Goal: Task Accomplishment & Management: Manage account settings

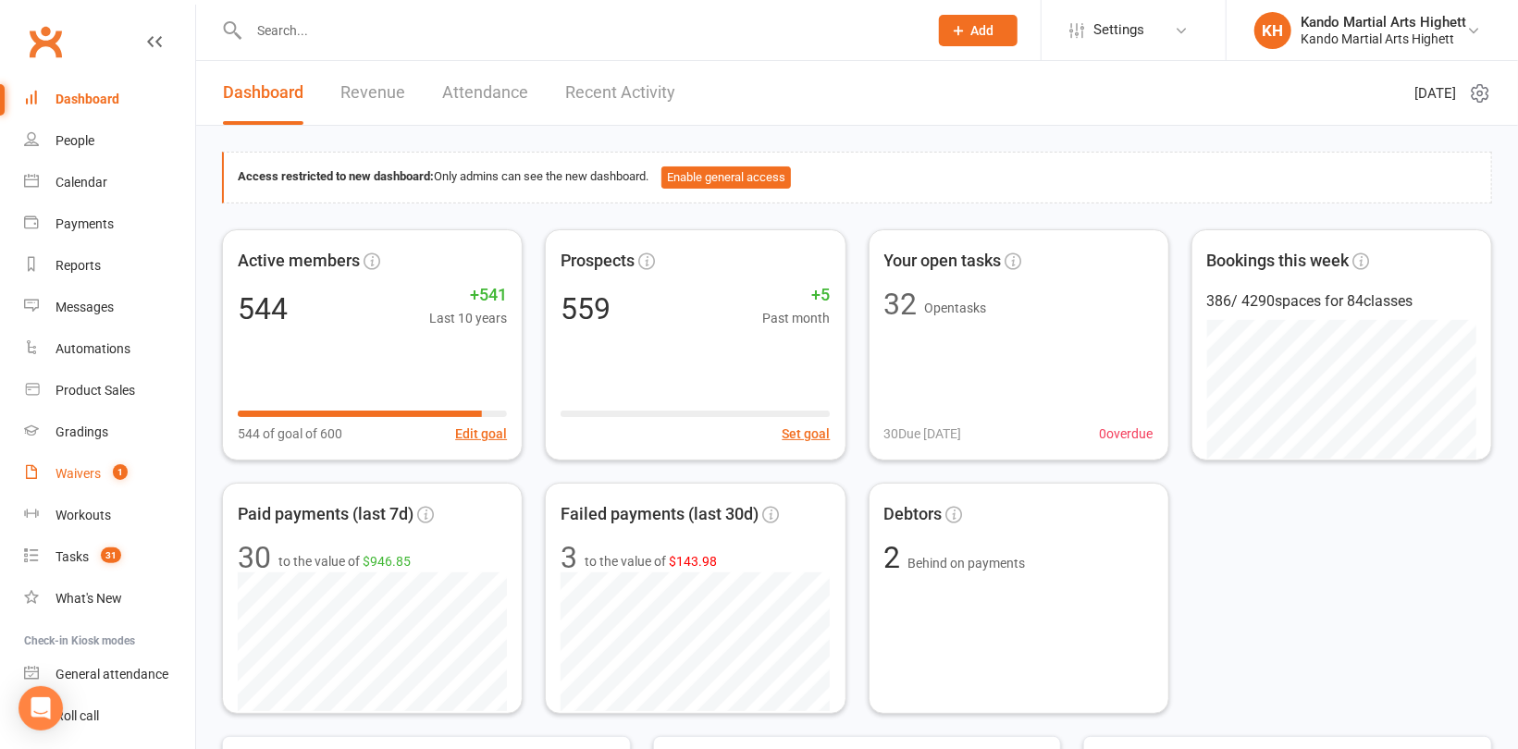
click at [80, 473] on div "Waivers" at bounding box center [78, 473] width 45 height 15
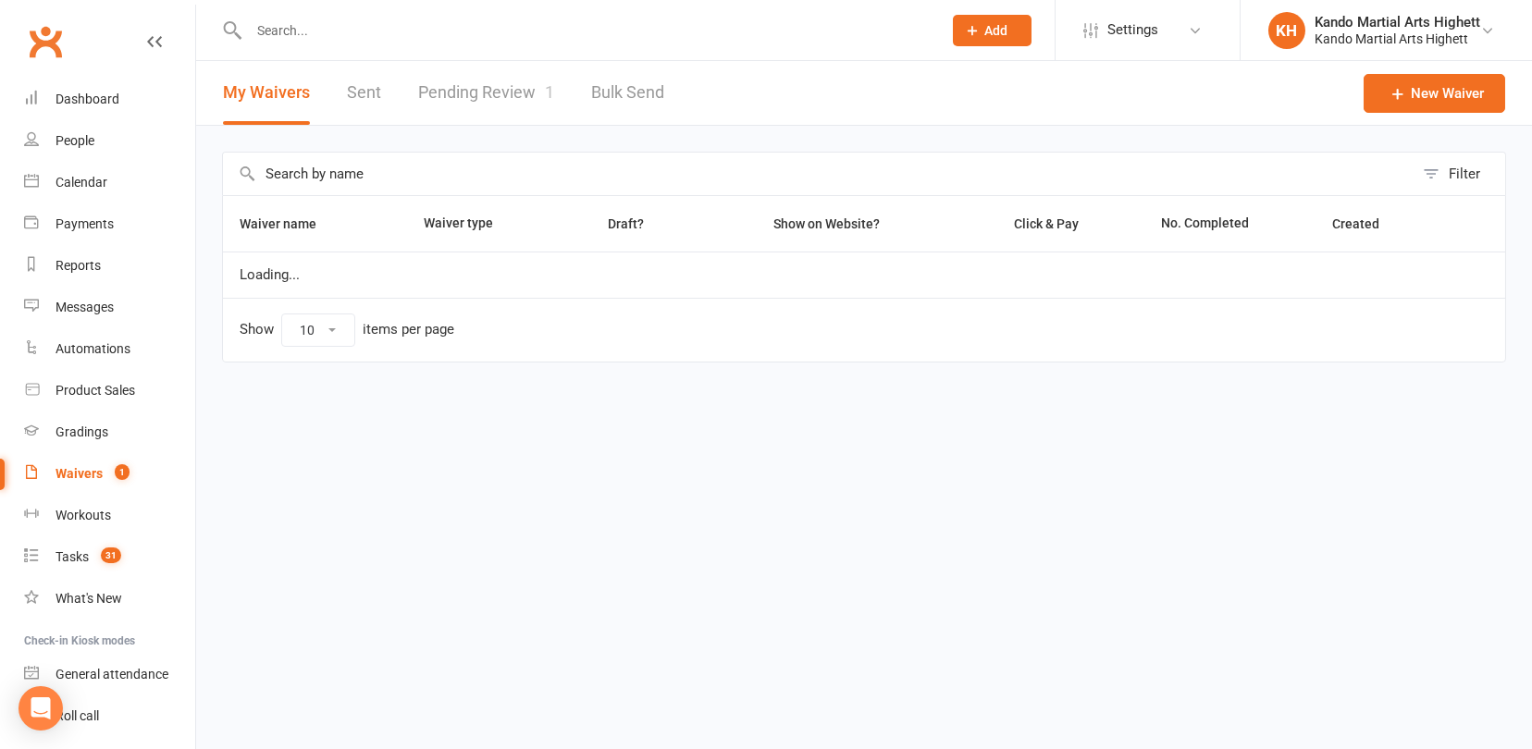
select select "100"
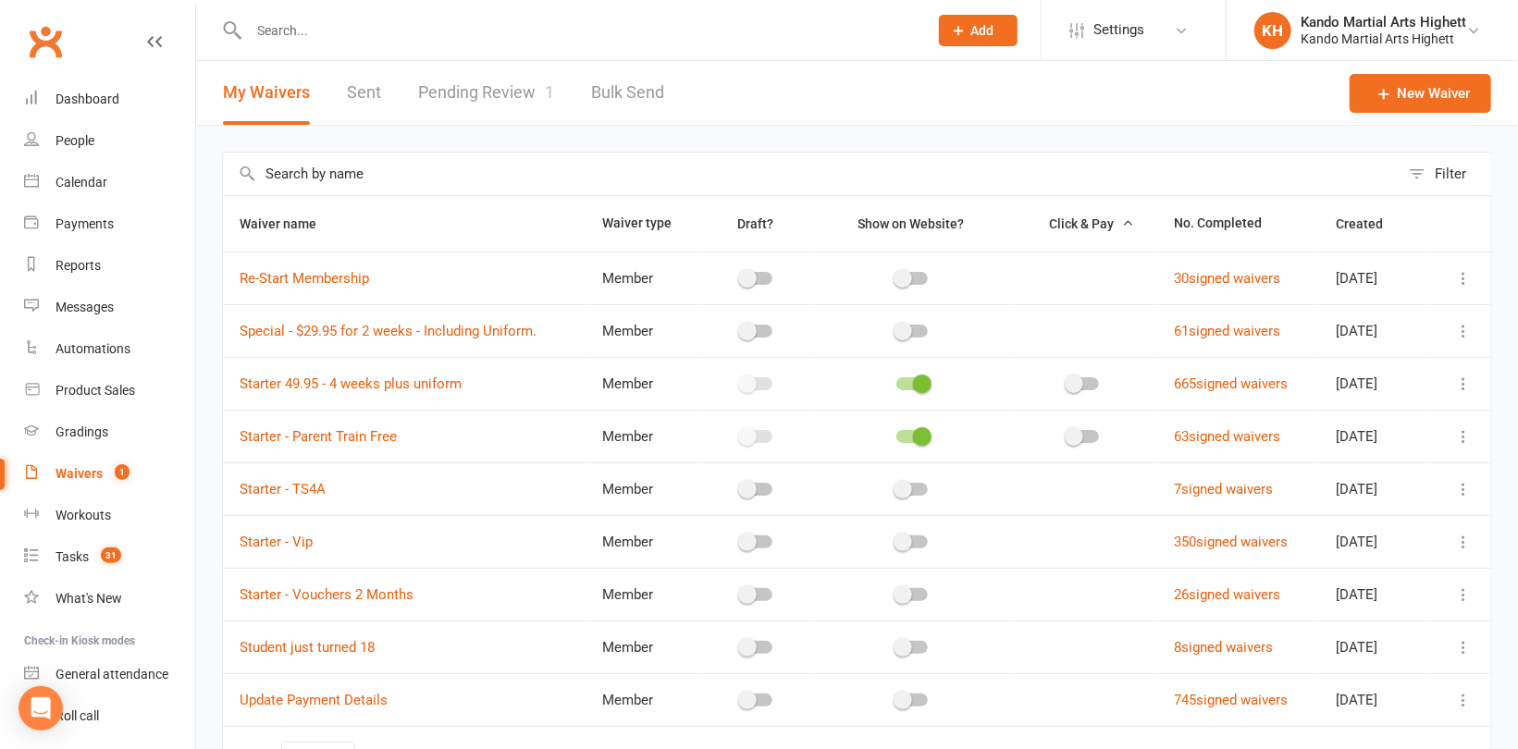
click at [468, 87] on link "Pending Review 1" at bounding box center [486, 93] width 136 height 64
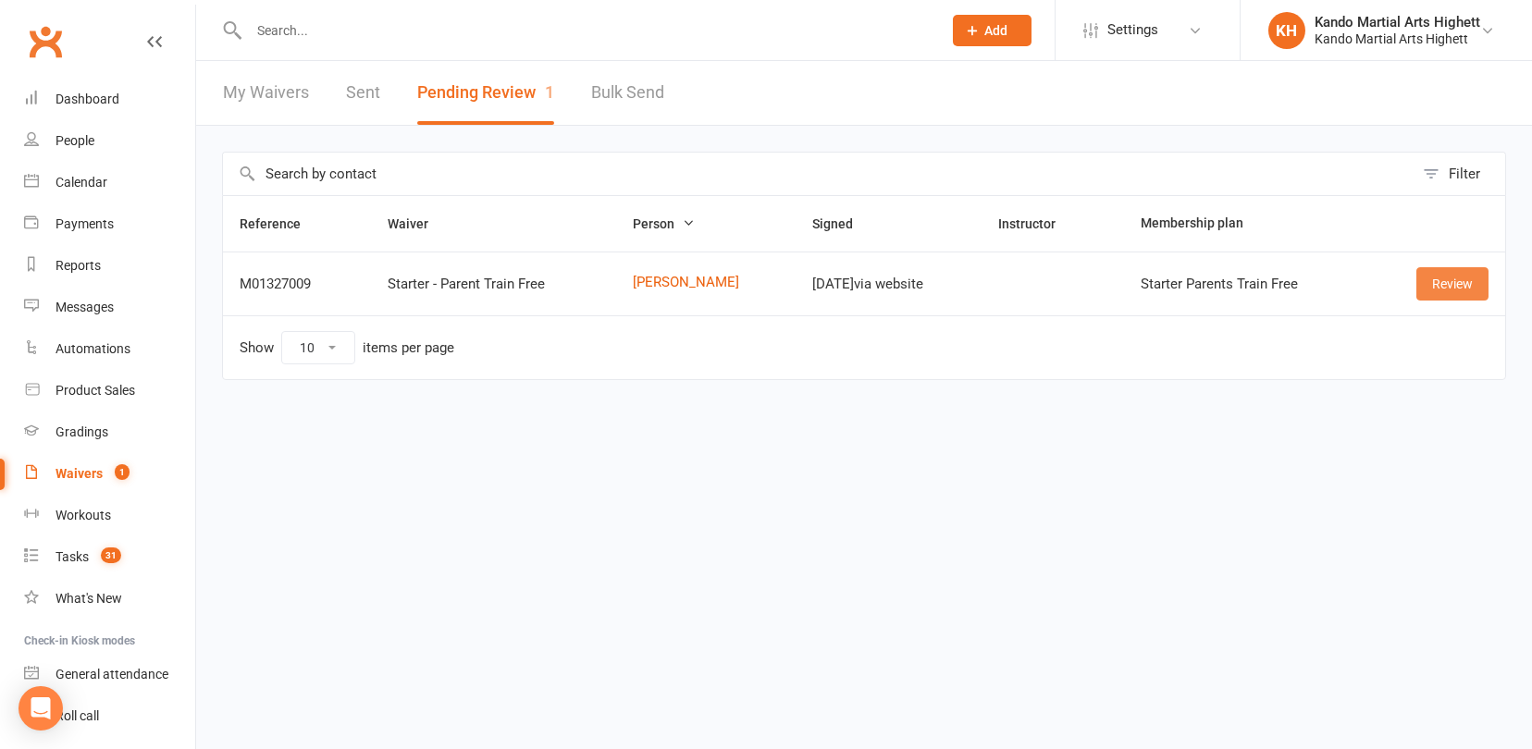
click at [1434, 279] on link "Review" at bounding box center [1452, 283] width 72 height 33
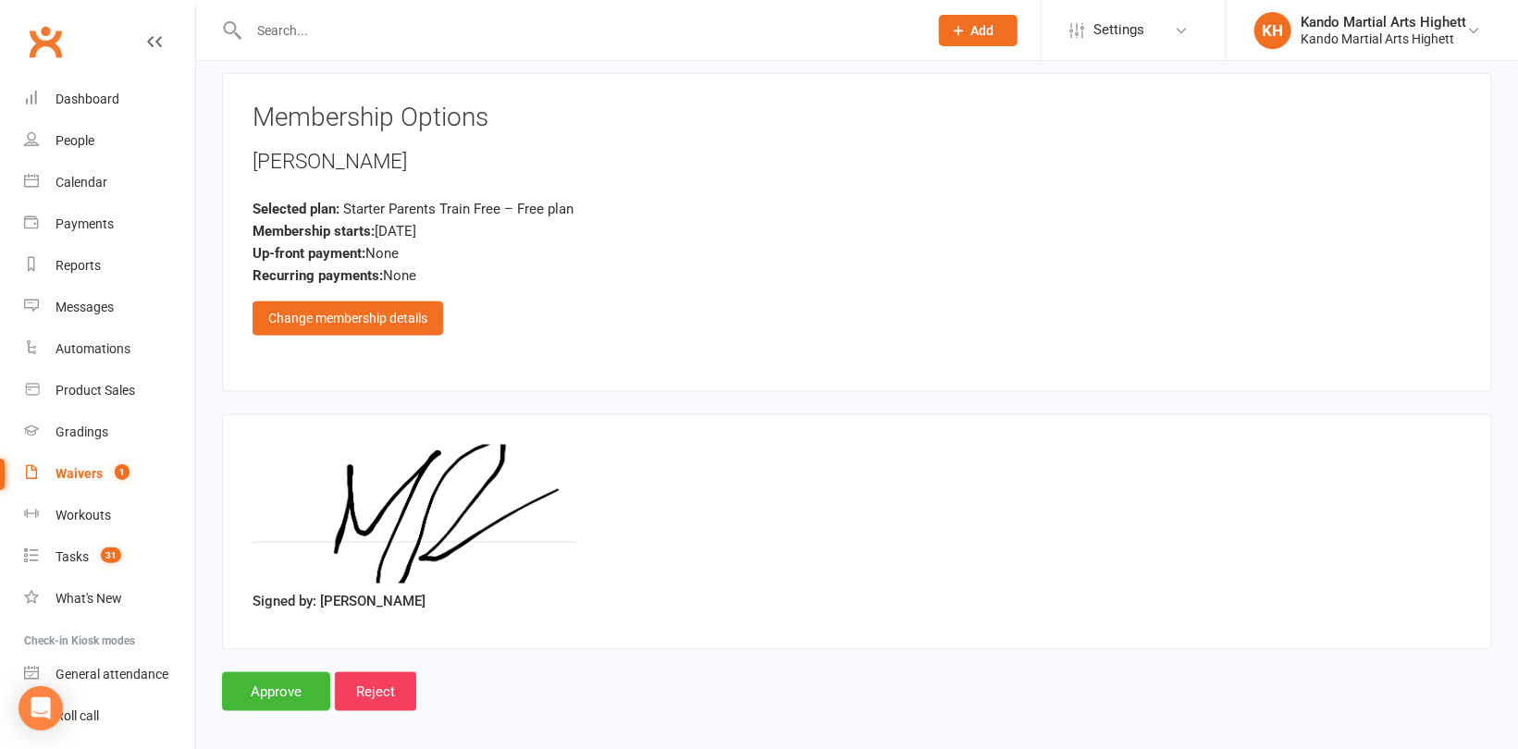
scroll to position [1235, 0]
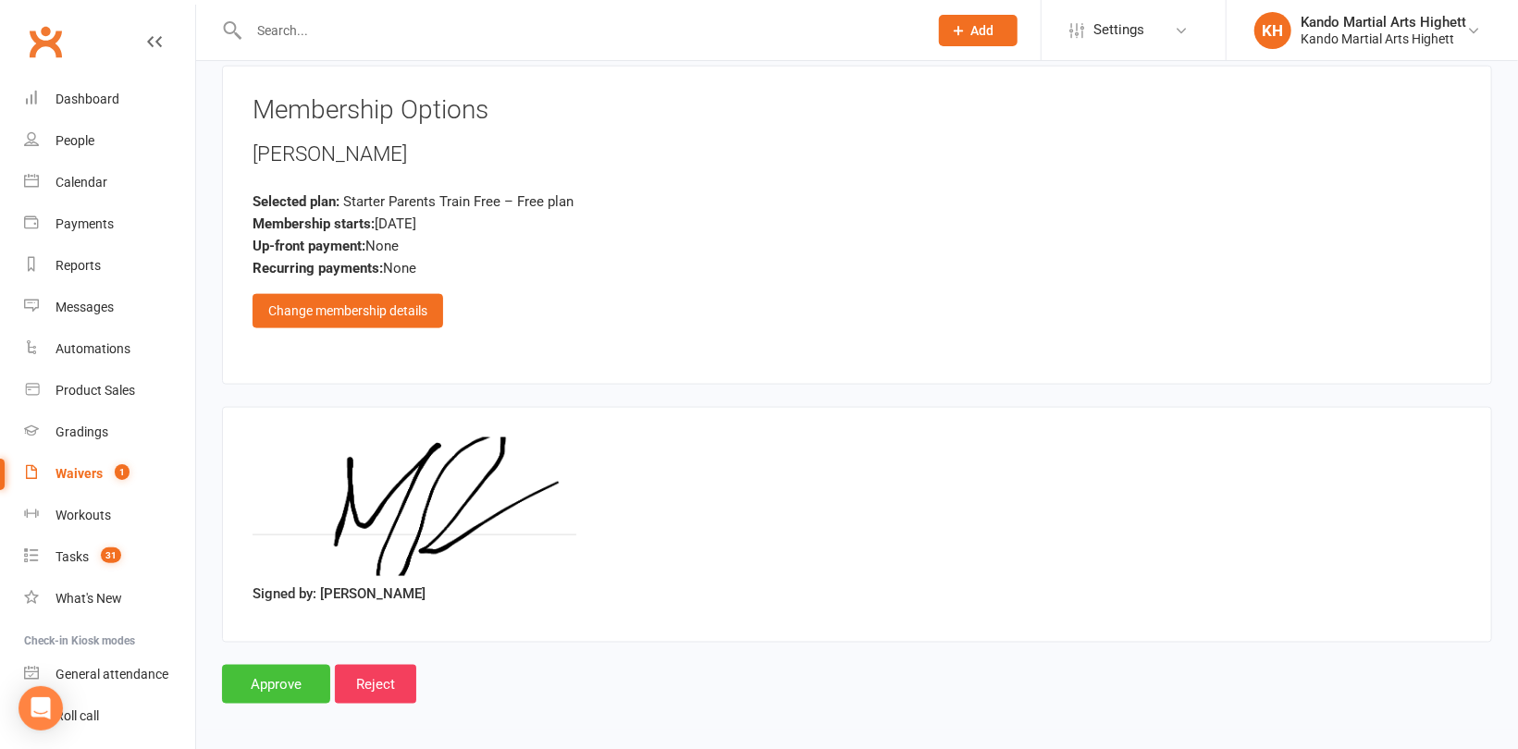
click at [269, 687] on input "Approve" at bounding box center [276, 684] width 108 height 39
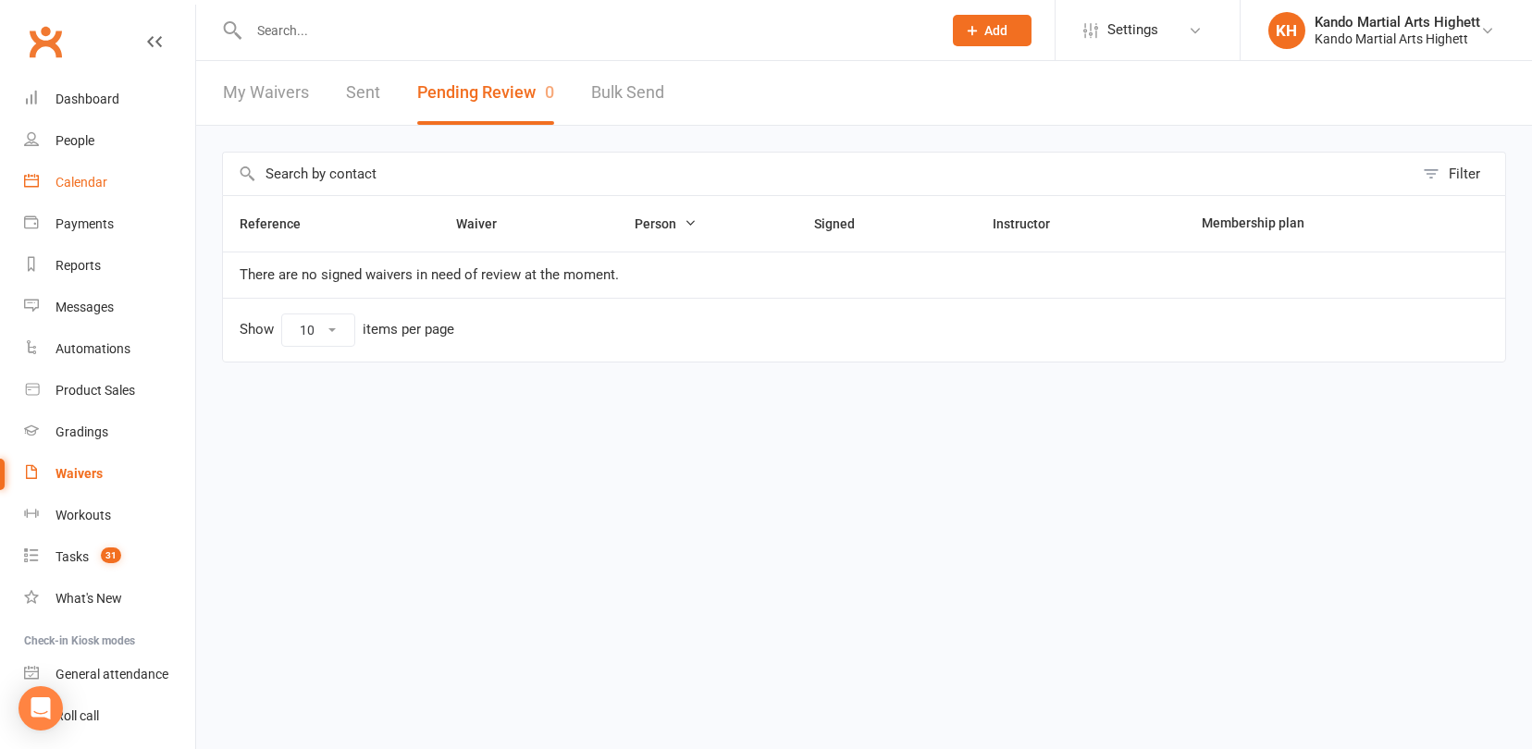
click at [86, 190] on link "Calendar" at bounding box center [109, 183] width 171 height 42
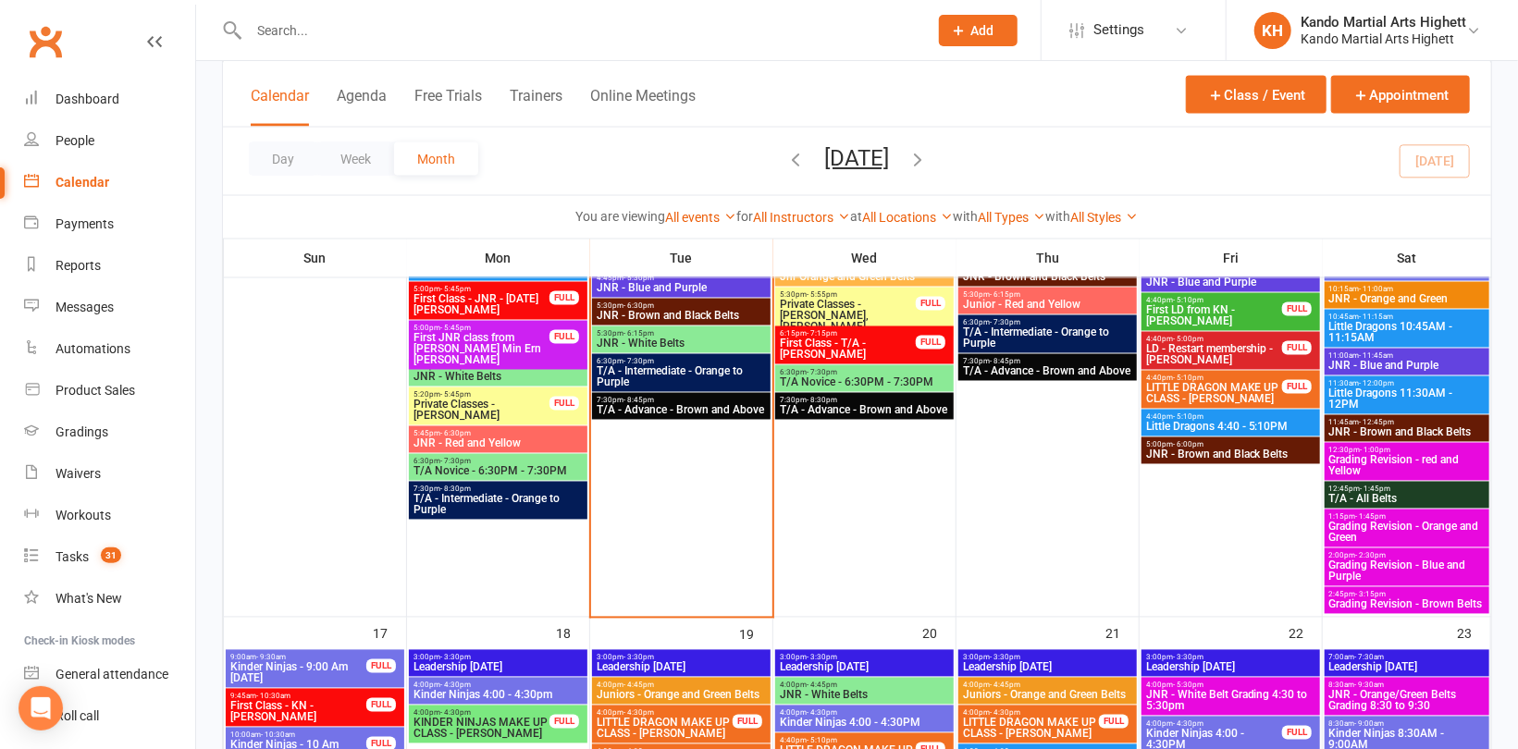
scroll to position [1758, 0]
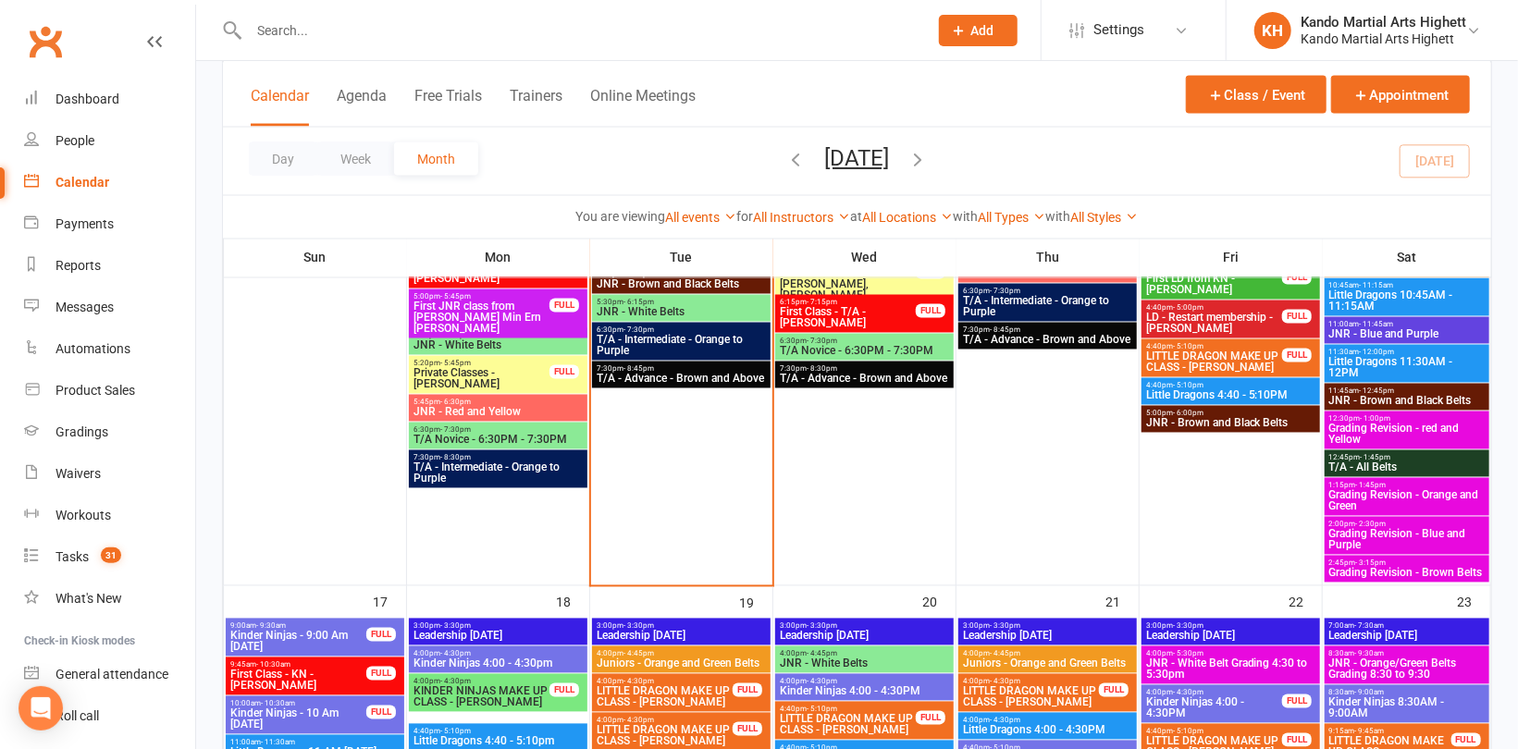
click at [1376, 573] on span "Grading Revision - Brown Belts" at bounding box center [1406, 573] width 157 height 11
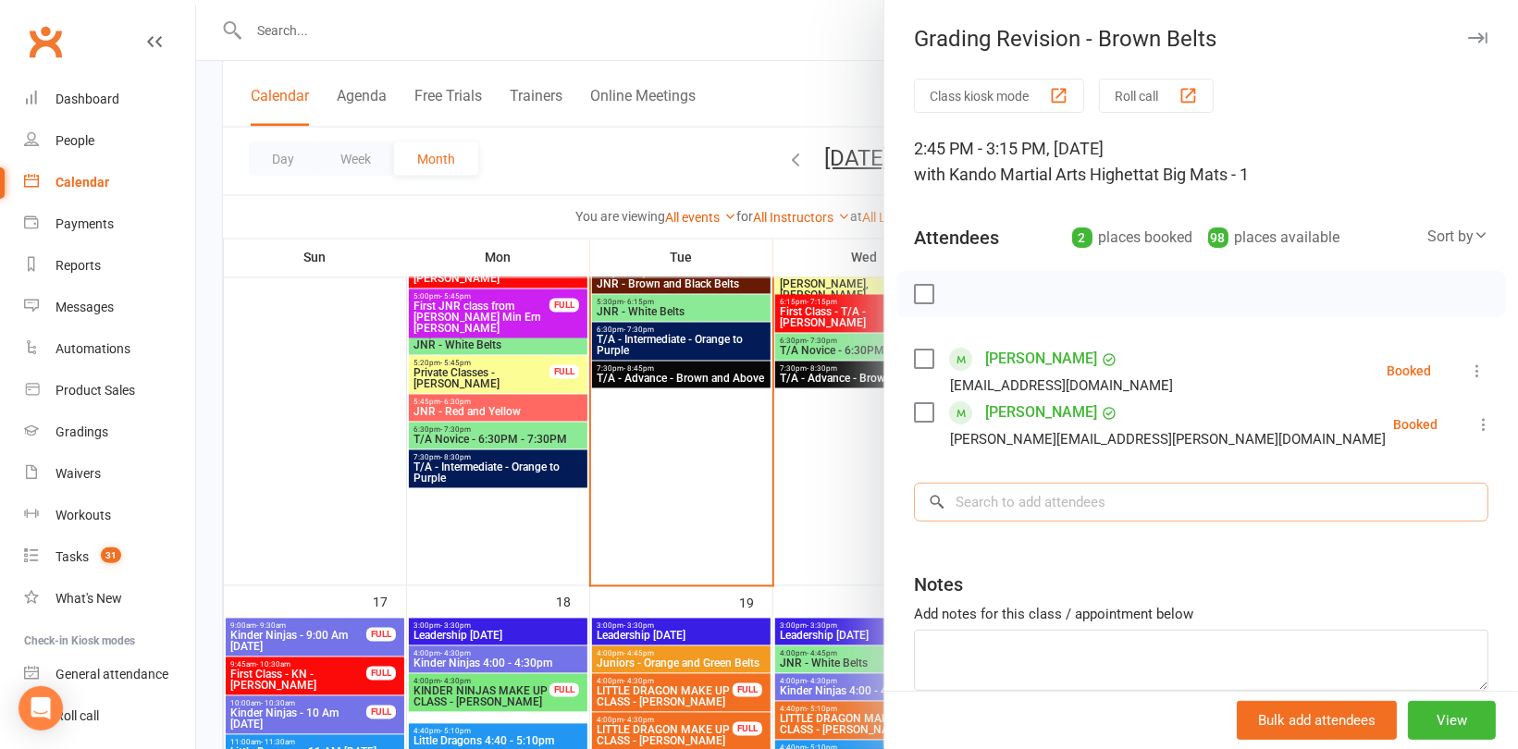
click at [1017, 506] on input "search" at bounding box center [1201, 502] width 574 height 39
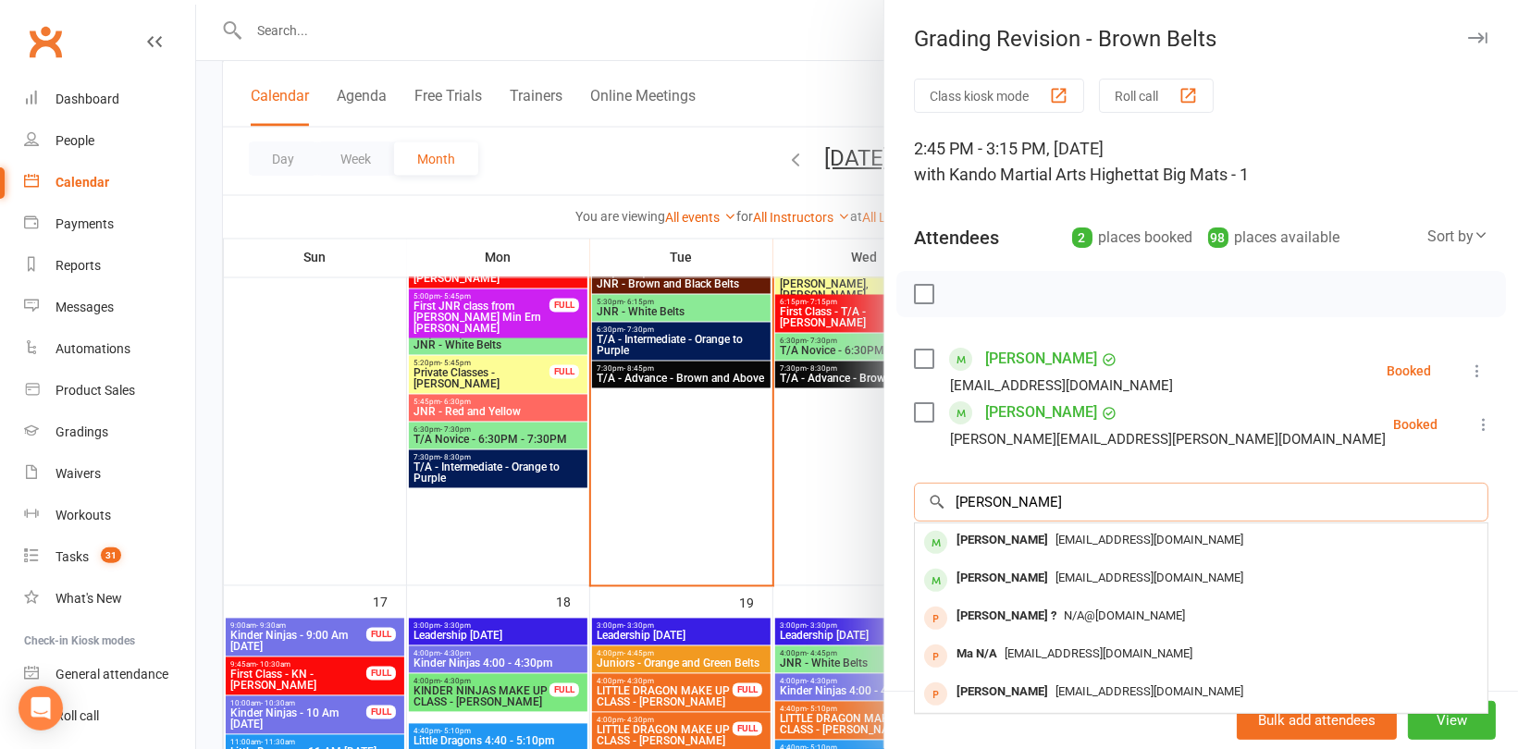
click at [1017, 506] on input "[PERSON_NAME]" at bounding box center [1201, 502] width 574 height 39
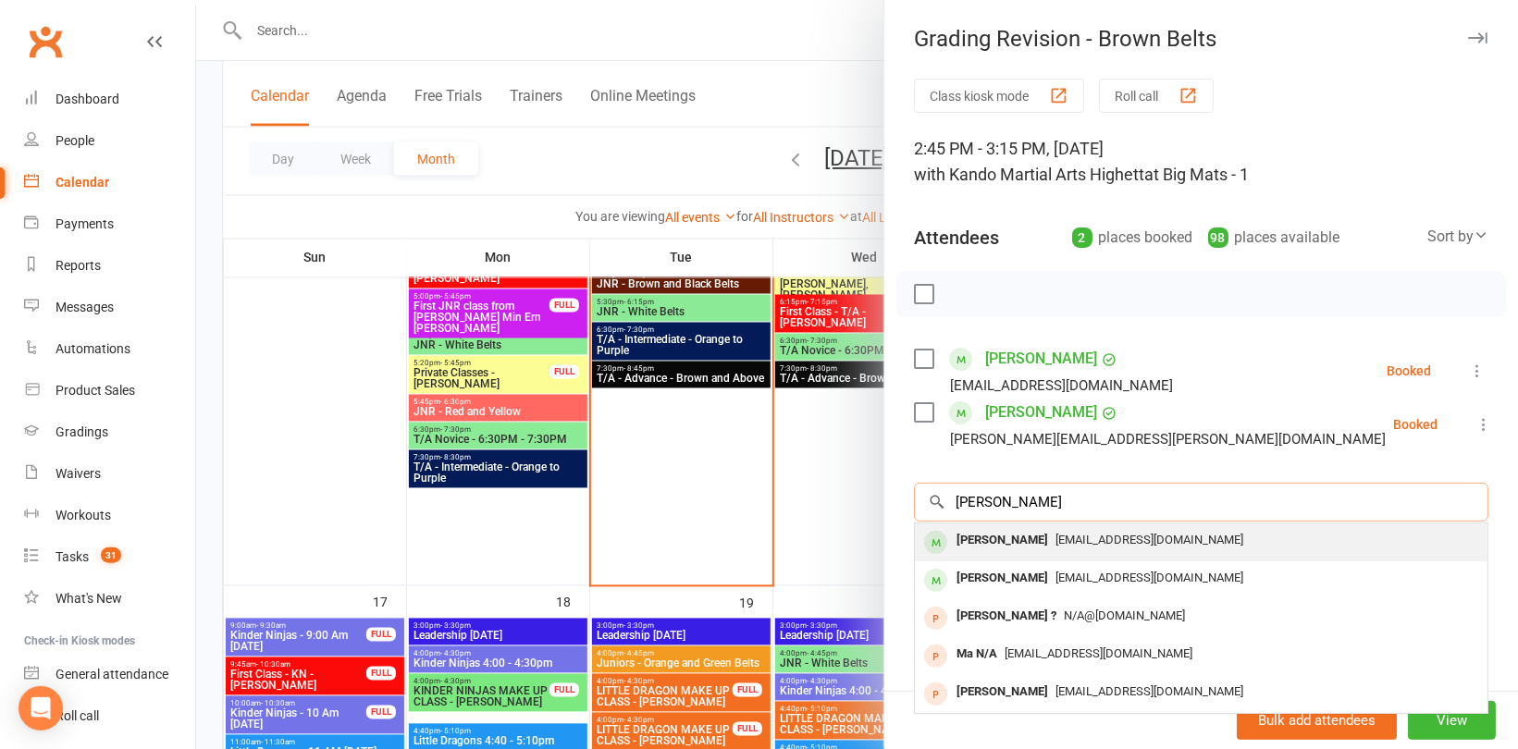
type input "[PERSON_NAME]"
click at [1018, 538] on div "[PERSON_NAME]" at bounding box center [1002, 540] width 106 height 27
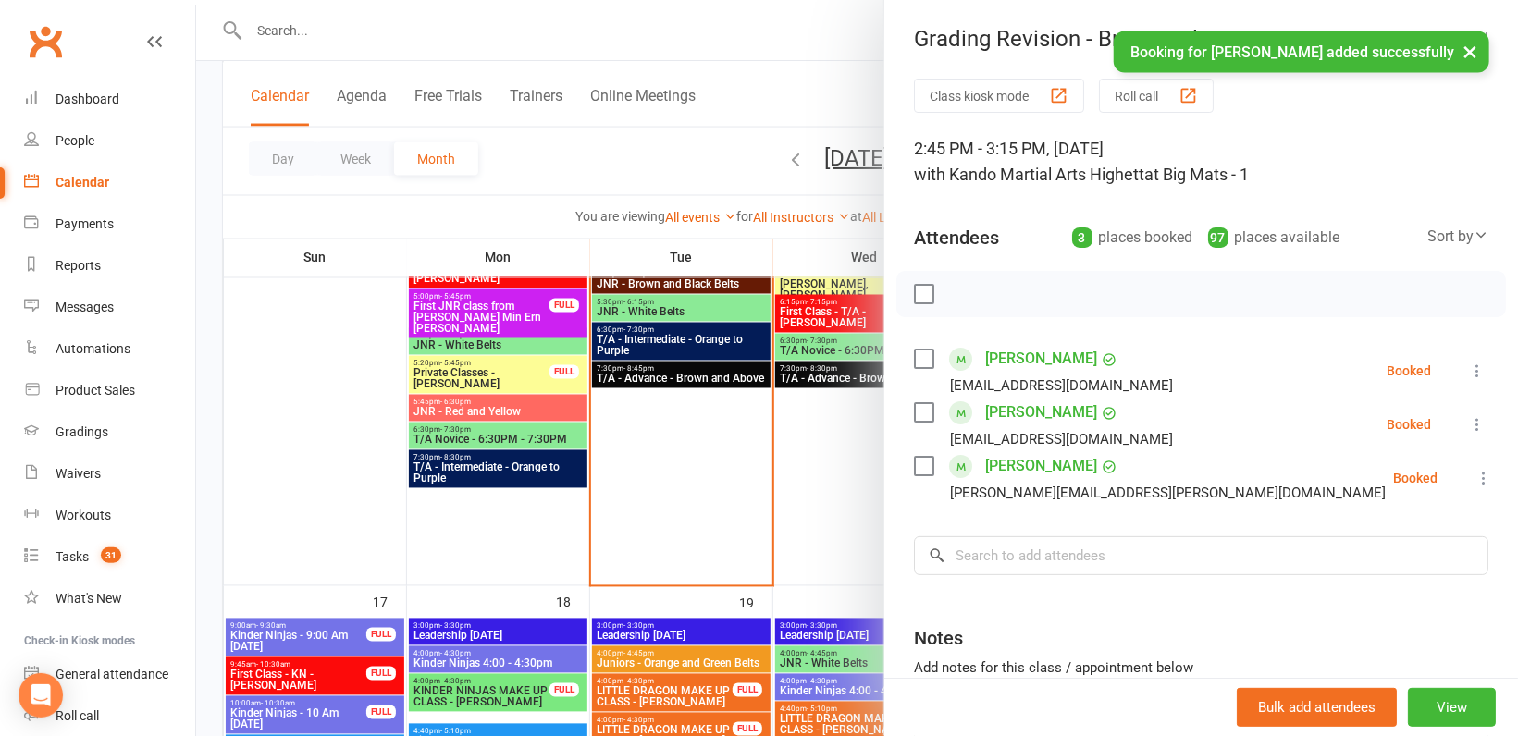
click at [846, 478] on div at bounding box center [857, 368] width 1322 height 736
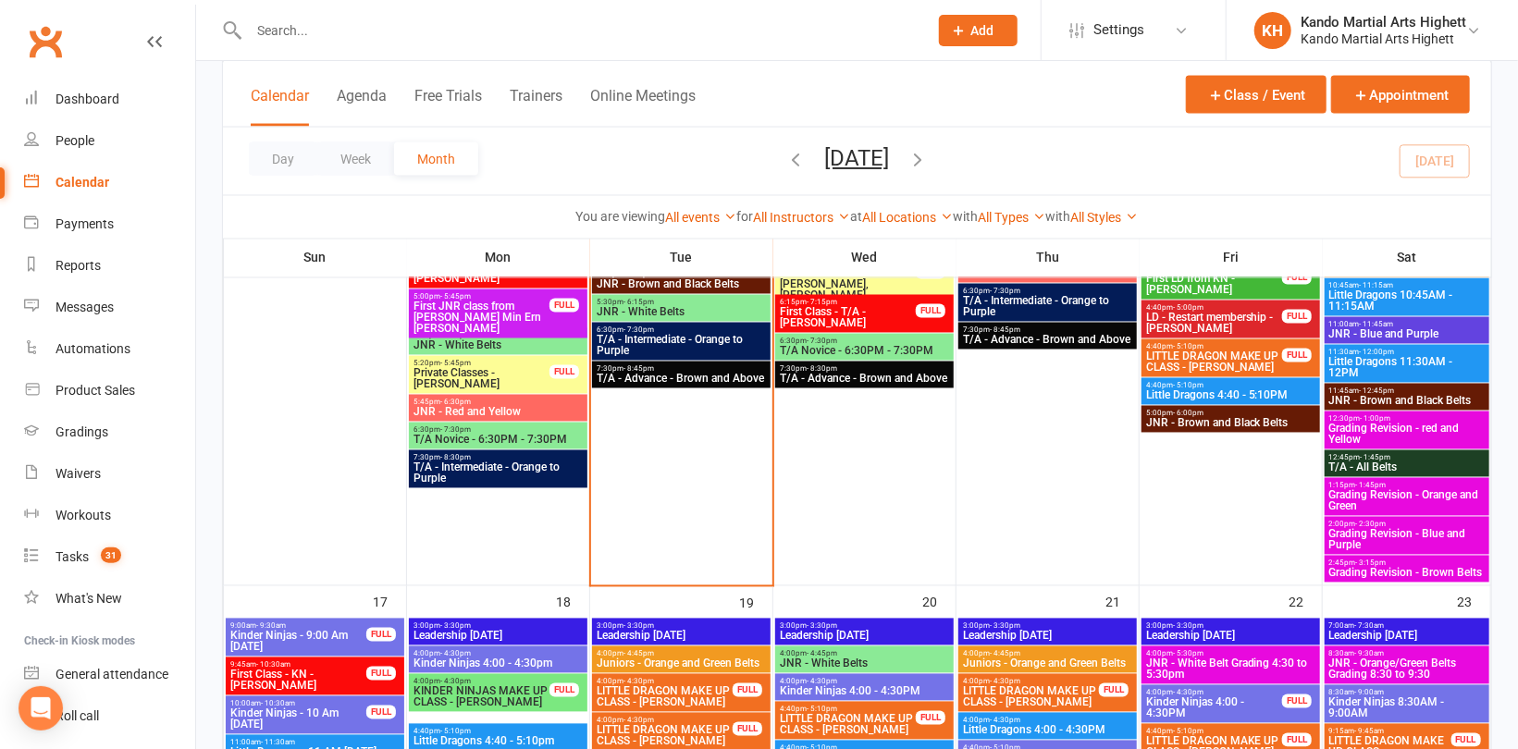
click at [1351, 557] on div "2:45pm - 3:15pm Grading Revision - Brown Belts" at bounding box center [1407, 569] width 165 height 27
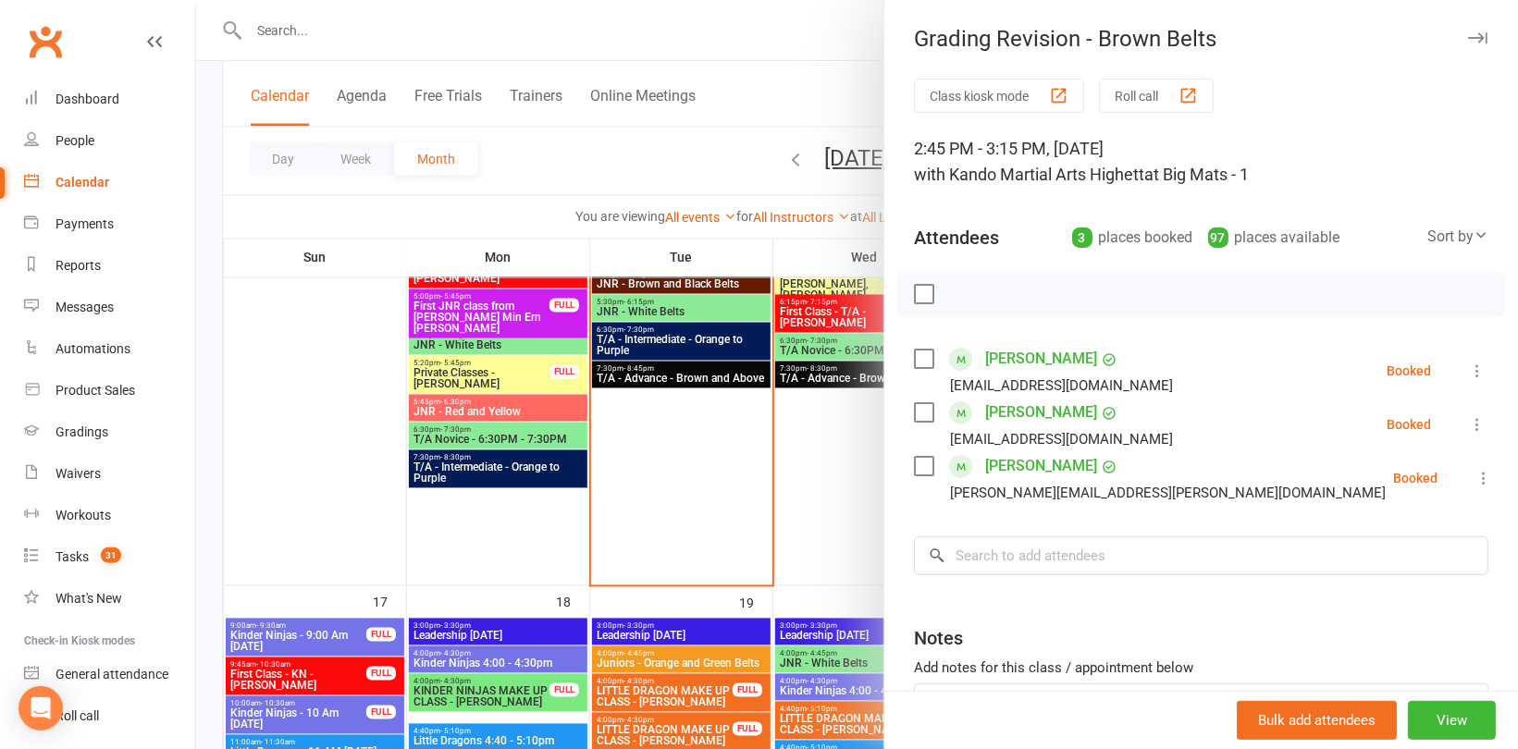
click at [859, 438] on div at bounding box center [857, 374] width 1322 height 749
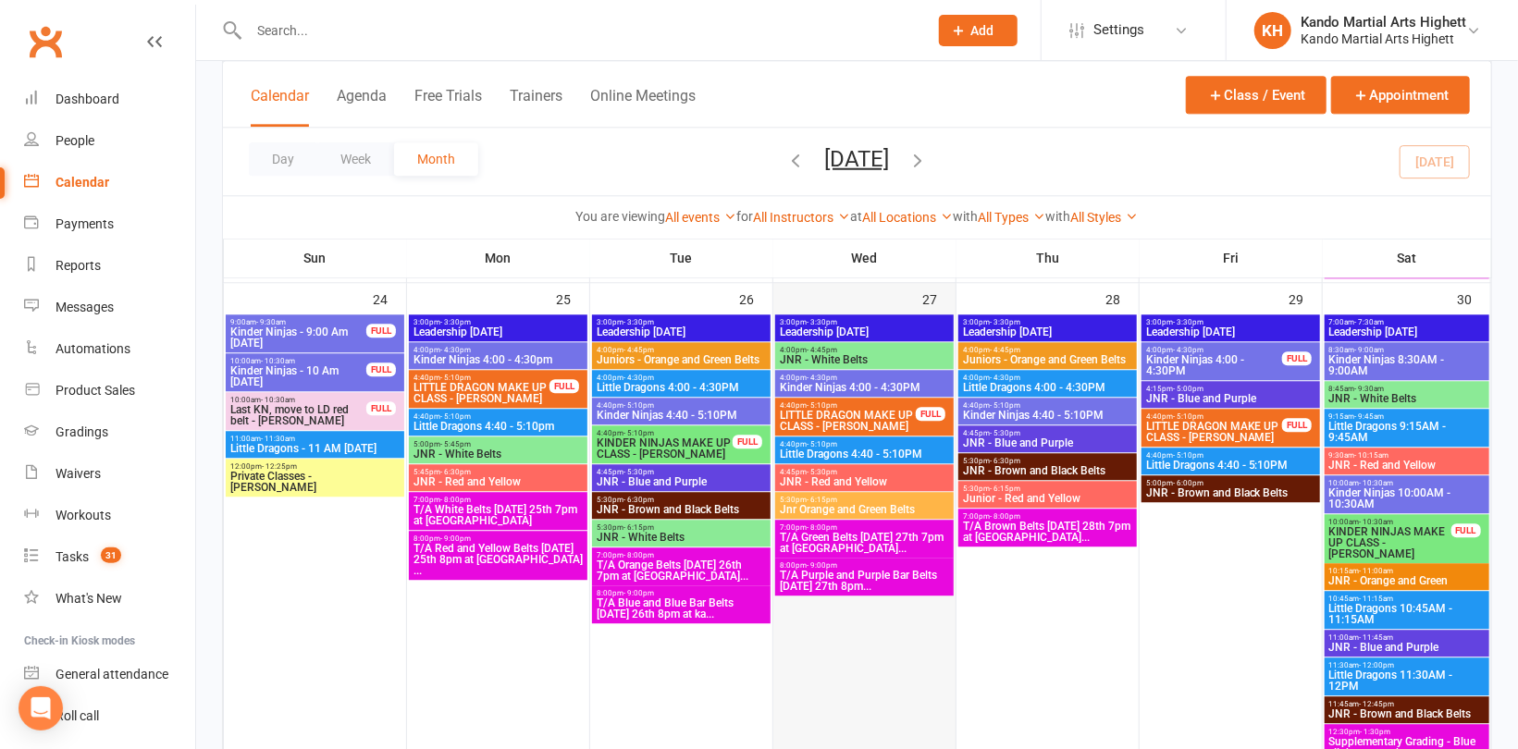
scroll to position [2683, 0]
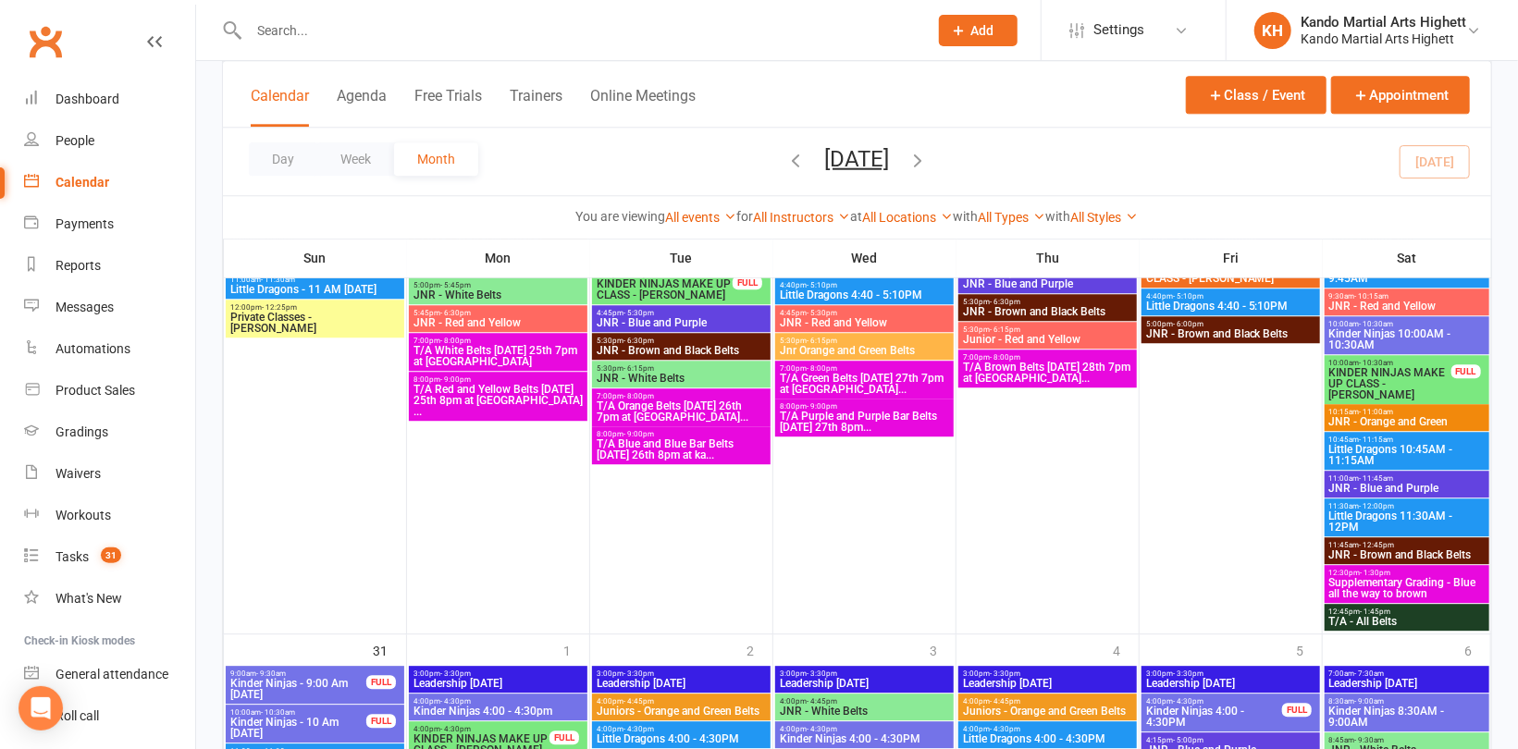
click at [676, 442] on span "T/A Blue and Blue Bar Belts [DATE] 26th 8pm at ka..." at bounding box center [681, 449] width 171 height 22
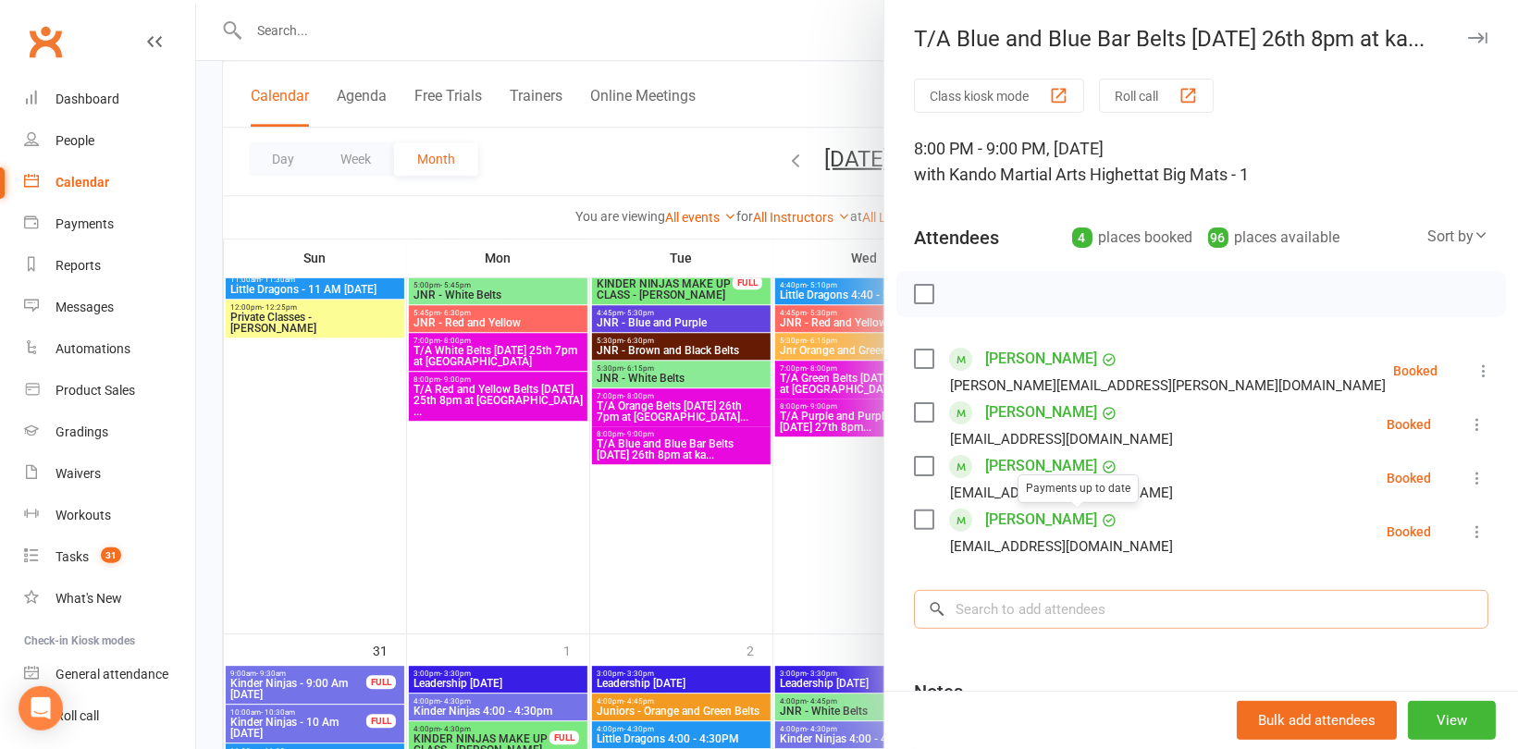
click at [1052, 613] on input "search" at bounding box center [1201, 609] width 574 height 39
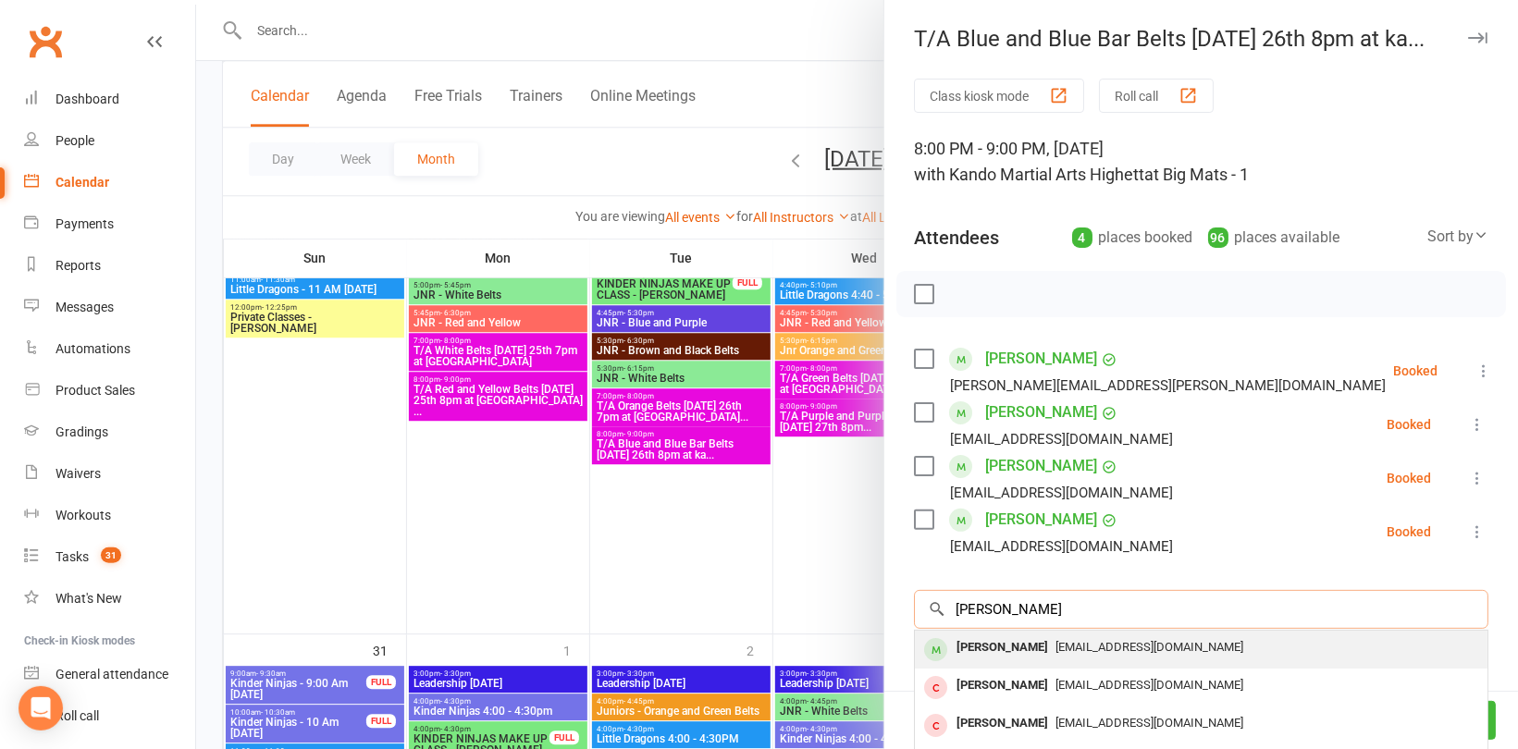
type input "[PERSON_NAME]"
click at [1027, 654] on div "[PERSON_NAME]" at bounding box center [1002, 648] width 106 height 27
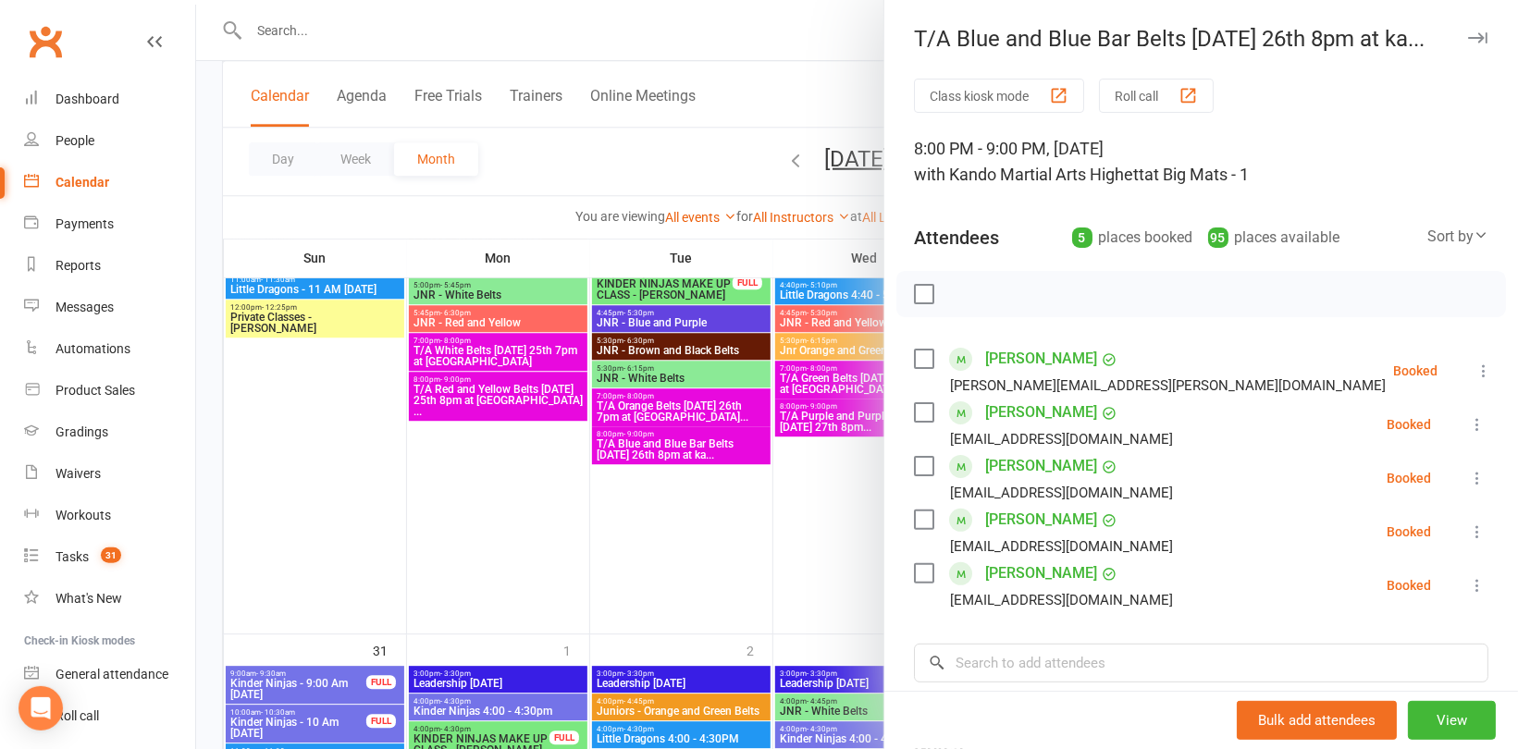
drag, startPoint x: 370, startPoint y: 436, endPoint x: 358, endPoint y: 401, distance: 37.2
click at [370, 434] on div at bounding box center [857, 374] width 1322 height 749
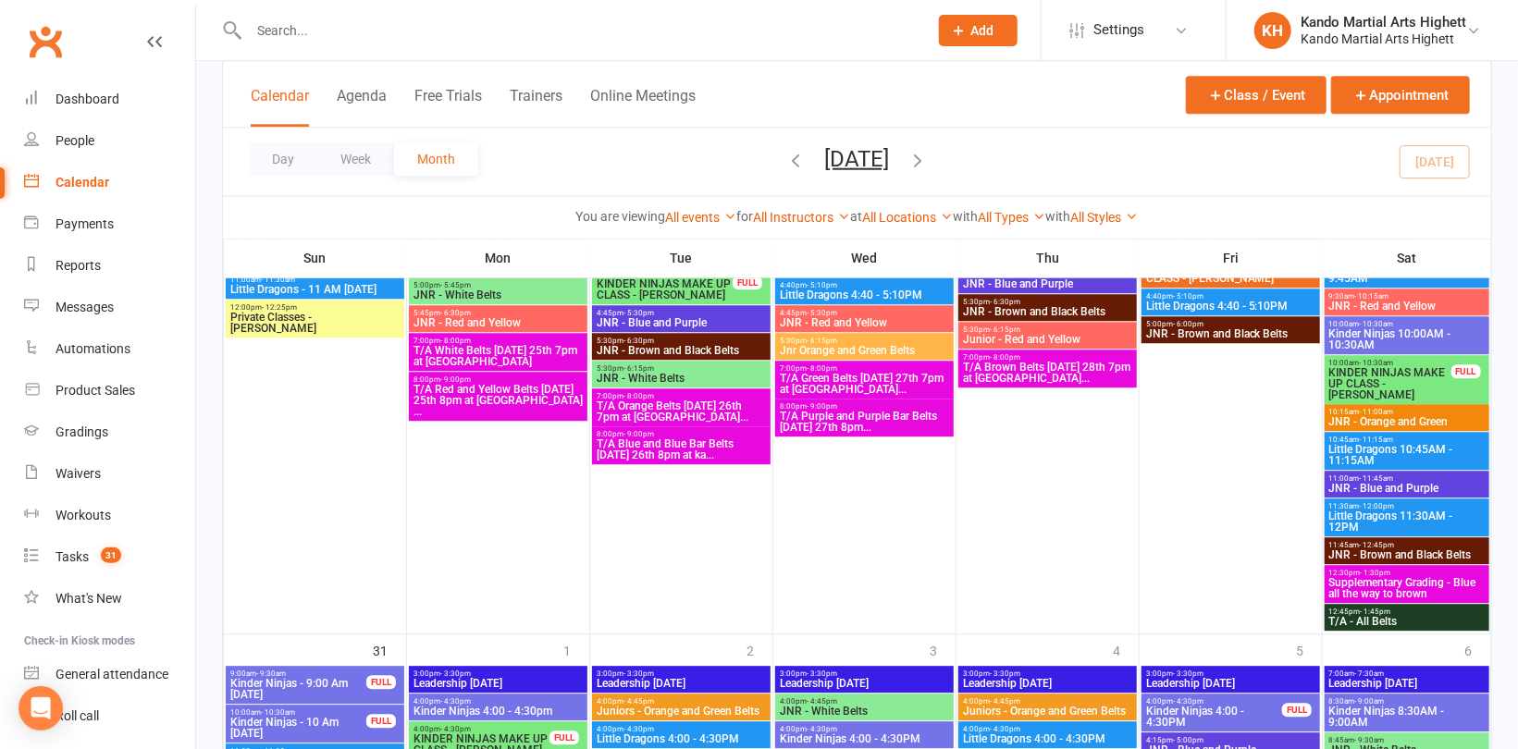
click at [1072, 370] on span "T/A Brown Belts [DATE] 28th 7pm at [GEOGRAPHIC_DATA]..." at bounding box center [1047, 373] width 171 height 22
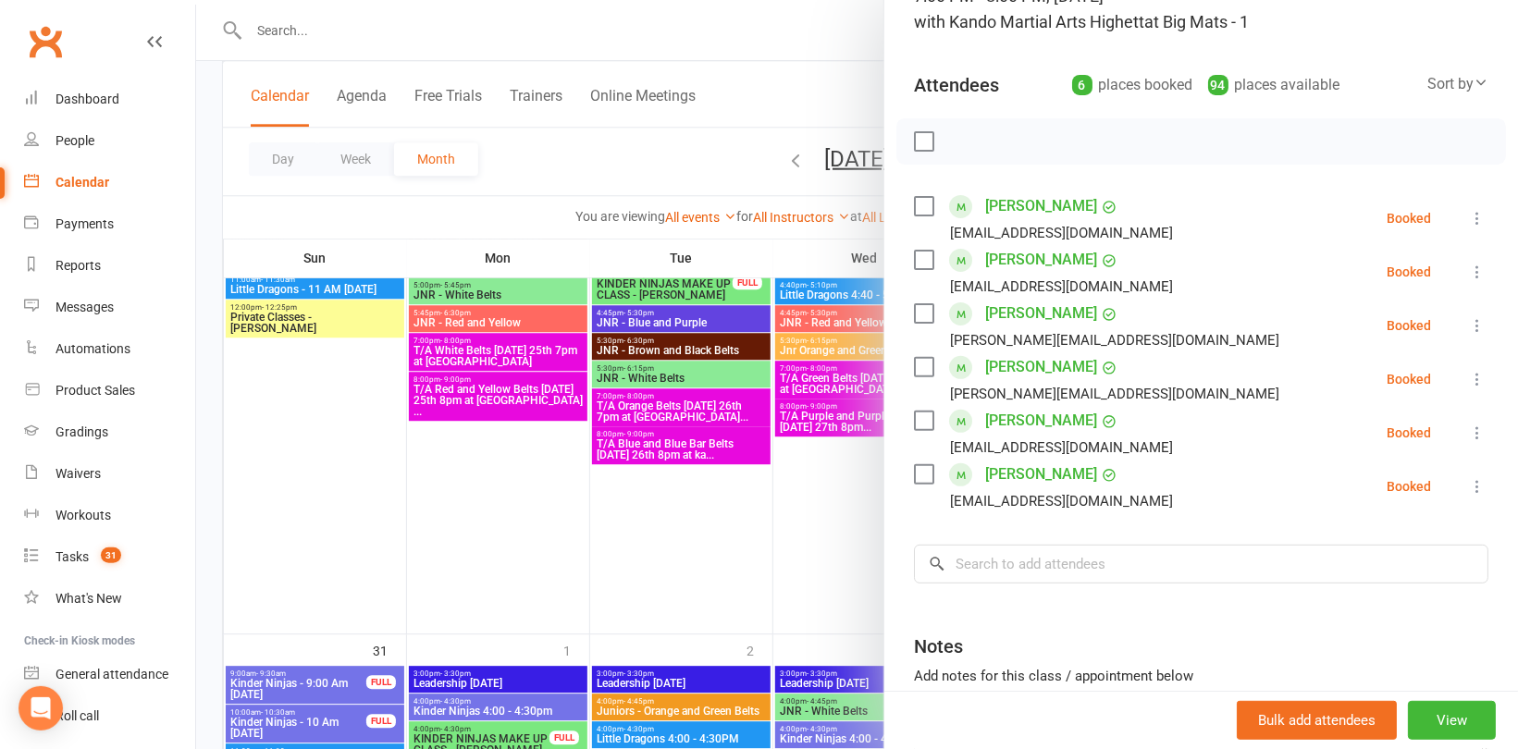
scroll to position [278, 0]
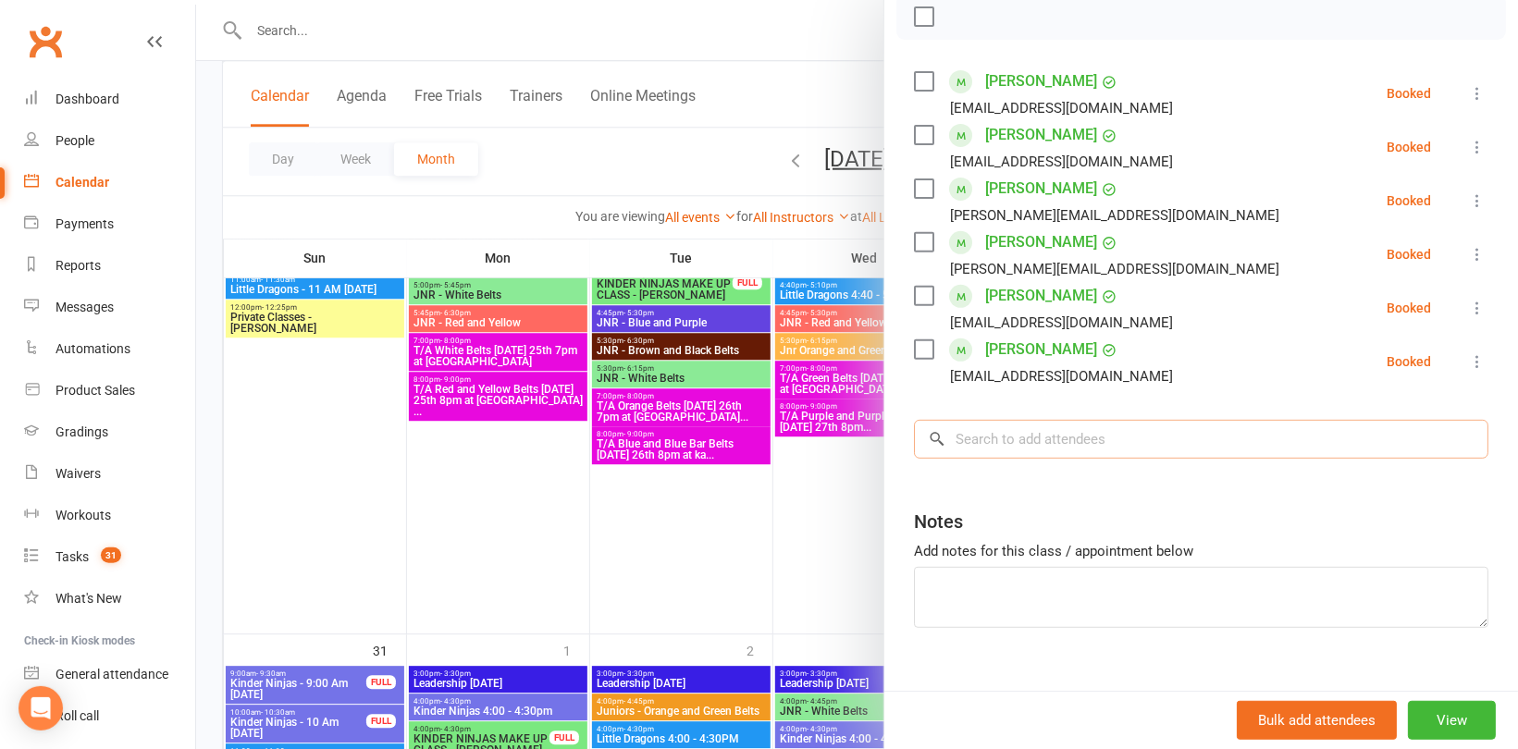
click at [1034, 443] on input "search" at bounding box center [1201, 439] width 574 height 39
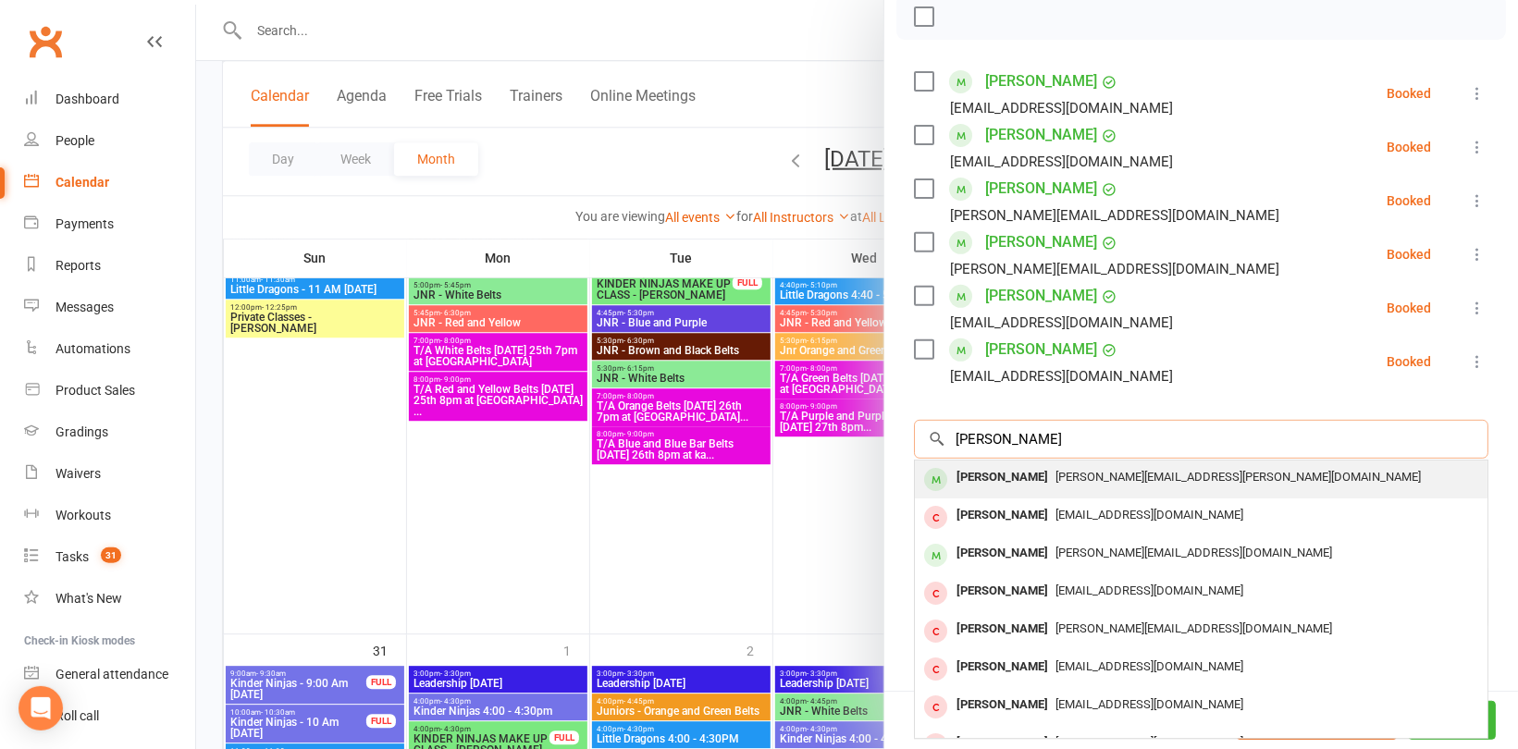
type input "[PERSON_NAME]"
click at [988, 479] on div "[PERSON_NAME]" at bounding box center [1002, 477] width 106 height 27
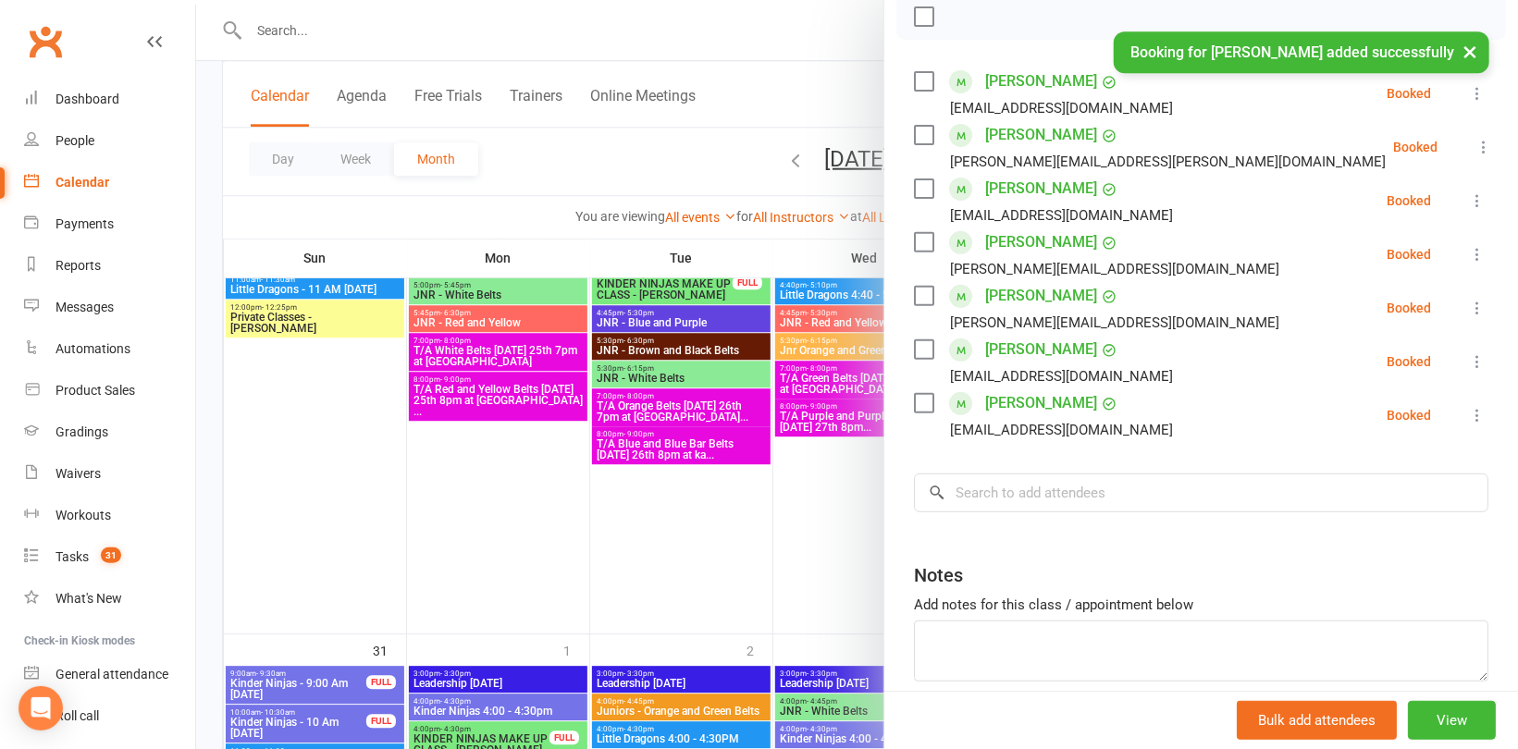
click at [834, 532] on div at bounding box center [857, 374] width 1322 height 749
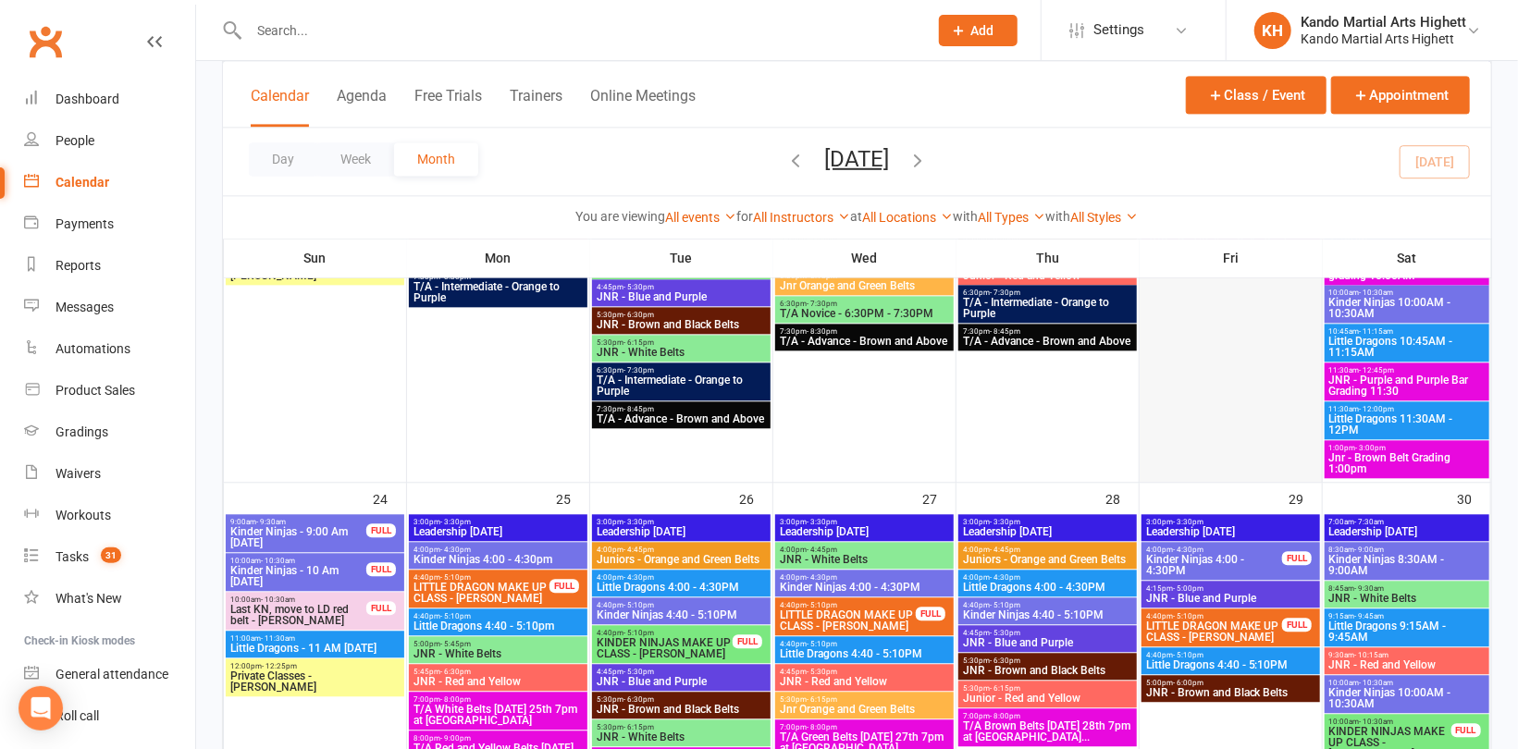
scroll to position [2220, 0]
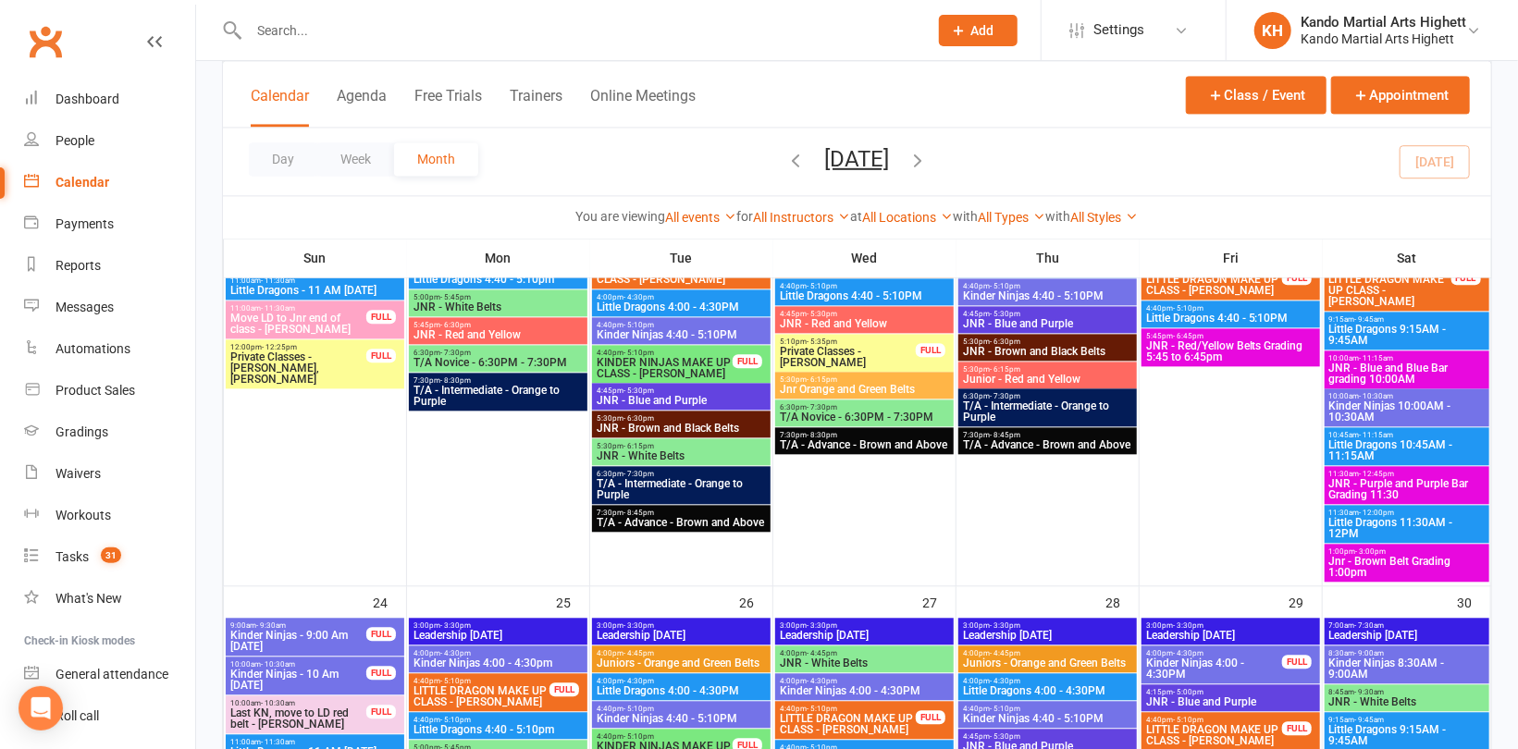
click at [1423, 491] on span "JNR - Purple and Purple Bar Grading 11:30" at bounding box center [1406, 489] width 157 height 22
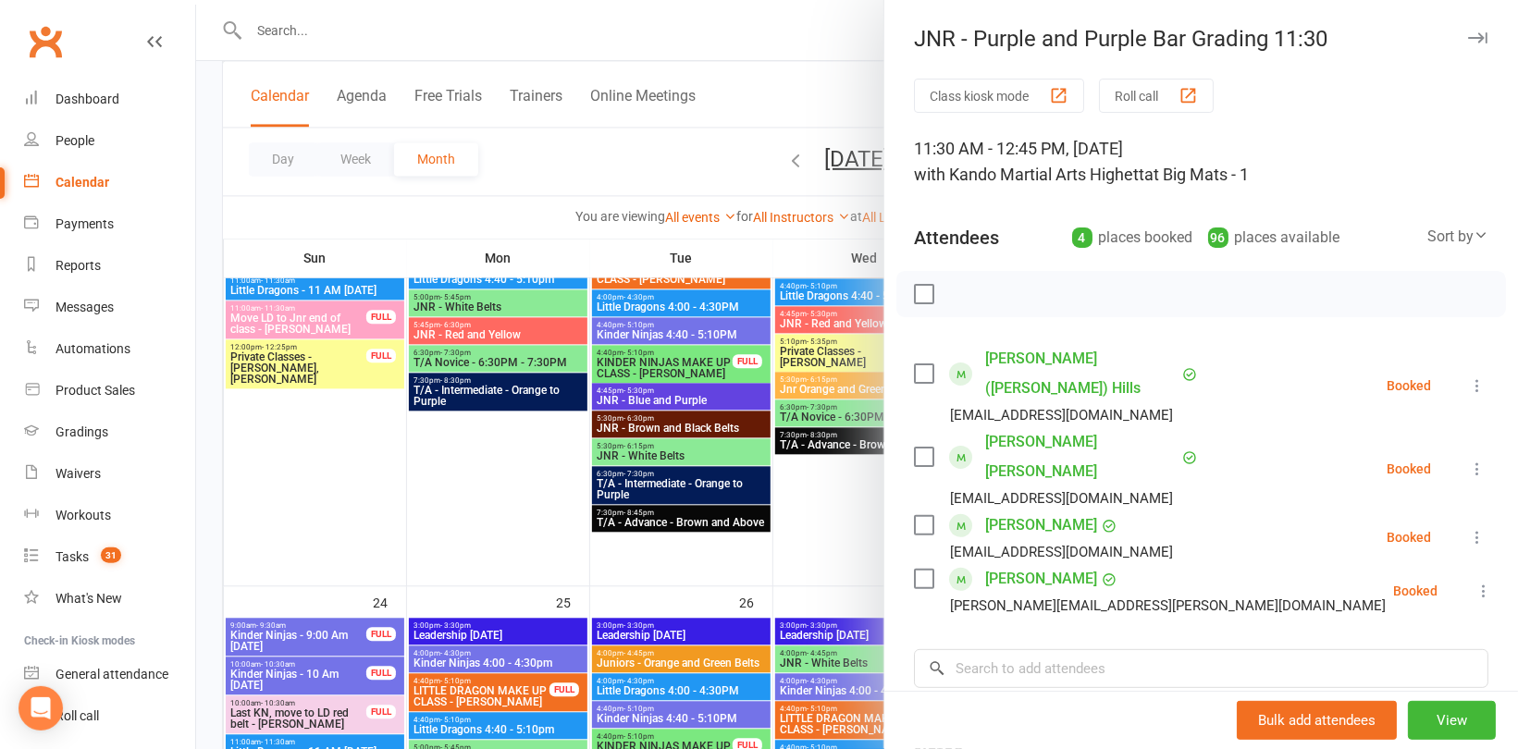
click at [1119, 584] on div "Class kiosk mode Roll call 11:30 AM - 12:45 PM, [DATE] with Kando Martial Arts …" at bounding box center [1201, 514] width 634 height 871
click at [1129, 649] on input "search" at bounding box center [1201, 668] width 574 height 39
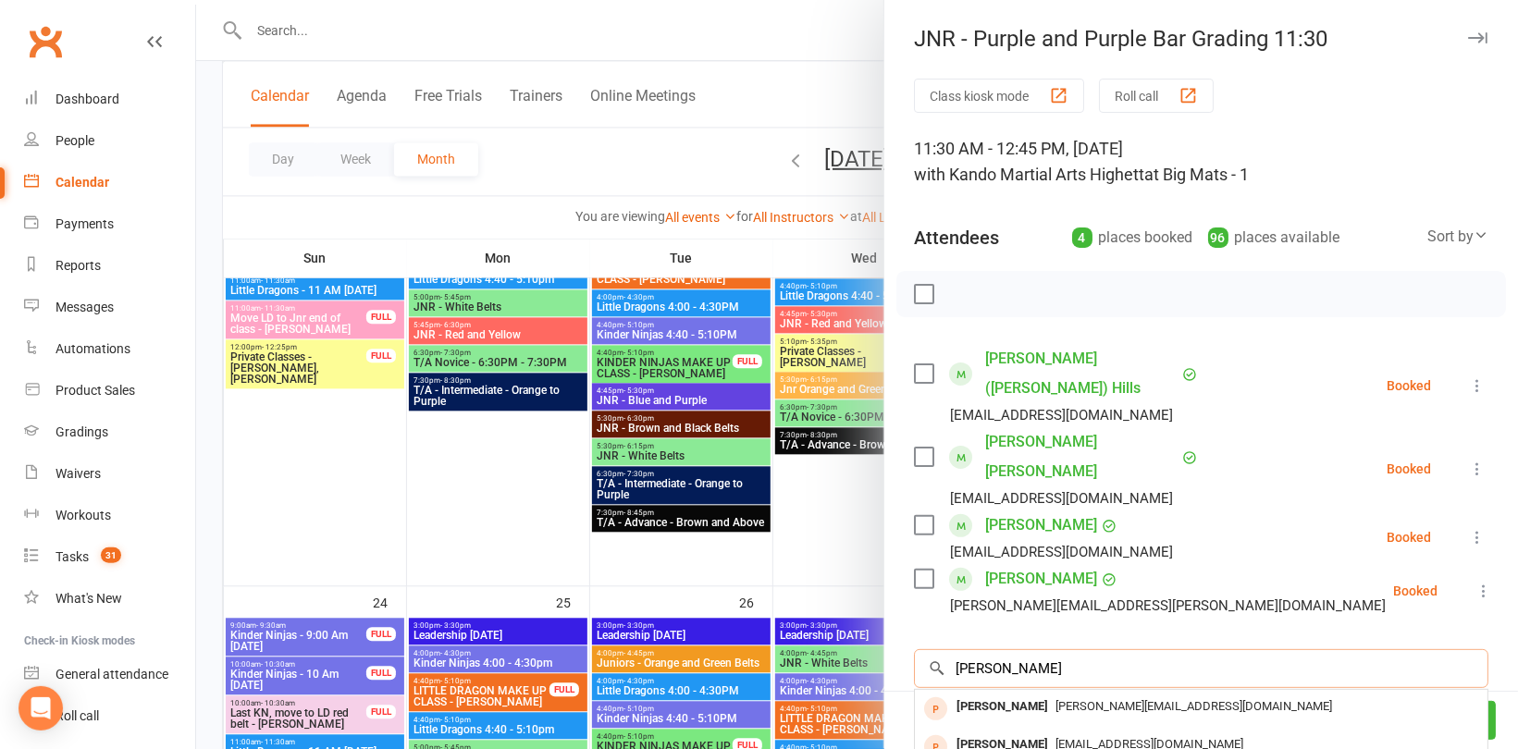
type input "[PERSON_NAME]"
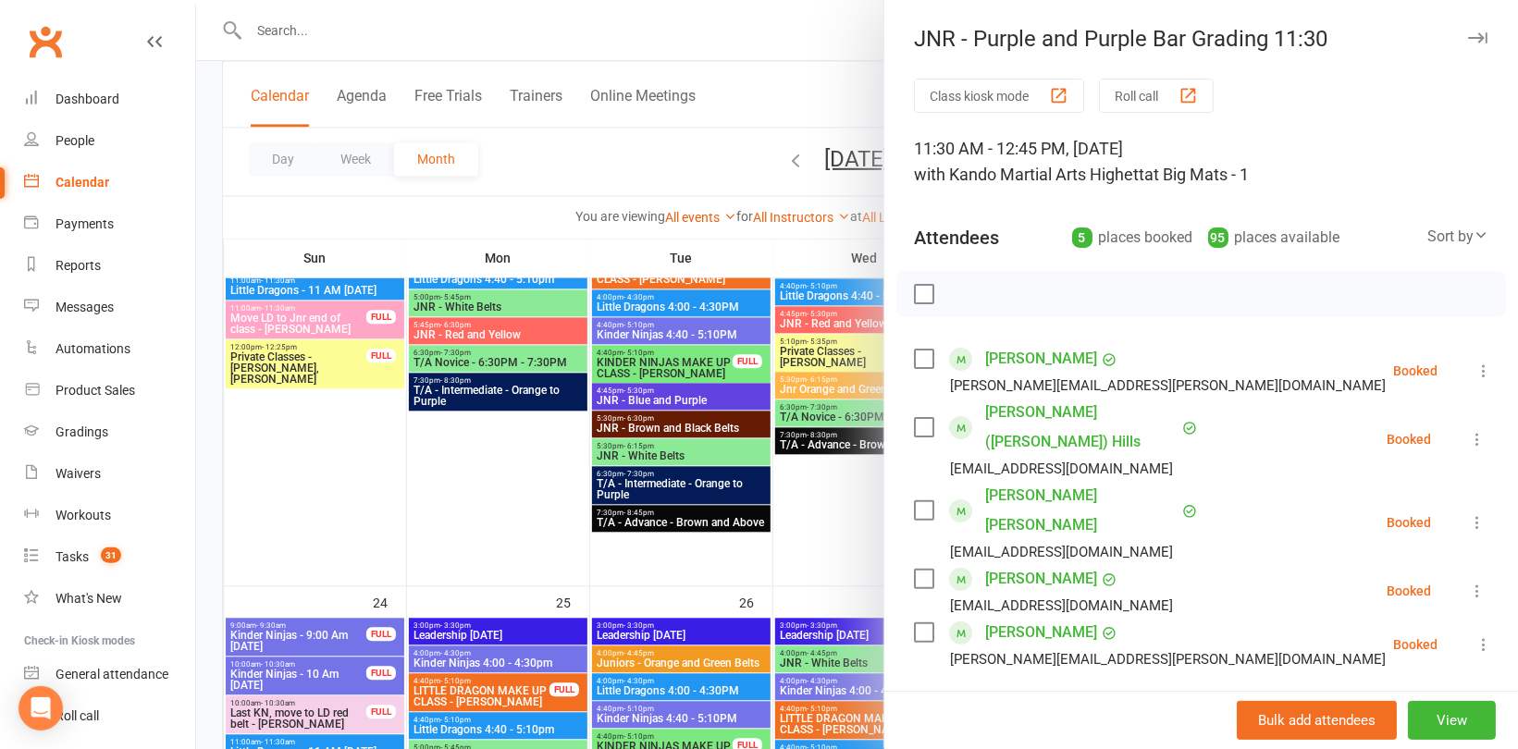
click at [996, 703] on input "search" at bounding box center [1201, 722] width 574 height 39
type input "Alyssa"
click at [984, 747] on div "[PERSON_NAME]" at bounding box center [1002, 760] width 106 height 27
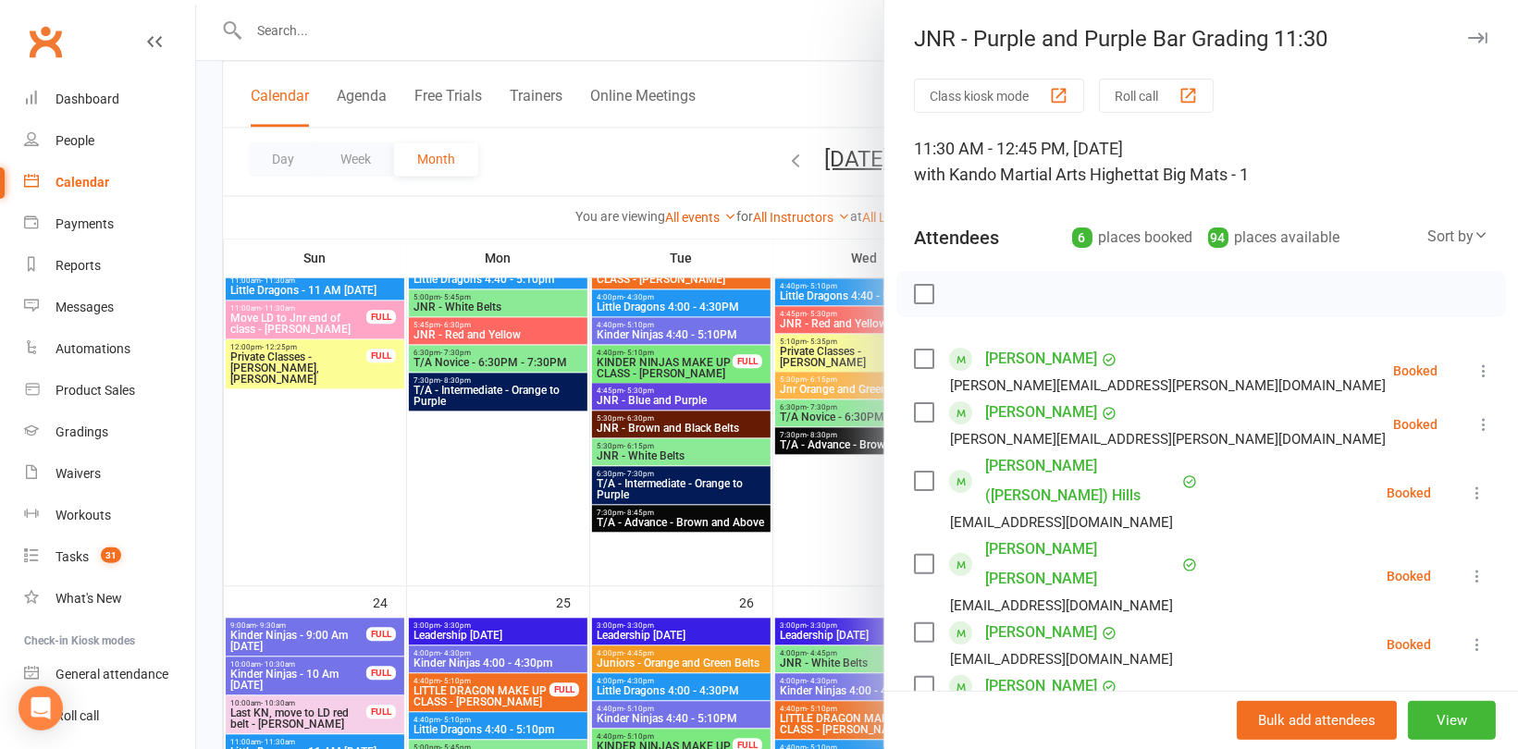
click at [382, 51] on div at bounding box center [857, 374] width 1322 height 749
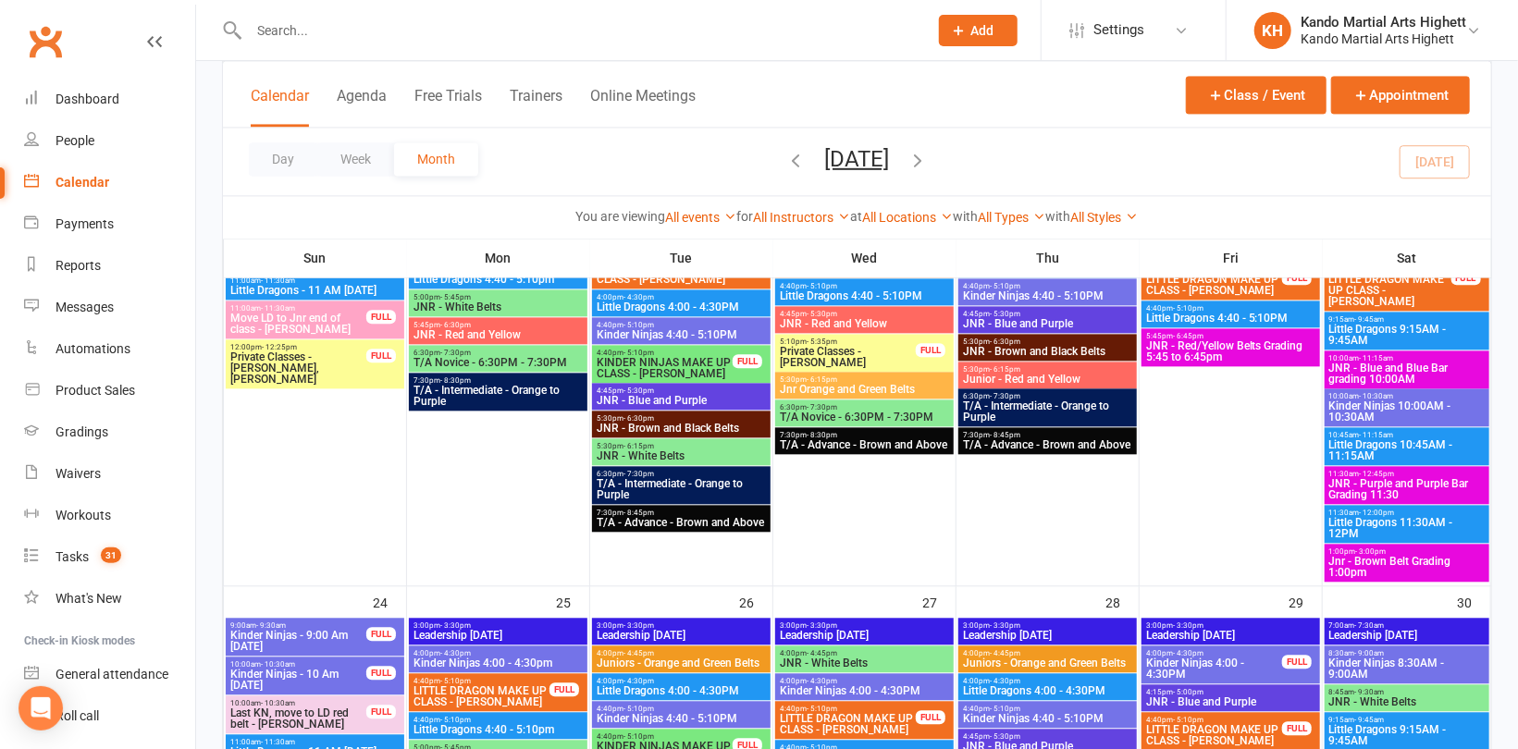
click at [1378, 564] on span "Jnr - Brown Belt Grading 1:00pm" at bounding box center [1406, 567] width 157 height 22
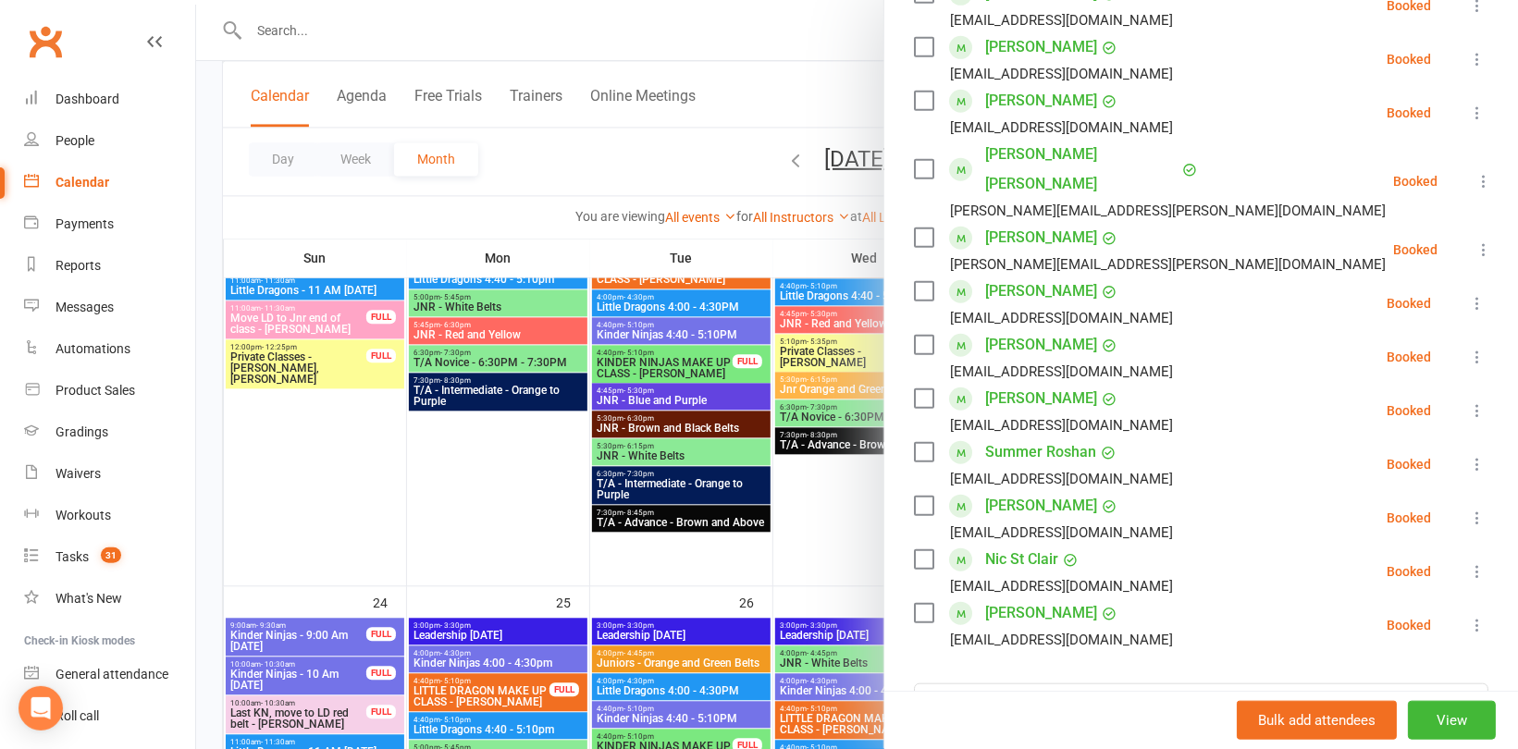
scroll to position [833, 0]
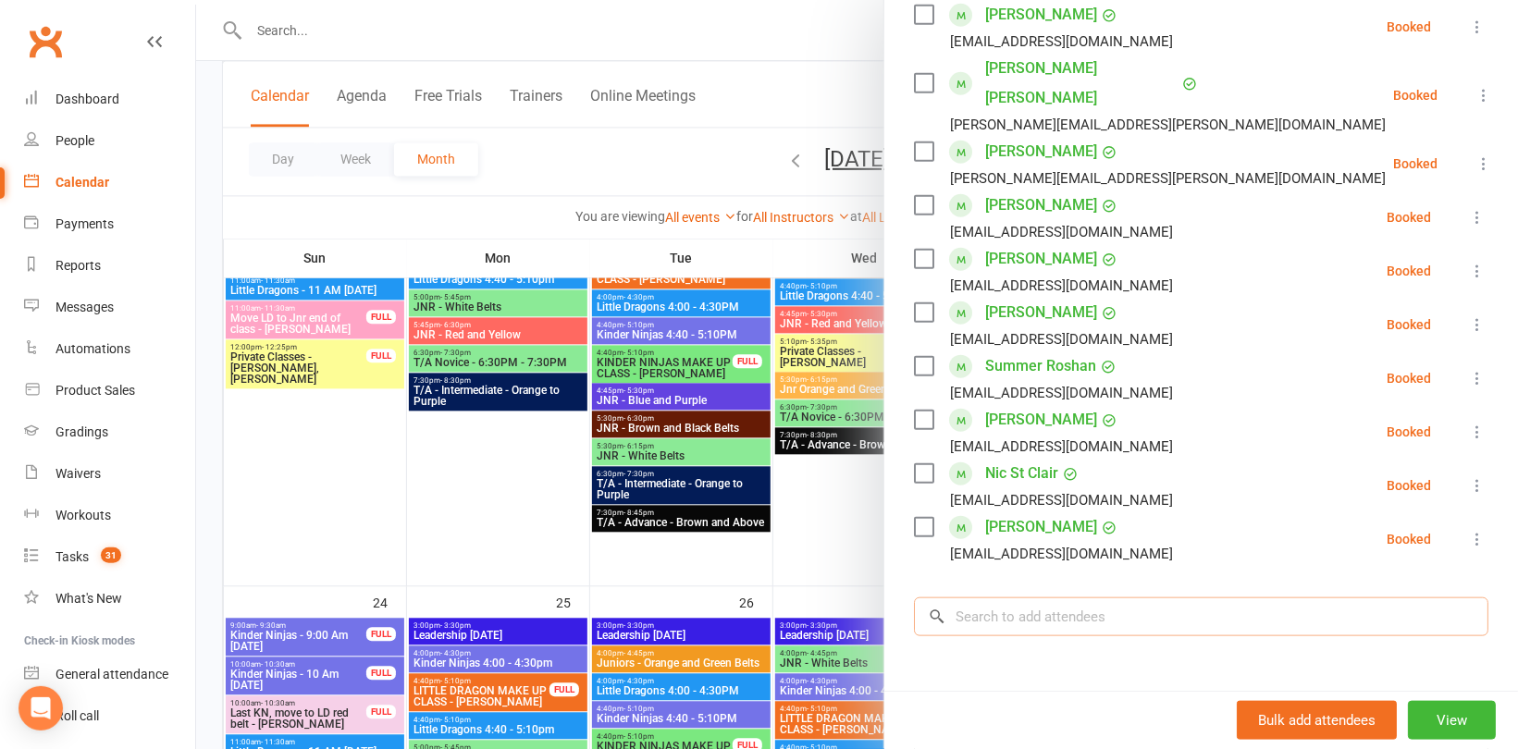
click at [1017, 598] on input "search" at bounding box center [1201, 617] width 574 height 39
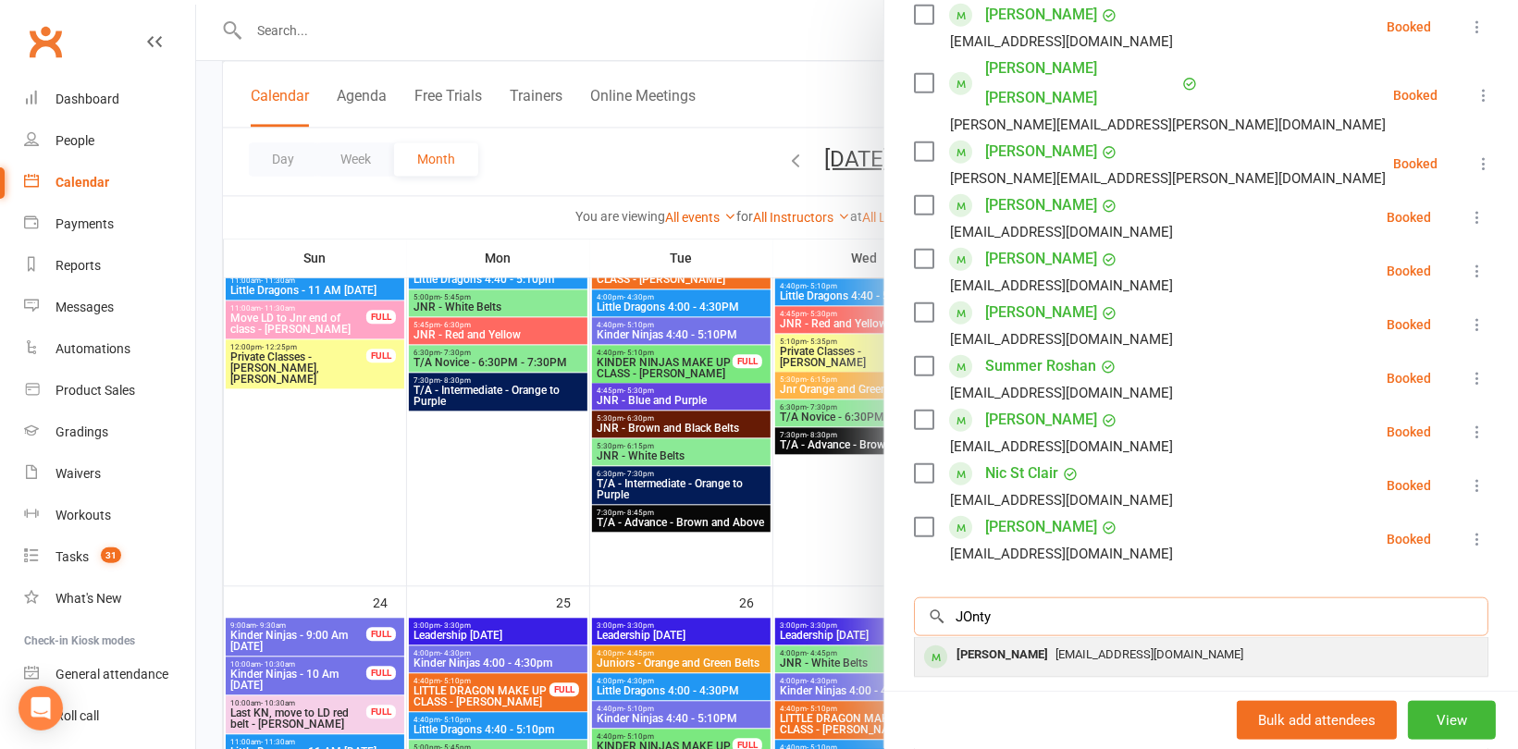
type input "JOnty"
click at [973, 642] on div "[PERSON_NAME]" at bounding box center [1002, 655] width 106 height 27
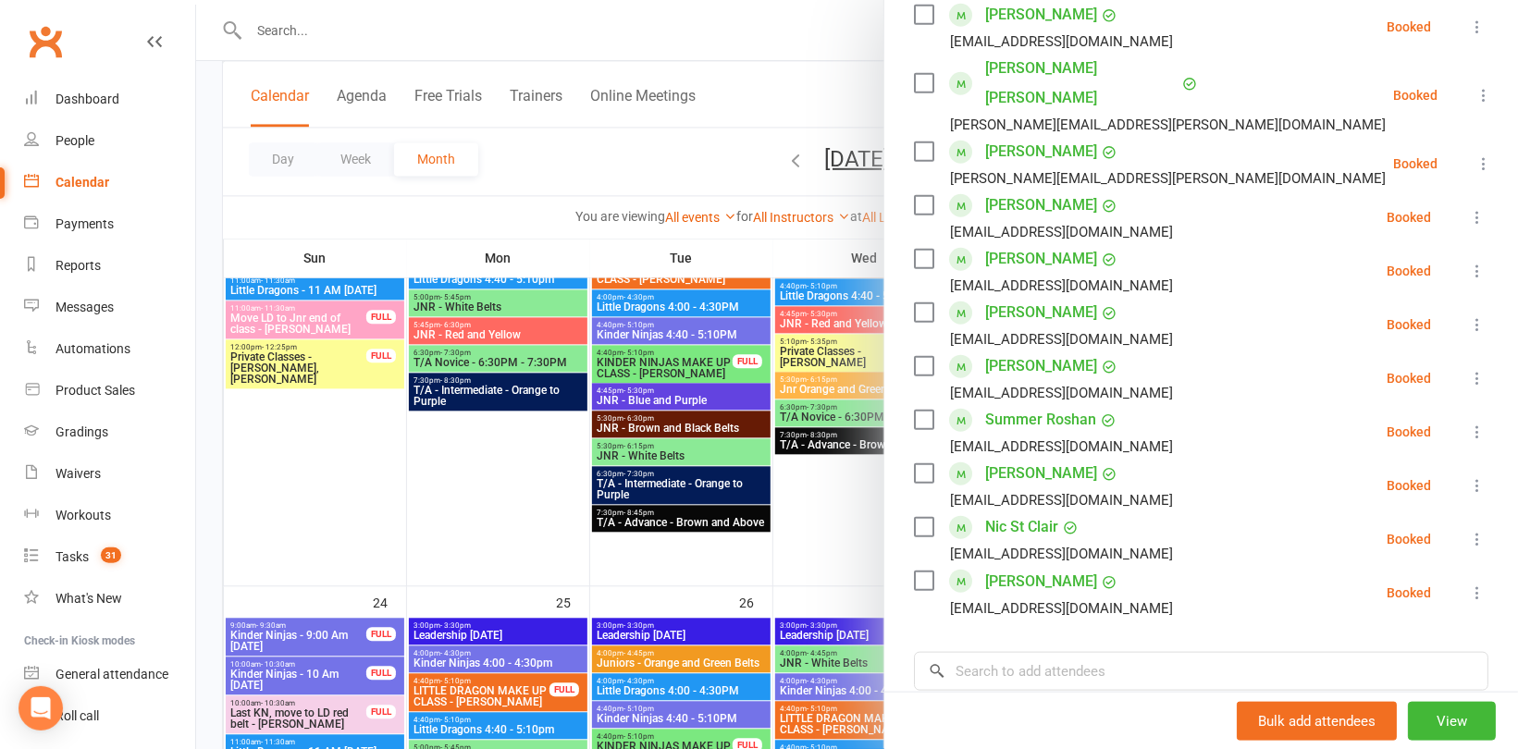
click at [320, 179] on div at bounding box center [857, 374] width 1322 height 749
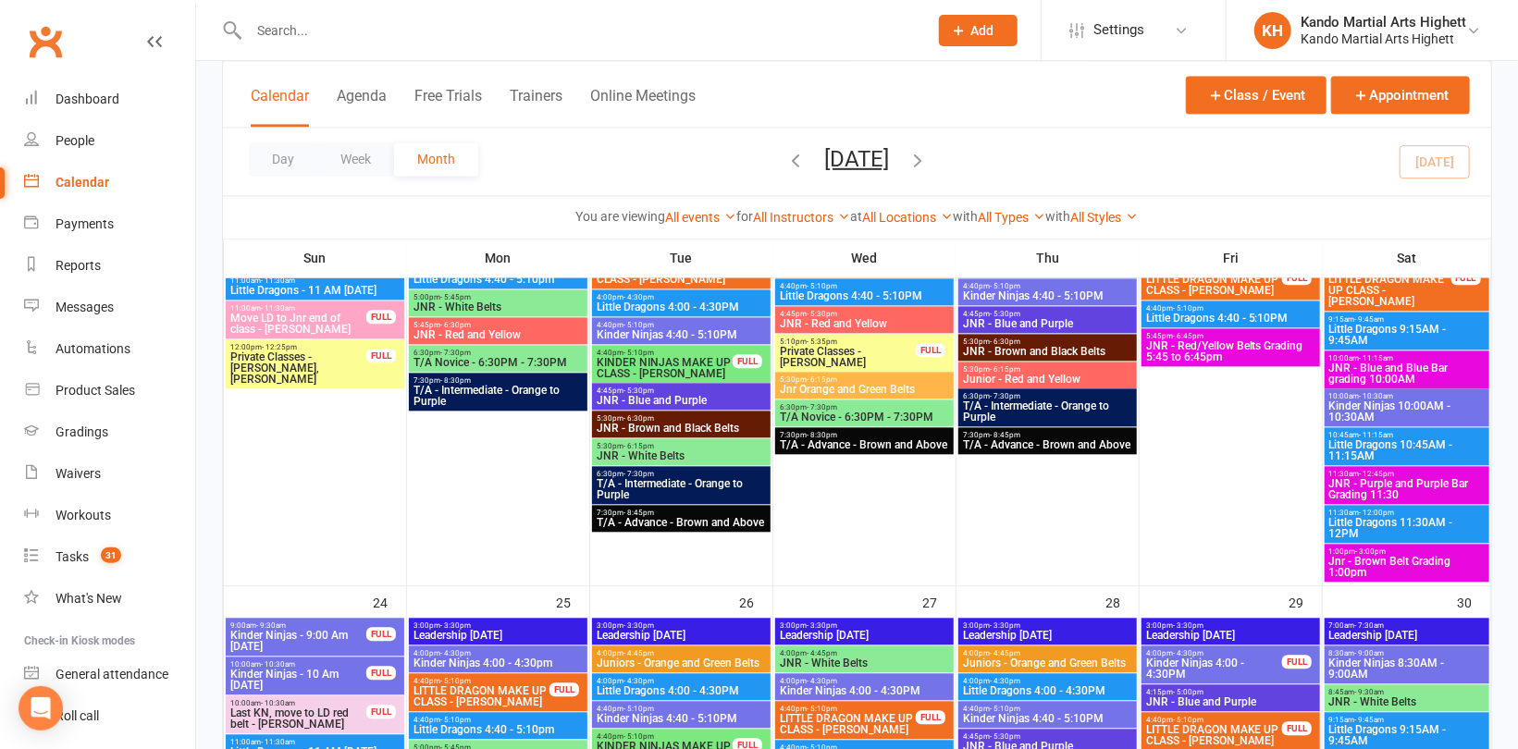
click at [1251, 345] on span "JNR - Red/Yellow Belts Grading 5:45 to 6:45pm" at bounding box center [1230, 351] width 171 height 22
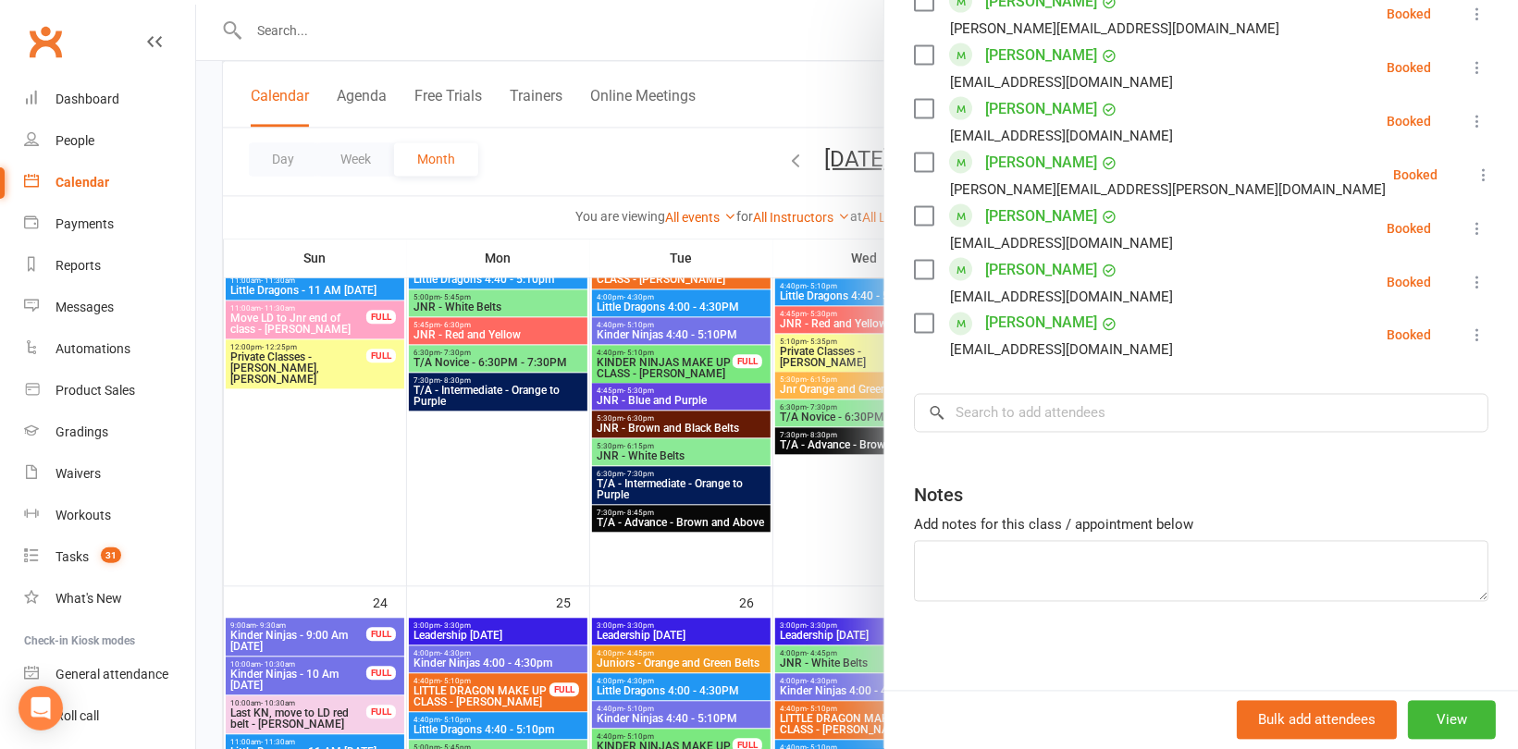
scroll to position [1700, 0]
click at [1034, 418] on input "search" at bounding box center [1201, 412] width 574 height 39
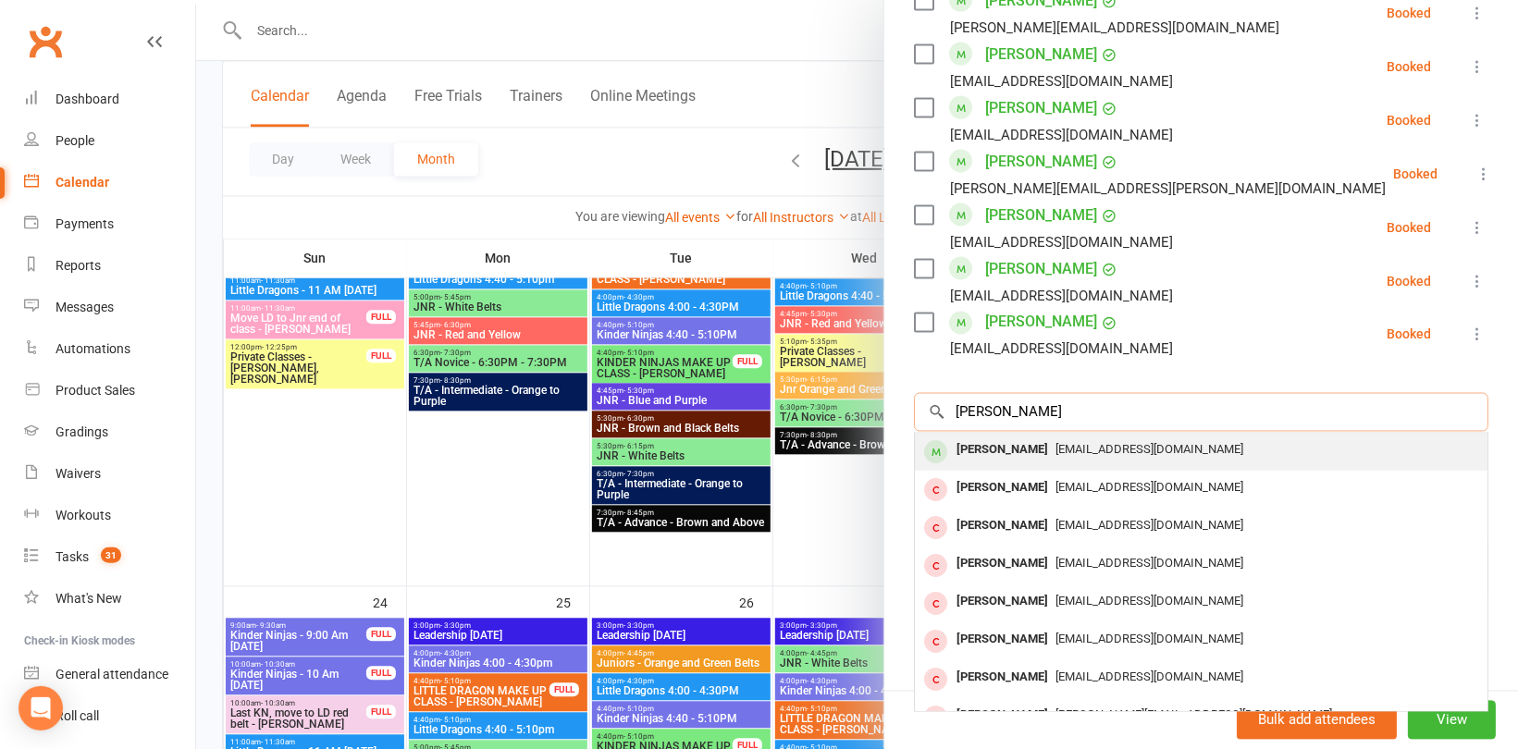
type input "[PERSON_NAME]"
click at [1045, 446] on div "[PERSON_NAME]" at bounding box center [1002, 451] width 106 height 27
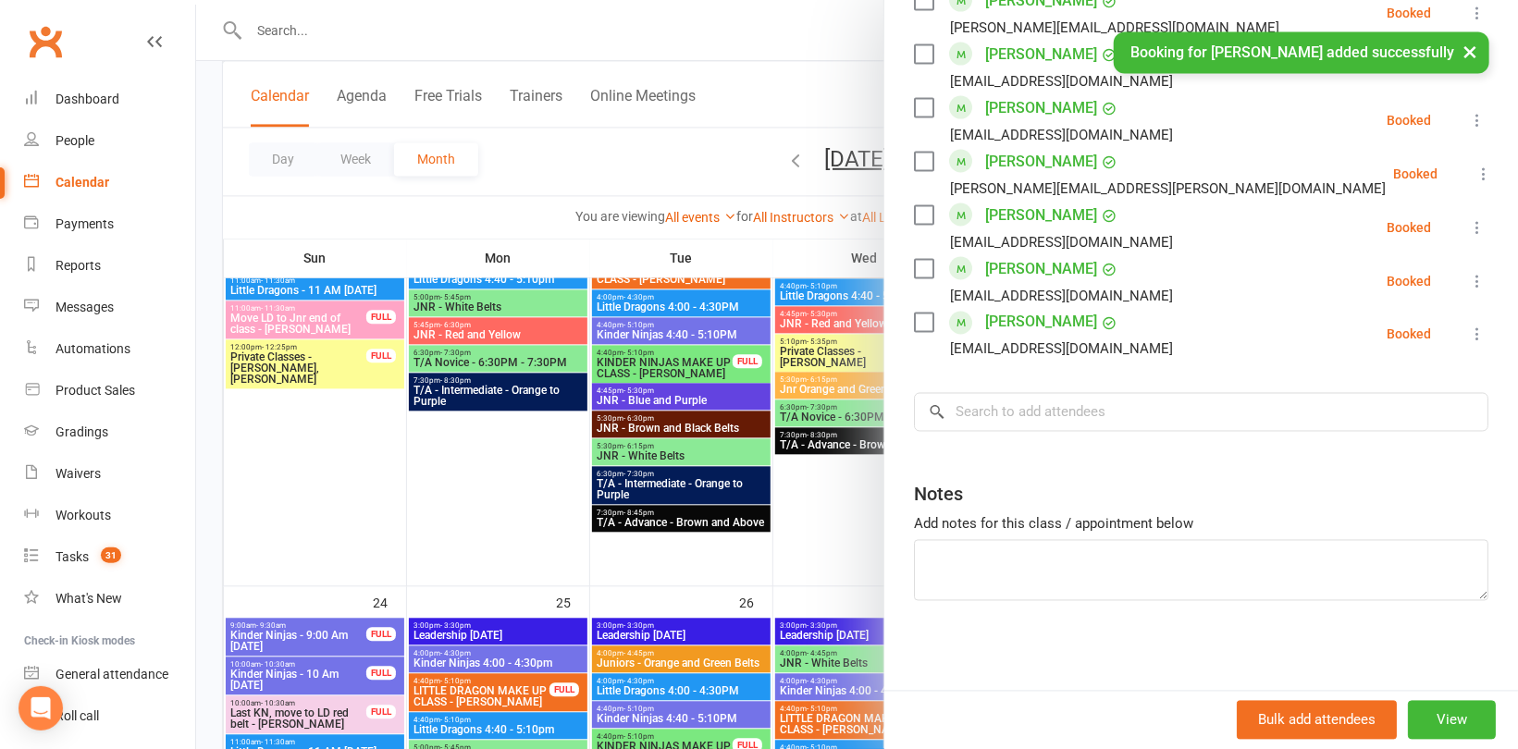
scroll to position [1754, 0]
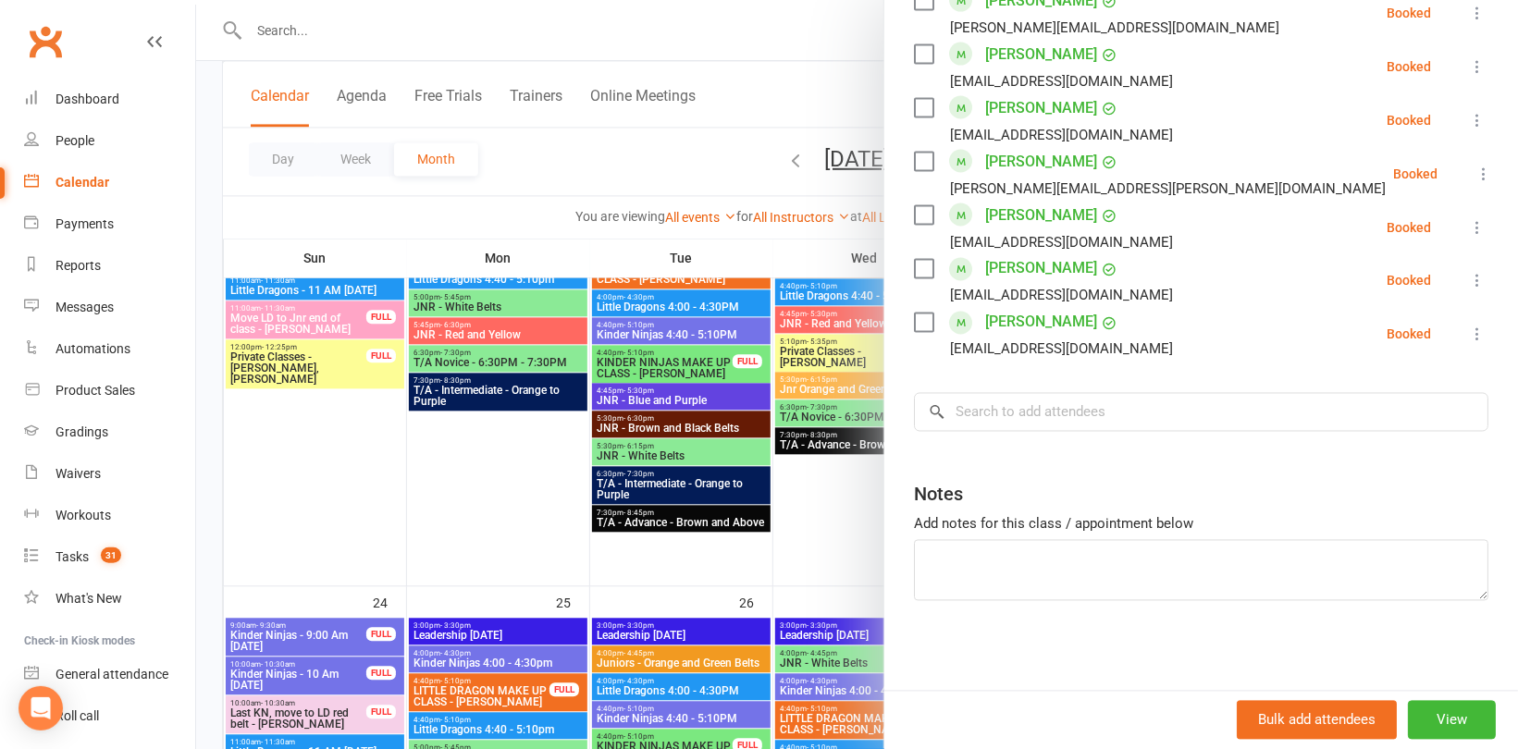
click at [284, 31] on div at bounding box center [857, 374] width 1322 height 749
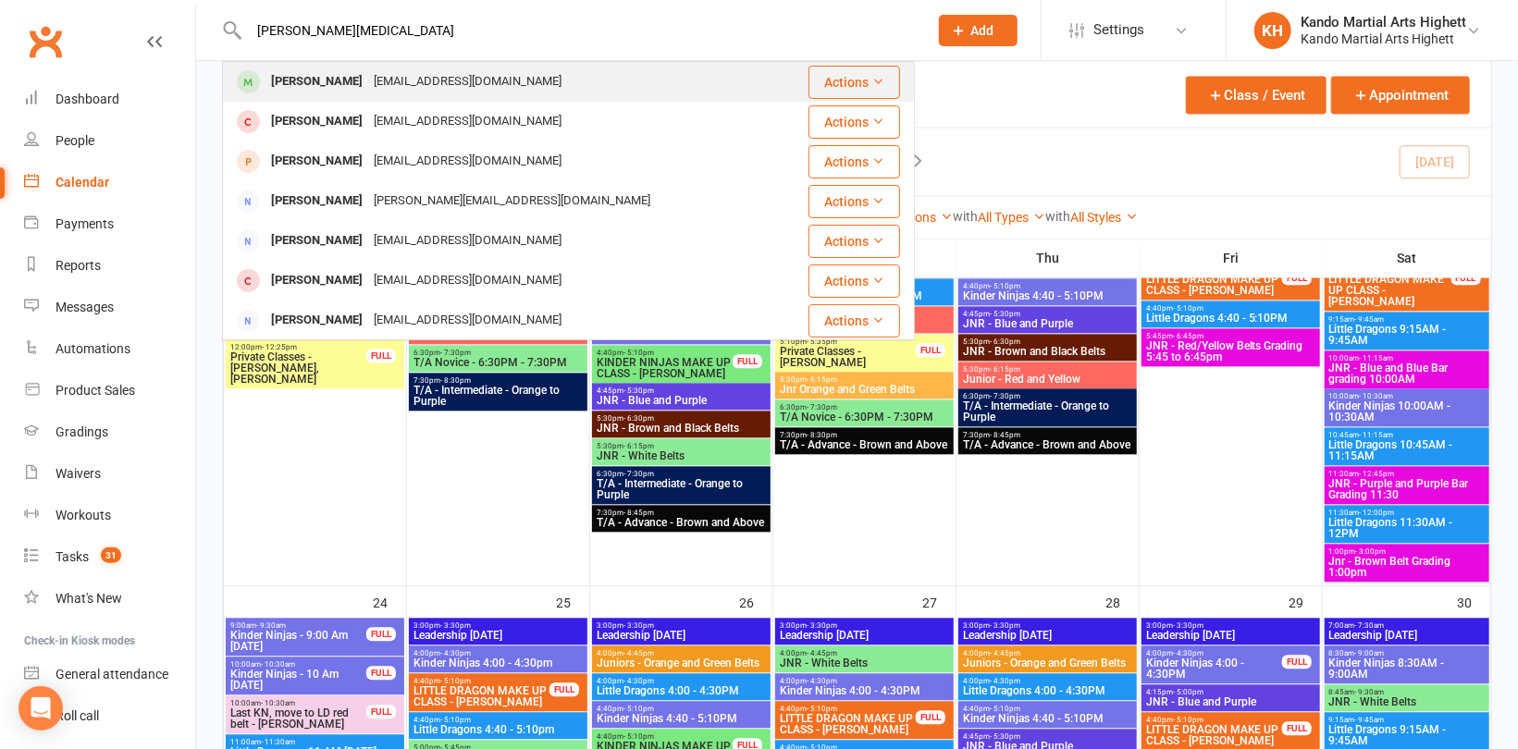
type input "[PERSON_NAME][MEDICAL_DATA]"
click at [265, 73] on div "[PERSON_NAME]" at bounding box center [316, 81] width 103 height 27
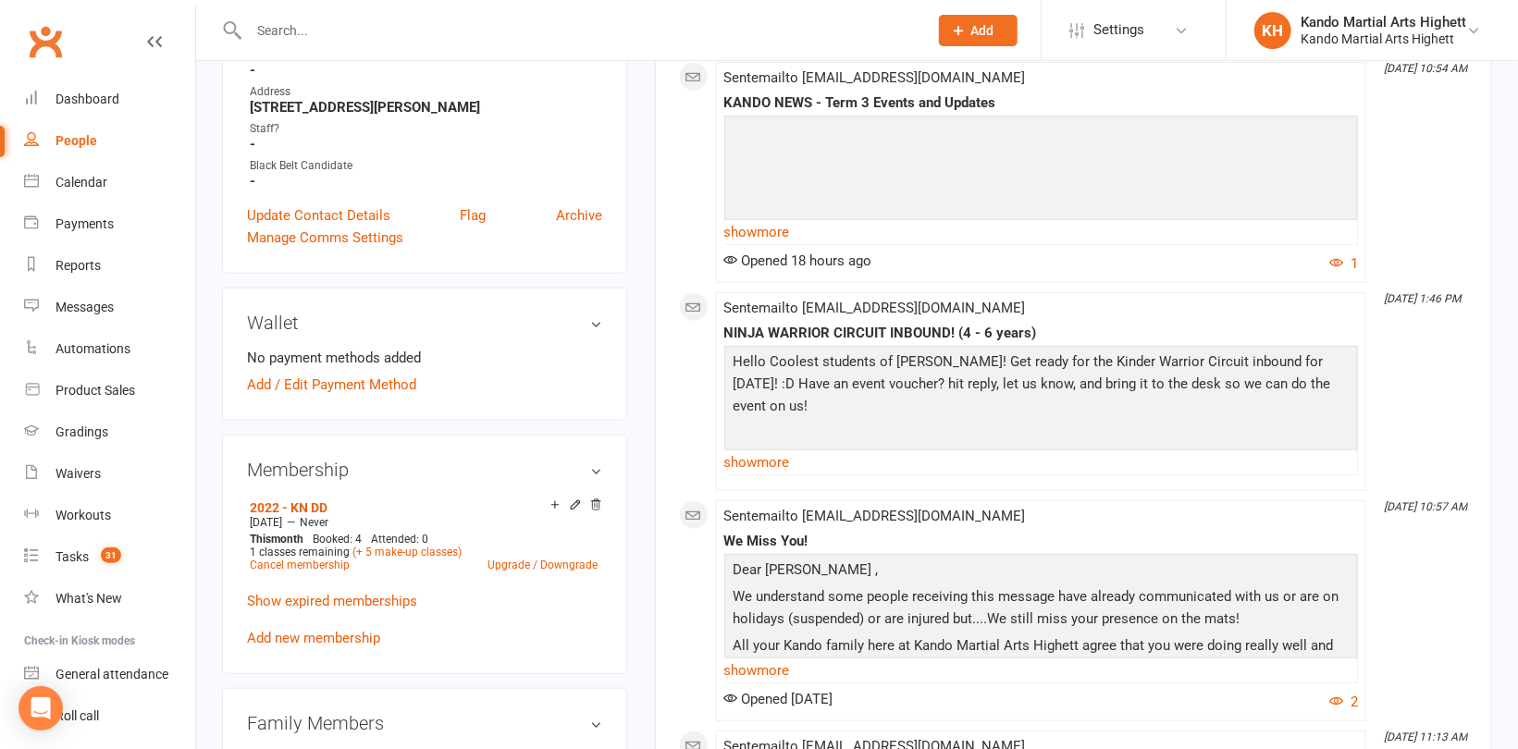
scroll to position [740, 0]
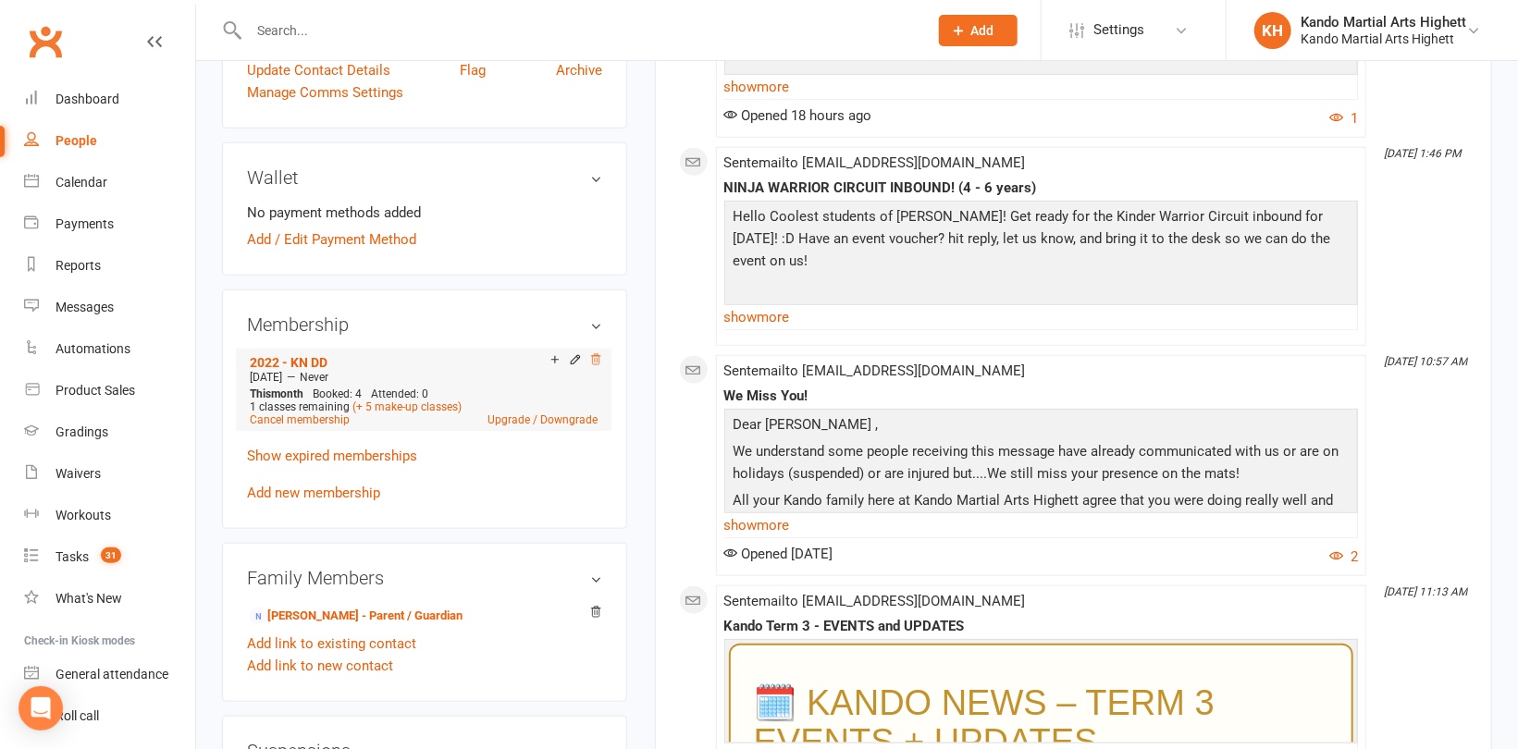
click at [598, 362] on icon at bounding box center [595, 359] width 13 height 13
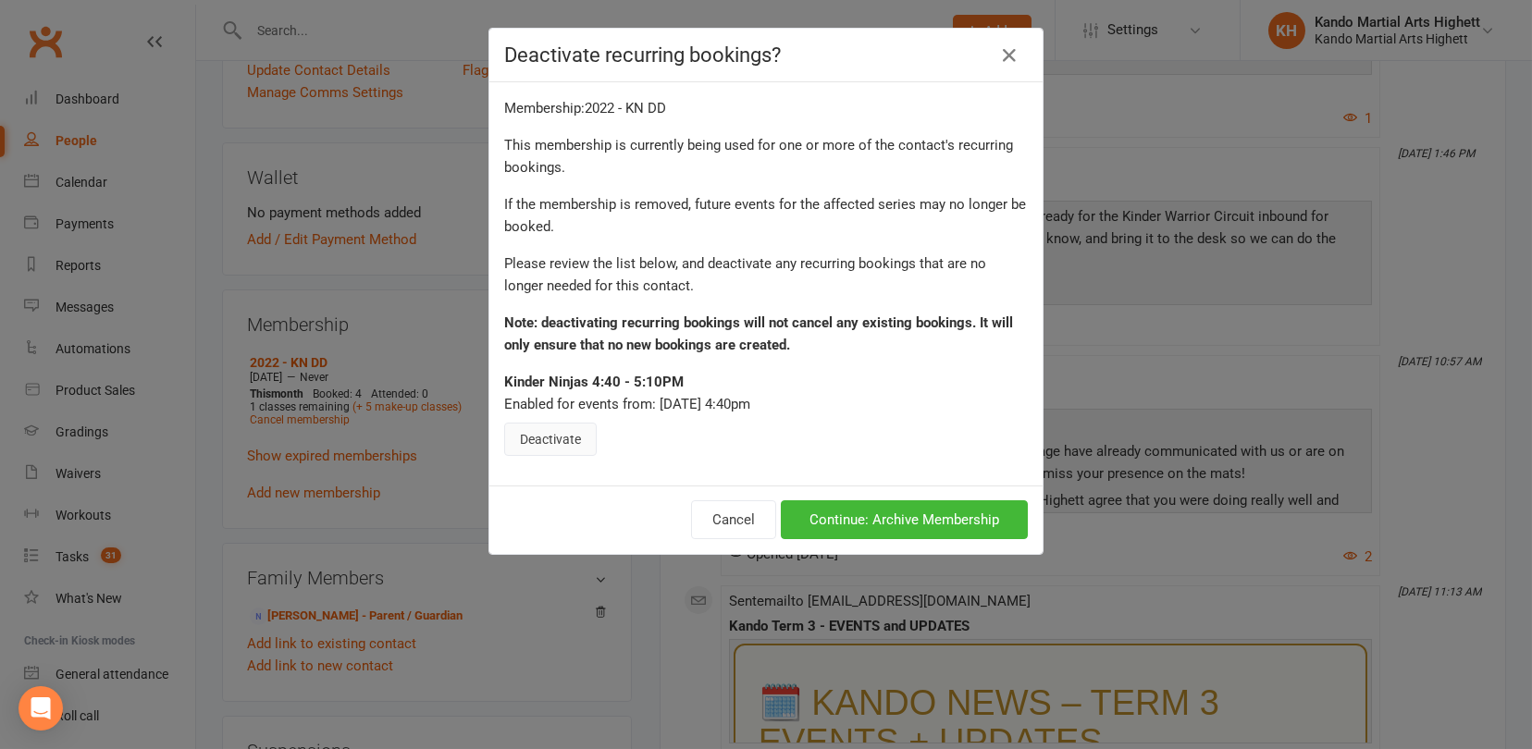
click at [564, 437] on button "Deactivate" at bounding box center [550, 439] width 93 height 33
click at [930, 518] on button "Continue: Archive Membership" at bounding box center [904, 519] width 247 height 39
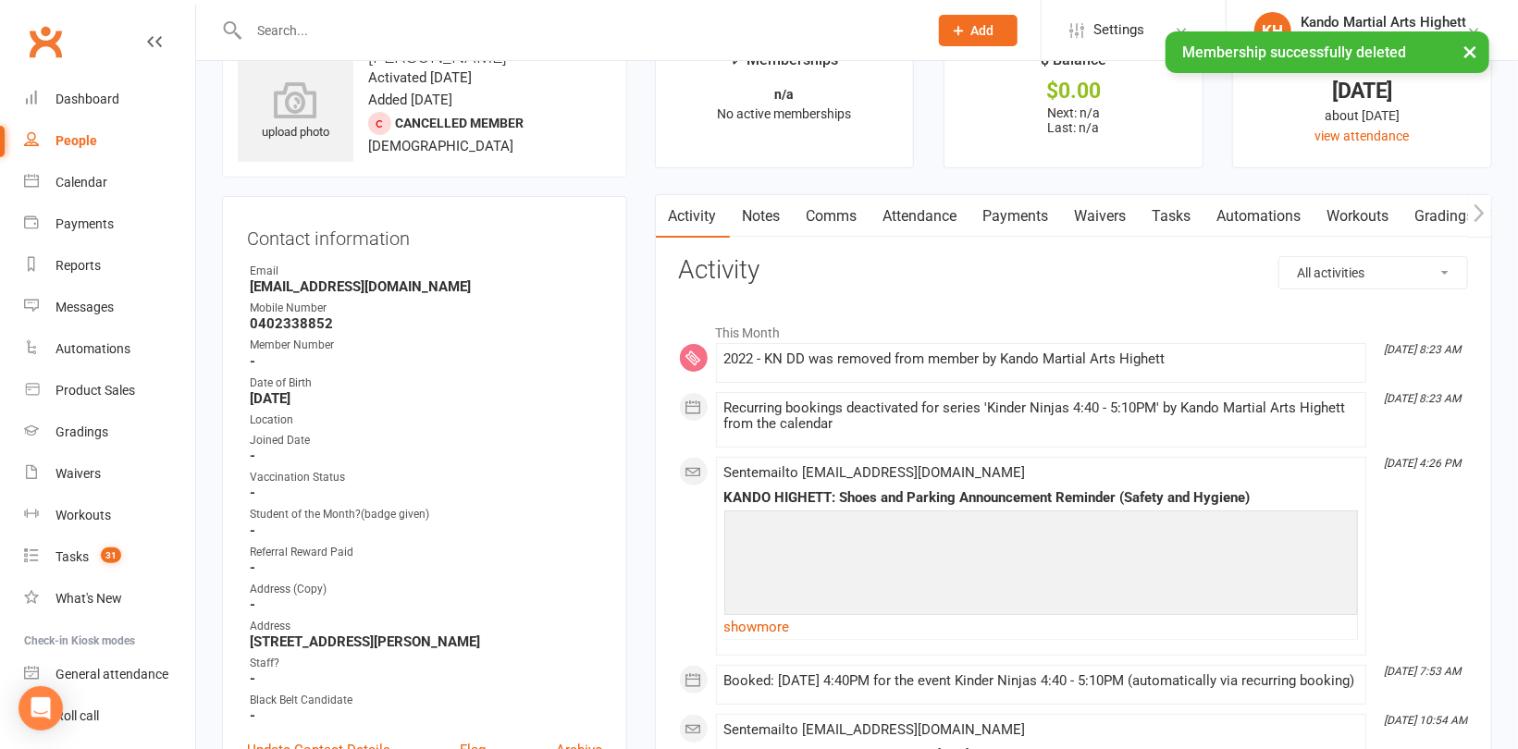
scroll to position [0, 0]
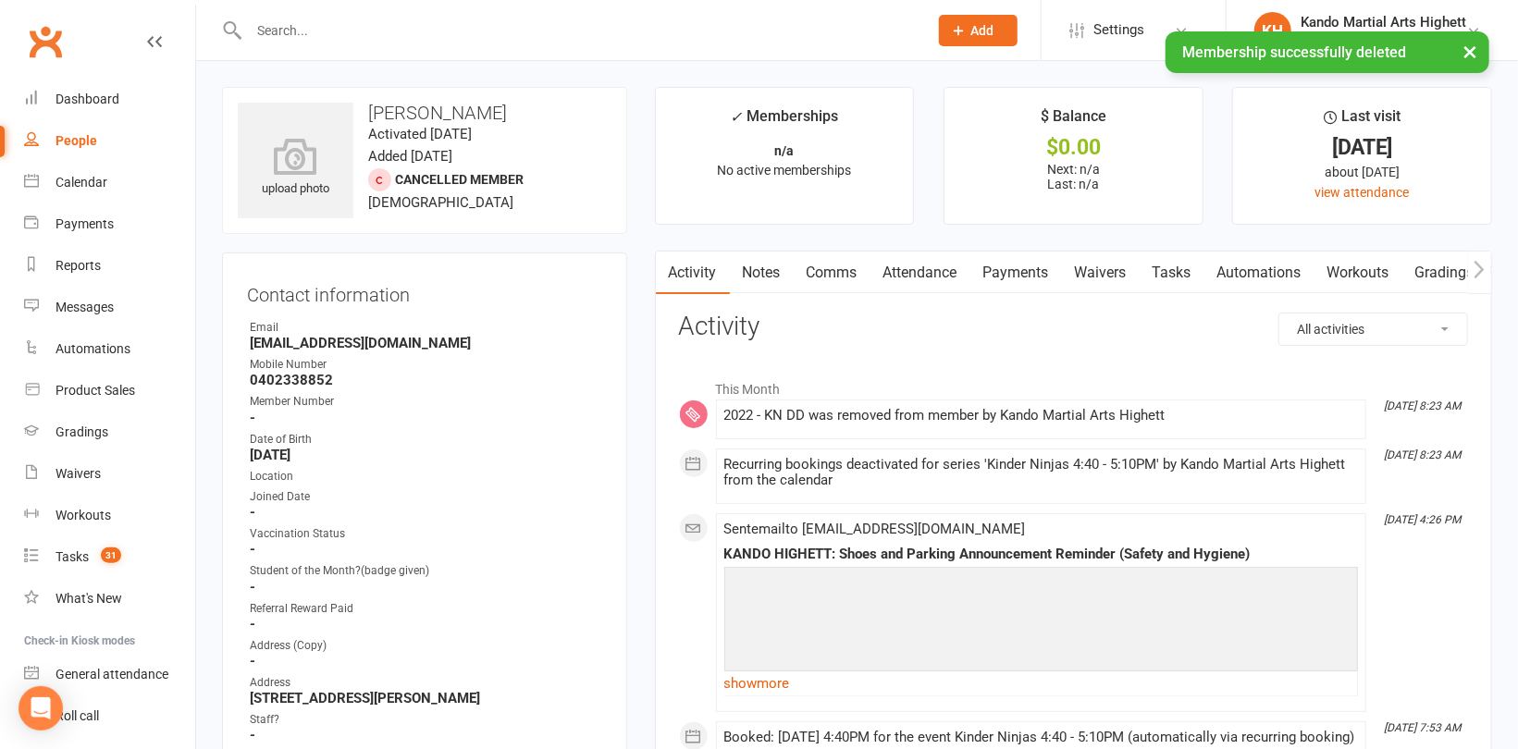
click at [945, 279] on link "Attendance" at bounding box center [921, 273] width 100 height 43
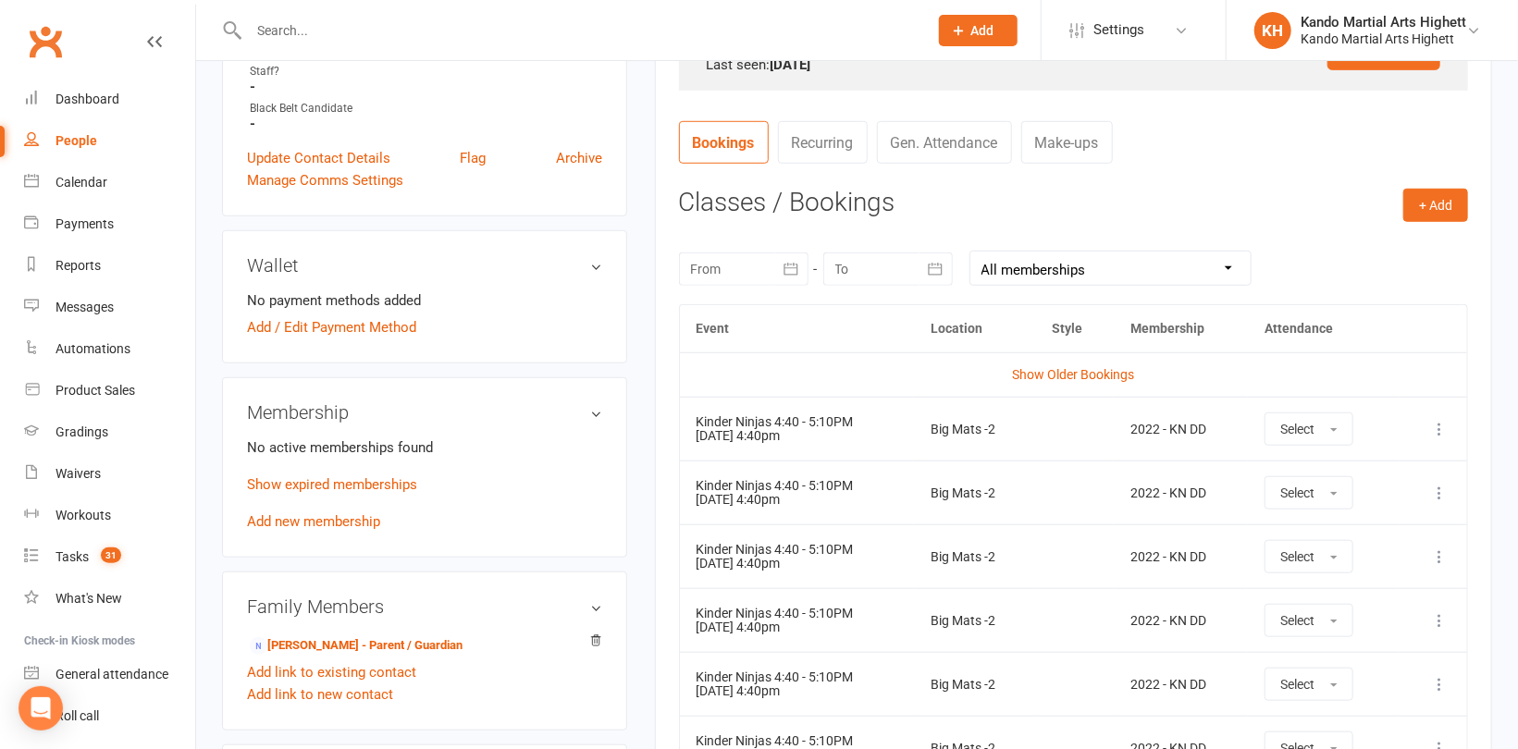
scroll to position [740, 0]
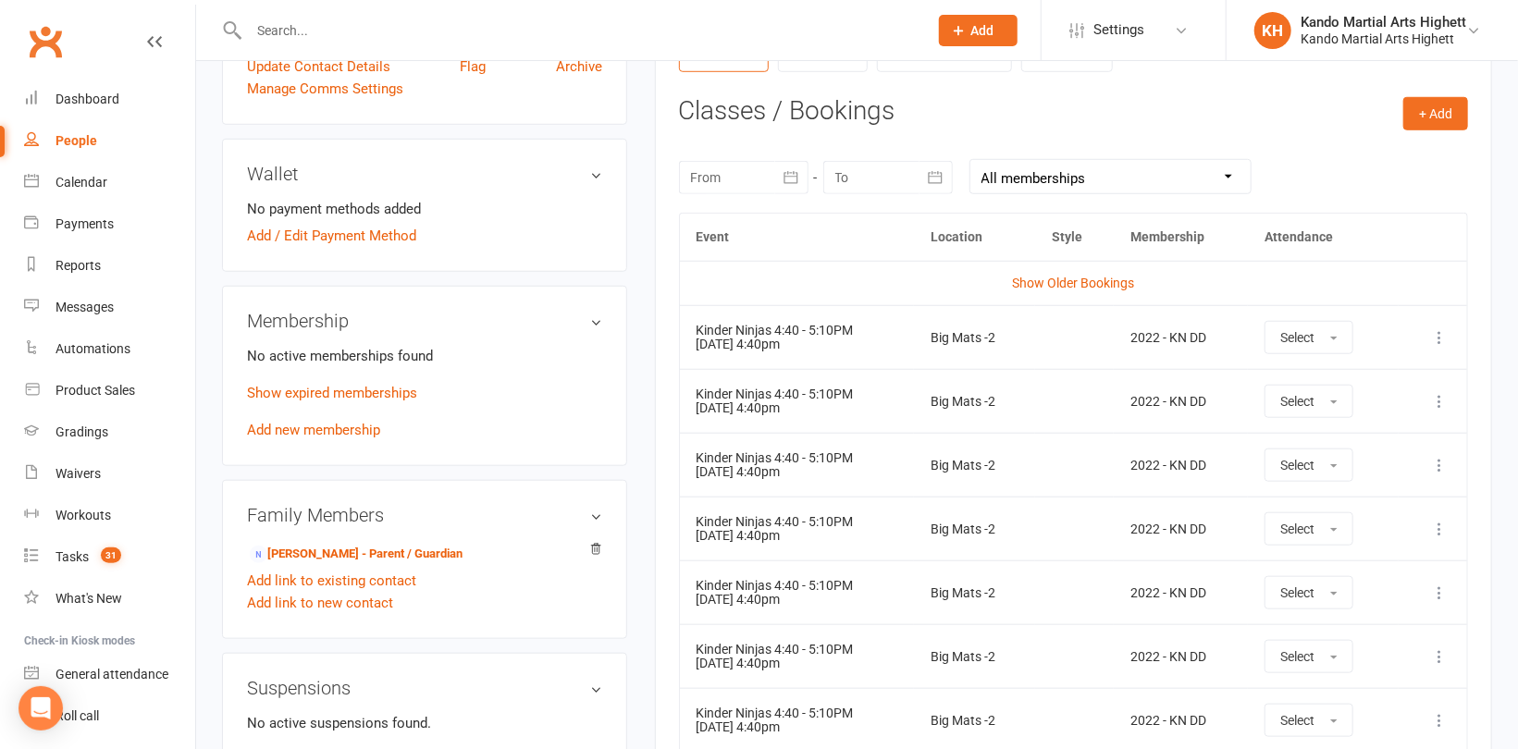
click at [1446, 333] on icon at bounding box center [1439, 337] width 19 height 19
click at [1361, 431] on link "Remove booking" at bounding box center [1357, 447] width 183 height 37
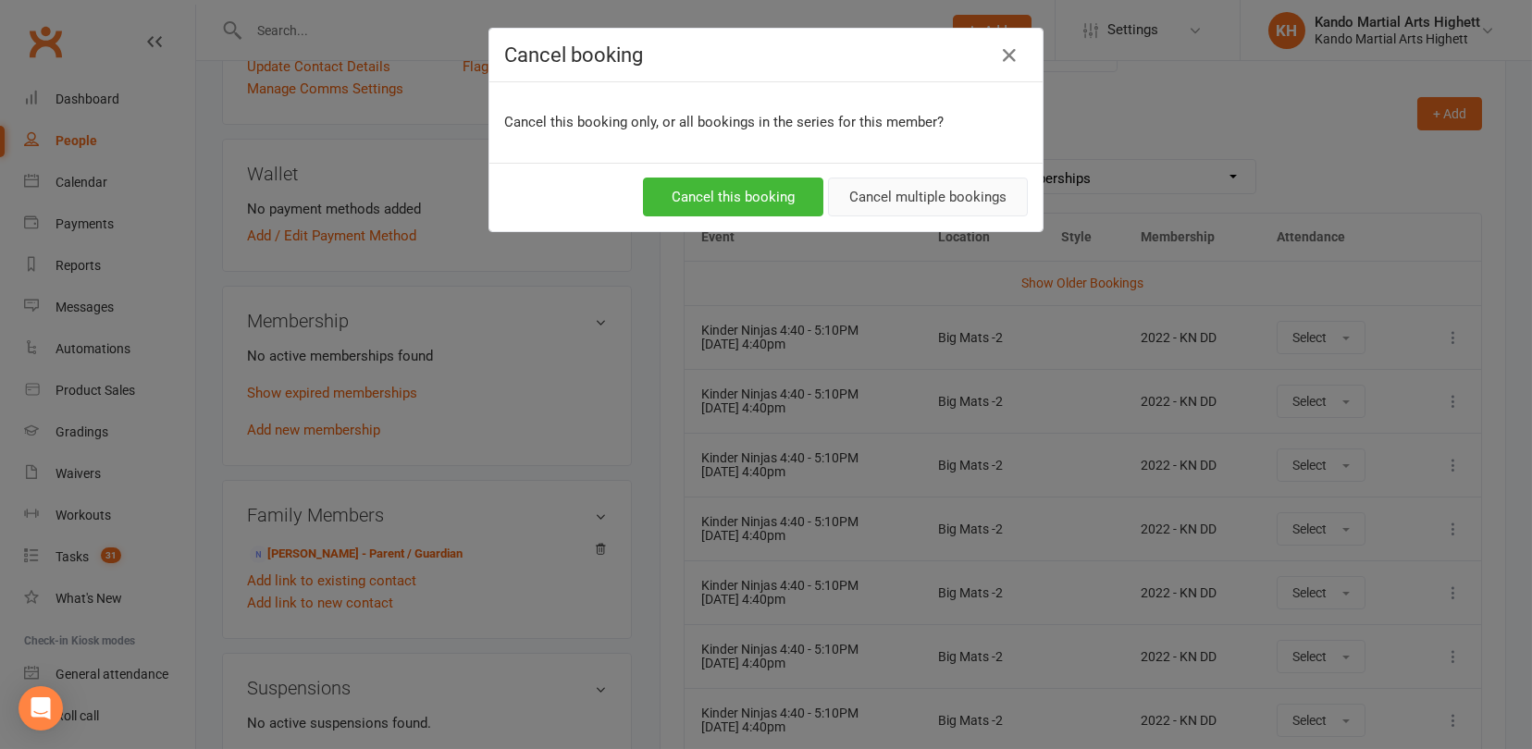
click at [939, 203] on button "Cancel multiple bookings" at bounding box center [928, 197] width 200 height 39
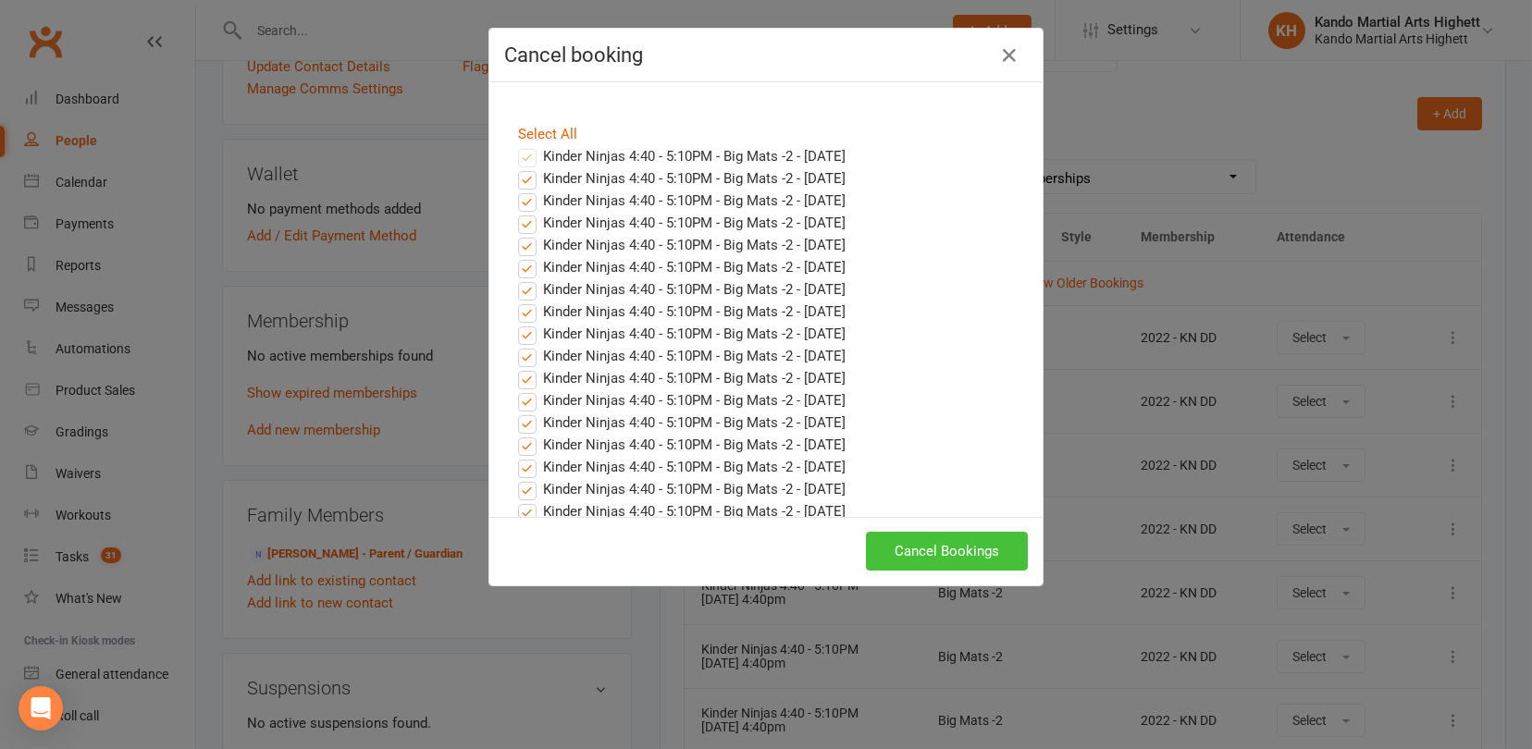
click at [976, 560] on button "Cancel Bookings" at bounding box center [947, 551] width 162 height 39
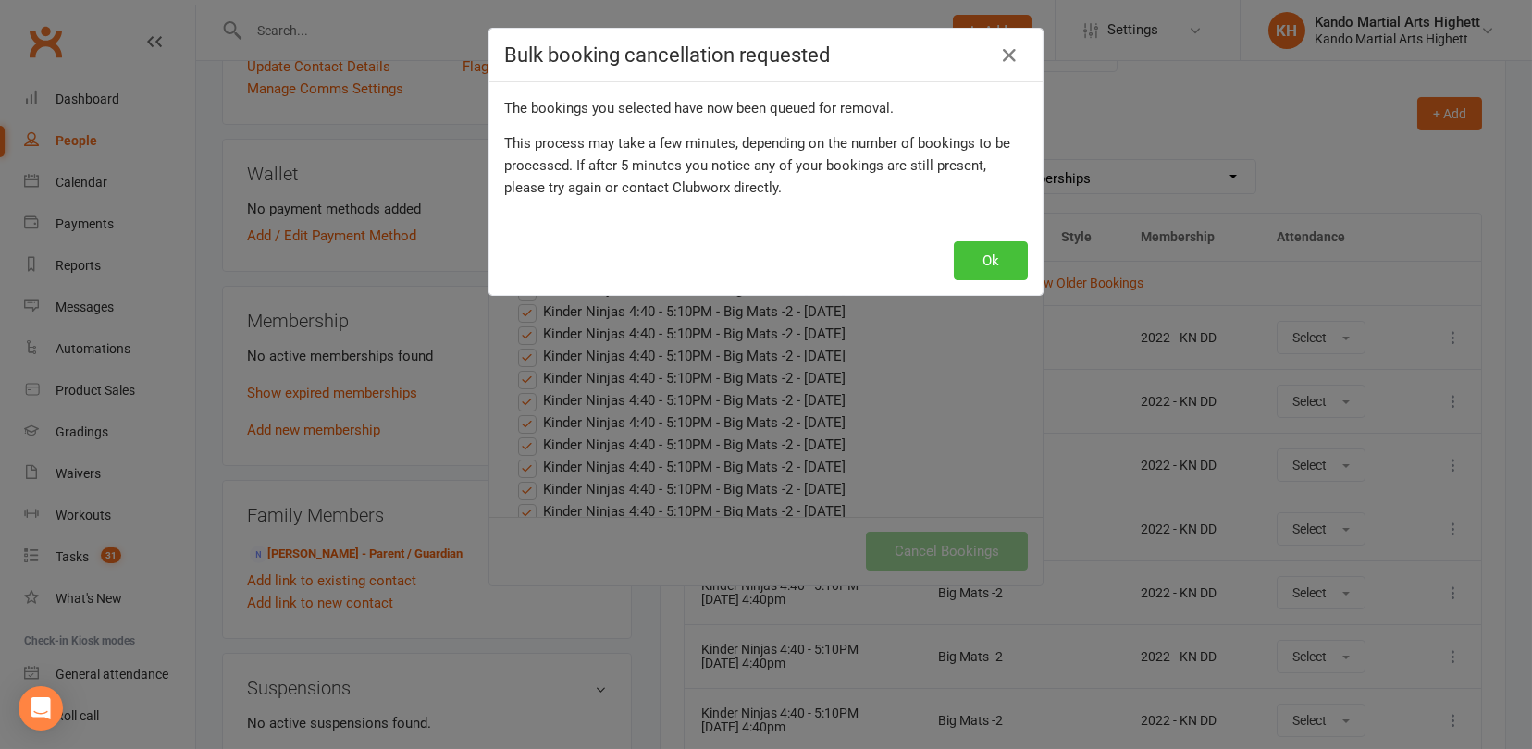
click at [994, 264] on button "Ok" at bounding box center [991, 260] width 74 height 39
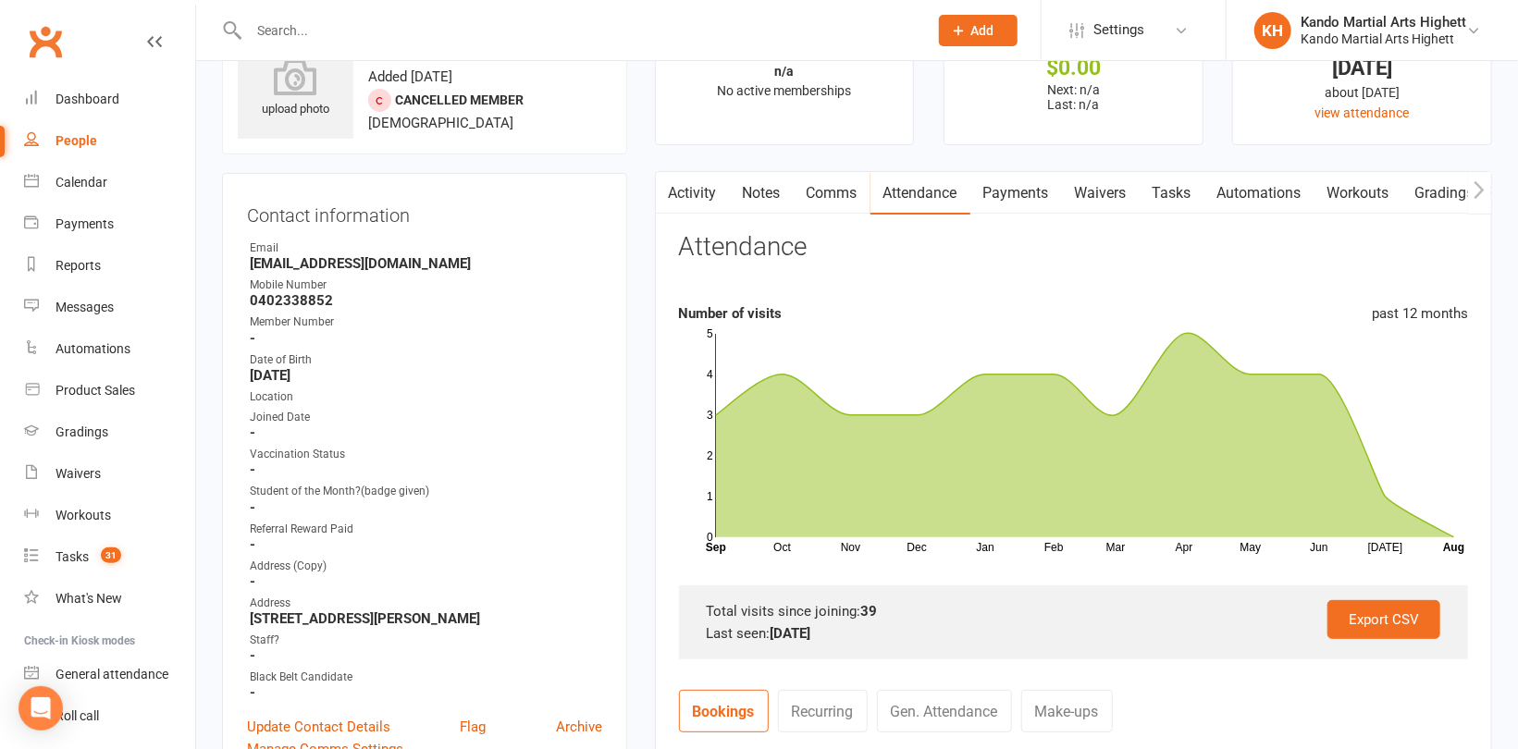
scroll to position [0, 0]
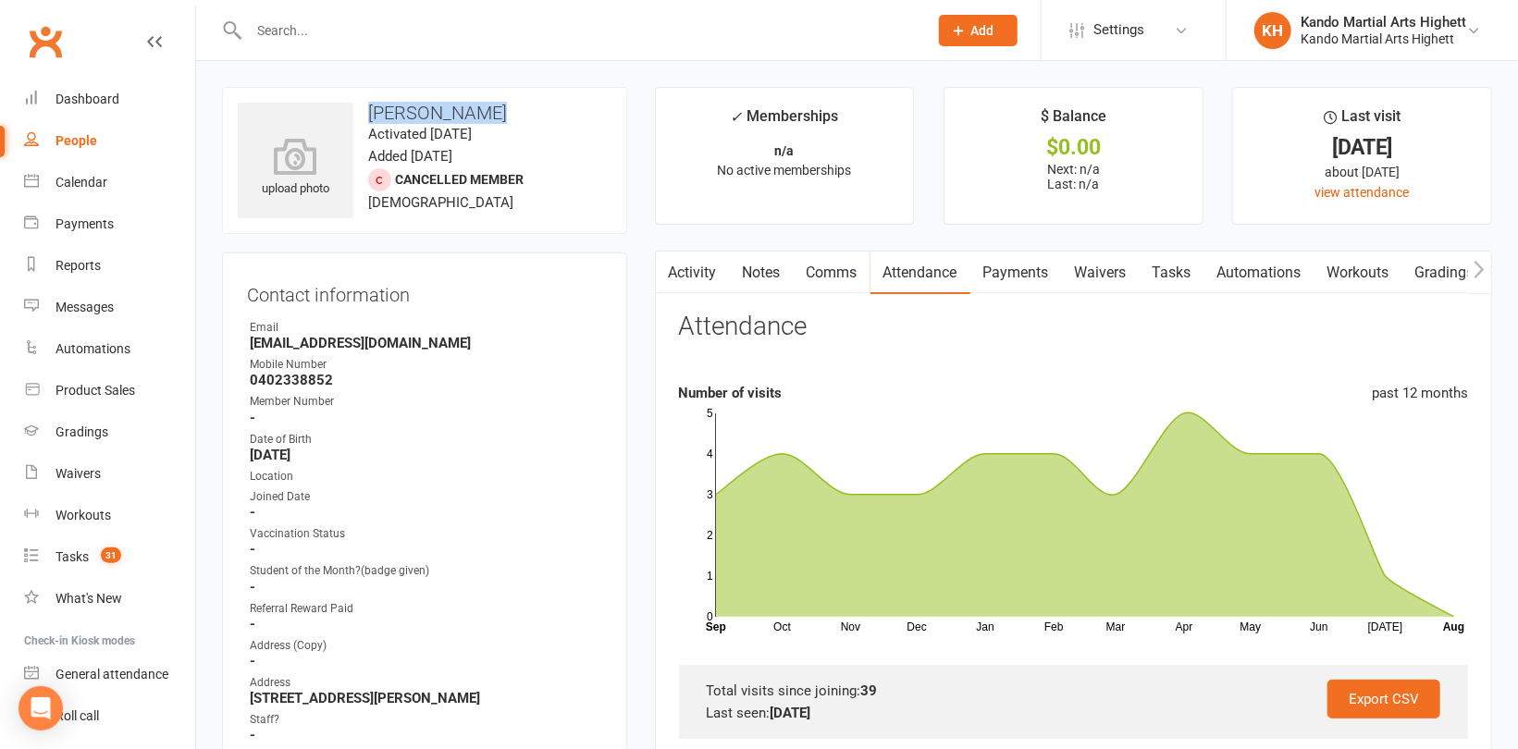
drag, startPoint x: 488, startPoint y: 113, endPoint x: 369, endPoint y: 118, distance: 118.5
click at [369, 118] on h3 "[PERSON_NAME]" at bounding box center [425, 113] width 374 height 20
copy h3 "[PERSON_NAME]"
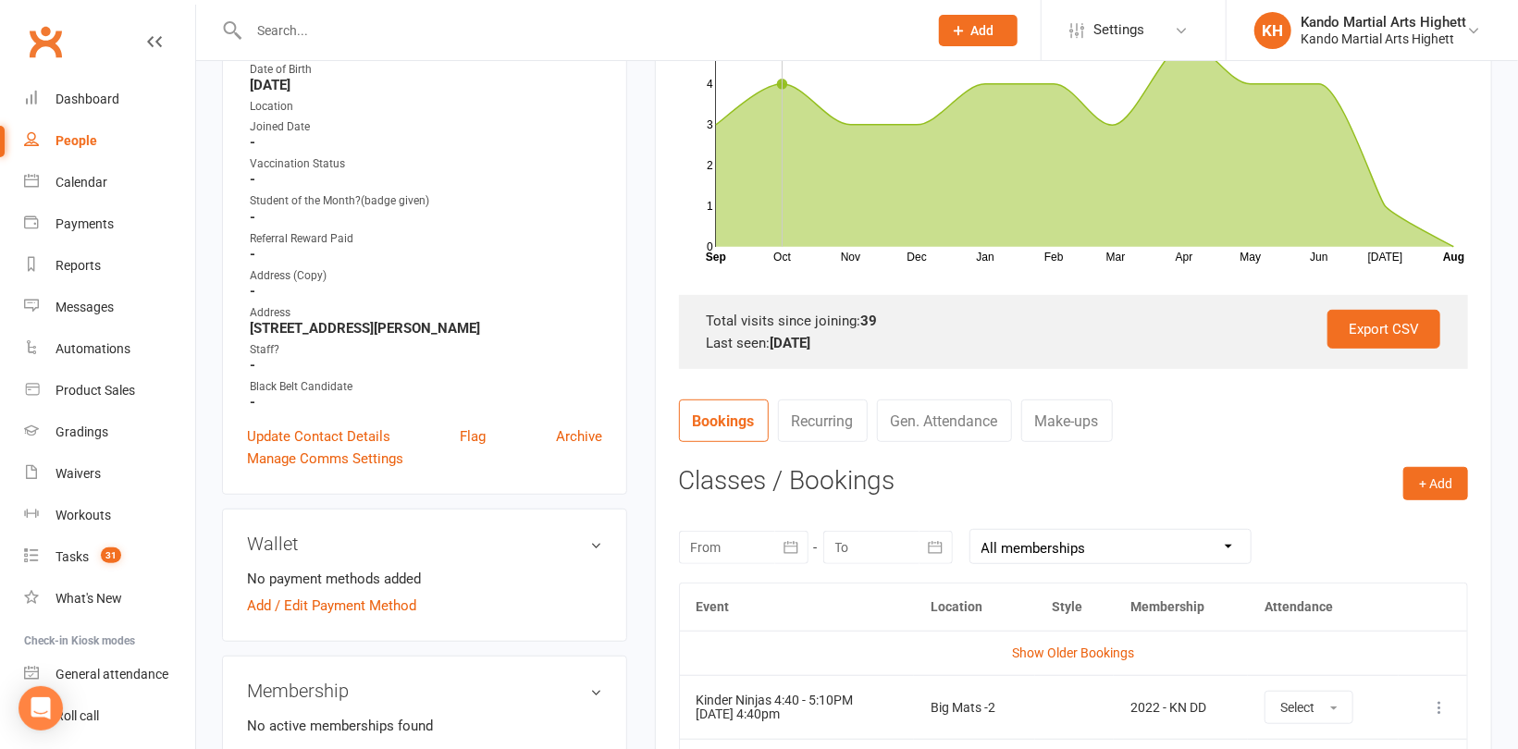
scroll to position [185, 0]
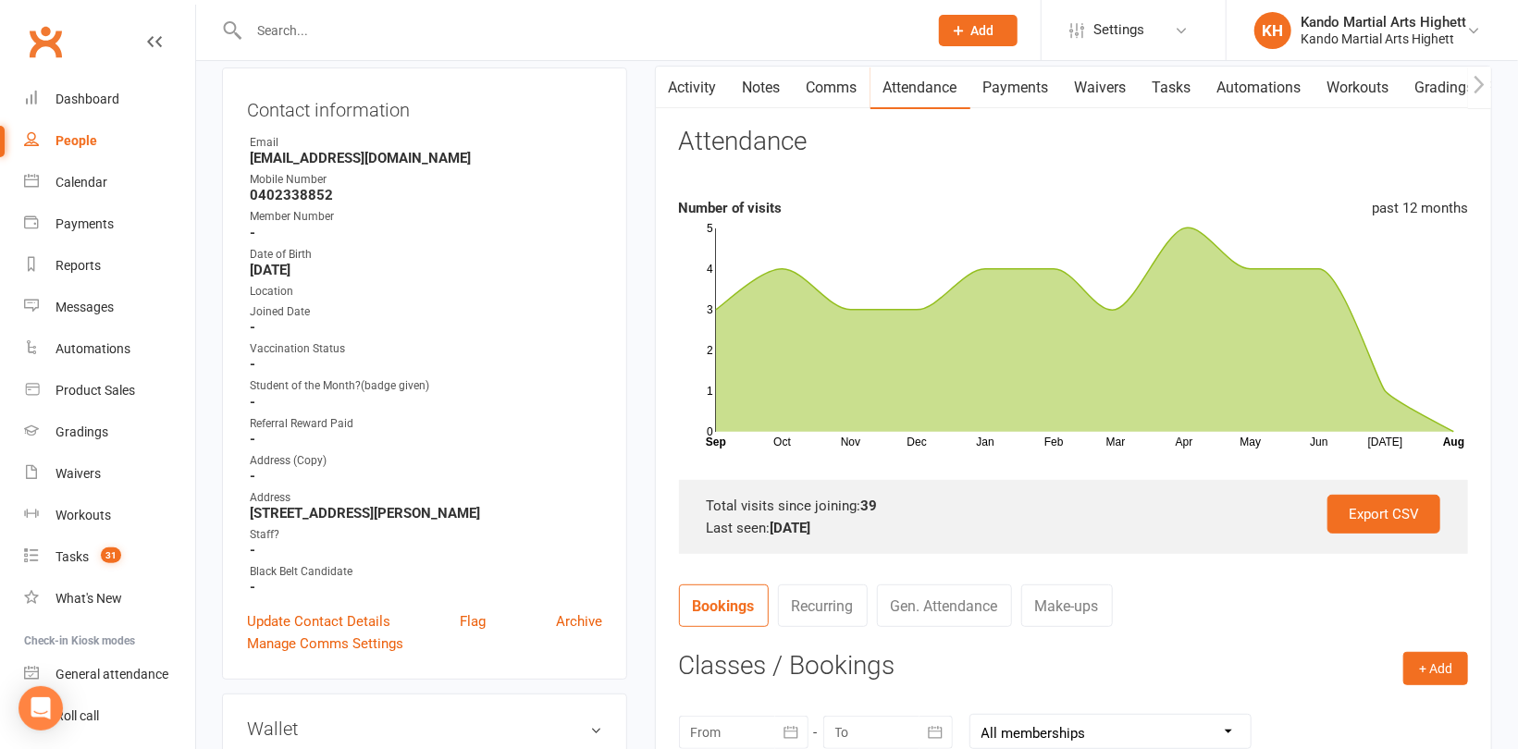
click at [851, 80] on link "Comms" at bounding box center [832, 88] width 77 height 43
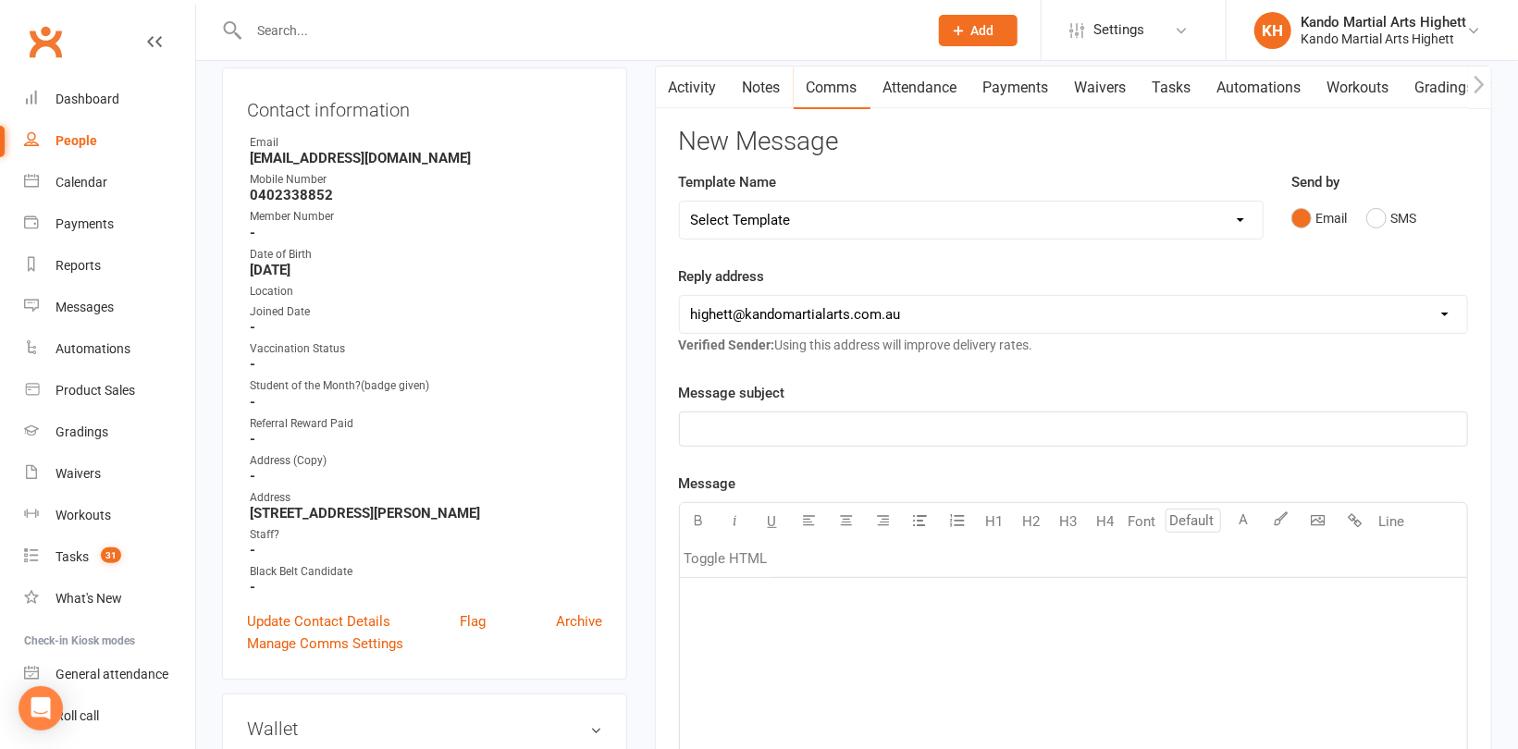
click at [892, 208] on select "Select Template [Email] 2_Booking Confirmation Required [Email] 3_Booking Confi…" at bounding box center [971, 220] width 583 height 37
select select "14"
click at [680, 202] on select "Select Template [Email] 2_Booking Confirmation Required [Email] 3_Booking Confi…" at bounding box center [971, 220] width 583 height 37
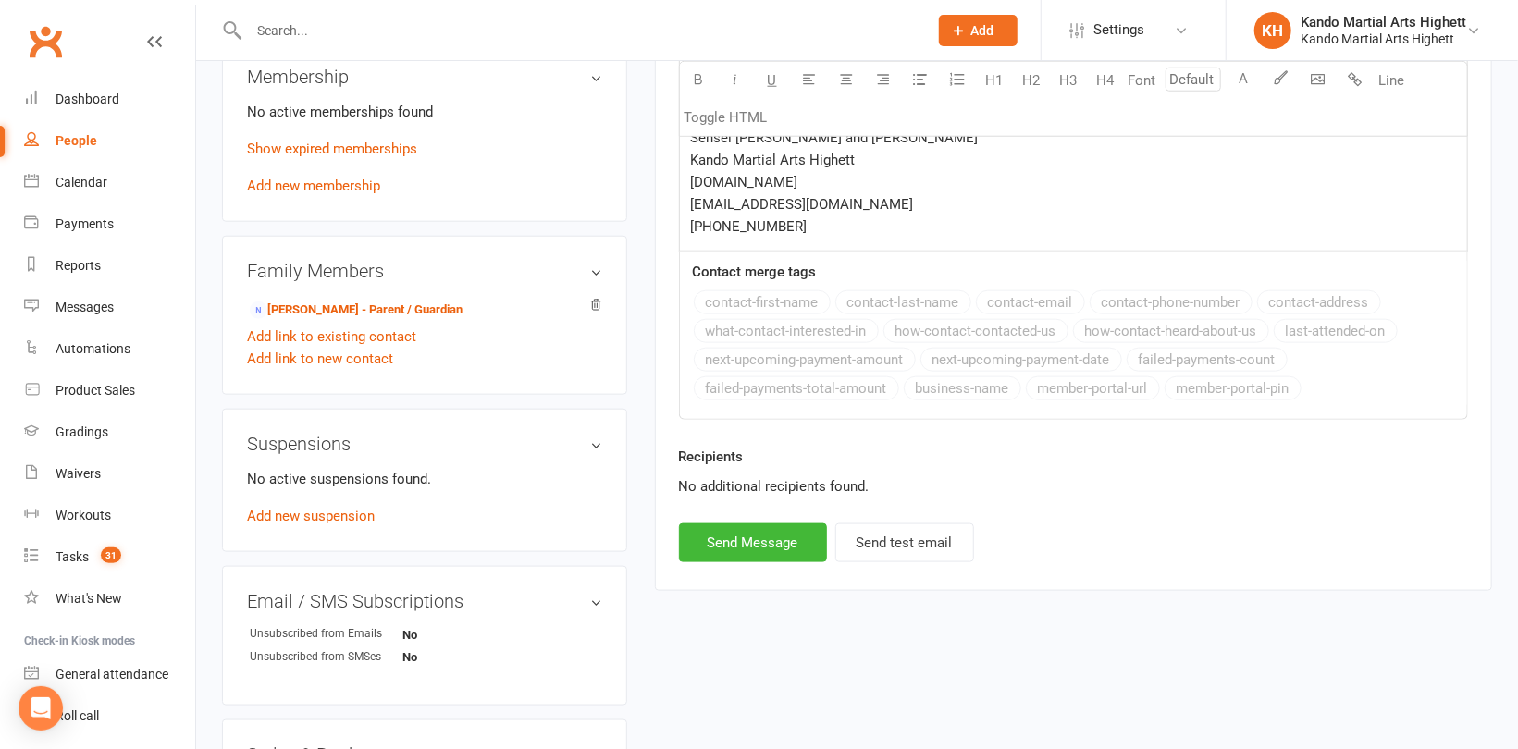
scroll to position [1110, 0]
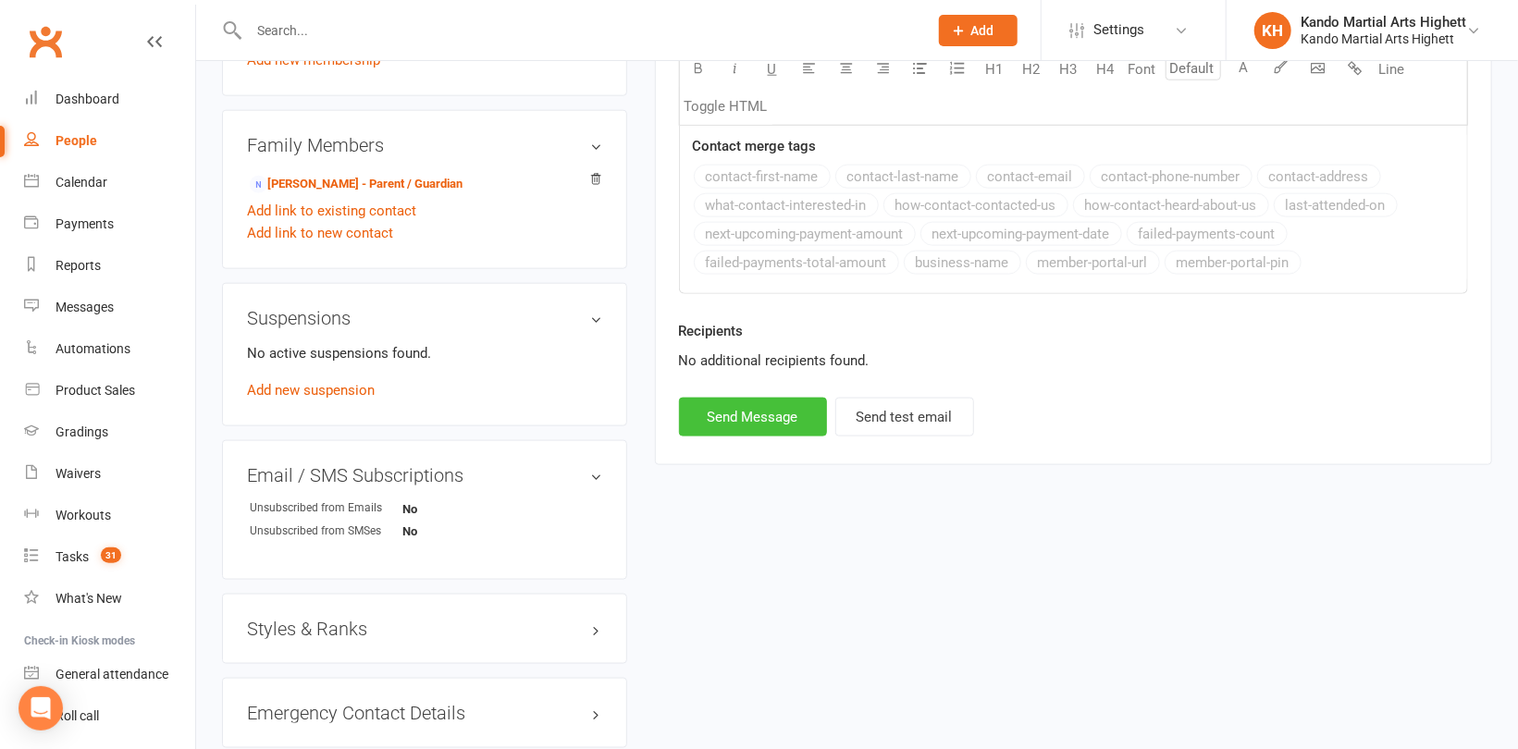
click at [797, 412] on button "Send Message" at bounding box center [753, 417] width 148 height 39
select select
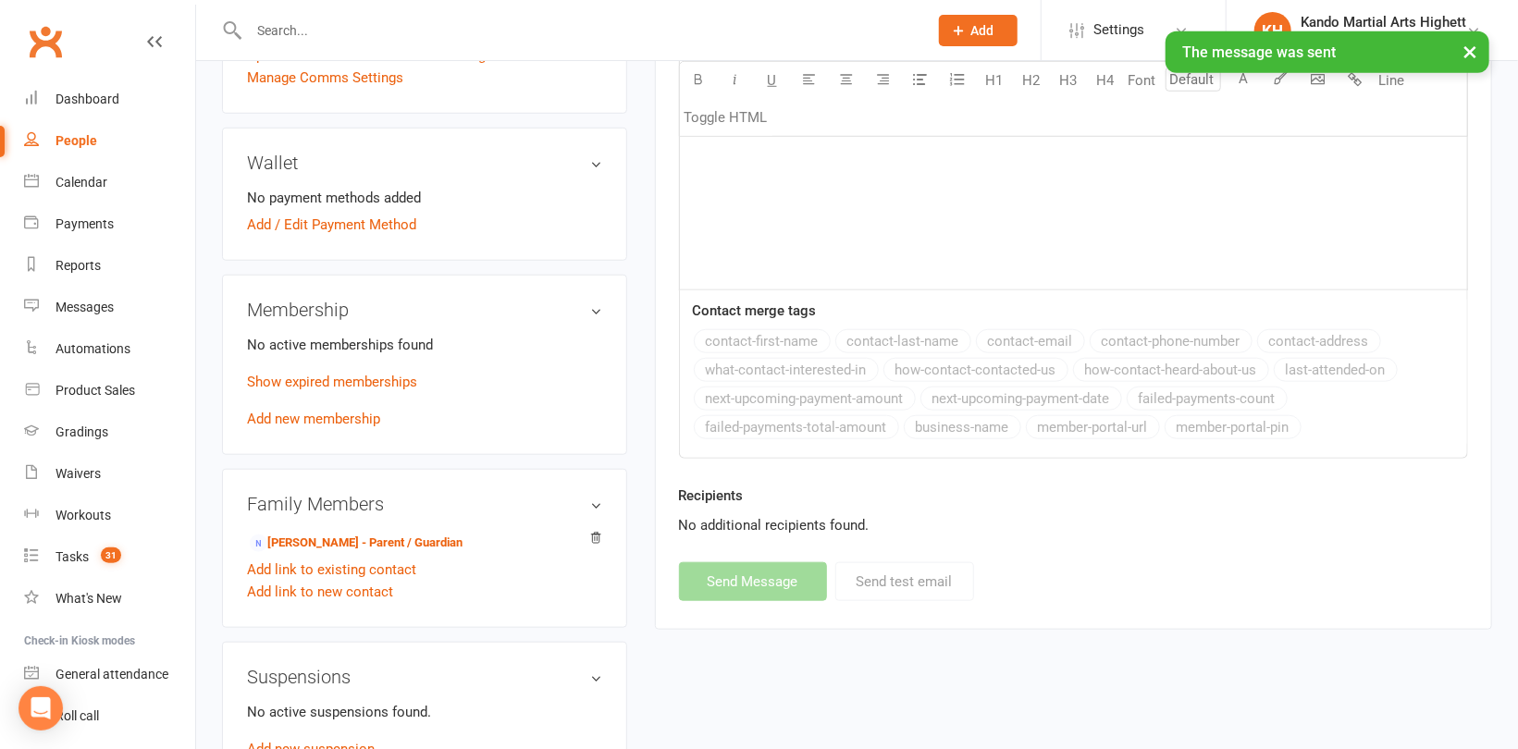
scroll to position [833, 0]
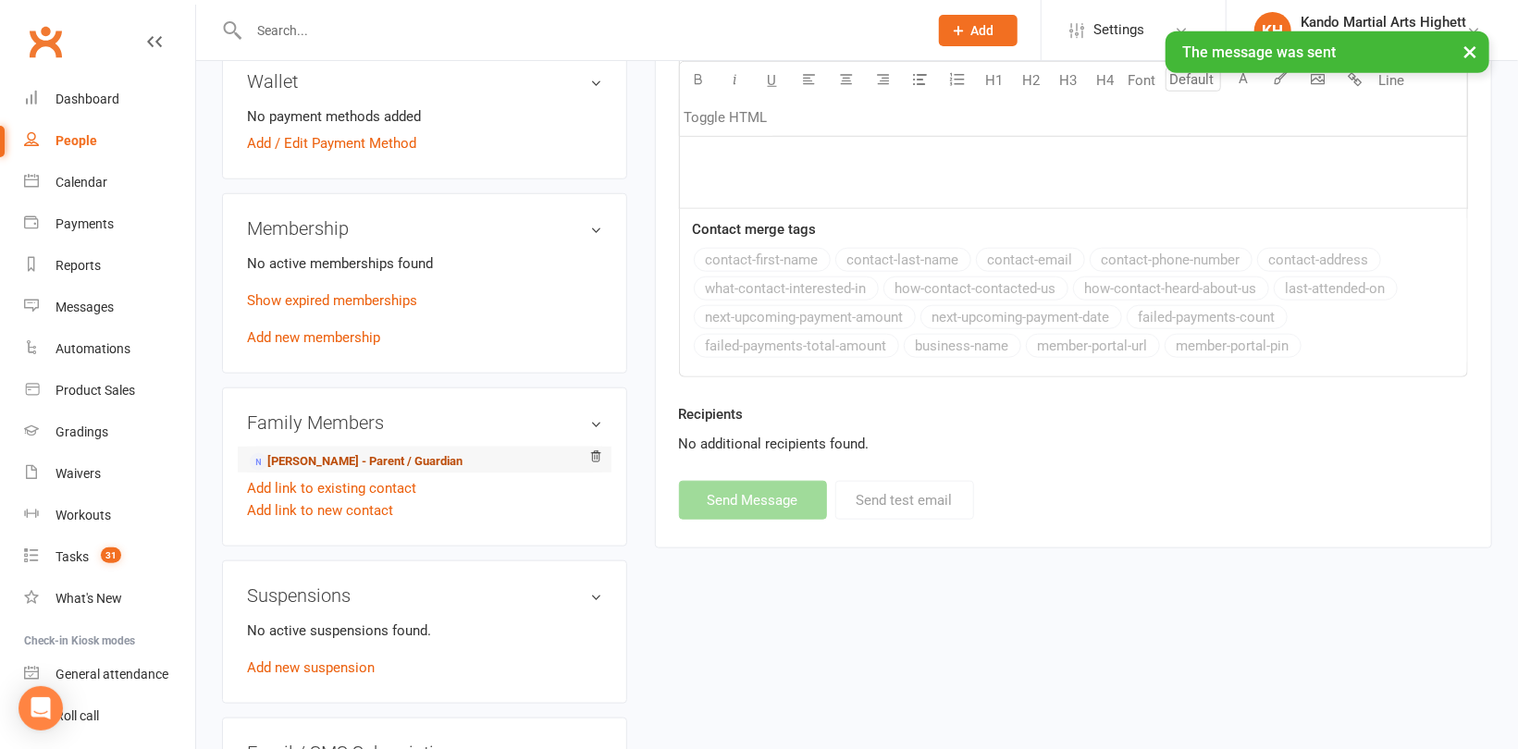
click at [364, 464] on link "[PERSON_NAME] - Parent / Guardian" at bounding box center [356, 461] width 213 height 19
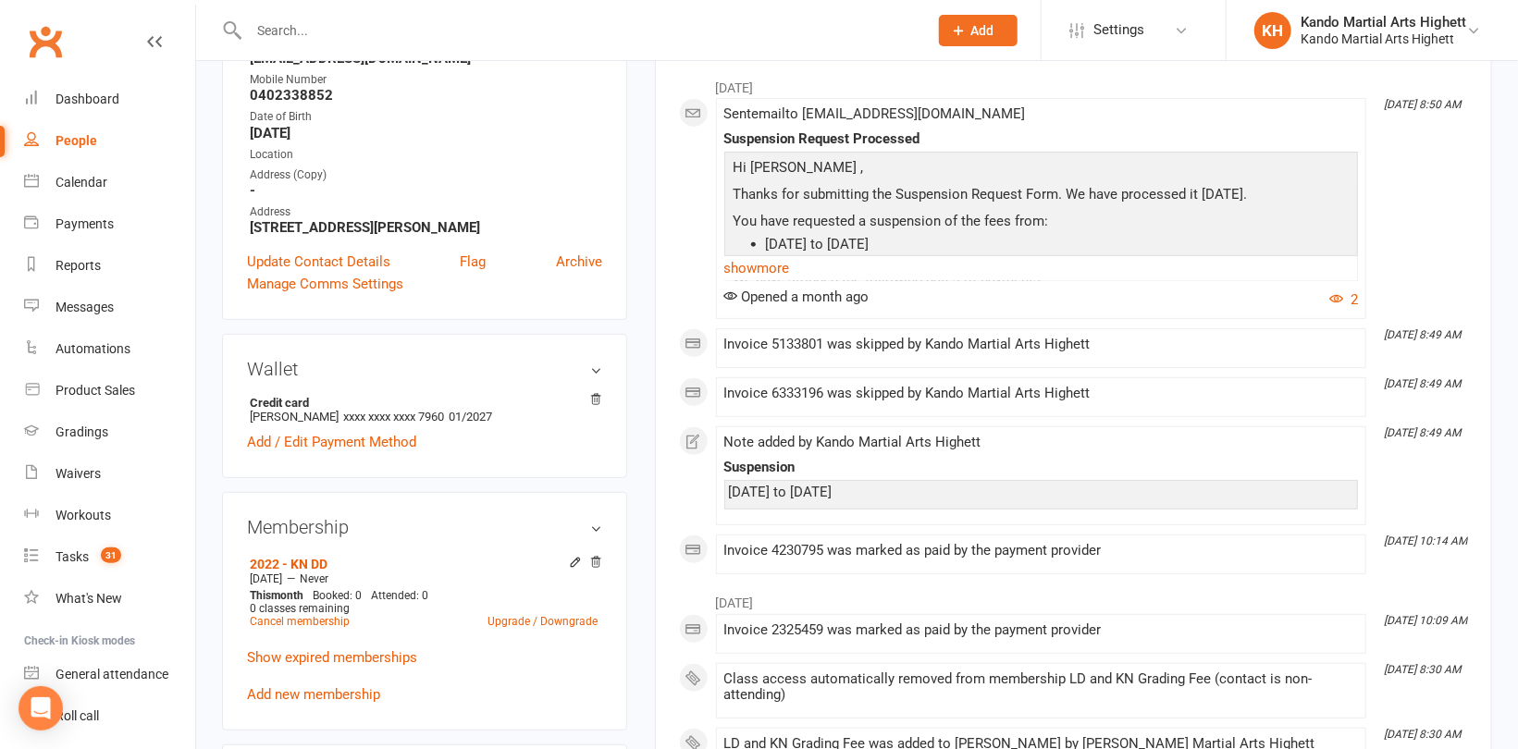
scroll to position [370, 0]
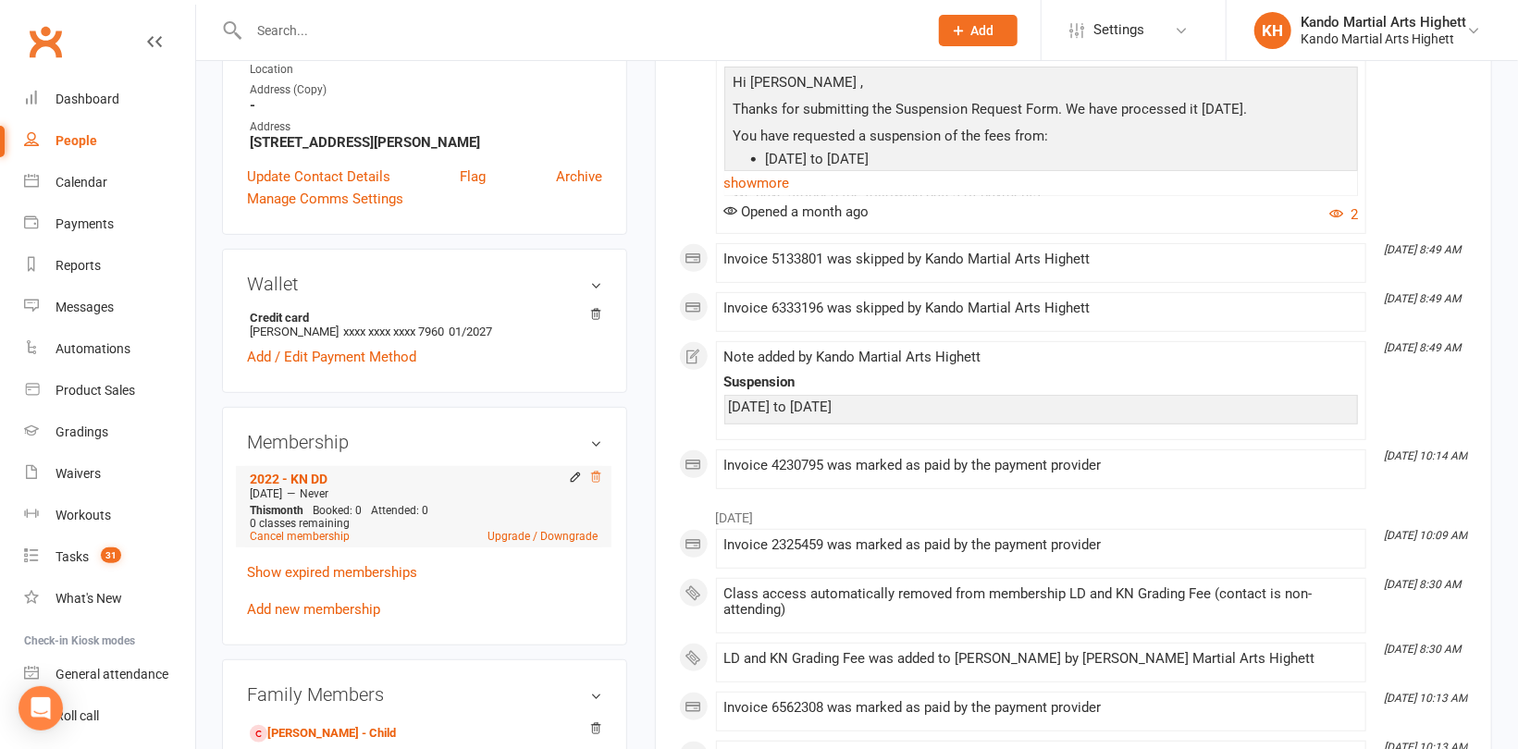
click at [596, 475] on icon at bounding box center [595, 477] width 13 height 13
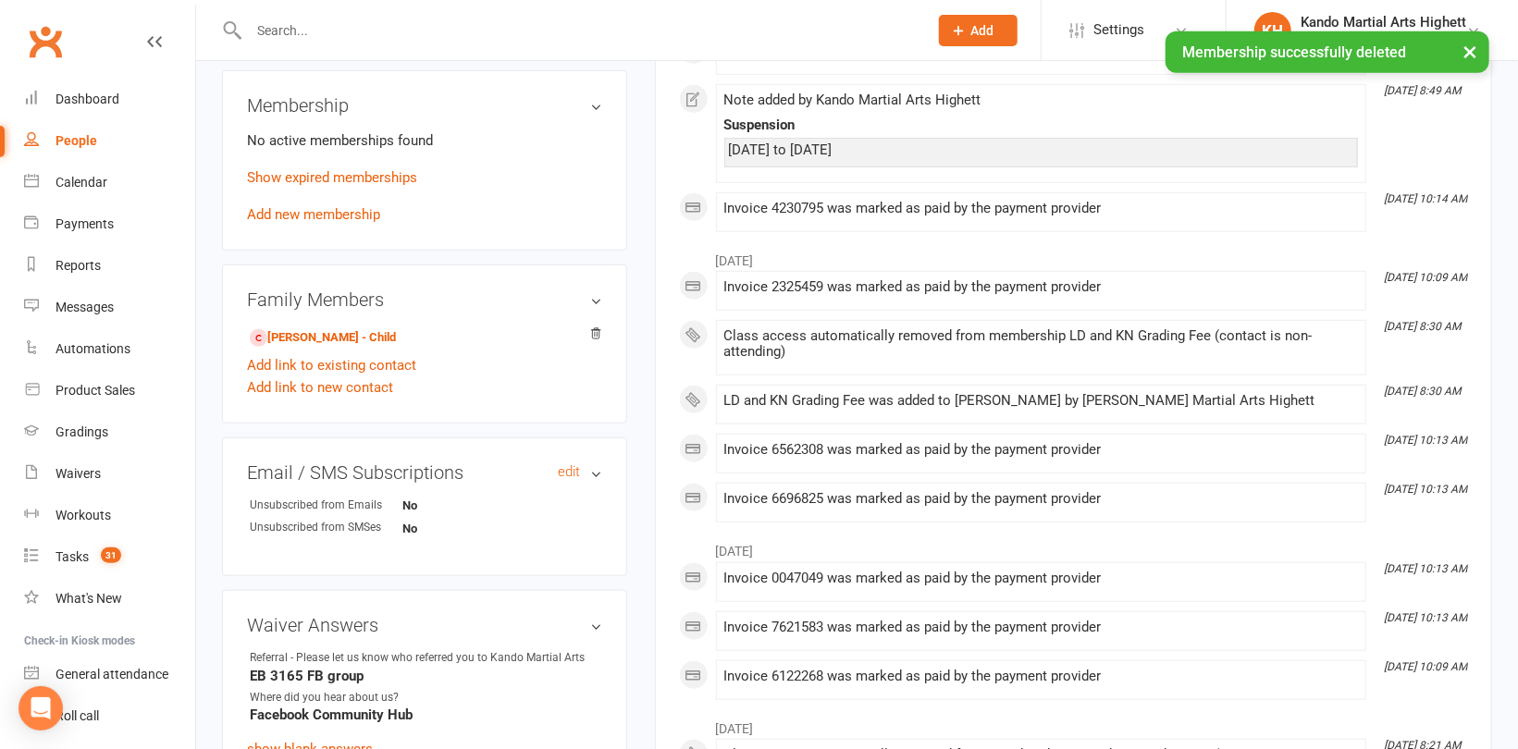
scroll to position [740, 0]
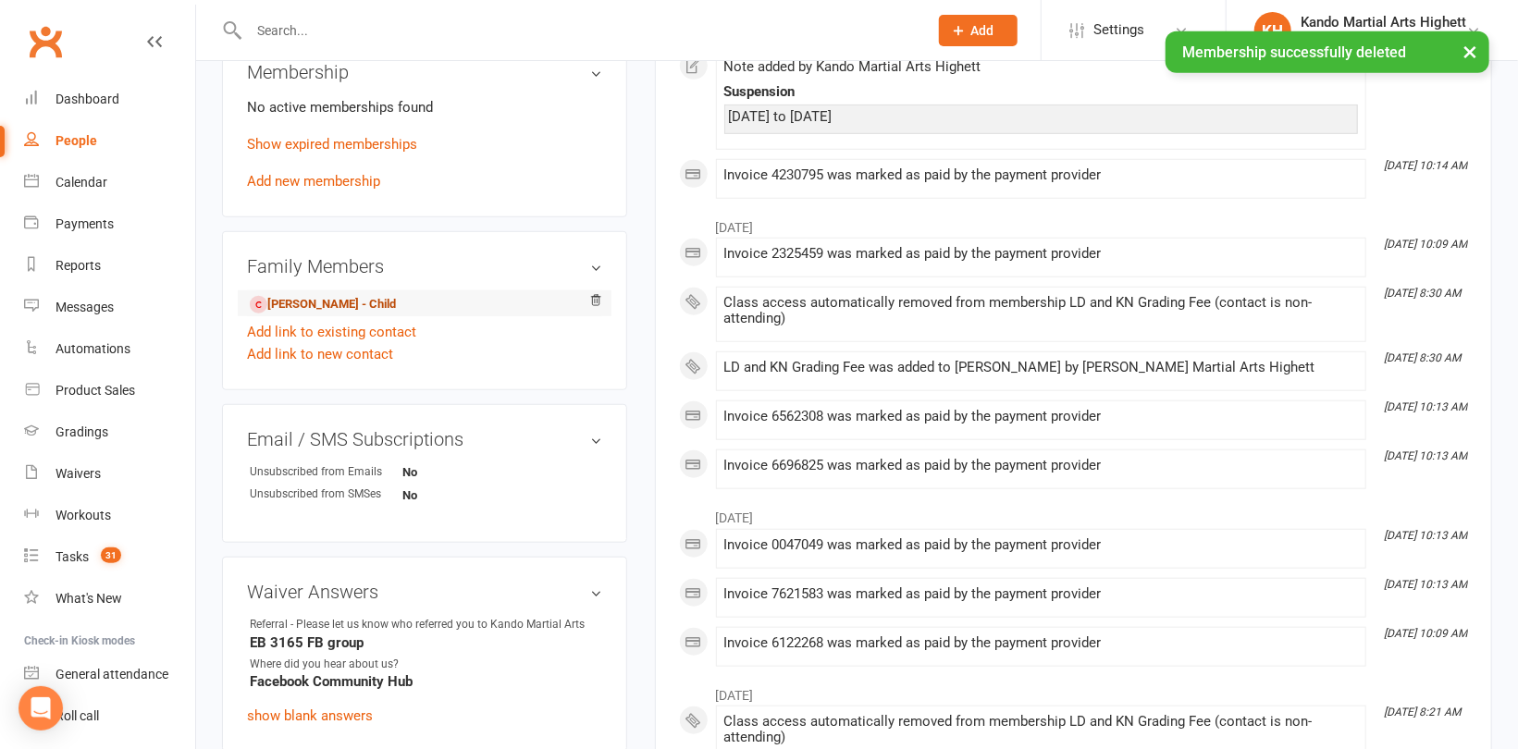
click at [337, 301] on link "[PERSON_NAME] - Child" at bounding box center [323, 304] width 146 height 19
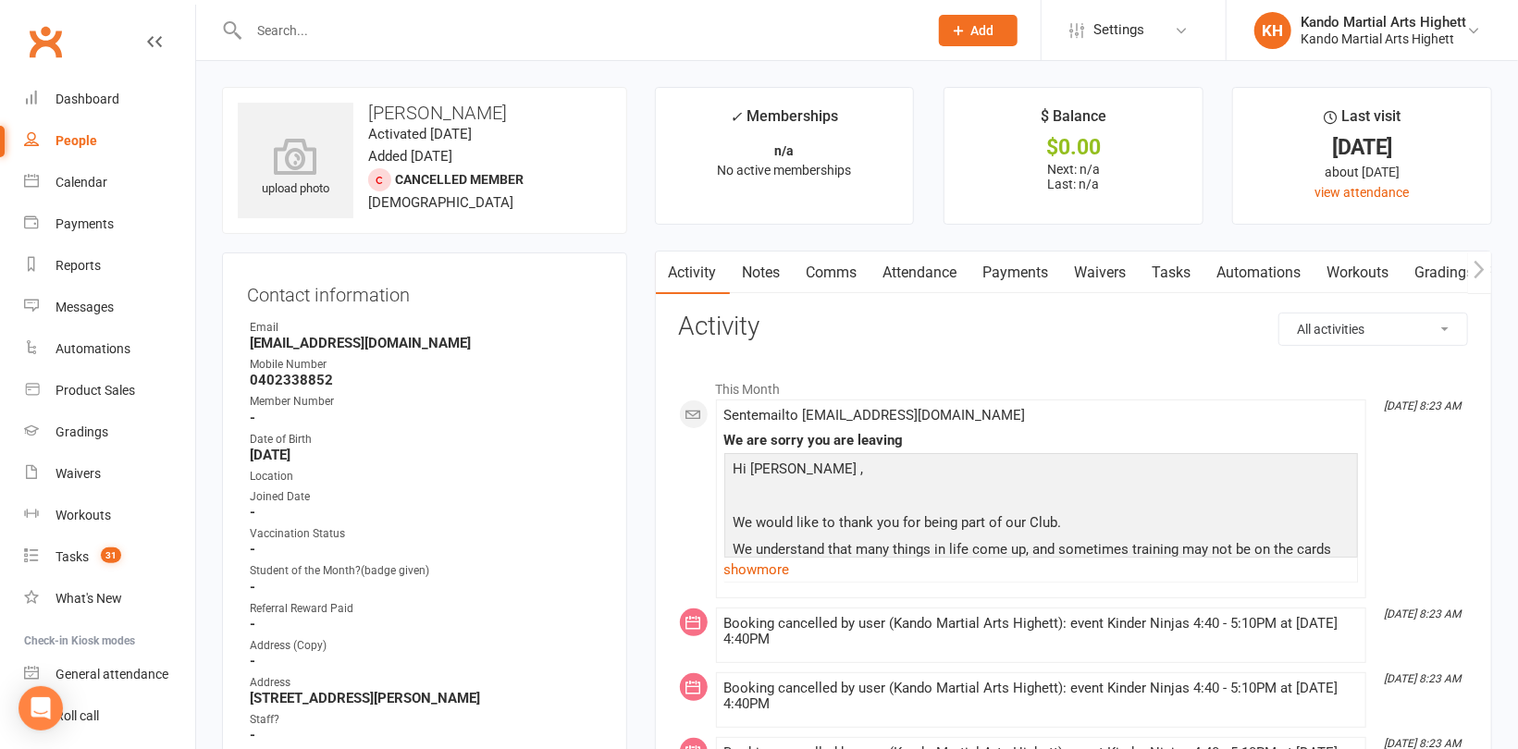
click at [934, 277] on link "Attendance" at bounding box center [921, 273] width 100 height 43
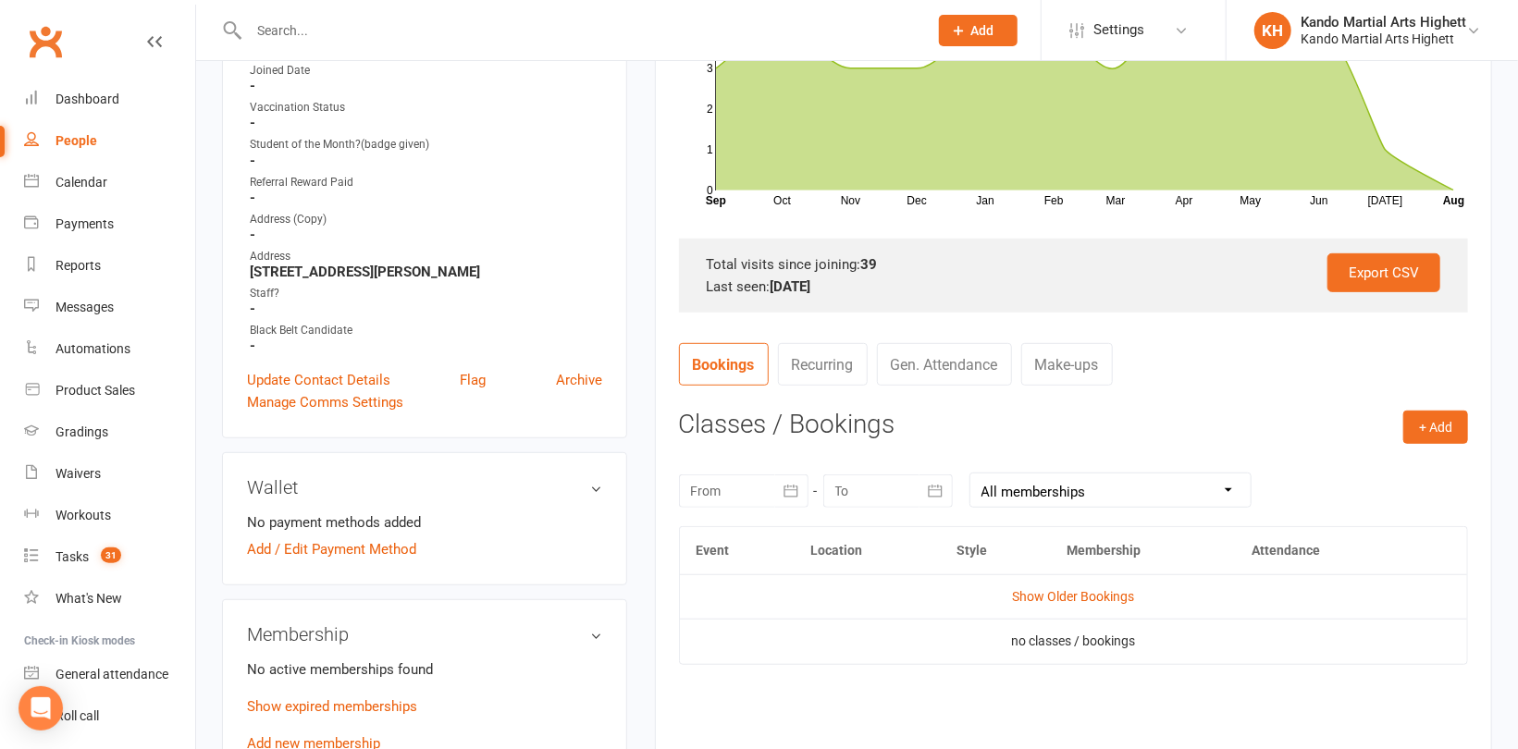
scroll to position [555, 0]
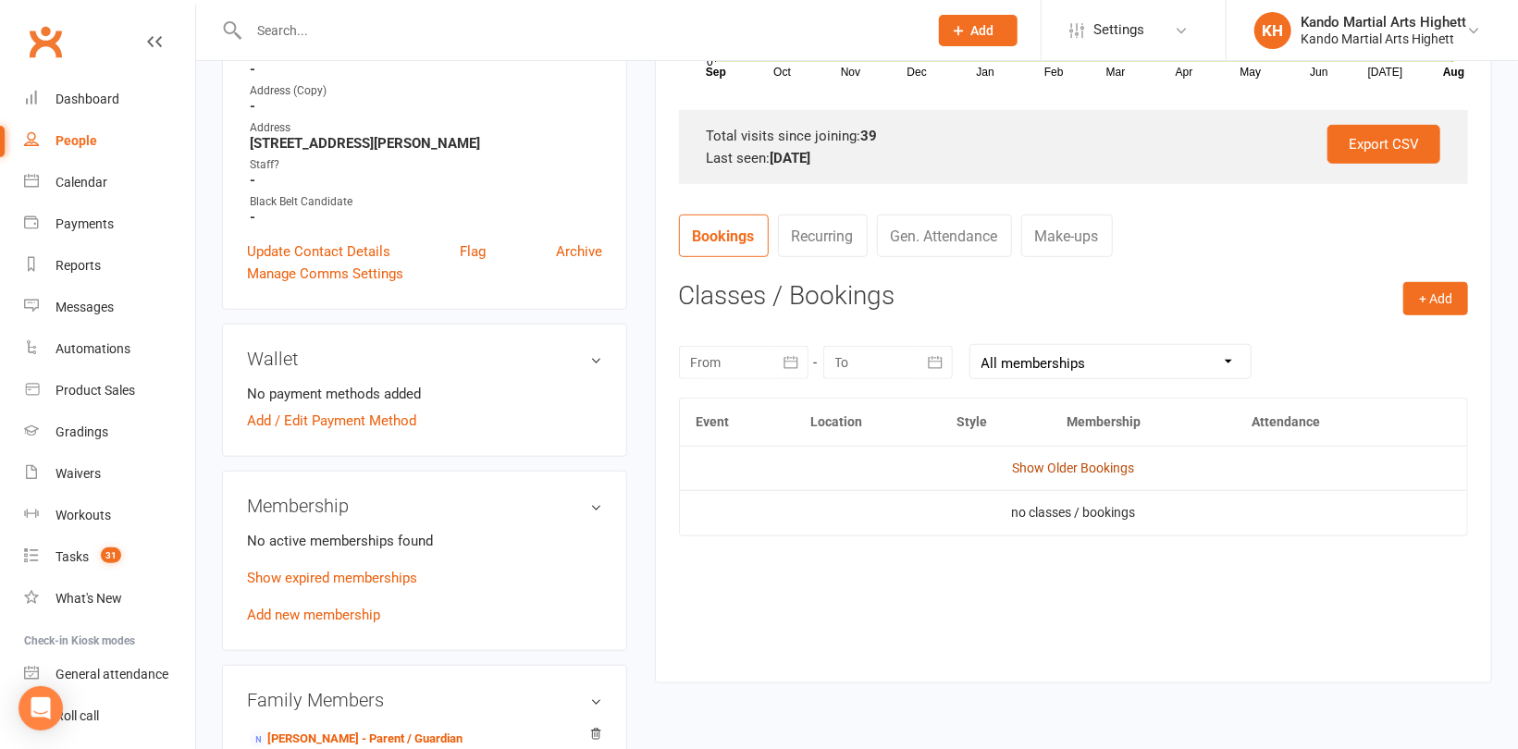
click at [1071, 466] on link "Show Older Bookings" at bounding box center [1073, 468] width 122 height 15
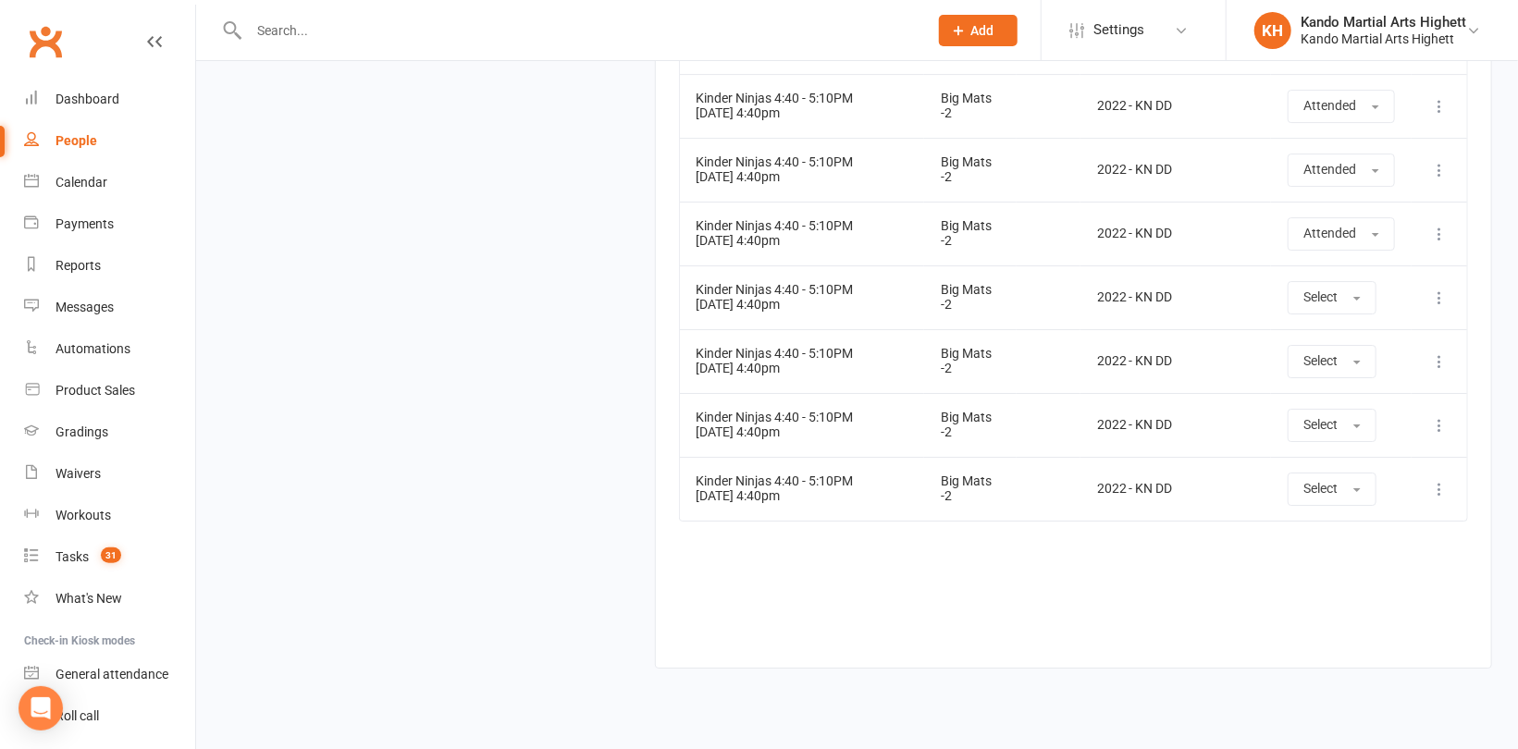
scroll to position [3498, 0]
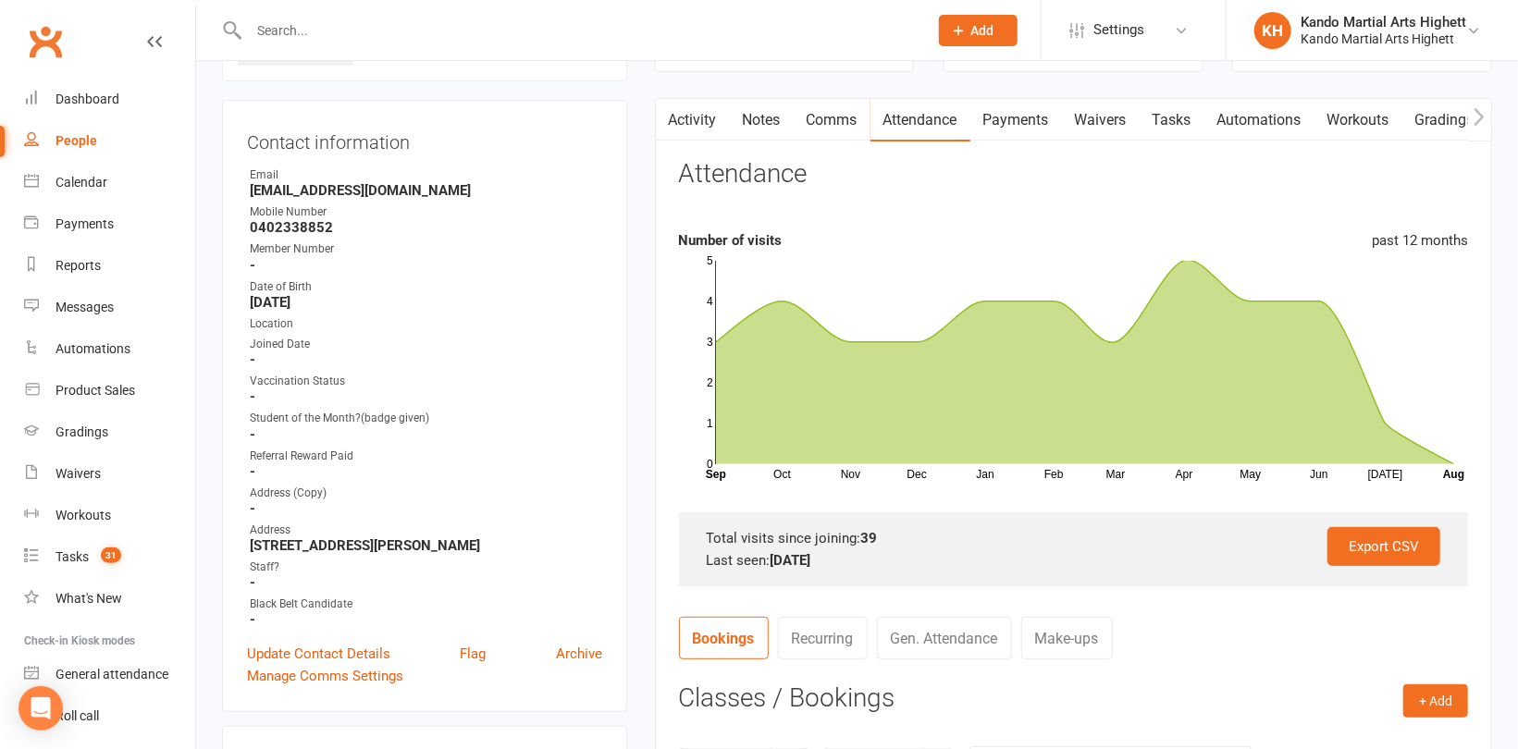
scroll to position [0, 0]
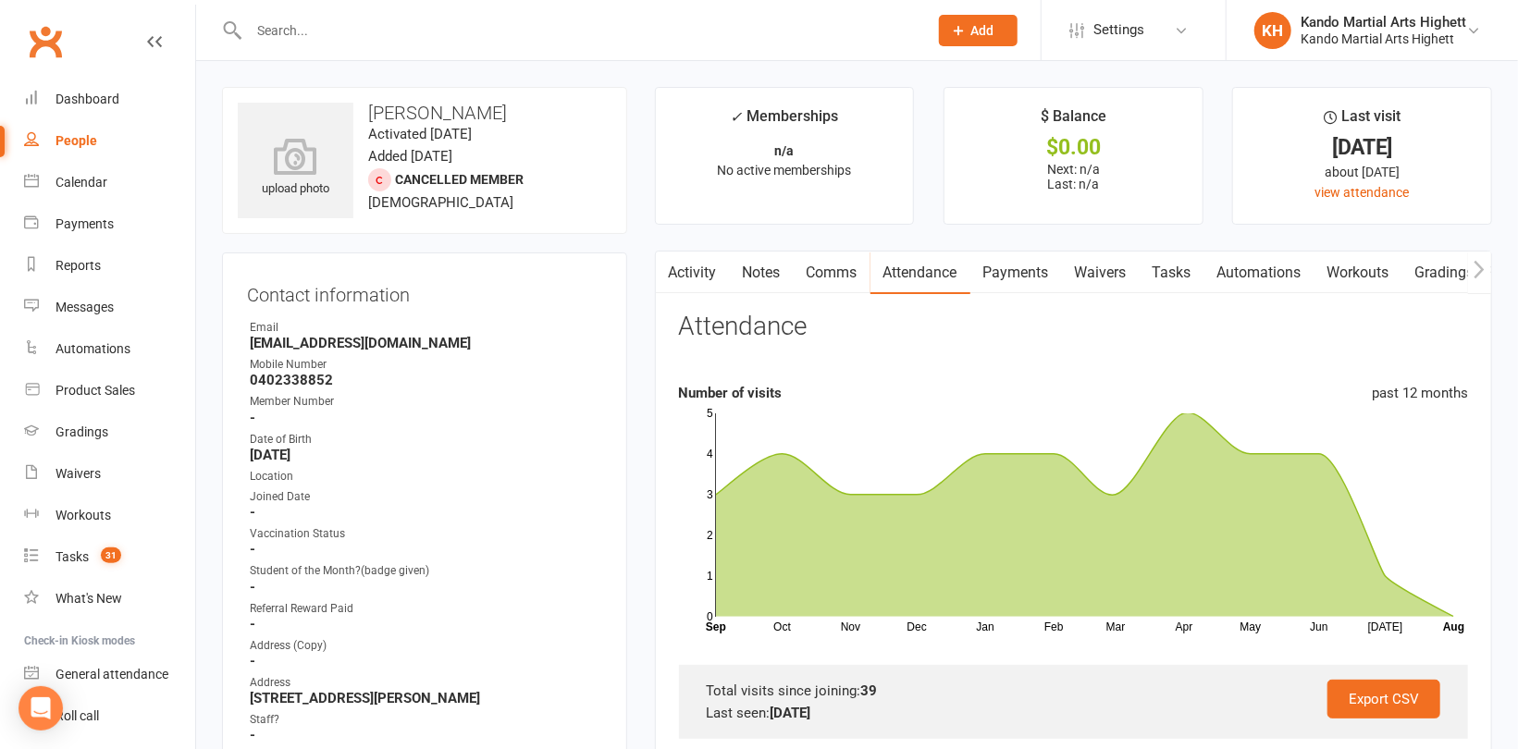
click at [57, 135] on div "People" at bounding box center [77, 140] width 42 height 15
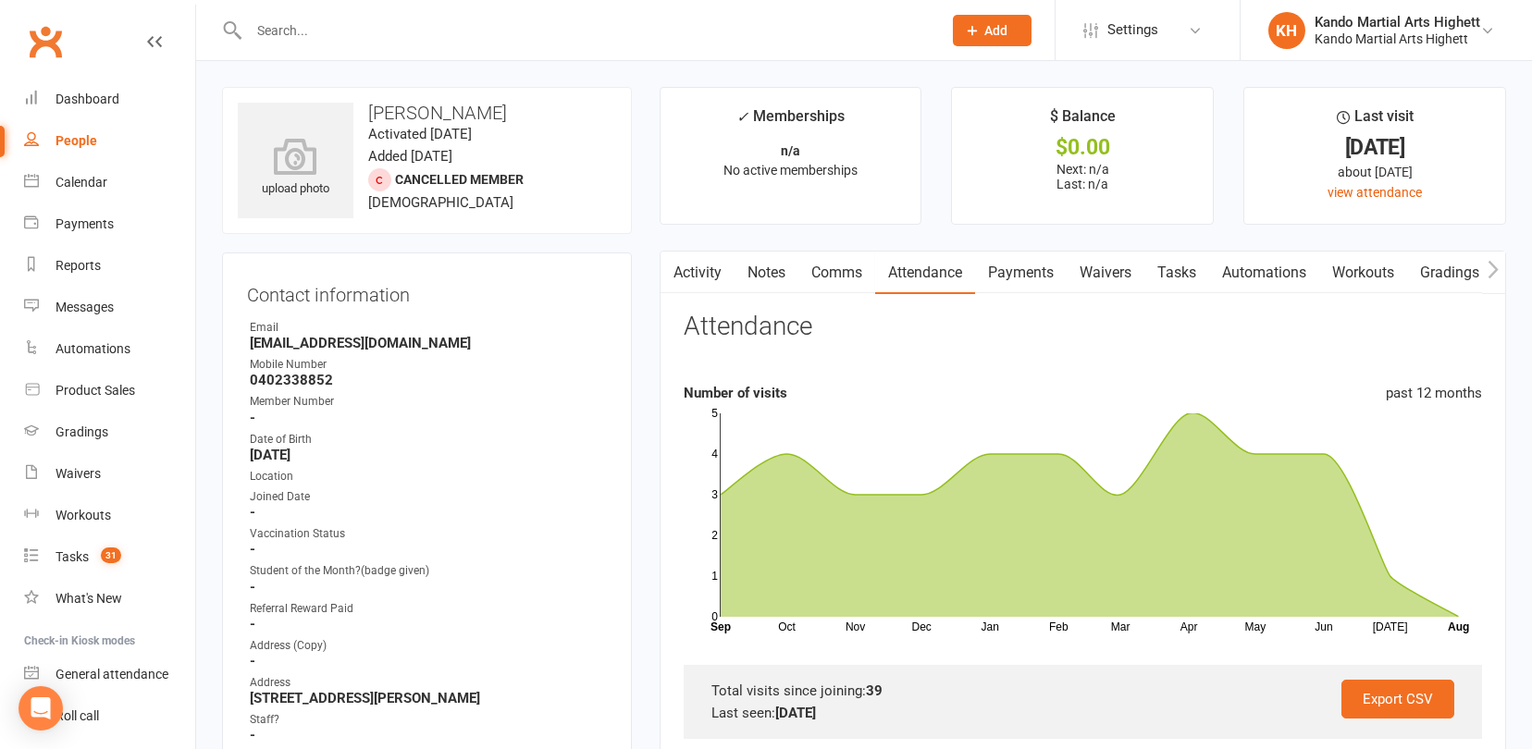
select select "100"
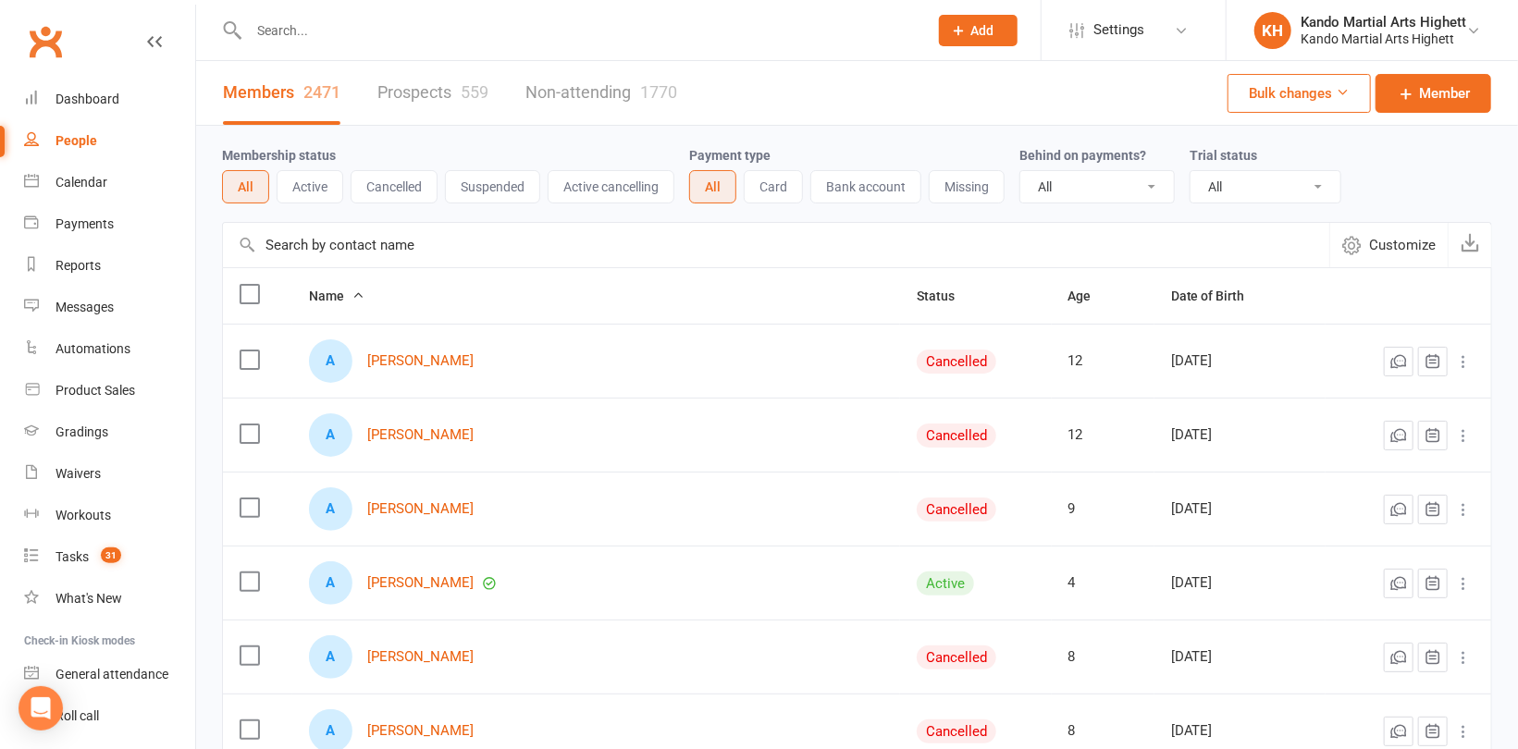
click at [321, 179] on button "Active" at bounding box center [310, 186] width 67 height 33
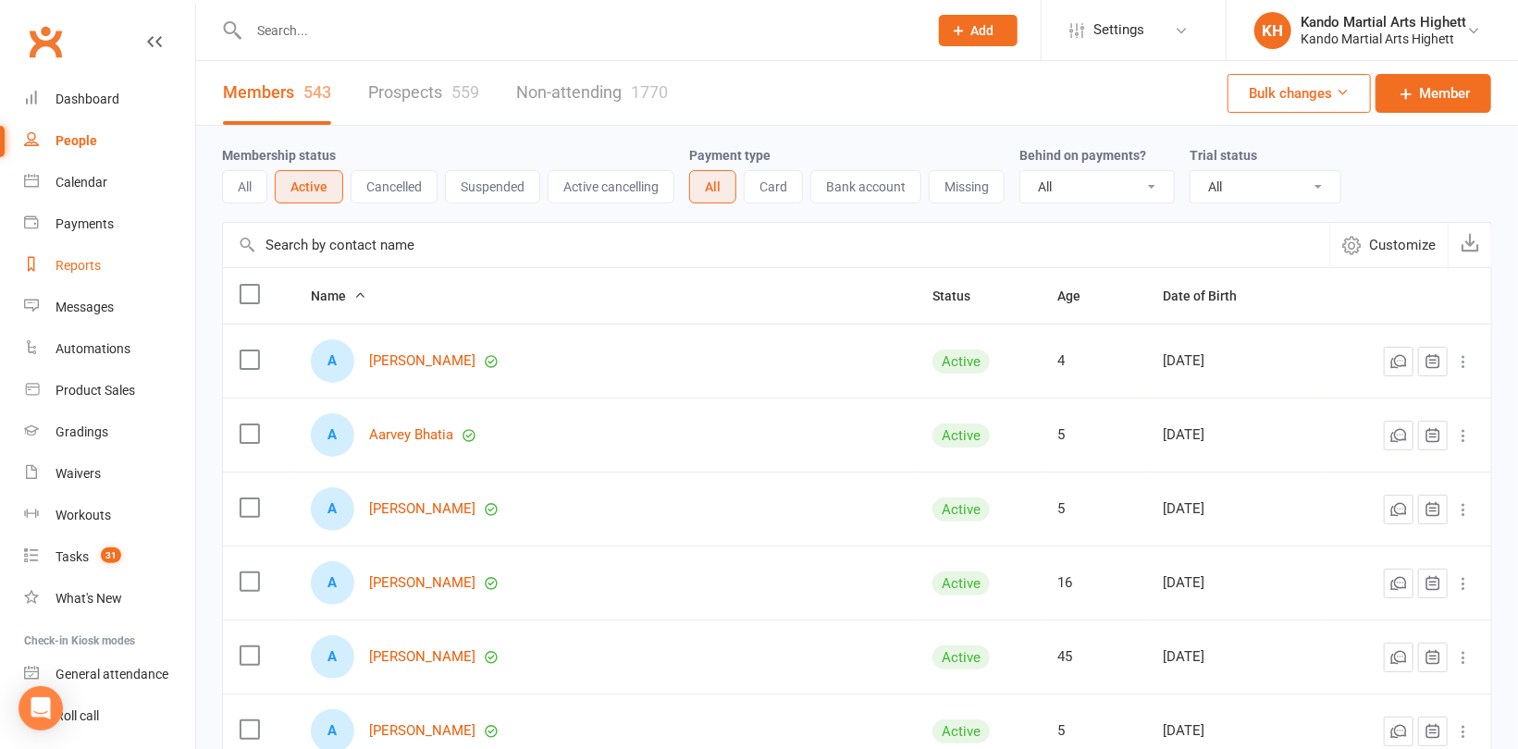
click at [75, 265] on div "Reports" at bounding box center [78, 265] width 45 height 15
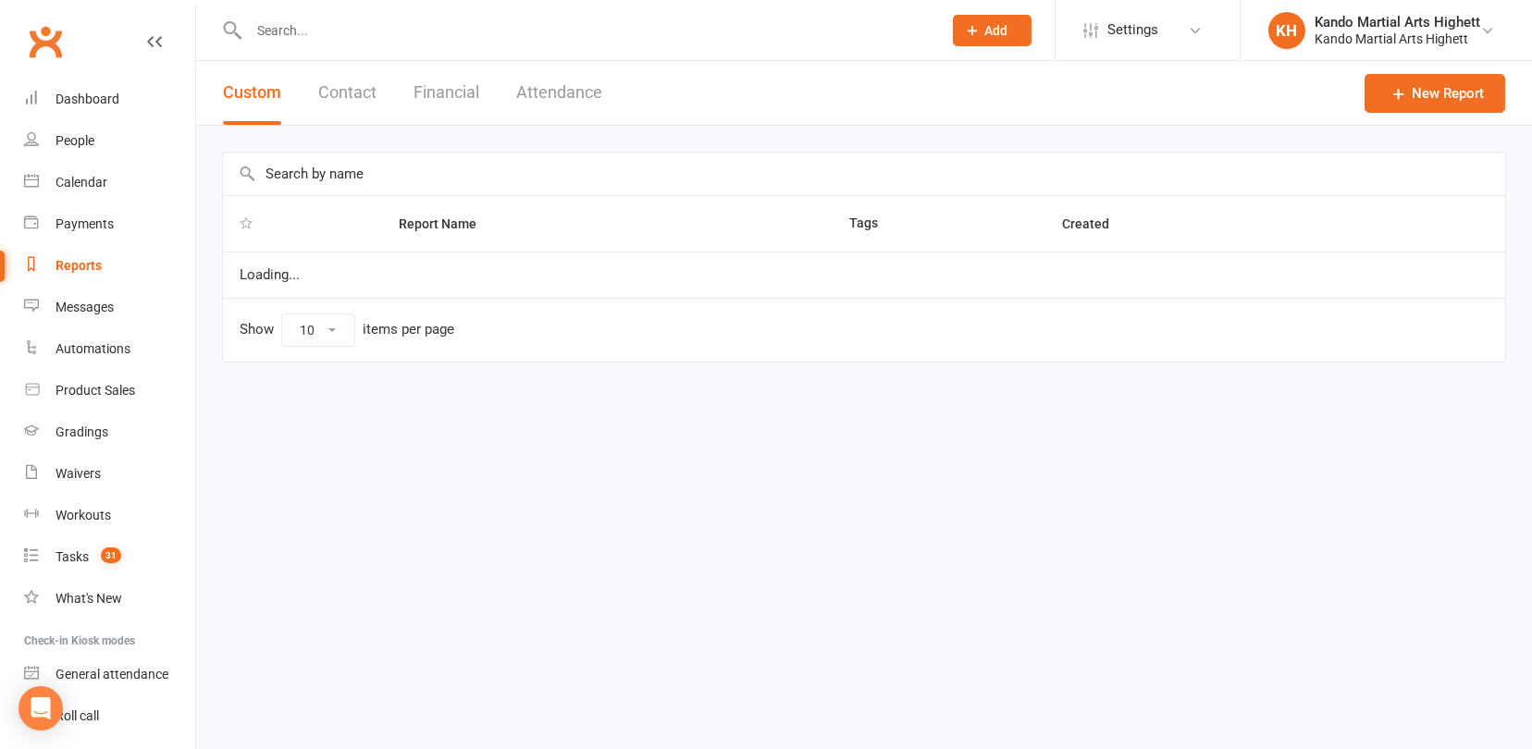
select select "100"
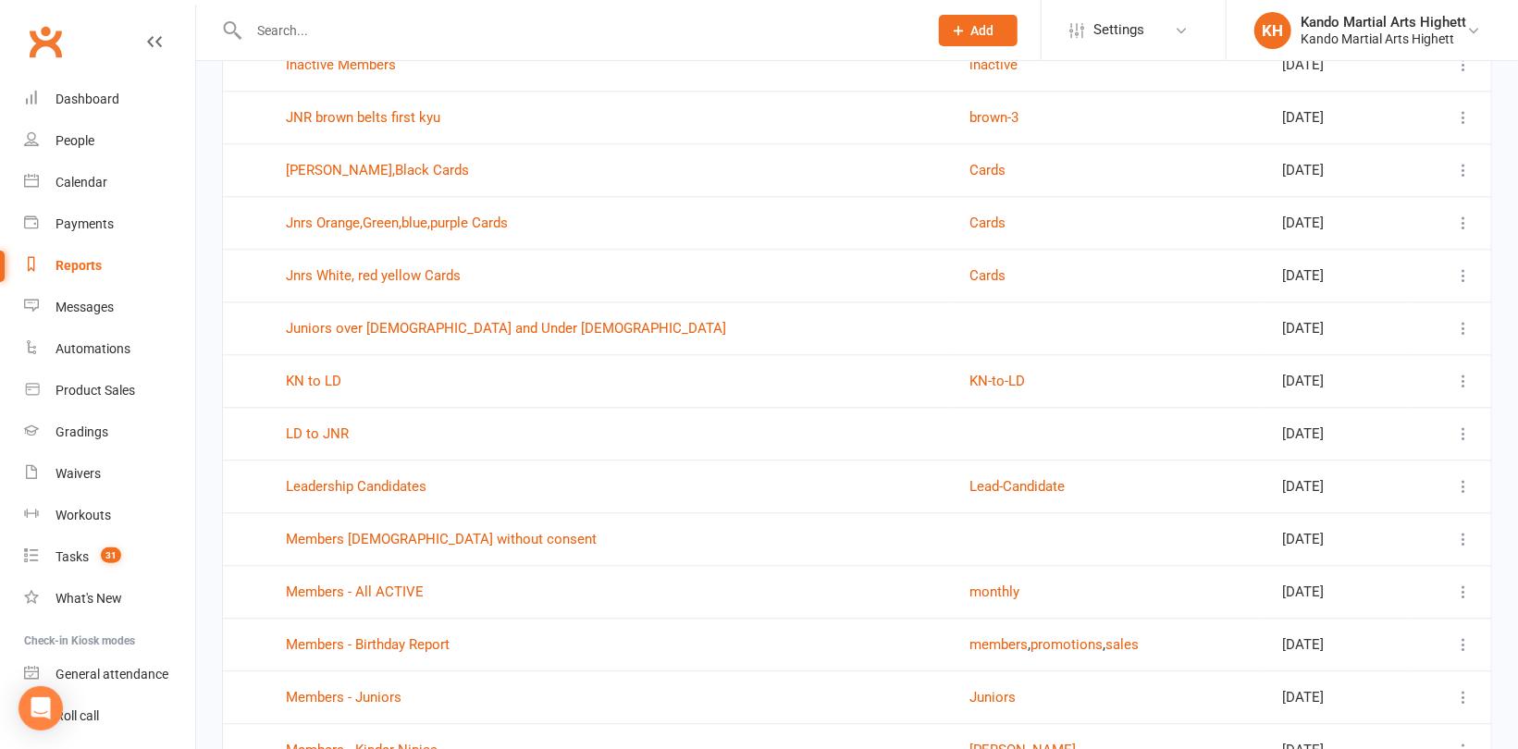
scroll to position [2405, 0]
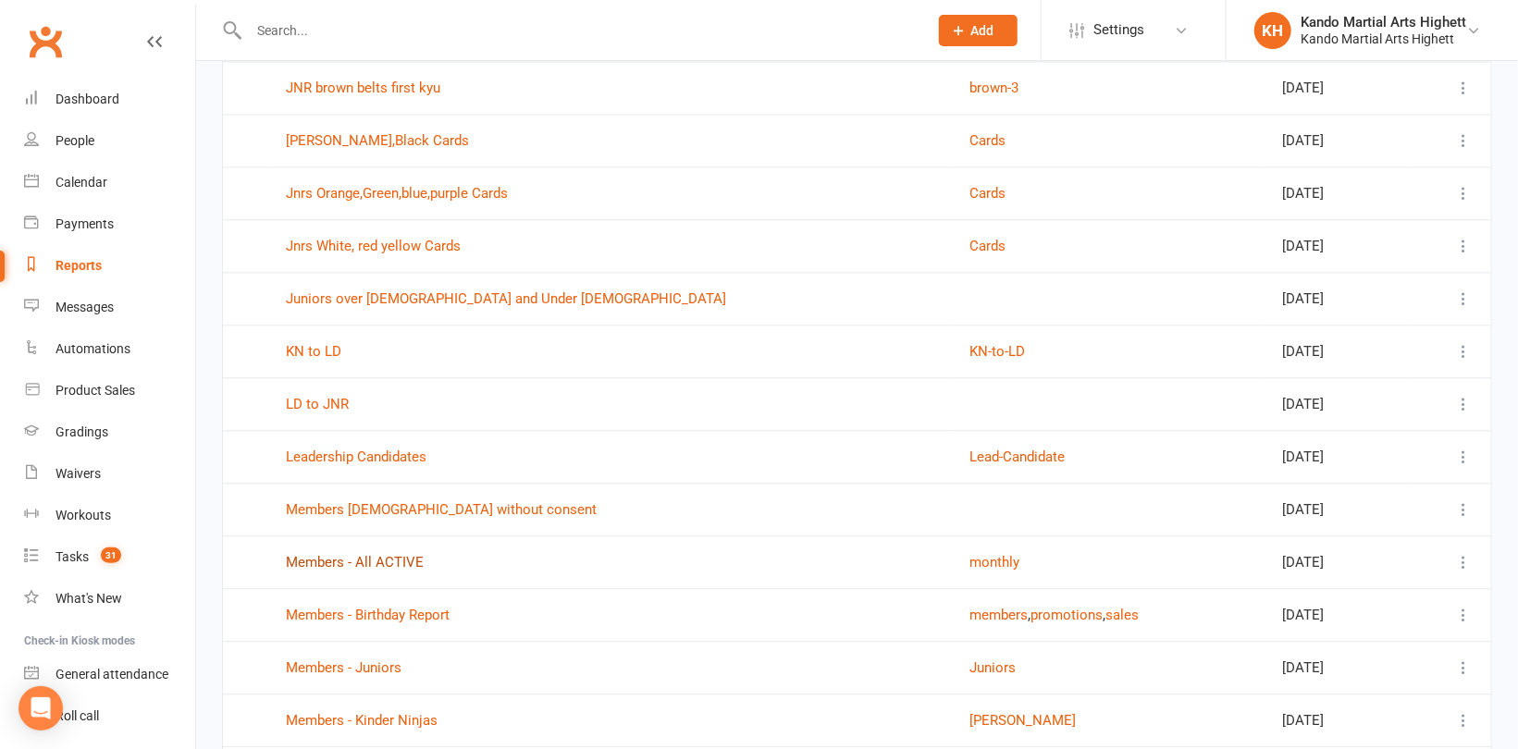
click at [385, 554] on link "Members - All ACTIVE" at bounding box center [355, 562] width 138 height 17
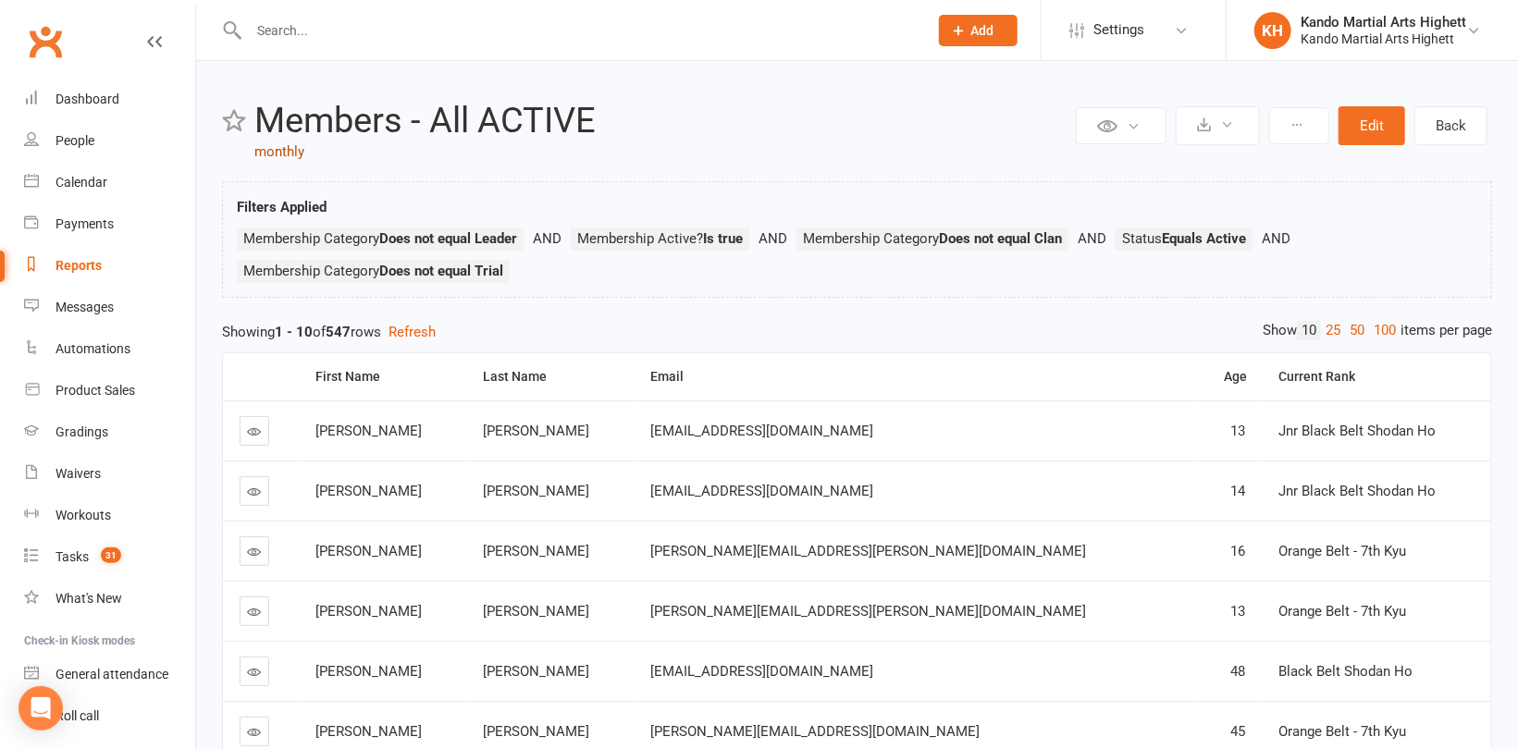
click at [283, 147] on link "monthly" at bounding box center [279, 151] width 50 height 17
select select "100"
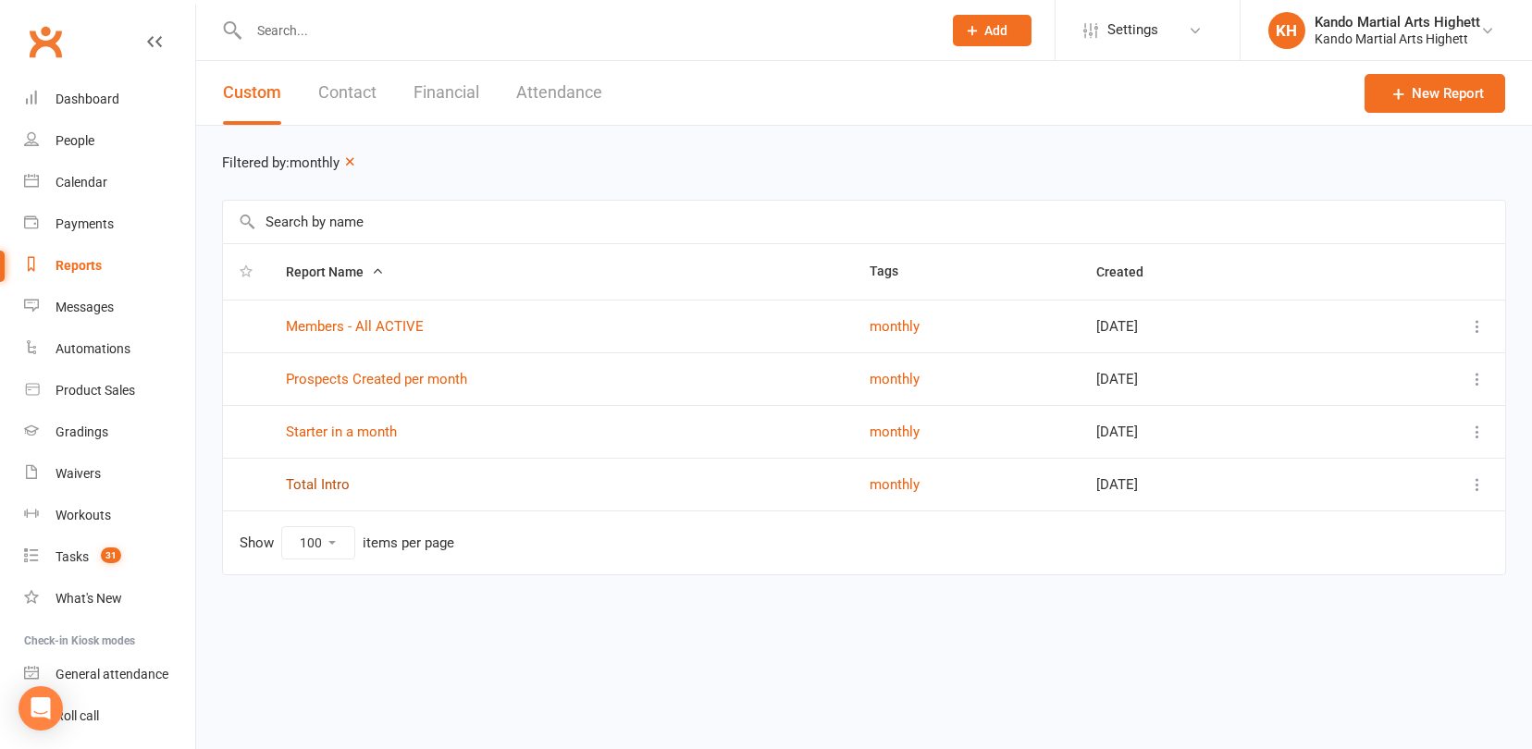
click at [310, 480] on link "Total Intro" at bounding box center [318, 484] width 64 height 17
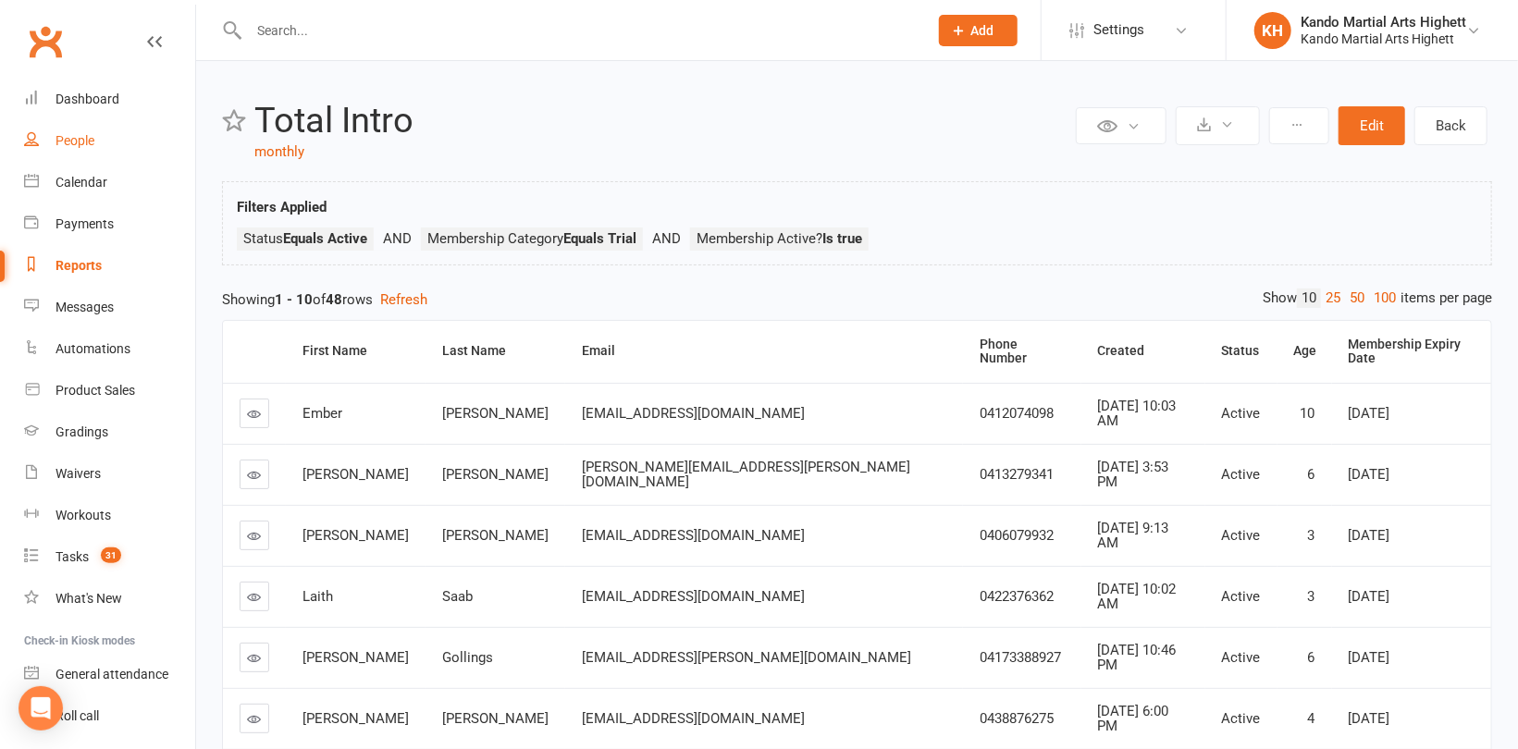
click at [70, 140] on div "People" at bounding box center [75, 140] width 39 height 15
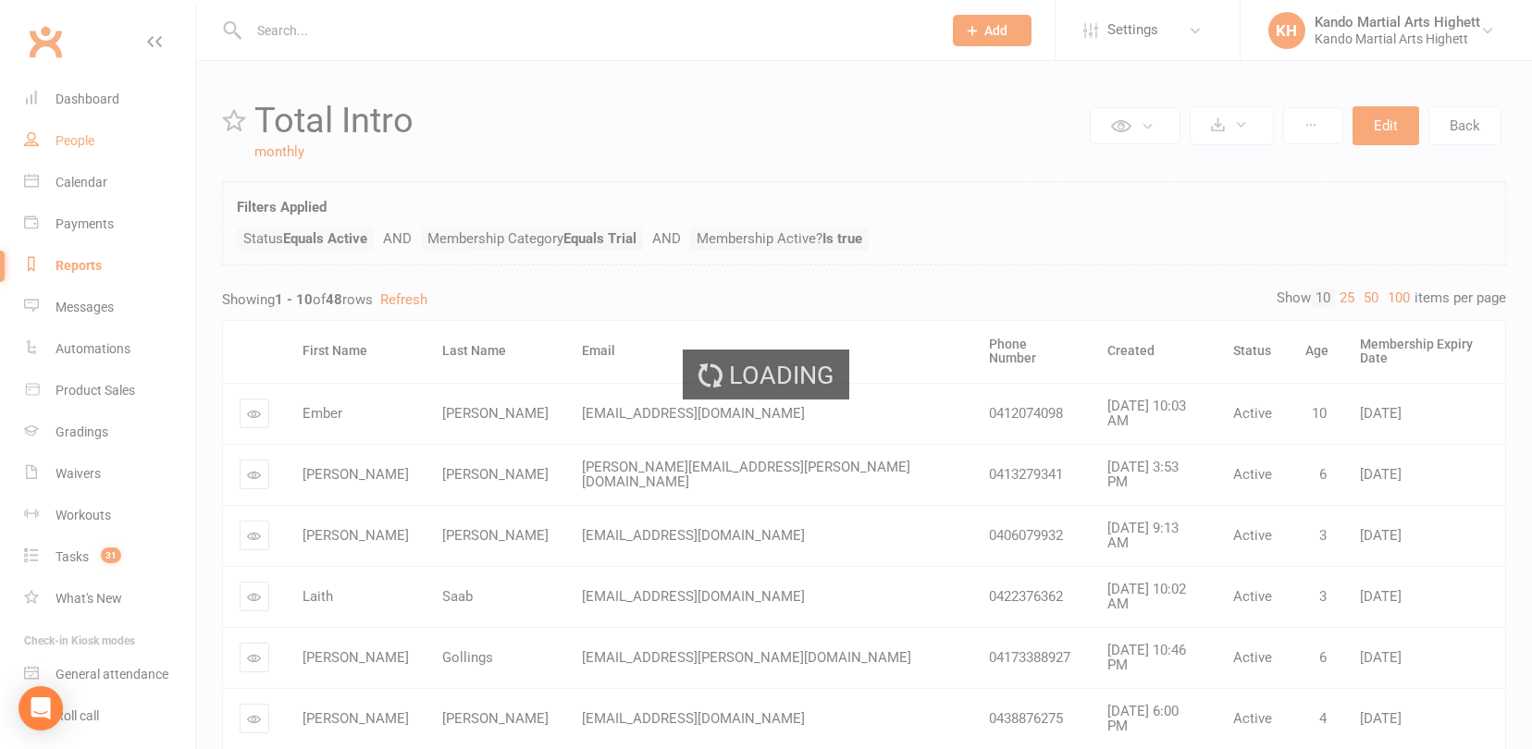
select select "100"
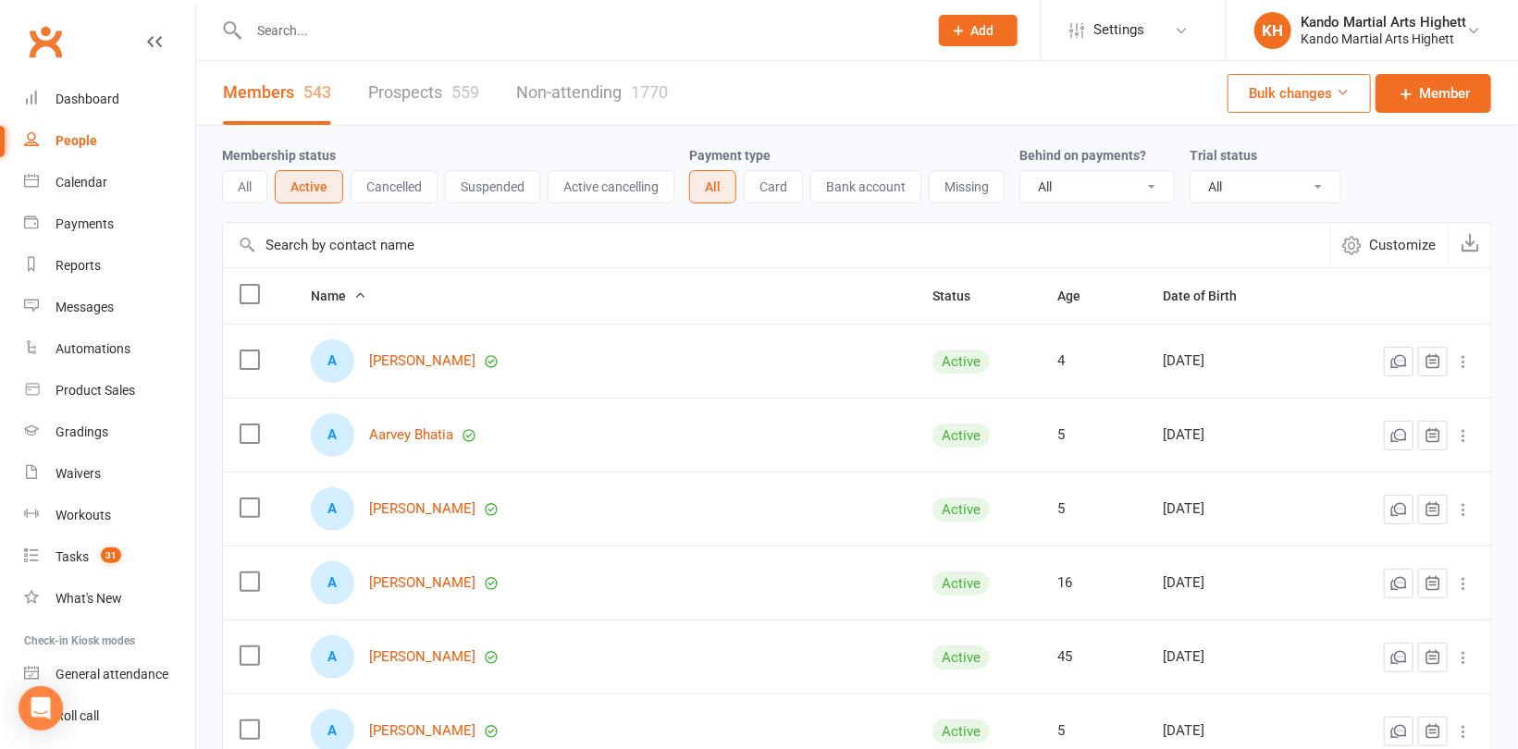
click at [67, 133] on div "People" at bounding box center [77, 140] width 42 height 15
click at [72, 557] on div "Tasks" at bounding box center [72, 557] width 33 height 15
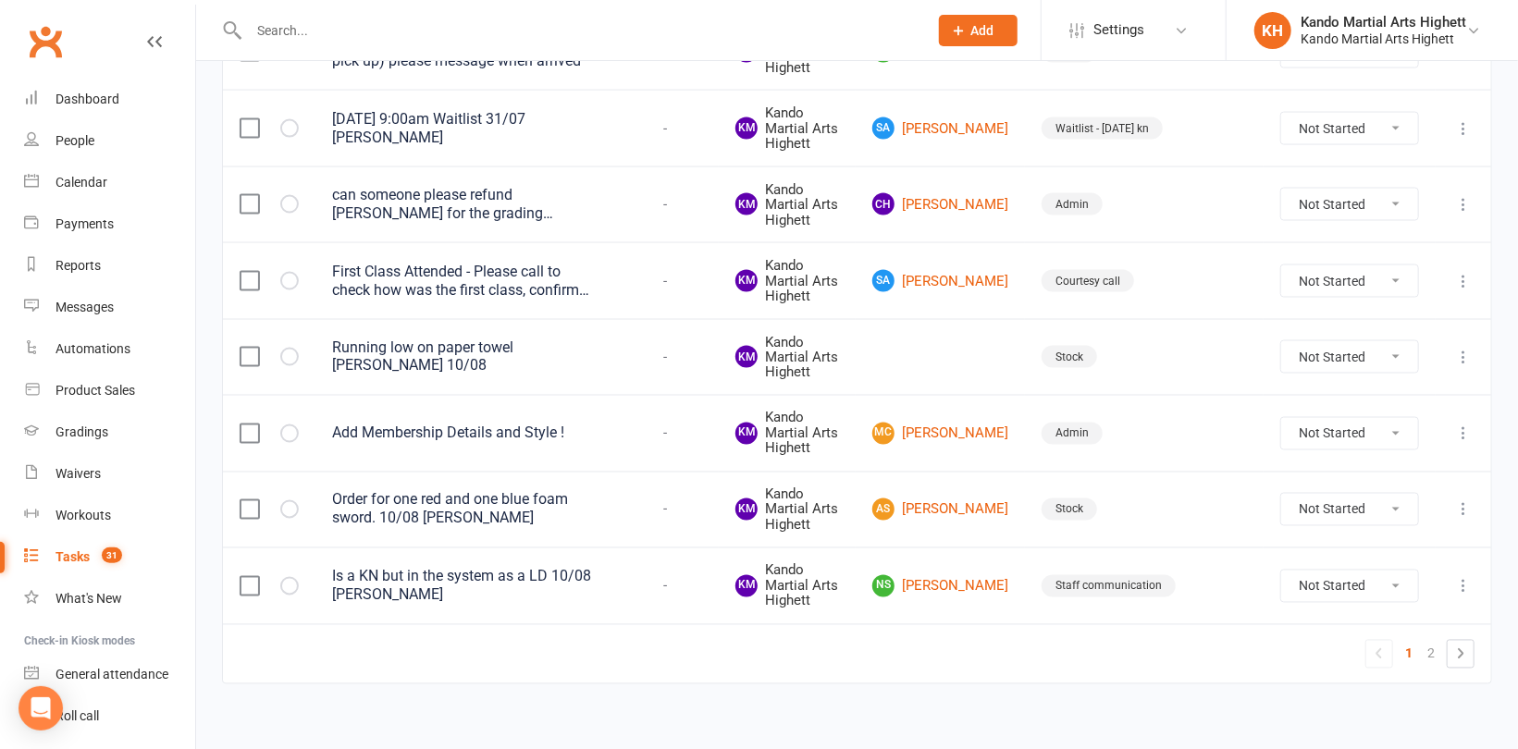
scroll to position [1639, 0]
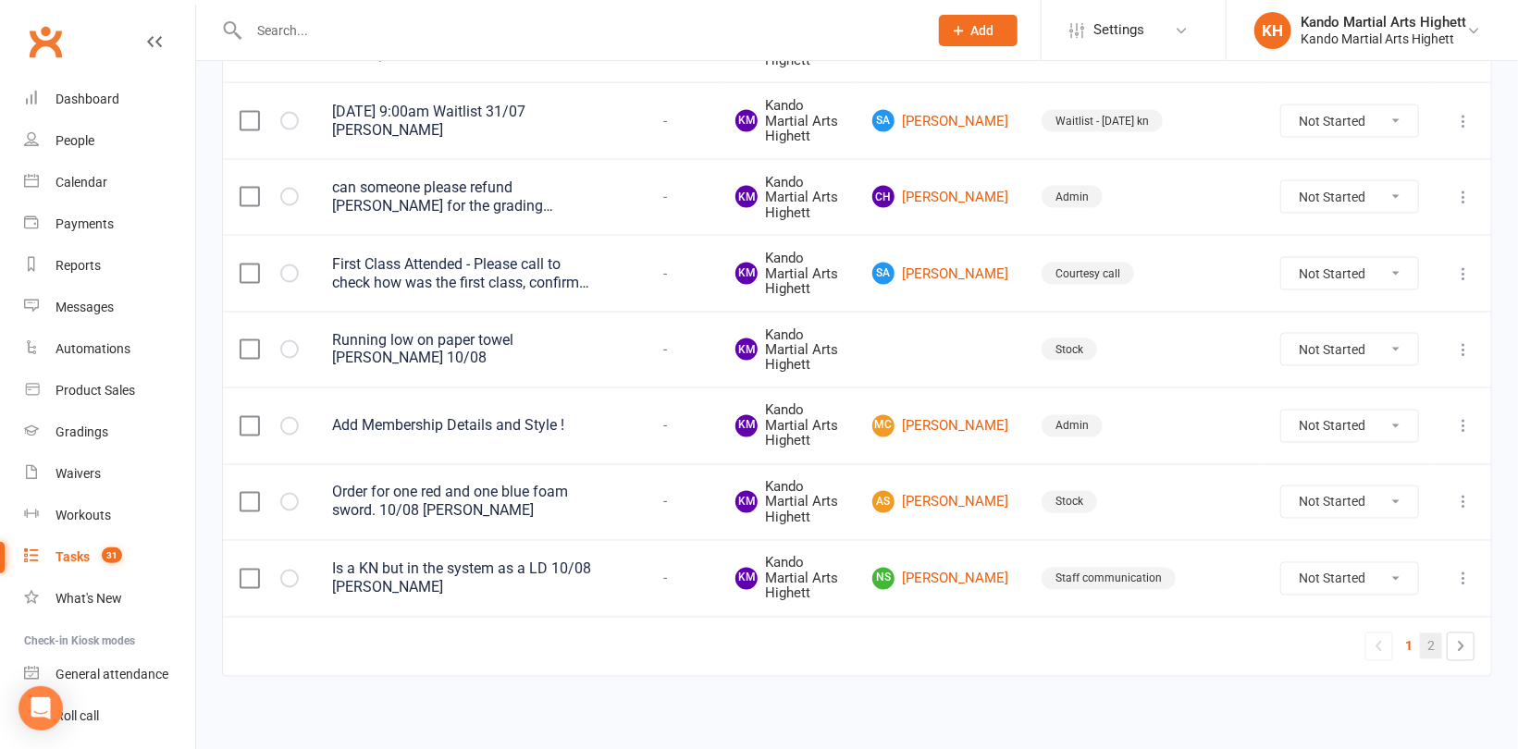
click at [1427, 642] on link "2" at bounding box center [1431, 647] width 22 height 26
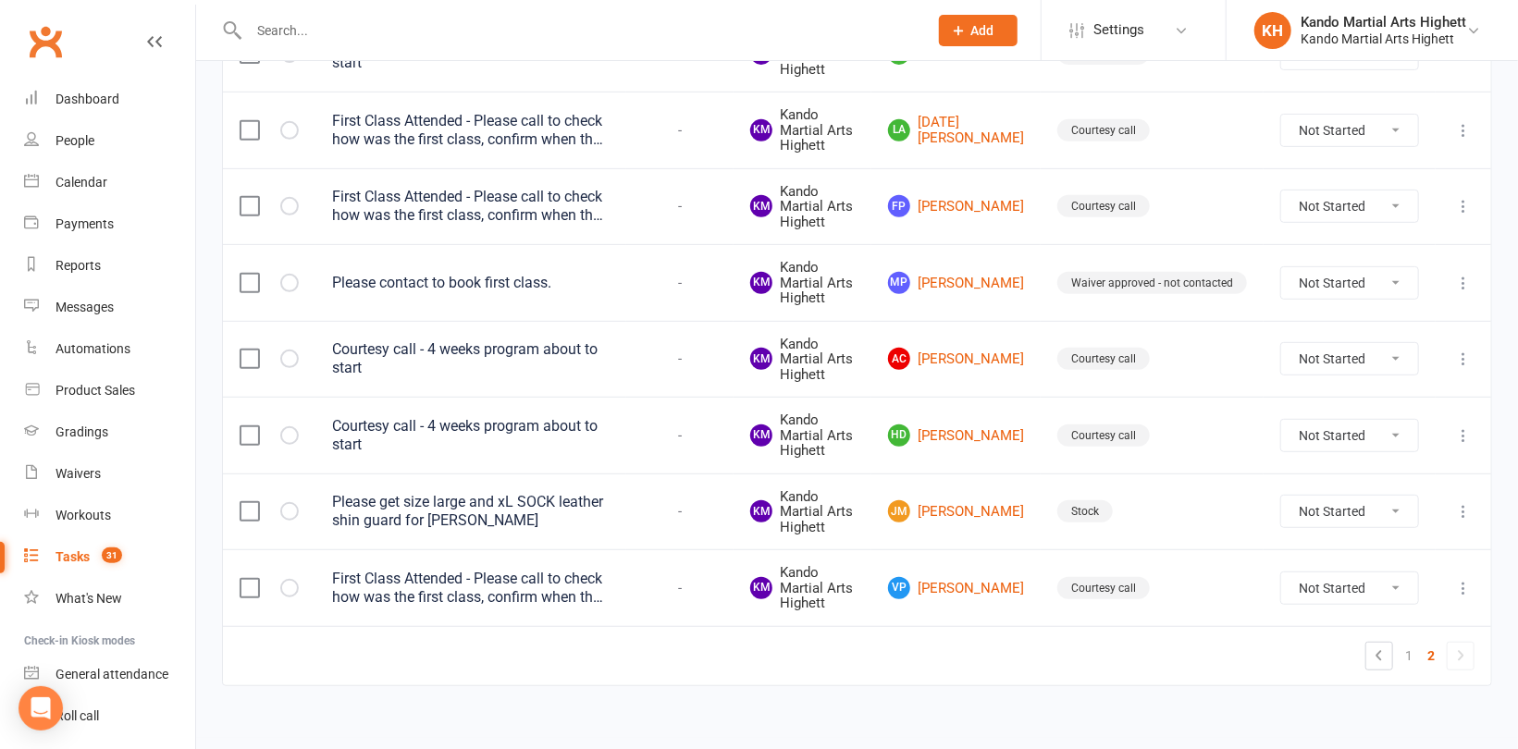
scroll to position [421, 0]
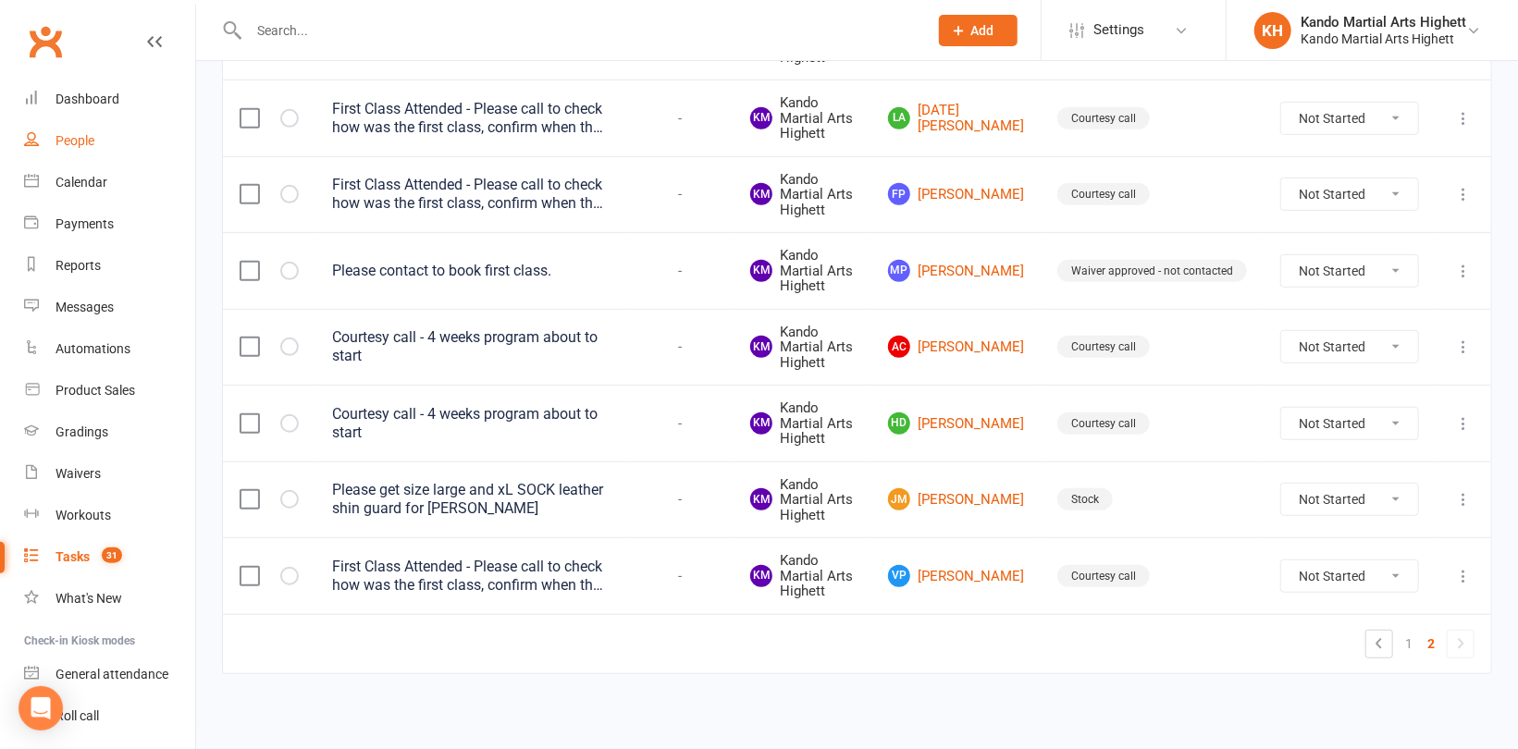
click at [75, 133] on div "People" at bounding box center [75, 140] width 39 height 15
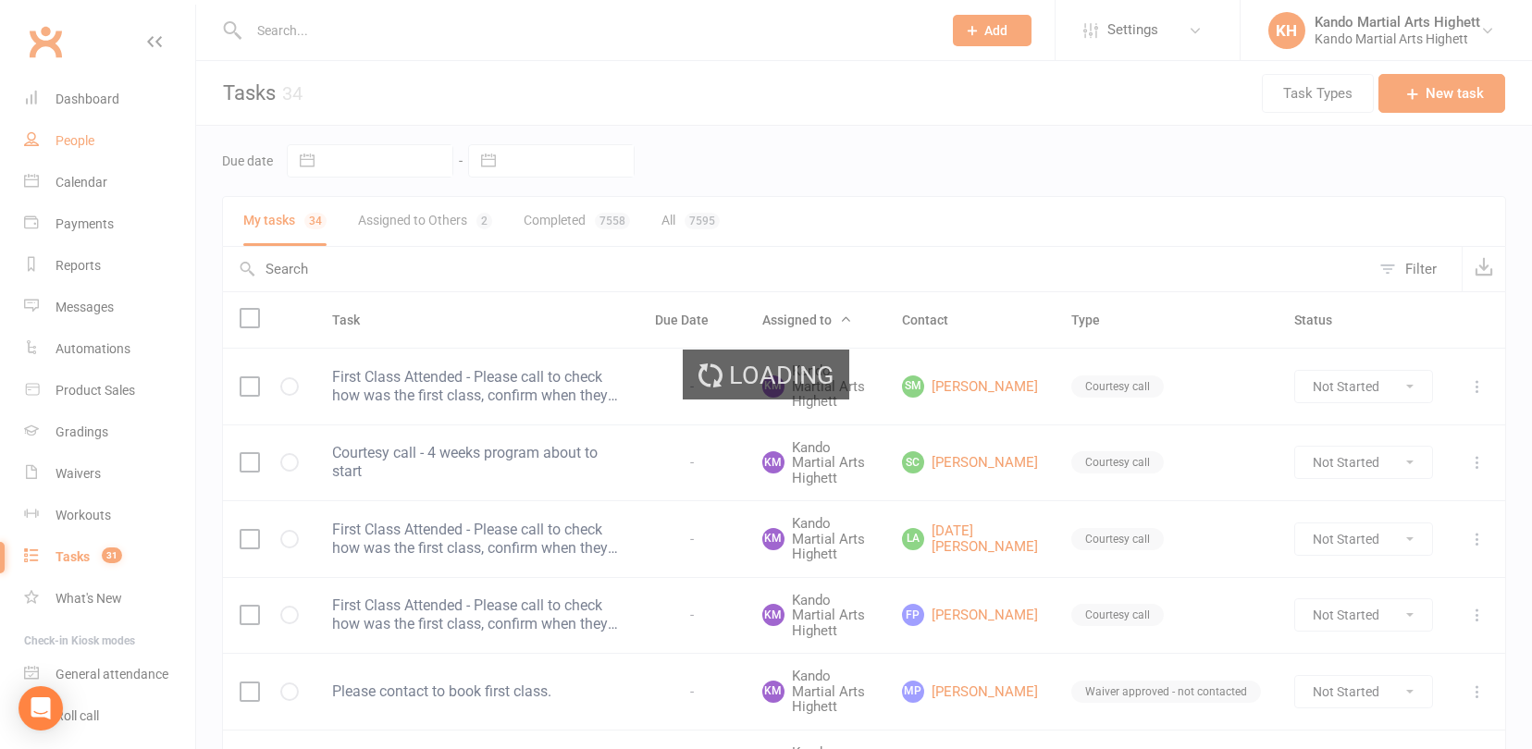
select select "100"
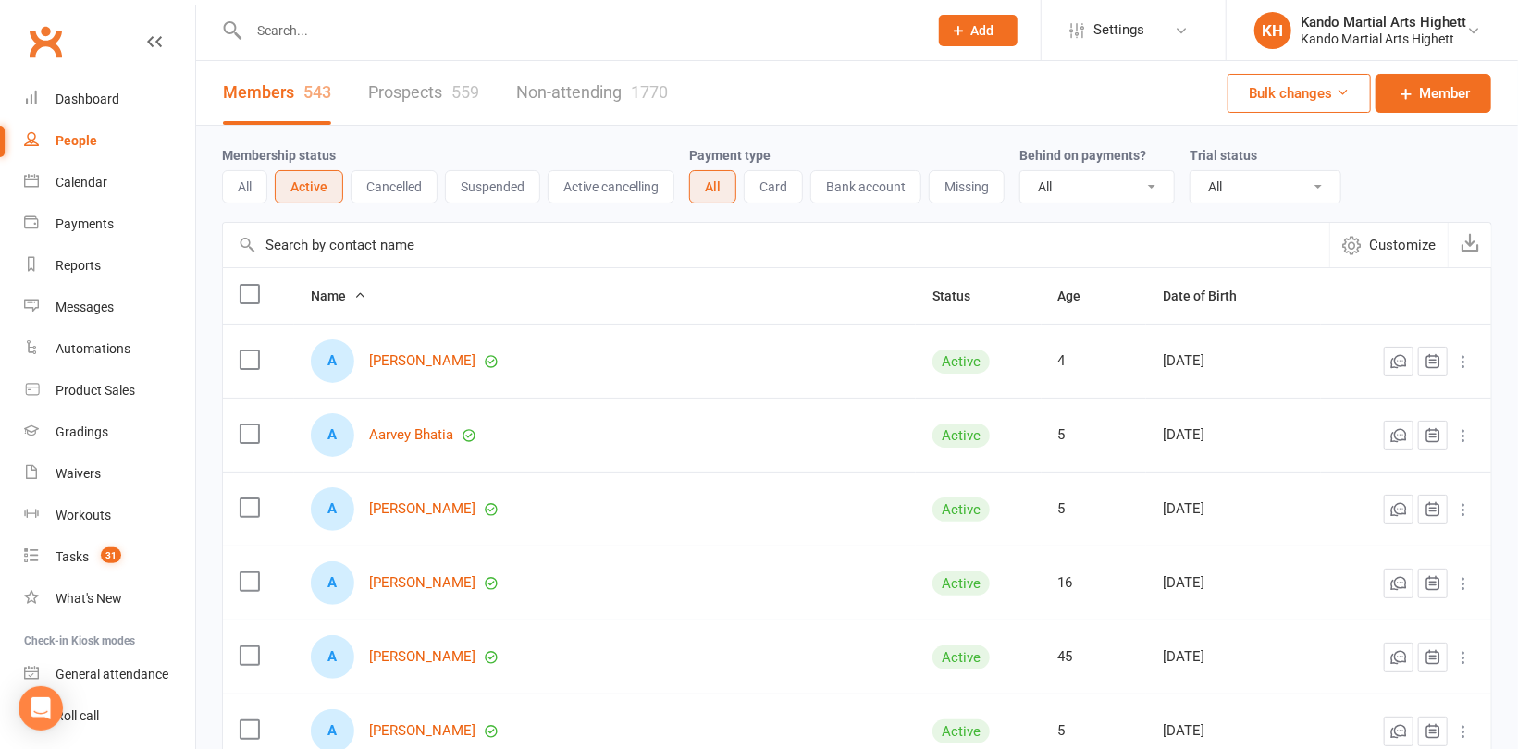
click at [994, 23] on button "Add" at bounding box center [978, 30] width 79 height 31
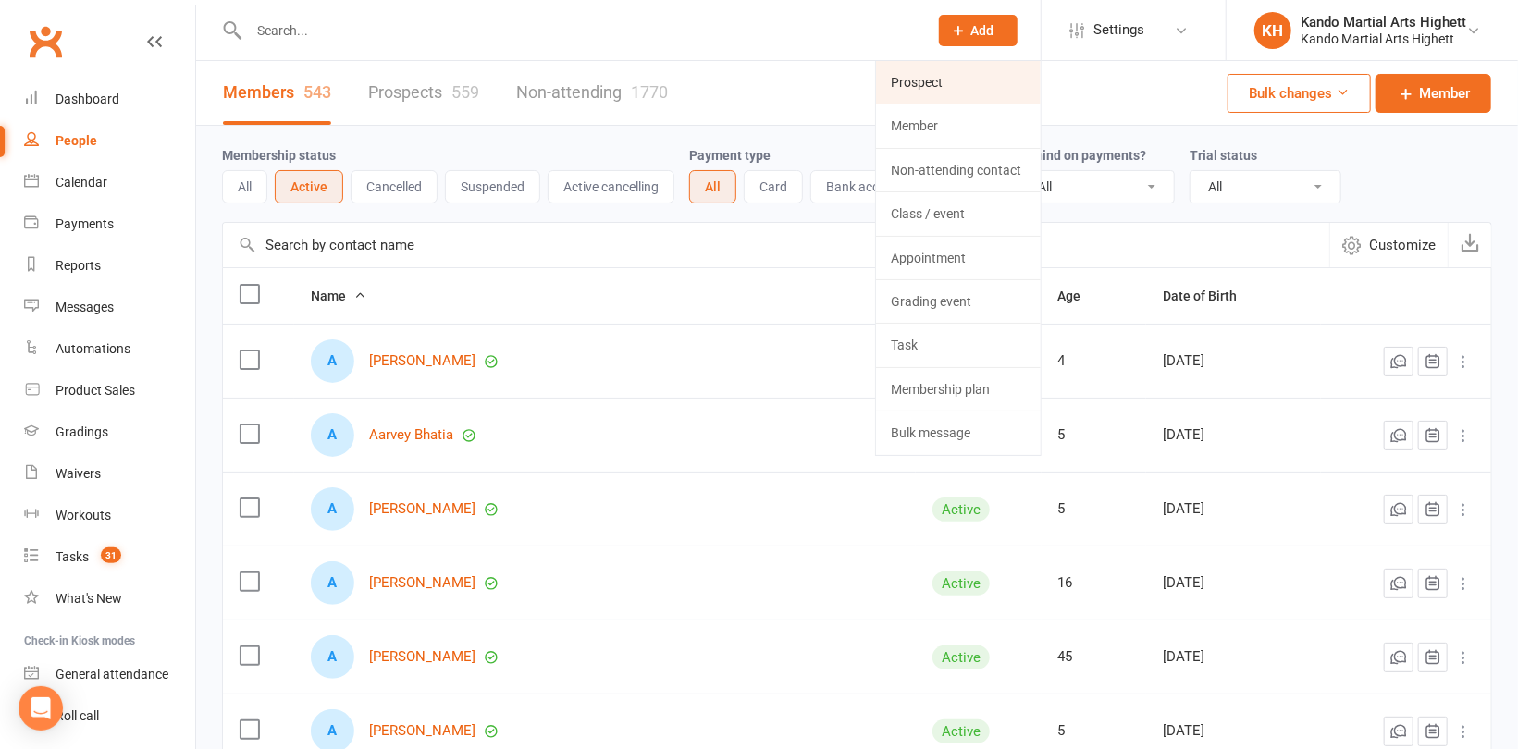
click at [942, 87] on link "Prospect" at bounding box center [958, 82] width 165 height 43
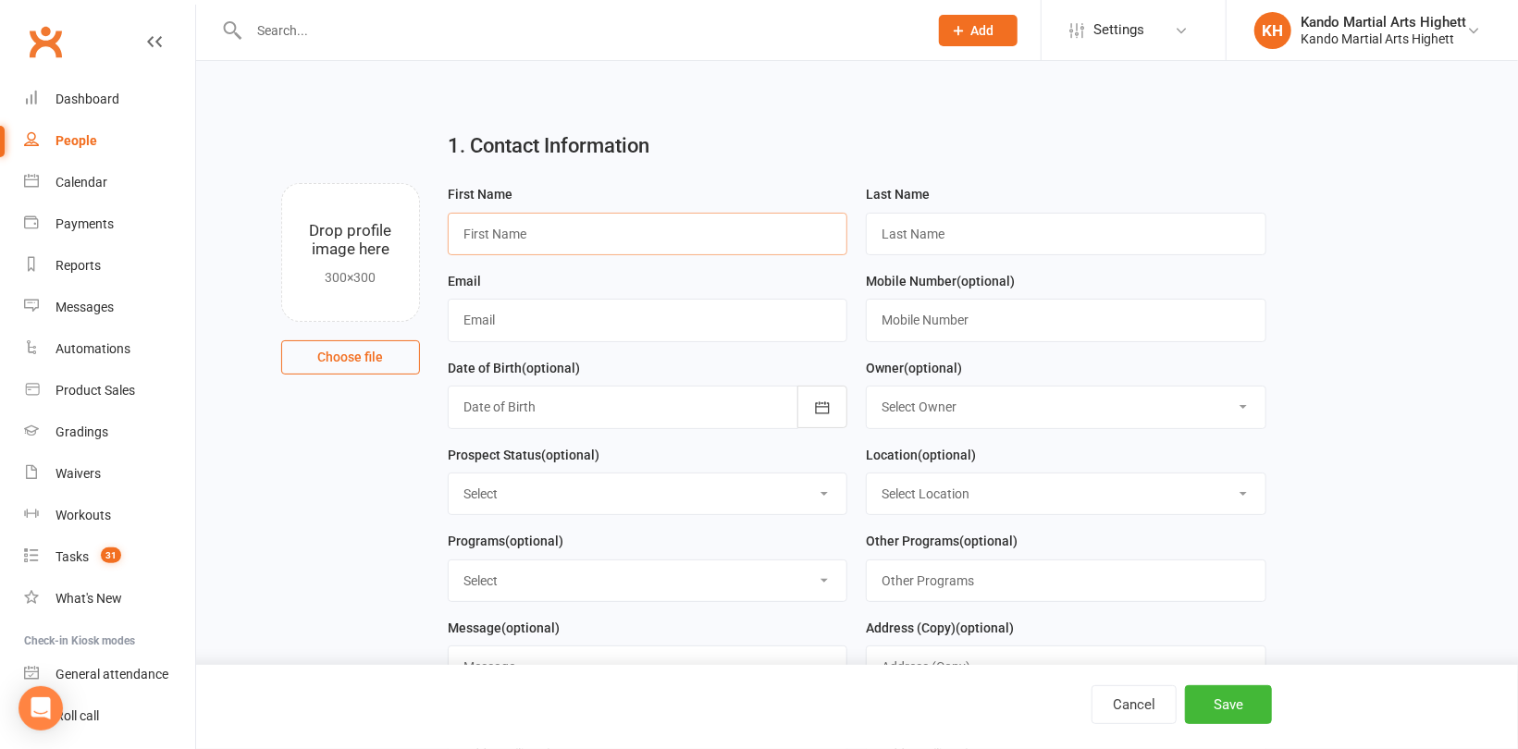
click at [626, 245] on input "text" at bounding box center [648, 234] width 401 height 43
paste input "[PERSON_NAME]"
click at [522, 231] on input "[PERSON_NAME]" at bounding box center [648, 234] width 401 height 43
type input "[PERSON_NAME]"
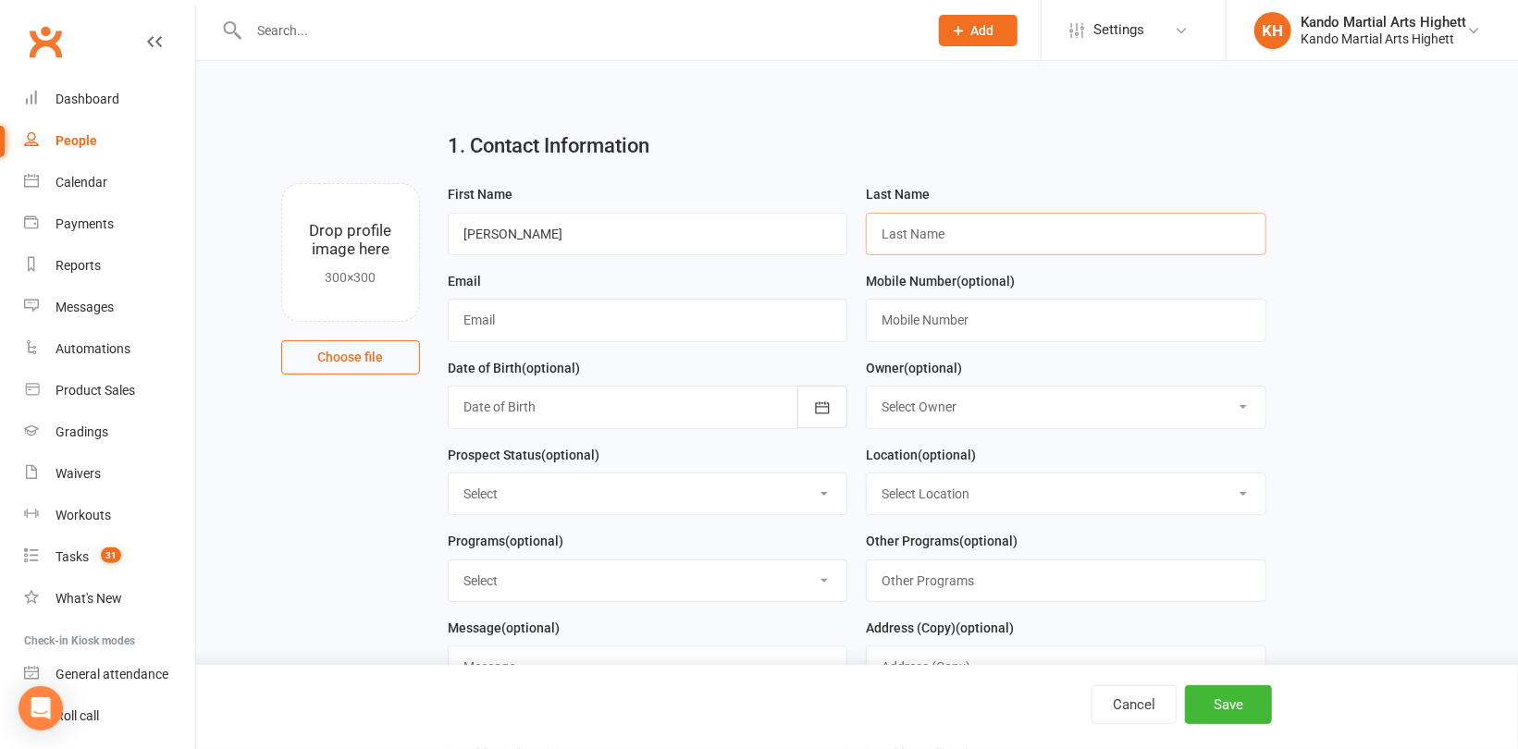
click at [959, 236] on input "text" at bounding box center [1066, 234] width 401 height 43
paste input "diseris"
type input "diseris"
click at [821, 250] on input "[PERSON_NAME]" at bounding box center [648, 234] width 401 height 43
type input "[PERSON_NAME]"
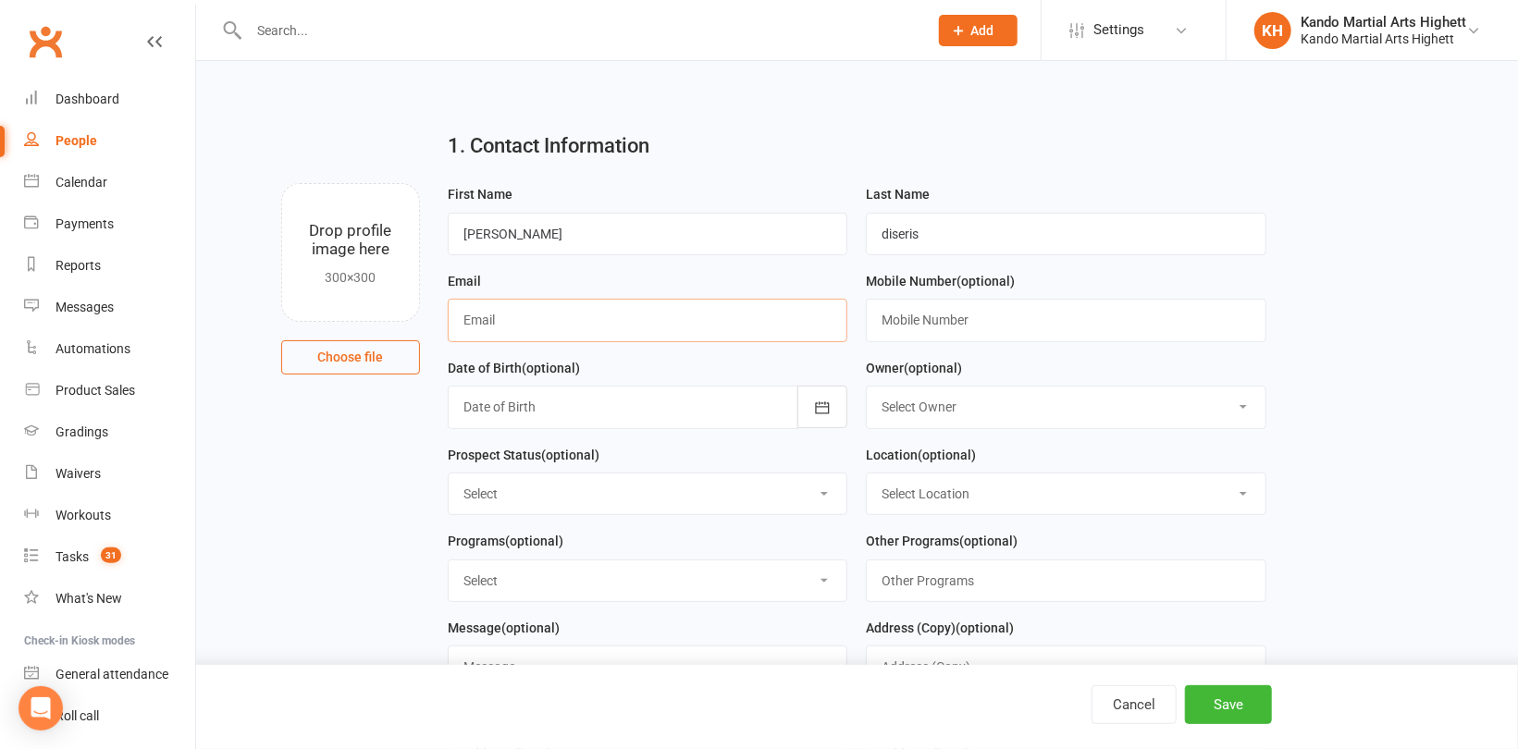
click at [543, 327] on input "text" at bounding box center [648, 320] width 401 height 43
paste input "[EMAIL_ADDRESS][DOMAIN_NAME]"
type input "[EMAIL_ADDRESS][DOMAIN_NAME]"
click at [959, 324] on input "text" at bounding box center [1066, 320] width 401 height 43
paste input "0490691339"
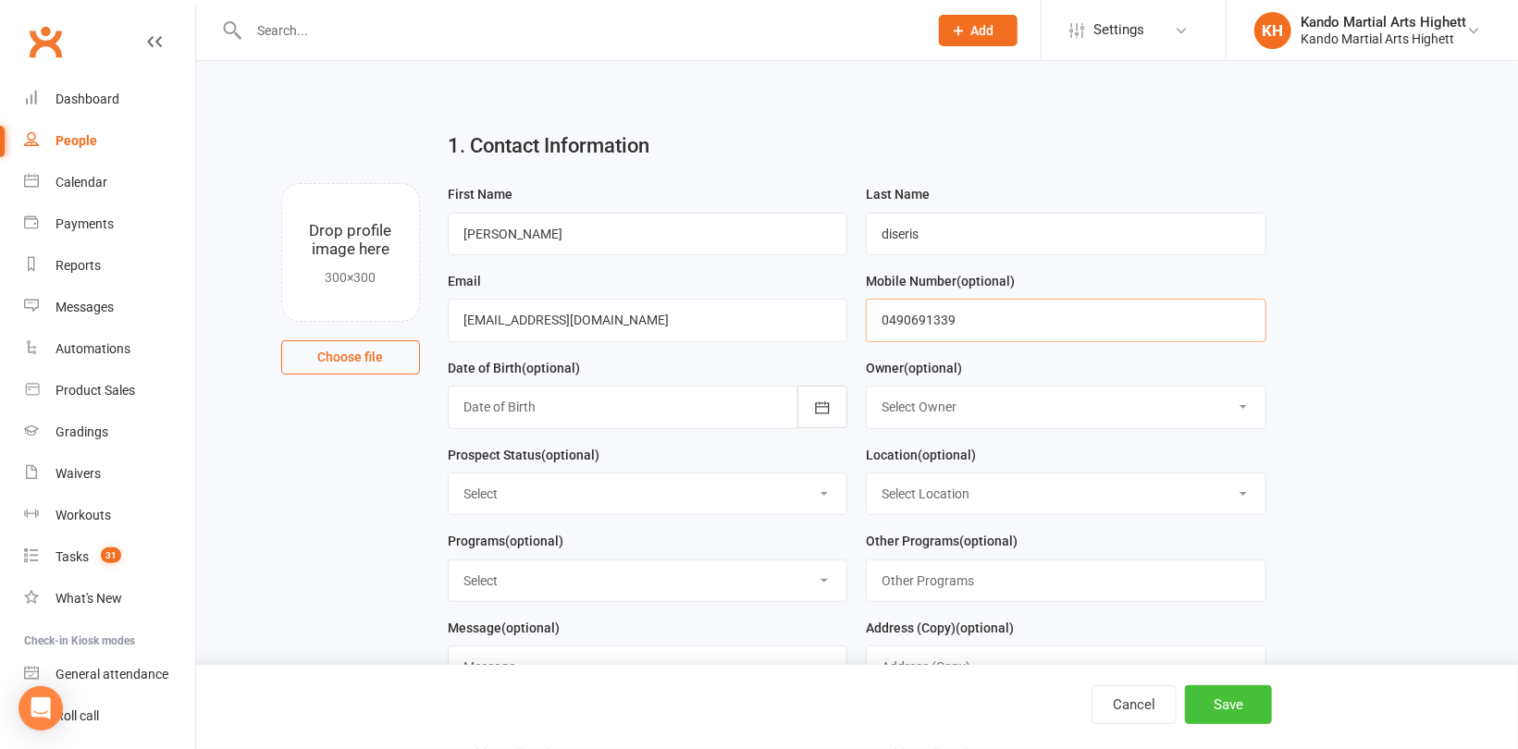
type input "0490691339"
click at [1253, 695] on button "Save" at bounding box center [1228, 704] width 87 height 39
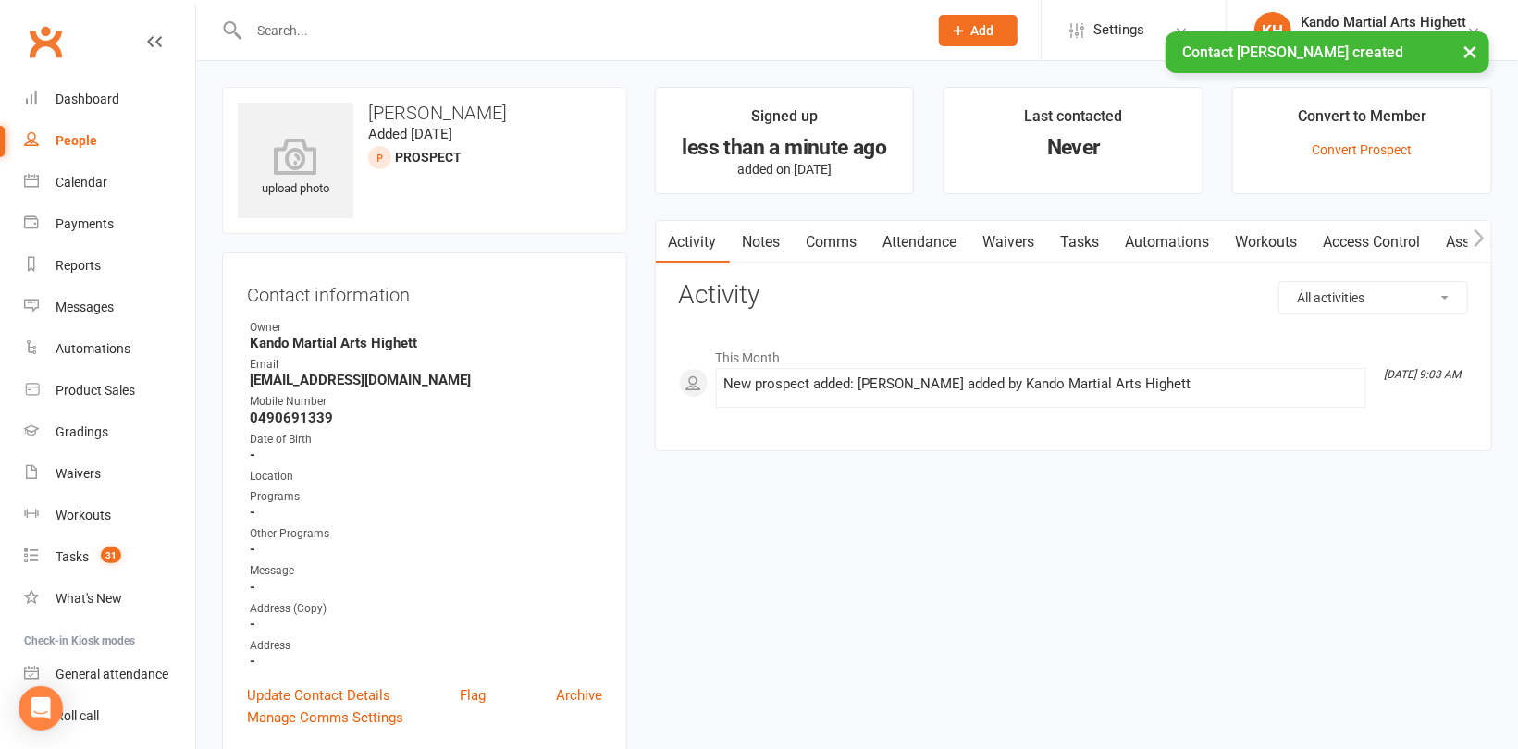
click at [89, 152] on link "People" at bounding box center [109, 141] width 171 height 42
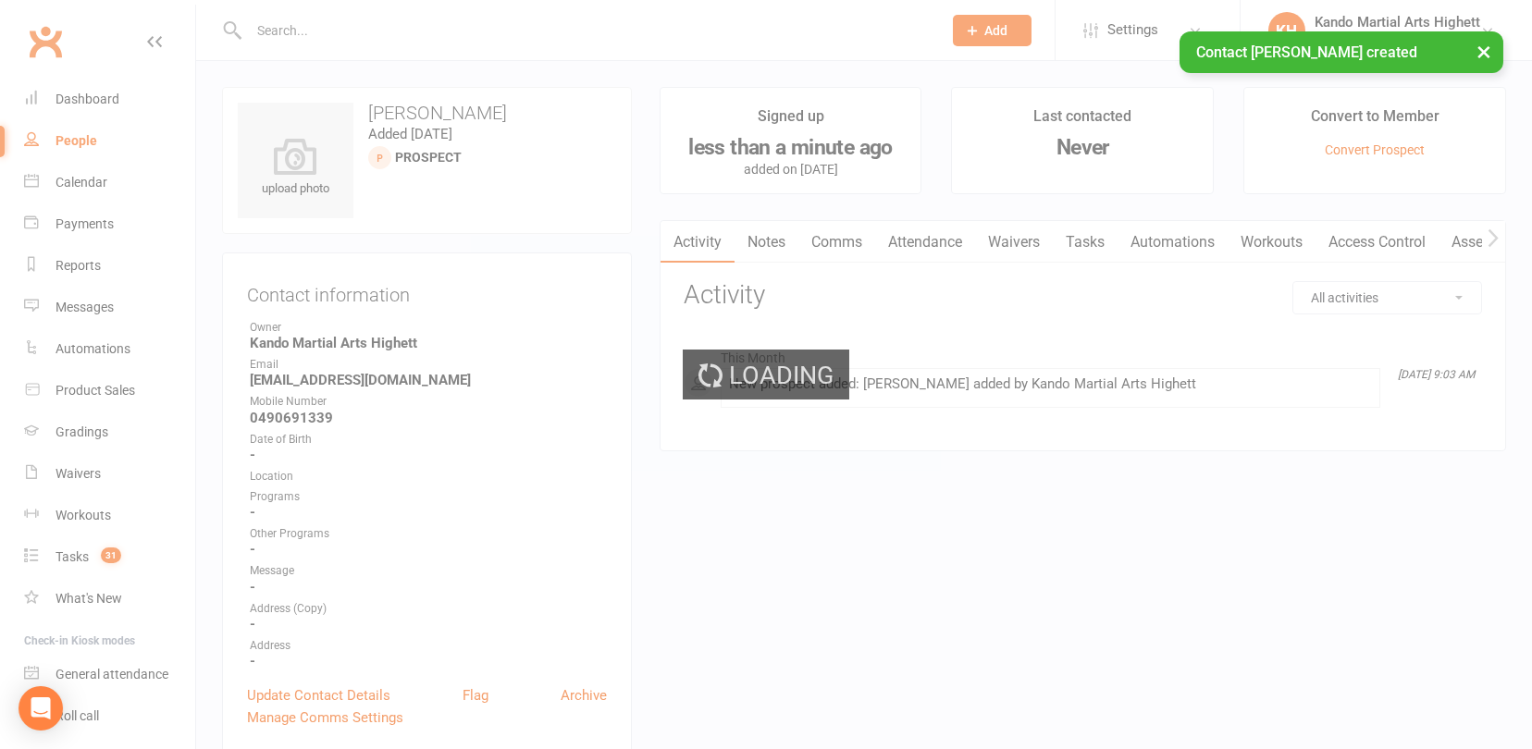
select select "100"
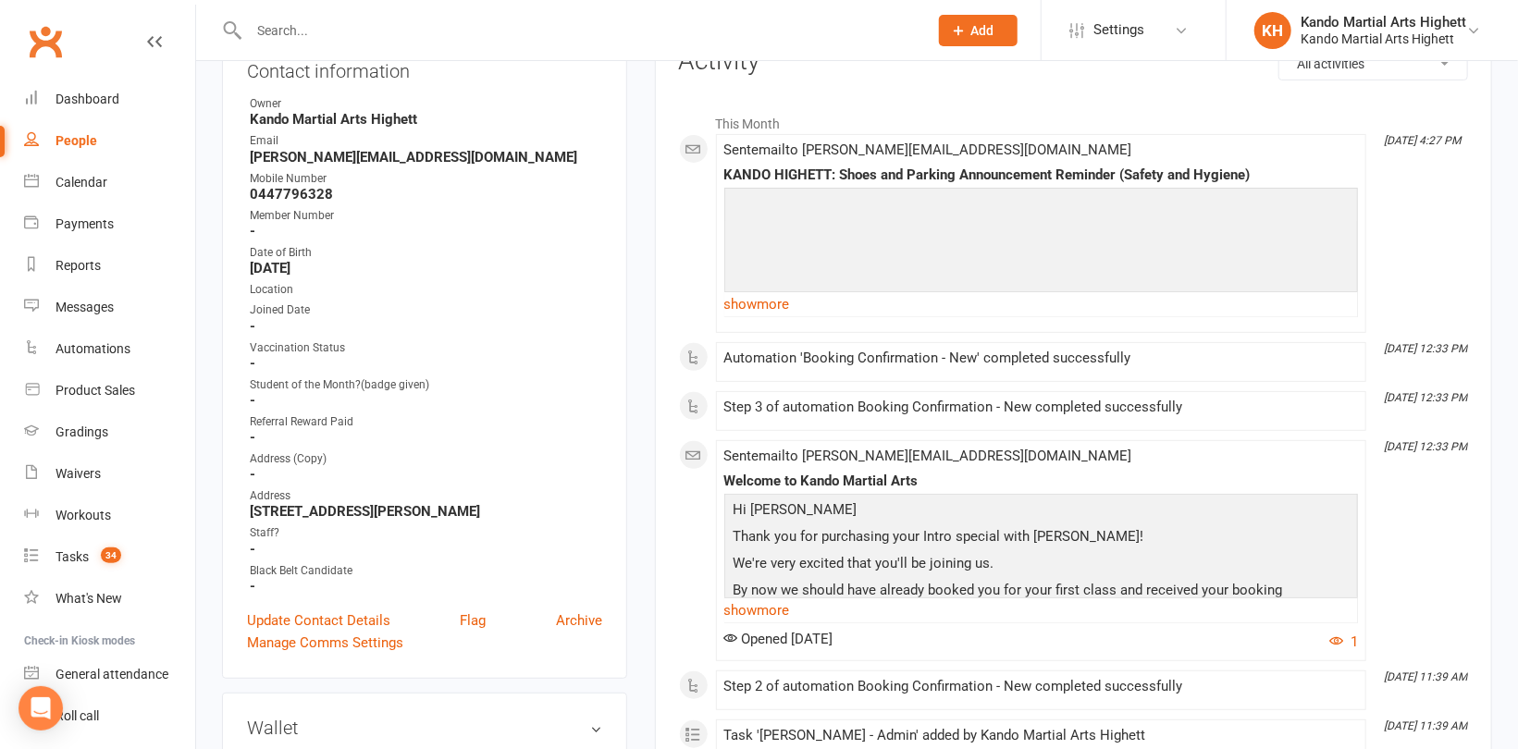
scroll to position [93, 0]
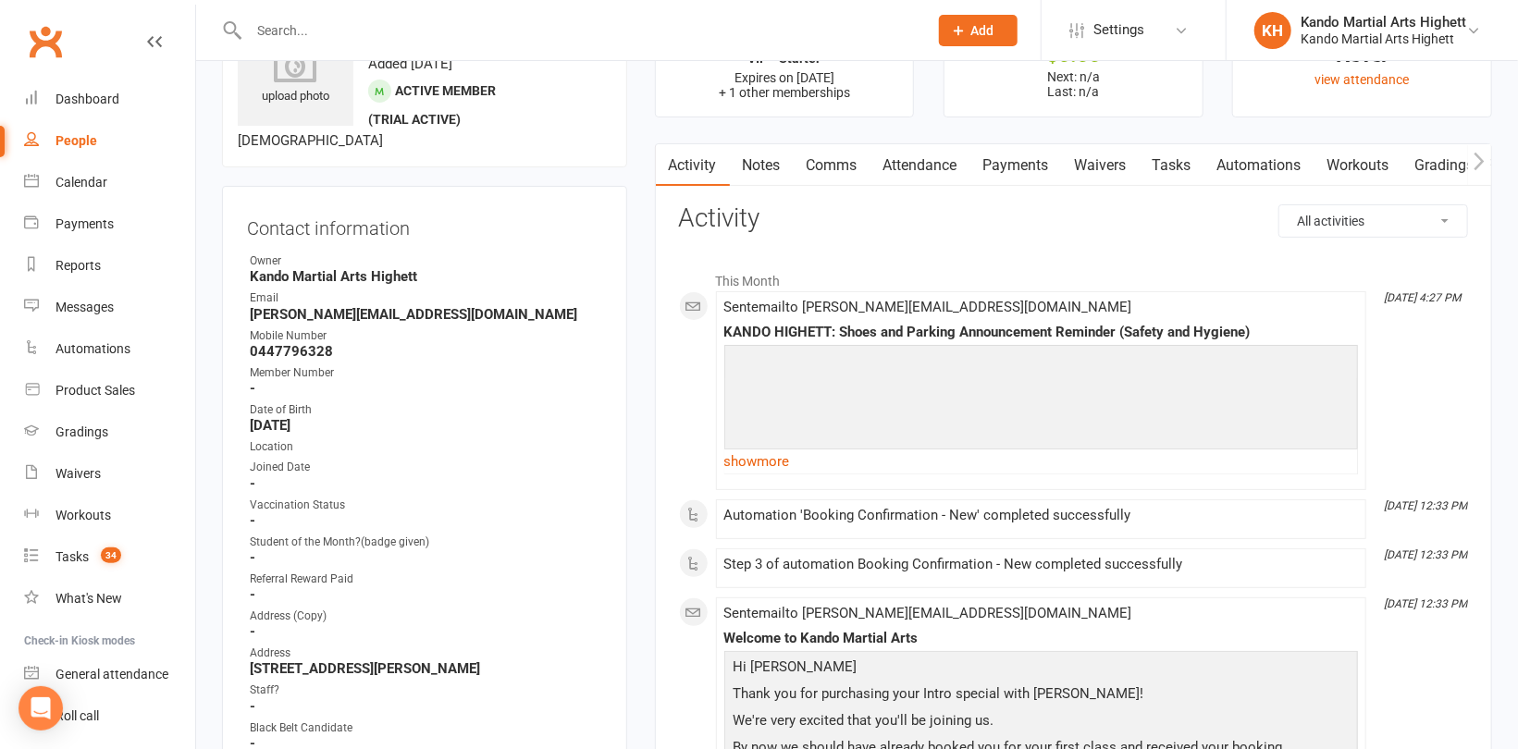
click at [1192, 154] on link "Tasks" at bounding box center [1172, 165] width 65 height 43
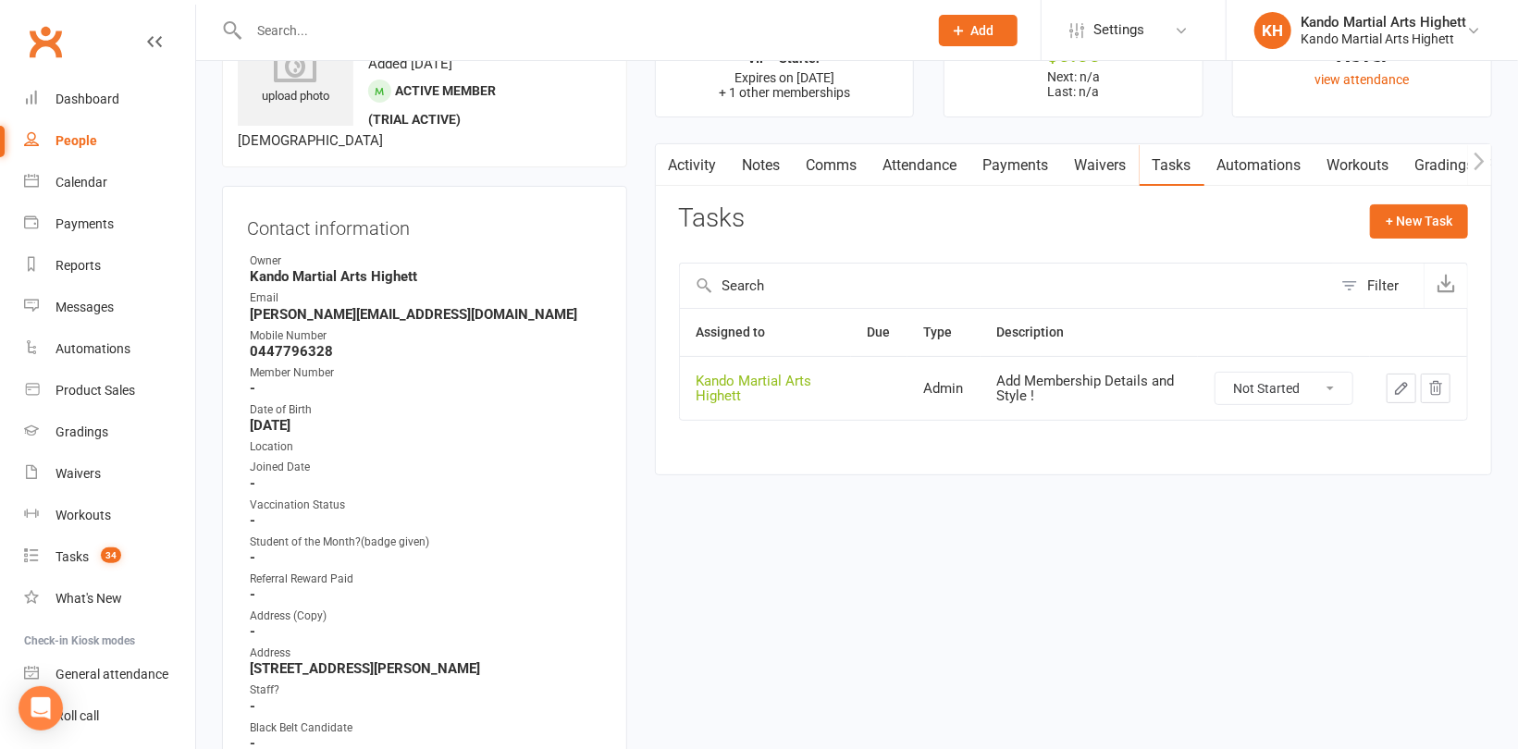
click at [1266, 377] on select "Not Started In Progress Waiting Complete" at bounding box center [1284, 388] width 137 height 31
click at [1216, 373] on select "Not Started In Progress Waiting Complete" at bounding box center [1284, 388] width 137 height 31
select select "unstarted"
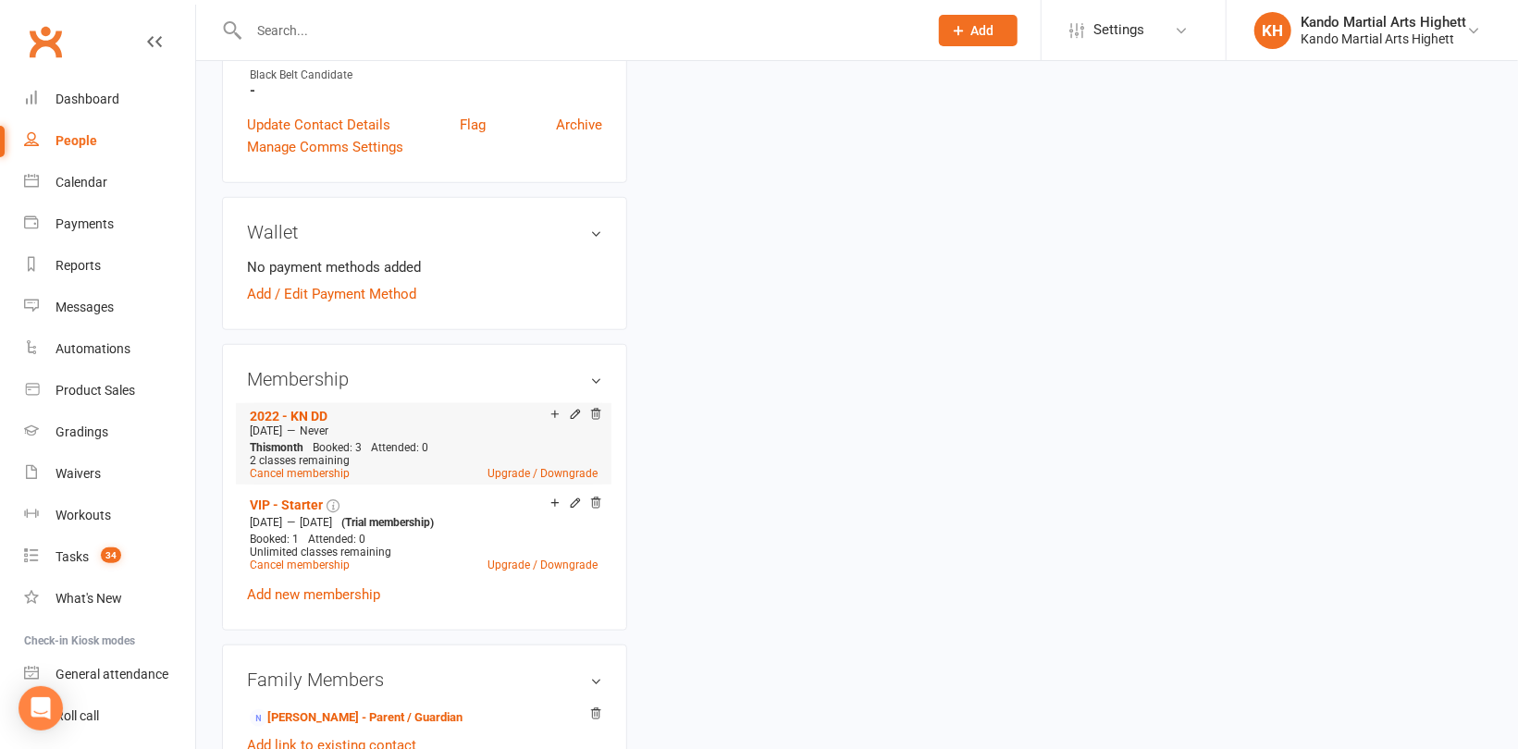
scroll to position [1018, 0]
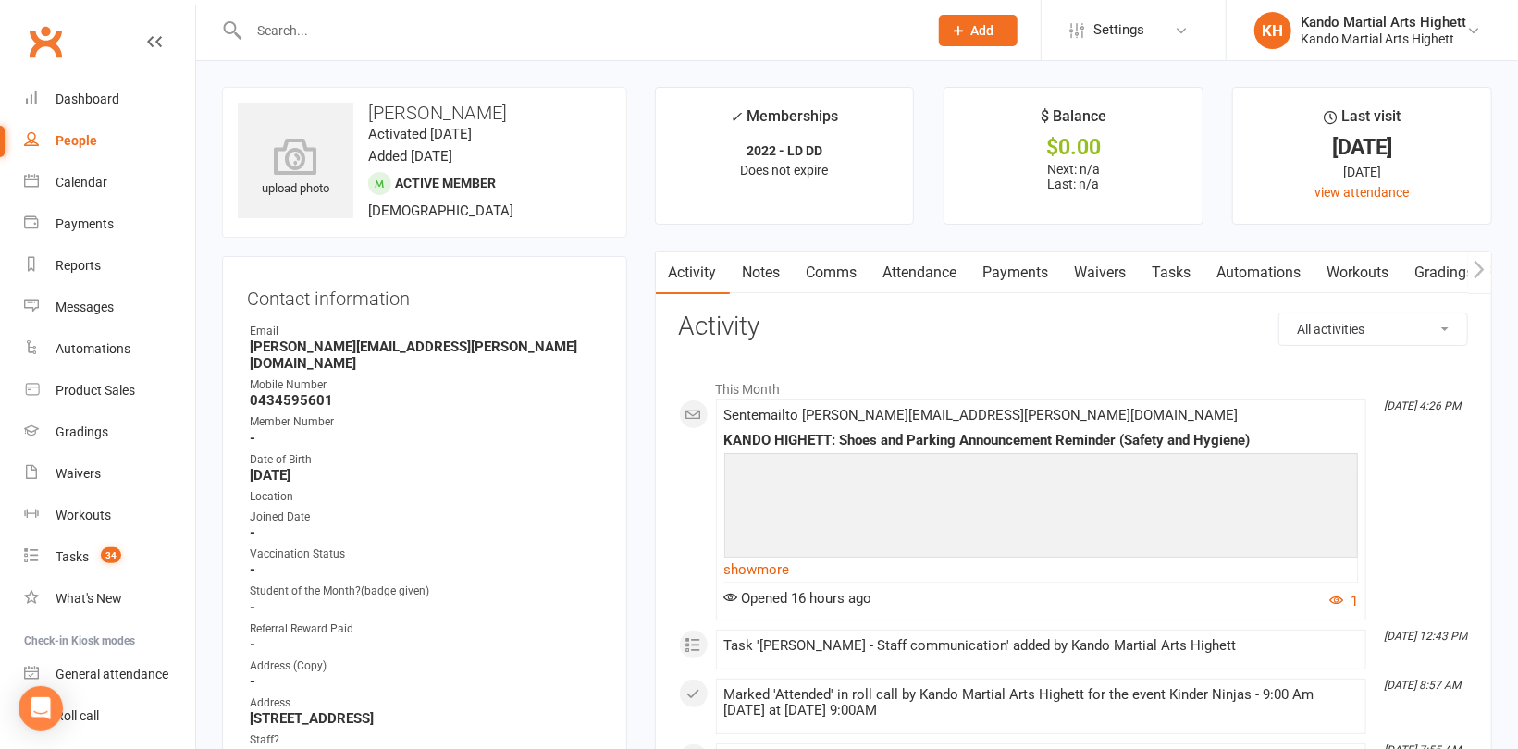
click at [1175, 260] on link "Tasks" at bounding box center [1172, 273] width 65 height 43
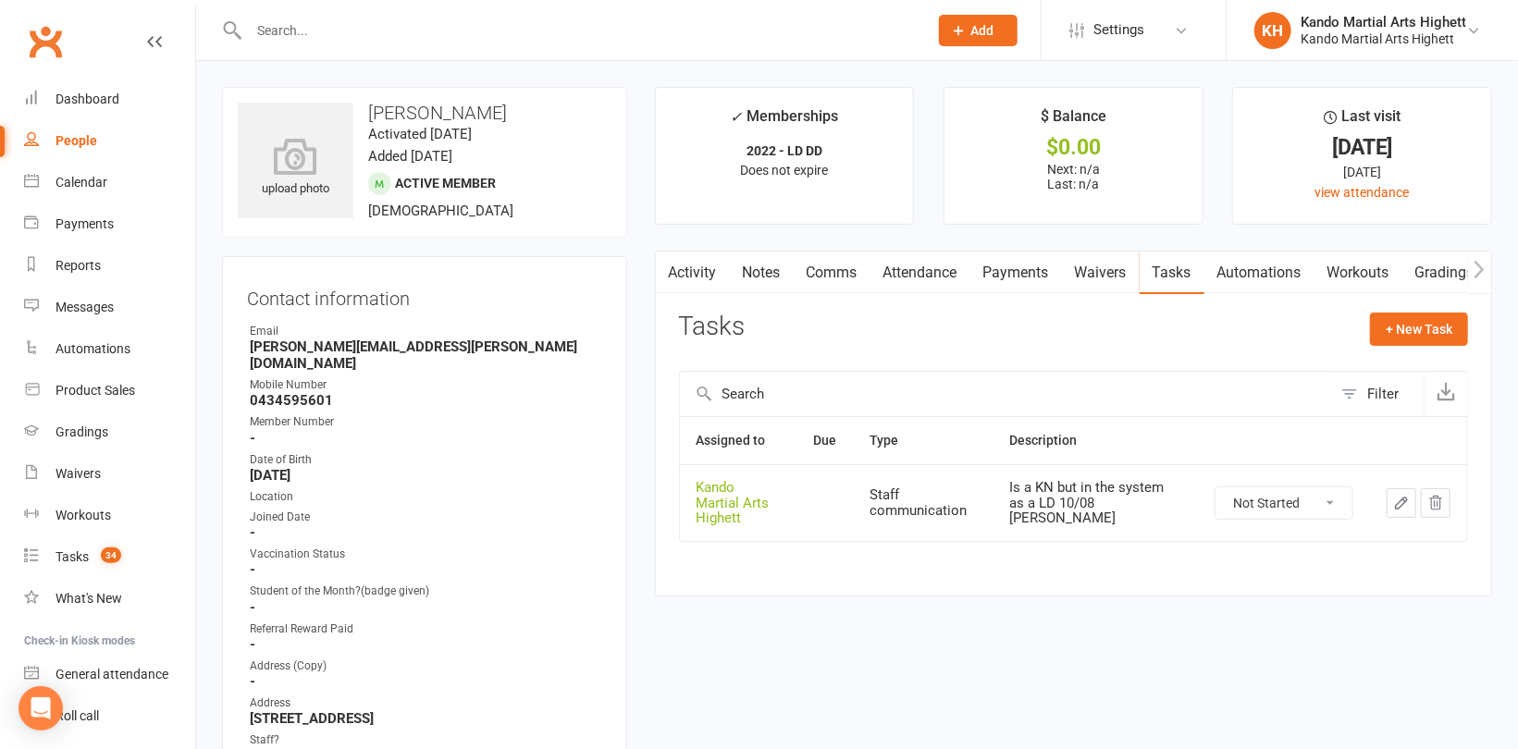
click at [1256, 501] on select "Not Started In Progress Waiting Complete" at bounding box center [1284, 503] width 137 height 31
click at [1216, 488] on select "Not Started In Progress Waiting Complete" at bounding box center [1284, 503] width 137 height 31
select select "unstarted"
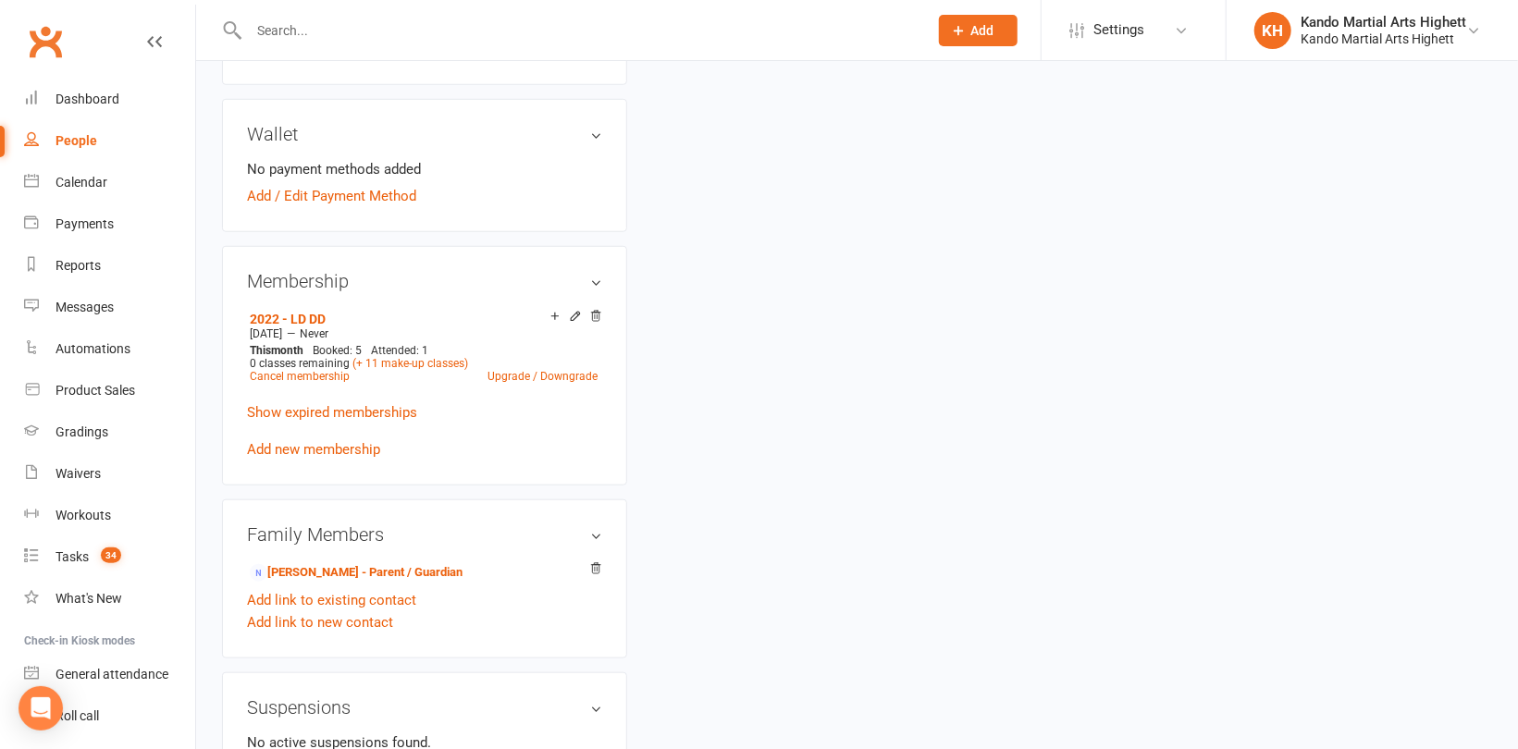
scroll to position [833, 0]
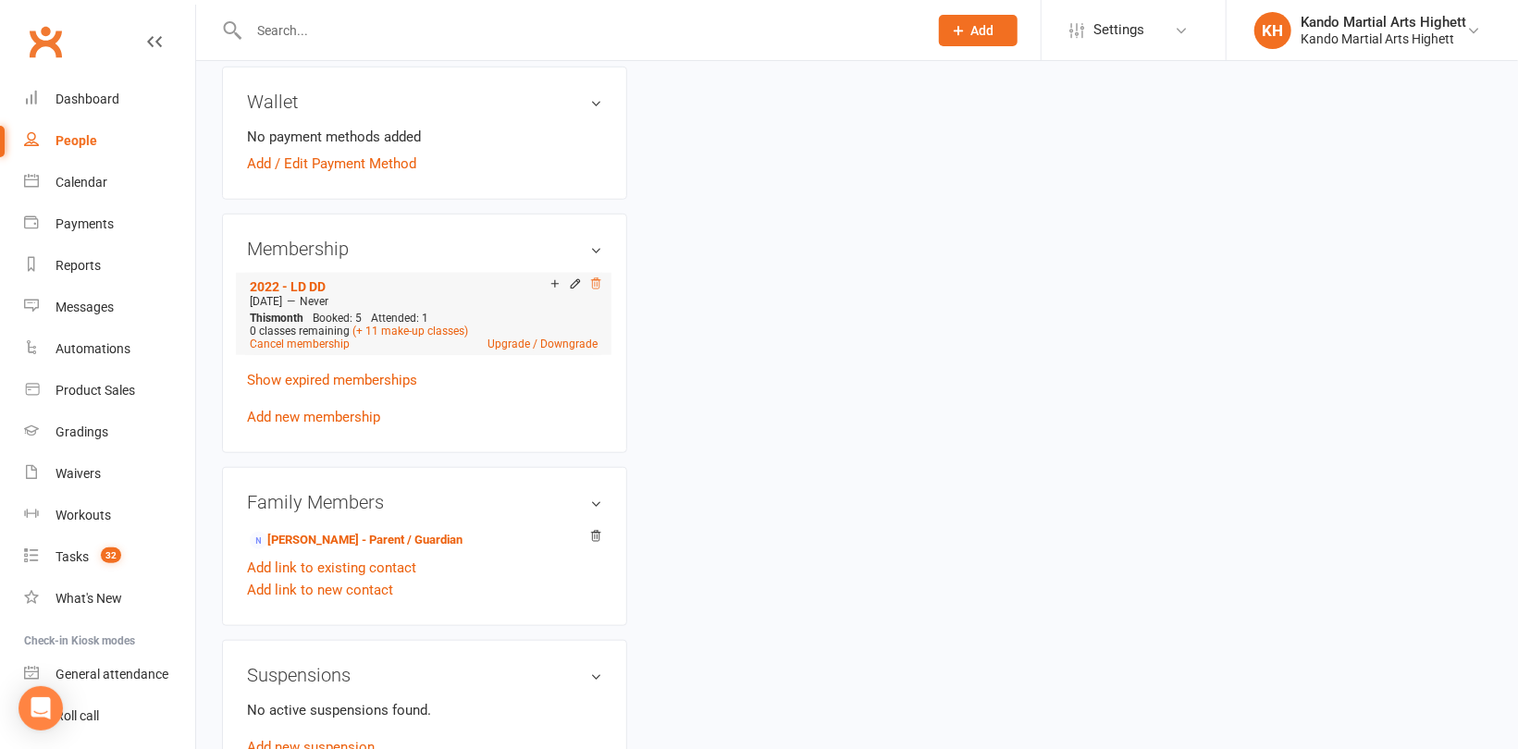
click at [600, 278] on icon at bounding box center [595, 284] width 13 height 13
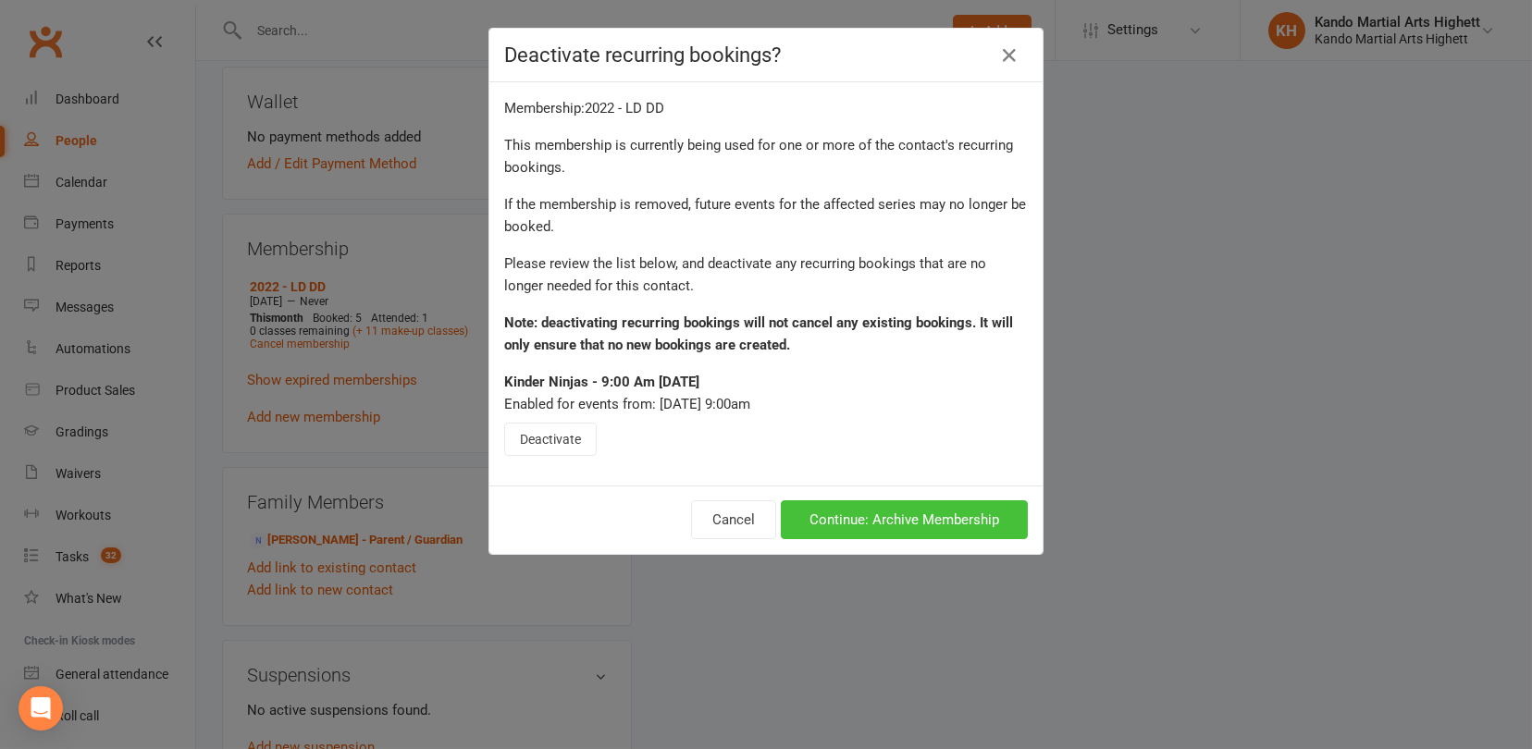
click at [883, 512] on button "Continue: Archive Membership" at bounding box center [904, 519] width 247 height 39
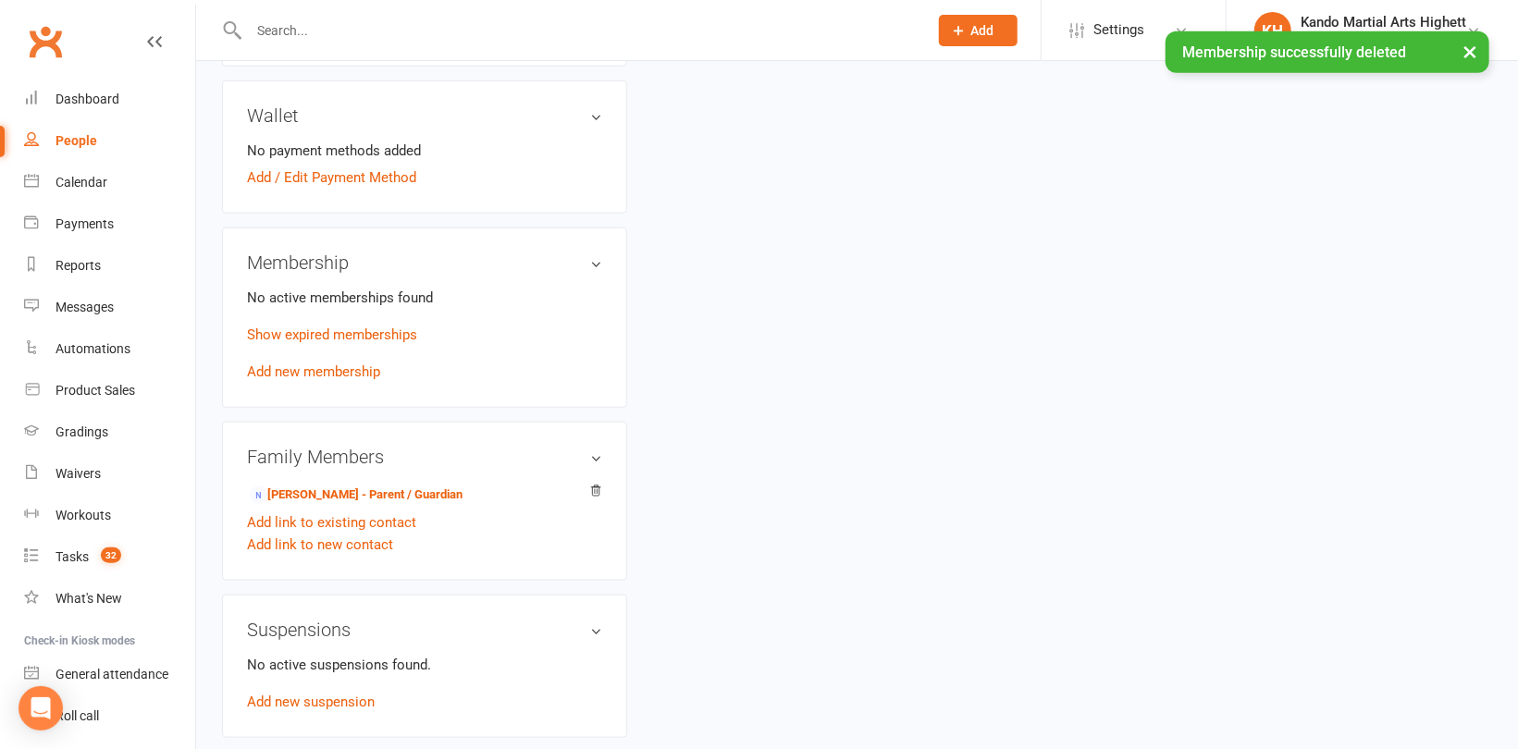
scroll to position [846, 0]
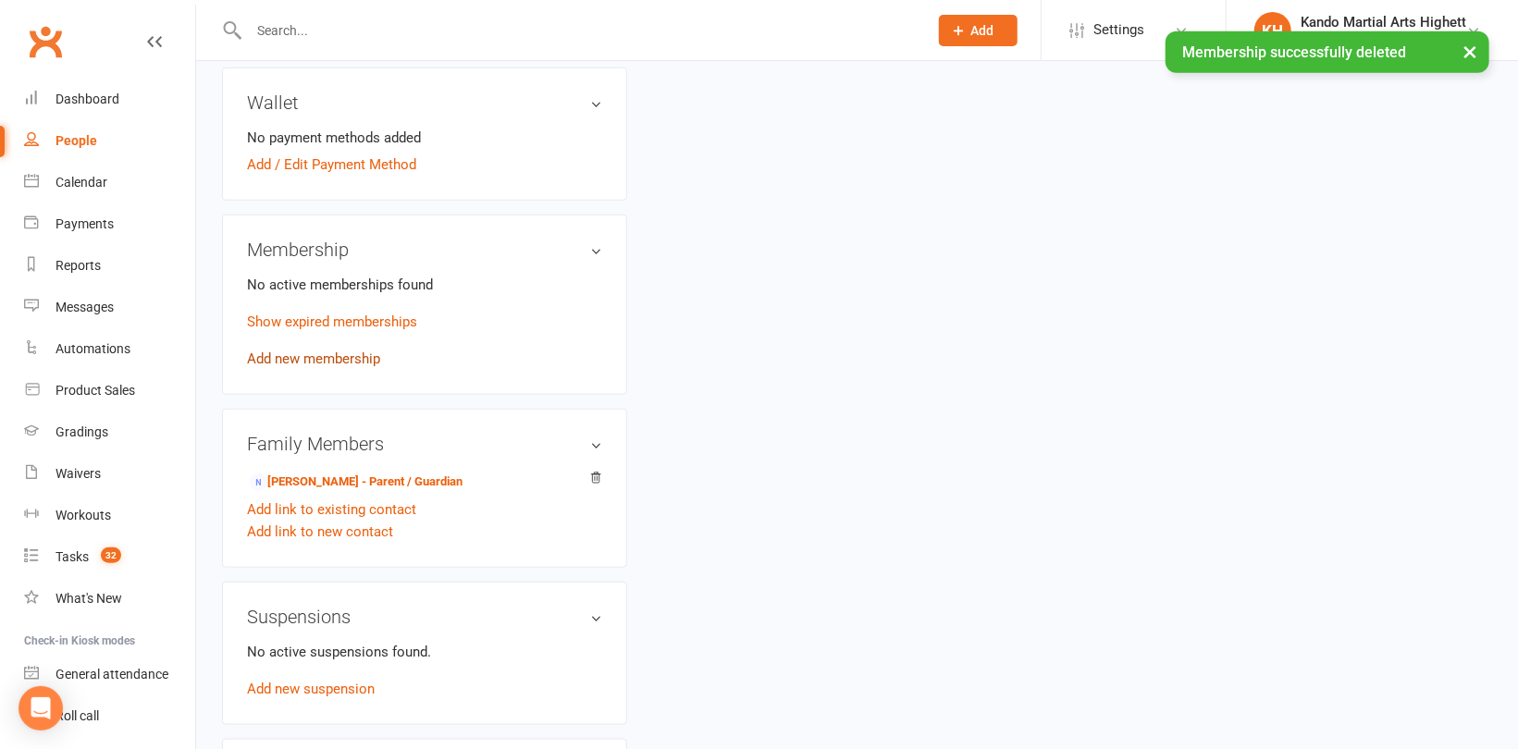
click at [340, 351] on link "Add new membership" at bounding box center [313, 359] width 133 height 17
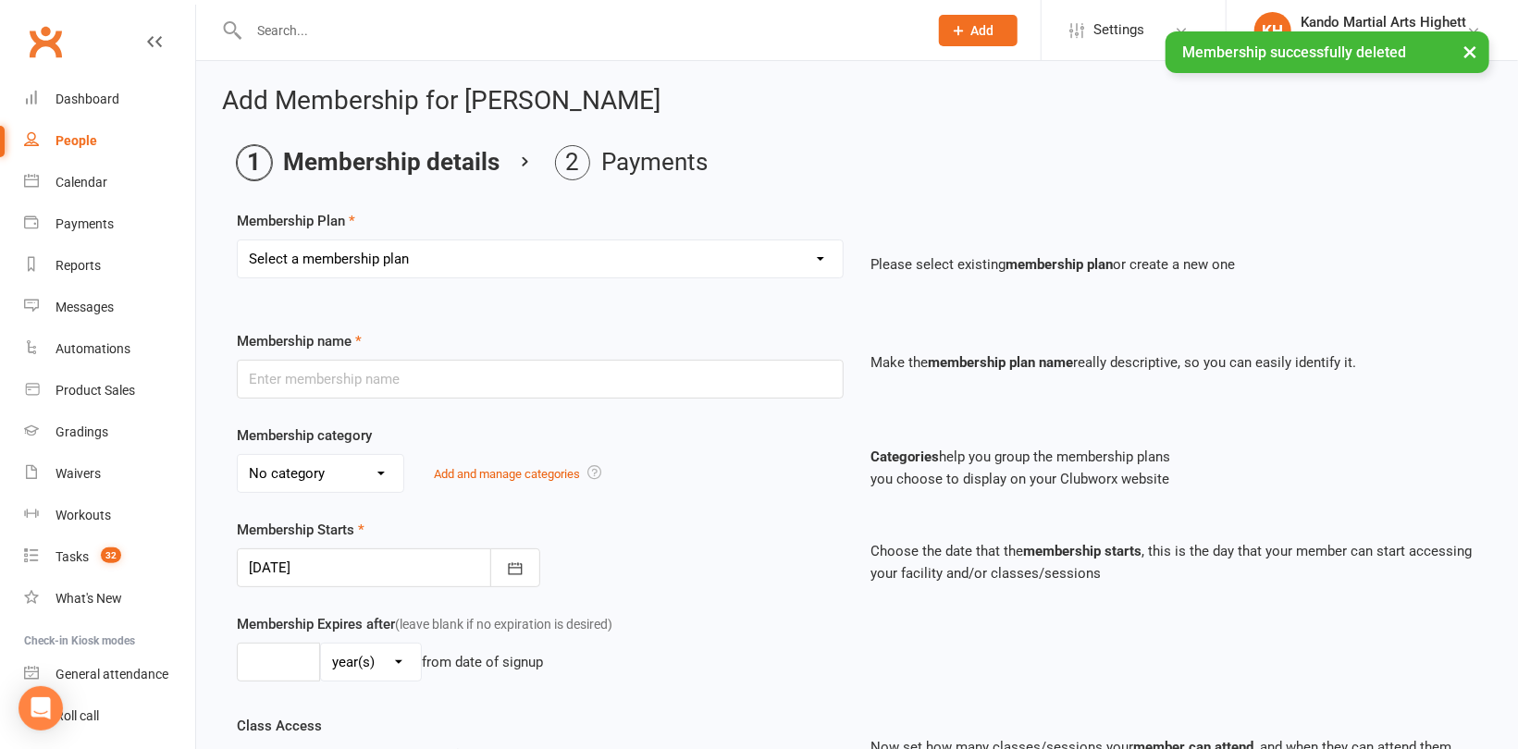
click at [443, 260] on select "Select a membership plan Create new Membership Plan Starter Program - 4 weeks p…" at bounding box center [540, 259] width 605 height 37
select select "13"
click at [238, 241] on select "Select a membership plan Create new Membership Plan Starter Program - 4 weeks p…" at bounding box center [540, 259] width 605 height 37
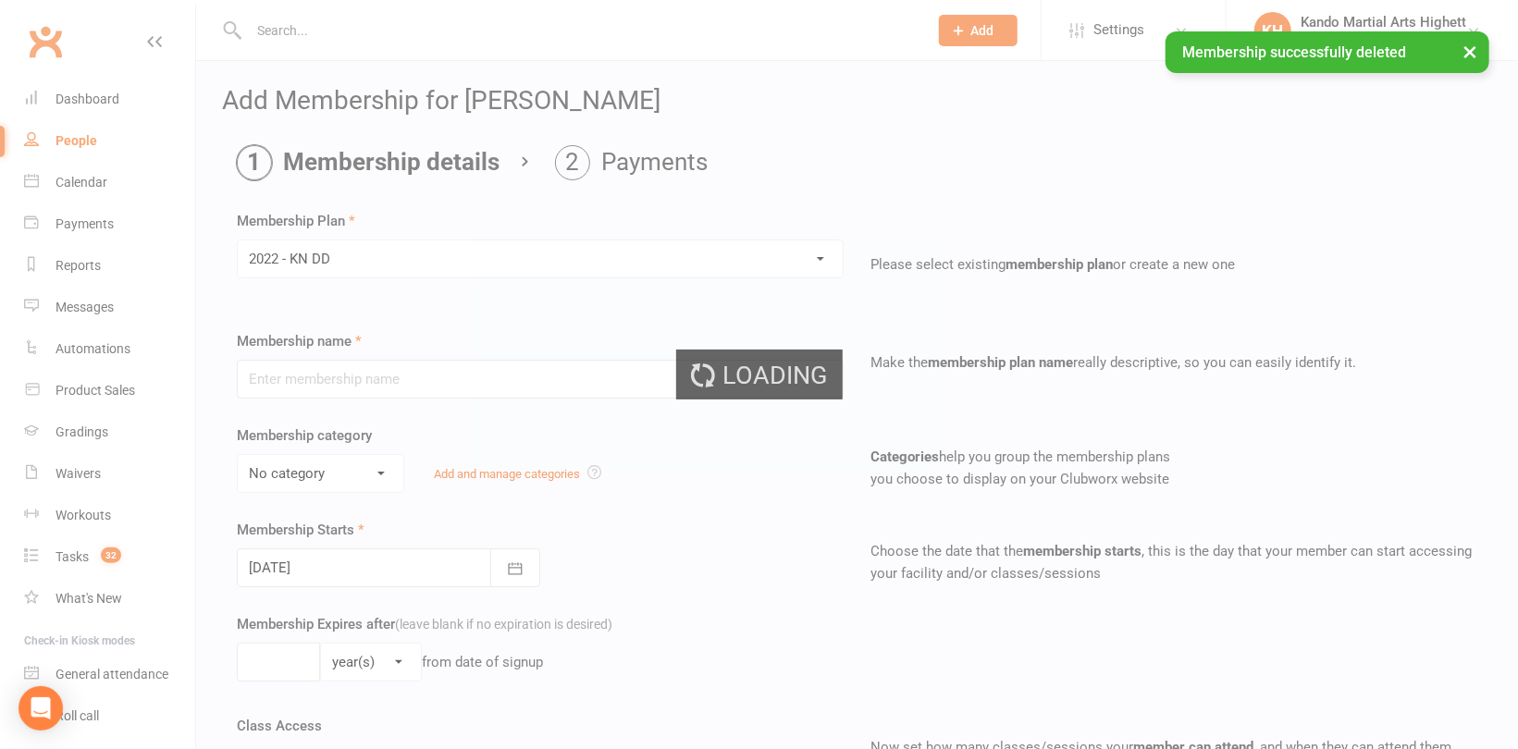
type input "2022 - KN DD"
select select "5"
type input "0"
type input "5"
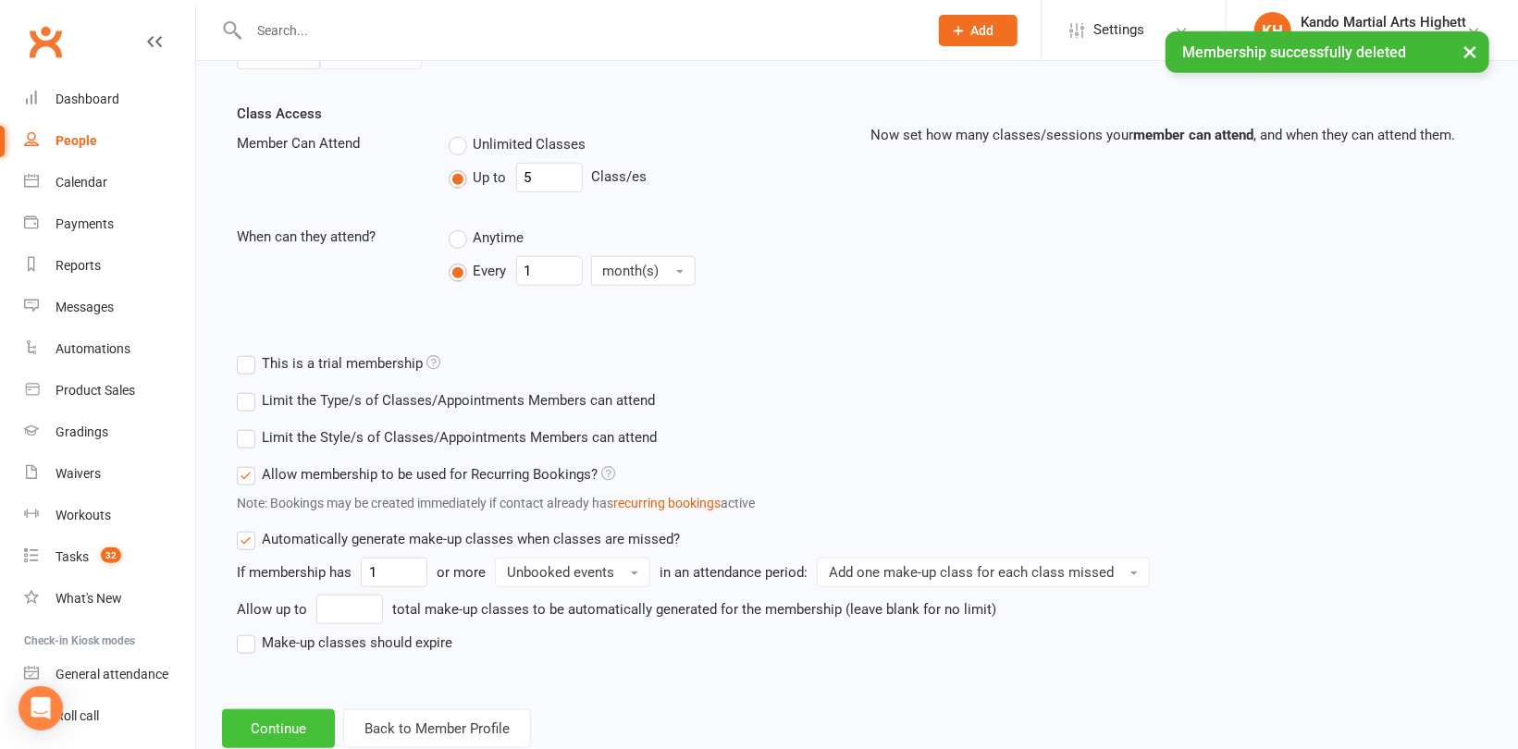
scroll to position [662, 0]
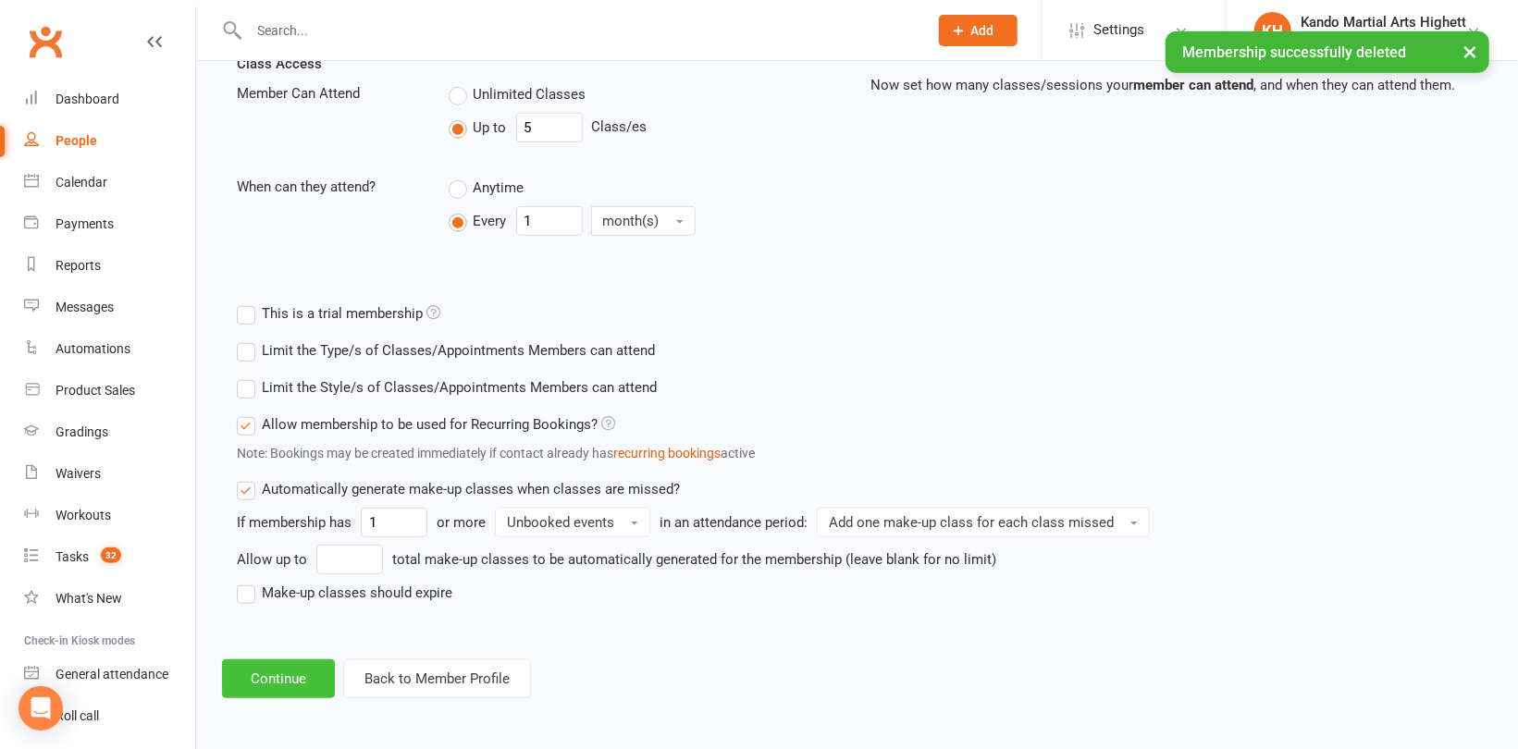
drag, startPoint x: 304, startPoint y: 669, endPoint x: 325, endPoint y: 646, distance: 30.8
click at [303, 670] on button "Continue" at bounding box center [278, 679] width 113 height 39
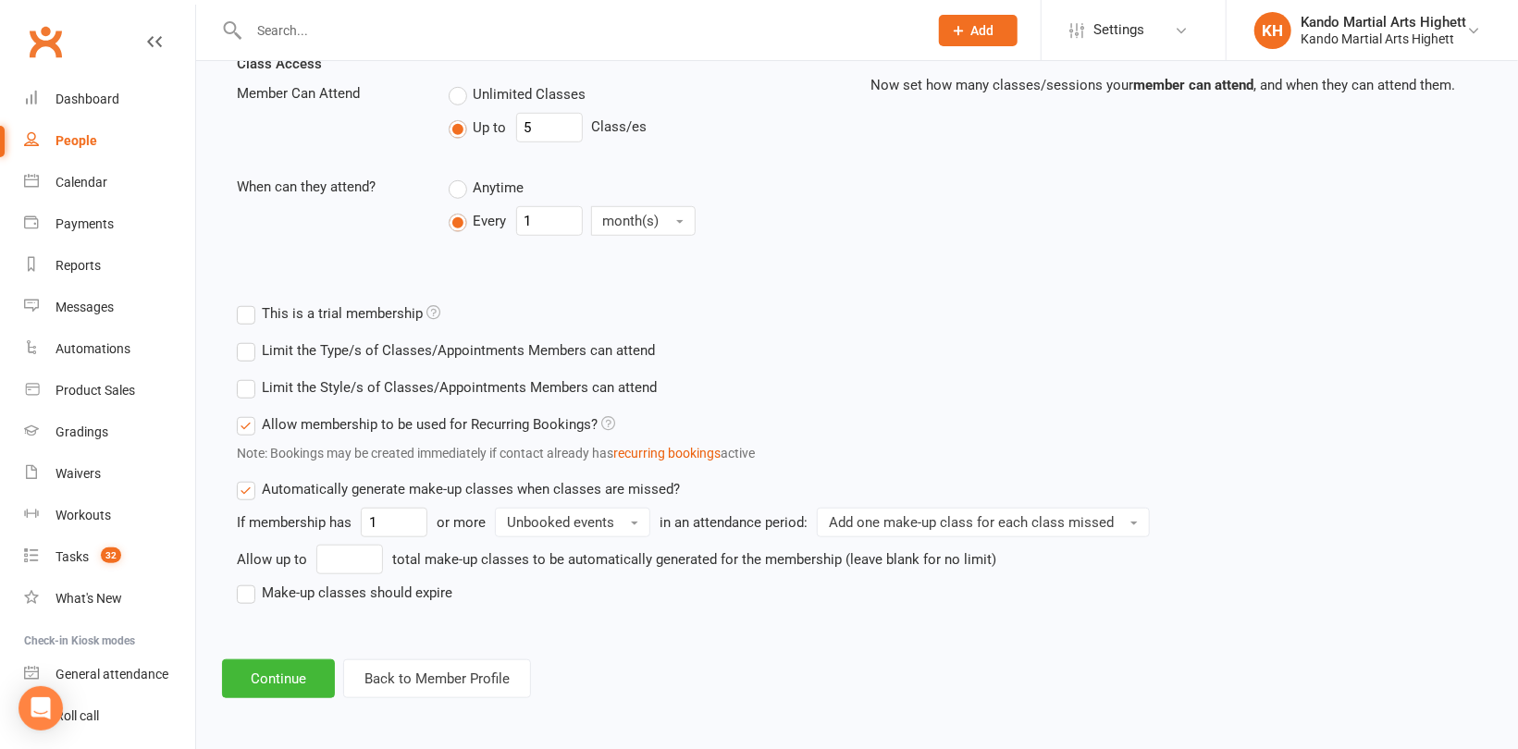
scroll to position [0, 0]
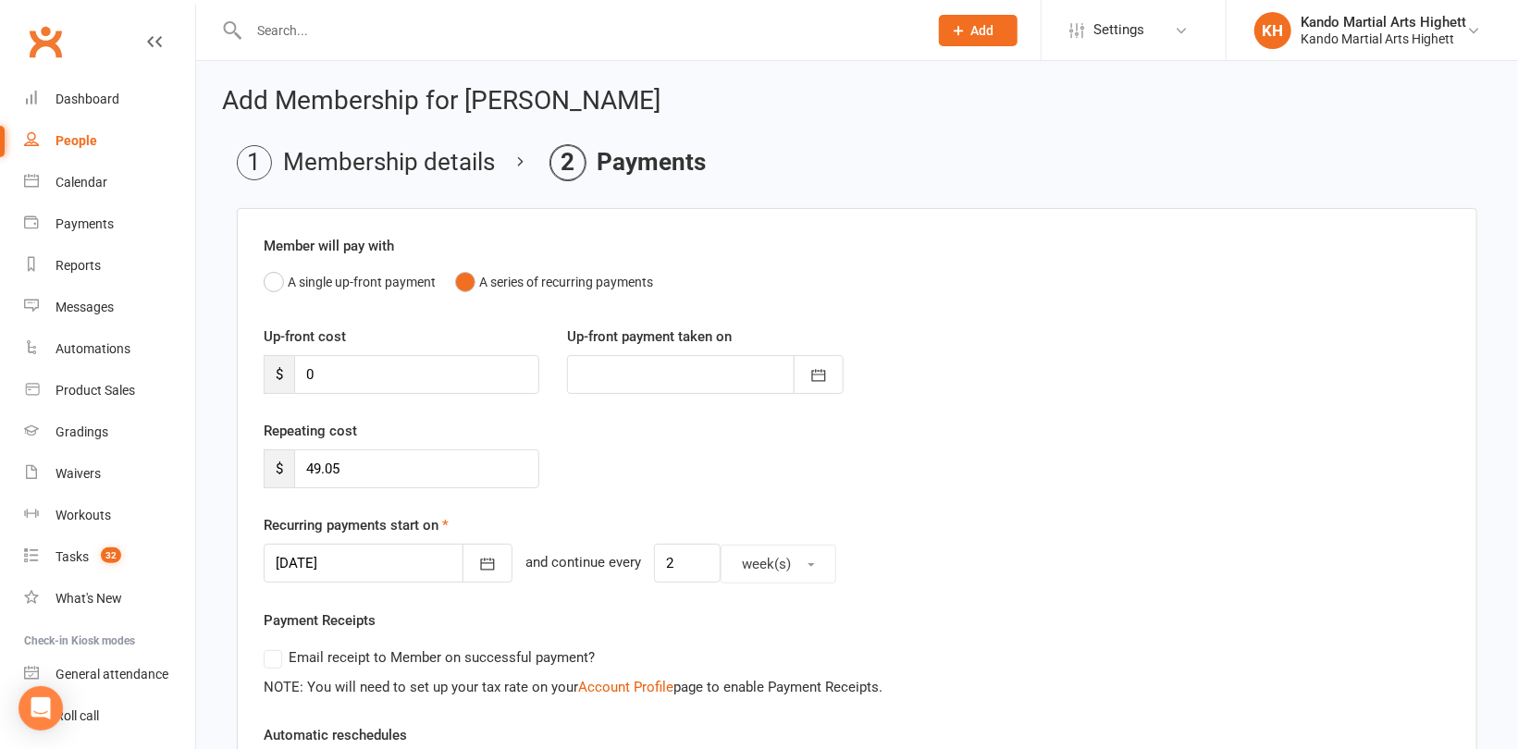
drag, startPoint x: 359, startPoint y: 489, endPoint x: 352, endPoint y: 474, distance: 17.0
click at [346, 481] on div "Repeating cost $ 49.05" at bounding box center [857, 467] width 1215 height 94
drag, startPoint x: 374, startPoint y: 475, endPoint x: 242, endPoint y: 466, distance: 131.6
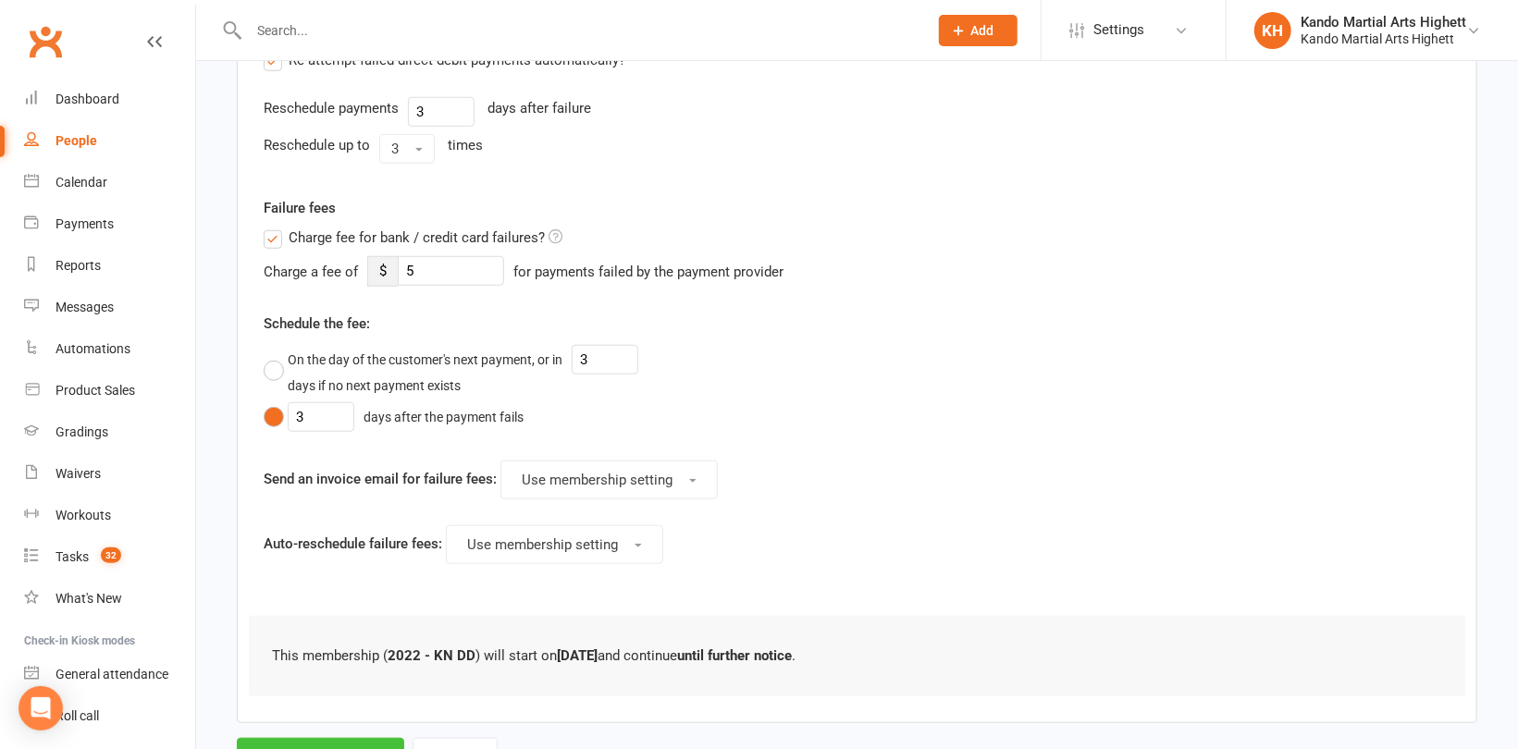
scroll to position [784, 0]
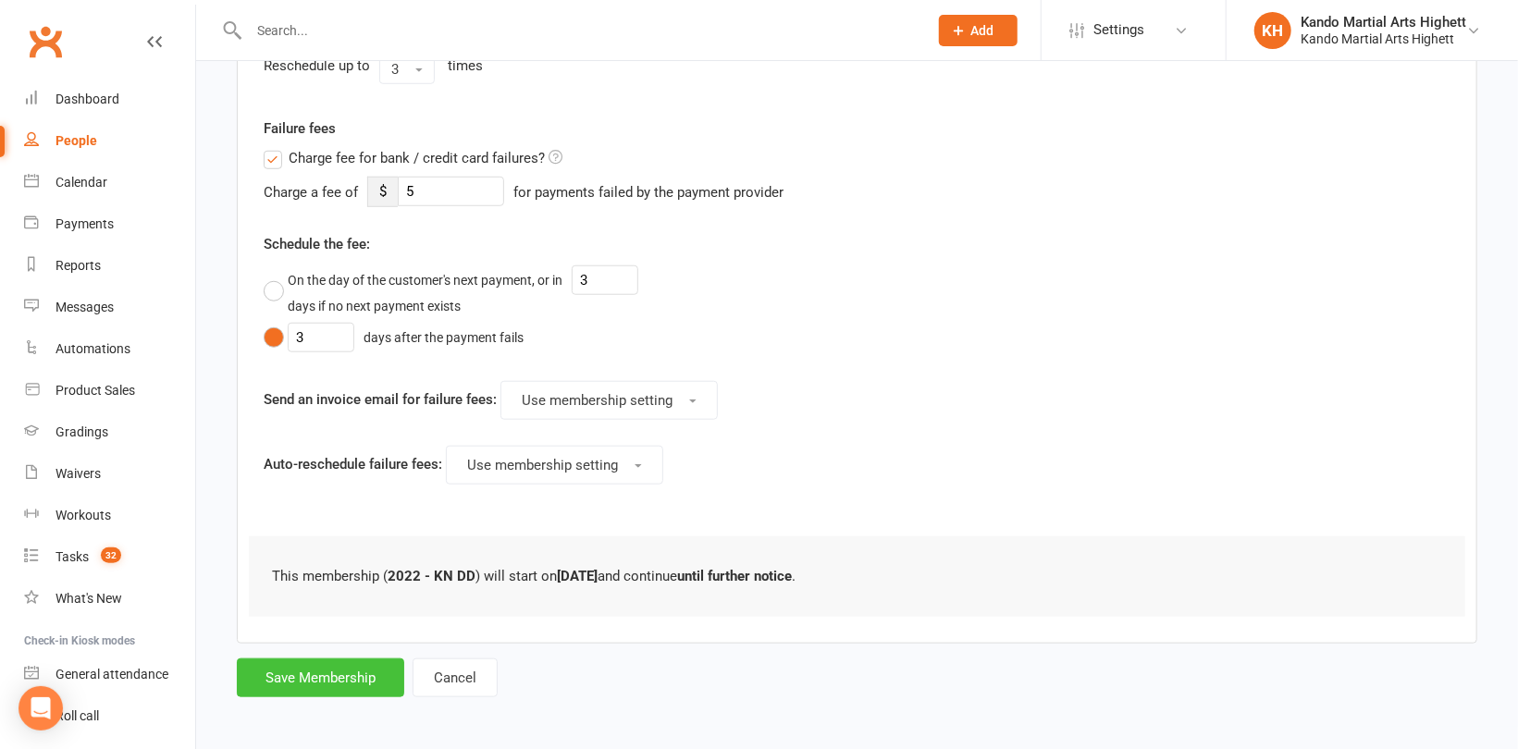
type input "0"
click at [364, 680] on button "Save Membership" at bounding box center [320, 678] width 167 height 39
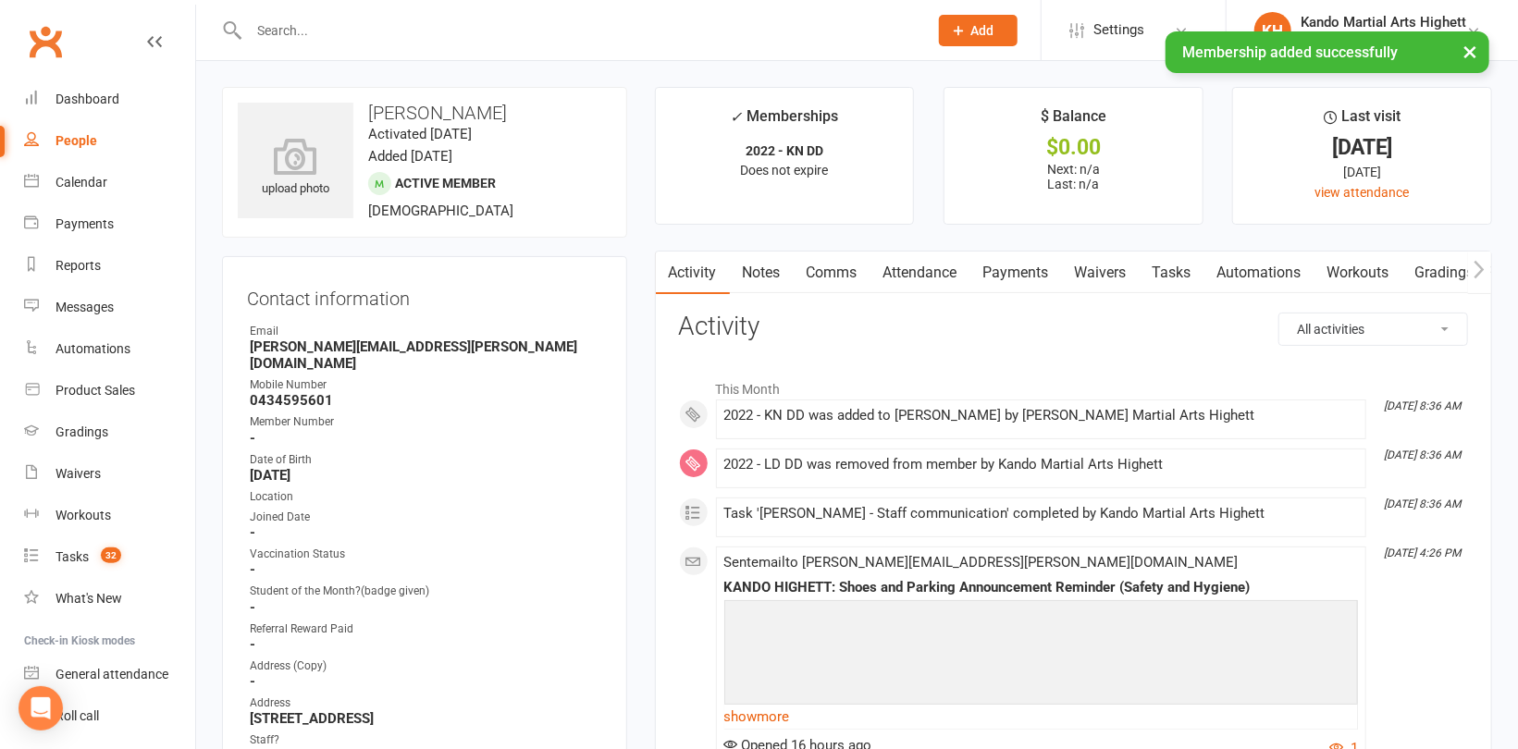
click at [1187, 260] on link "Tasks" at bounding box center [1172, 273] width 65 height 43
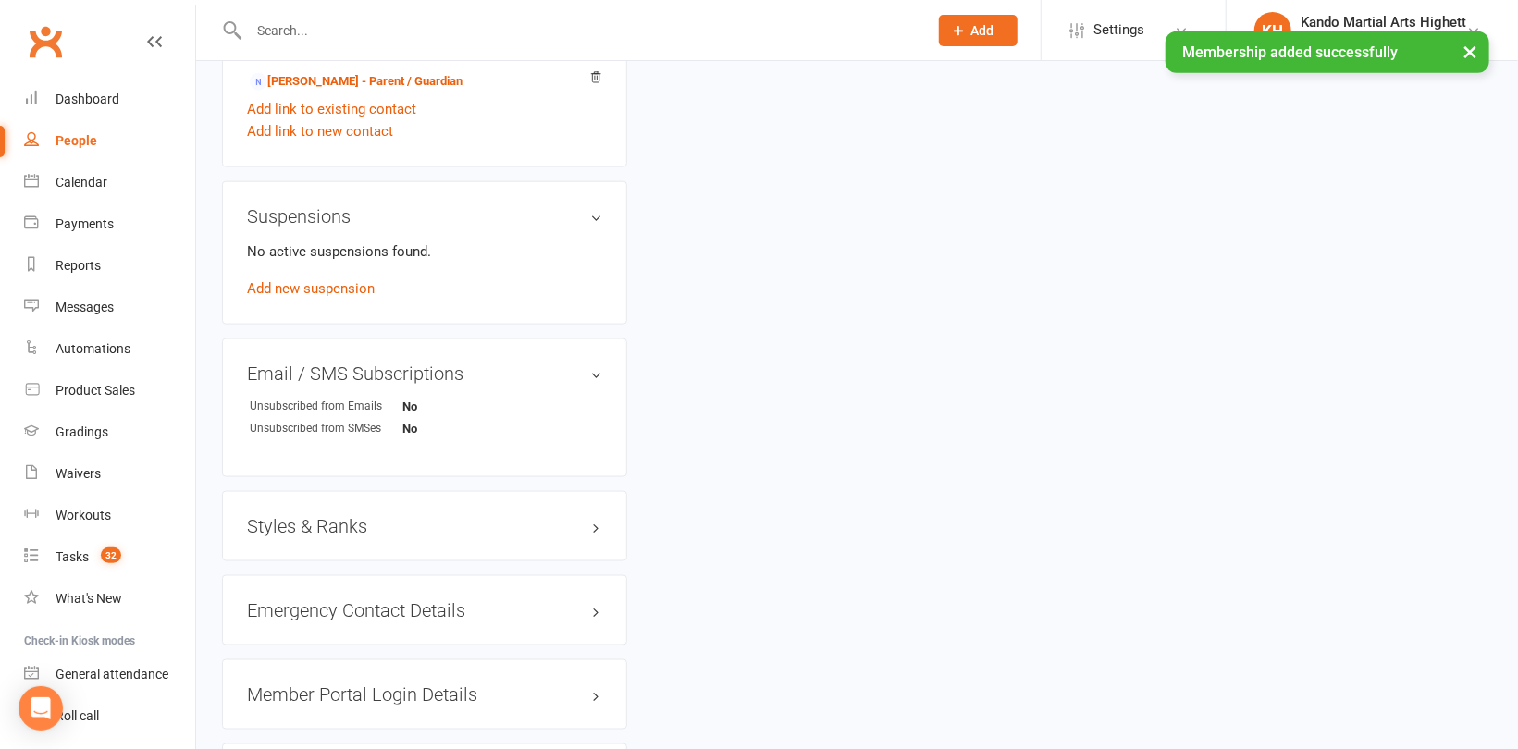
scroll to position [1295, 0]
click at [327, 526] on div "Styles & Ranks" at bounding box center [424, 523] width 405 height 70
click at [340, 512] on h3 "Styles & Ranks" at bounding box center [424, 522] width 355 height 20
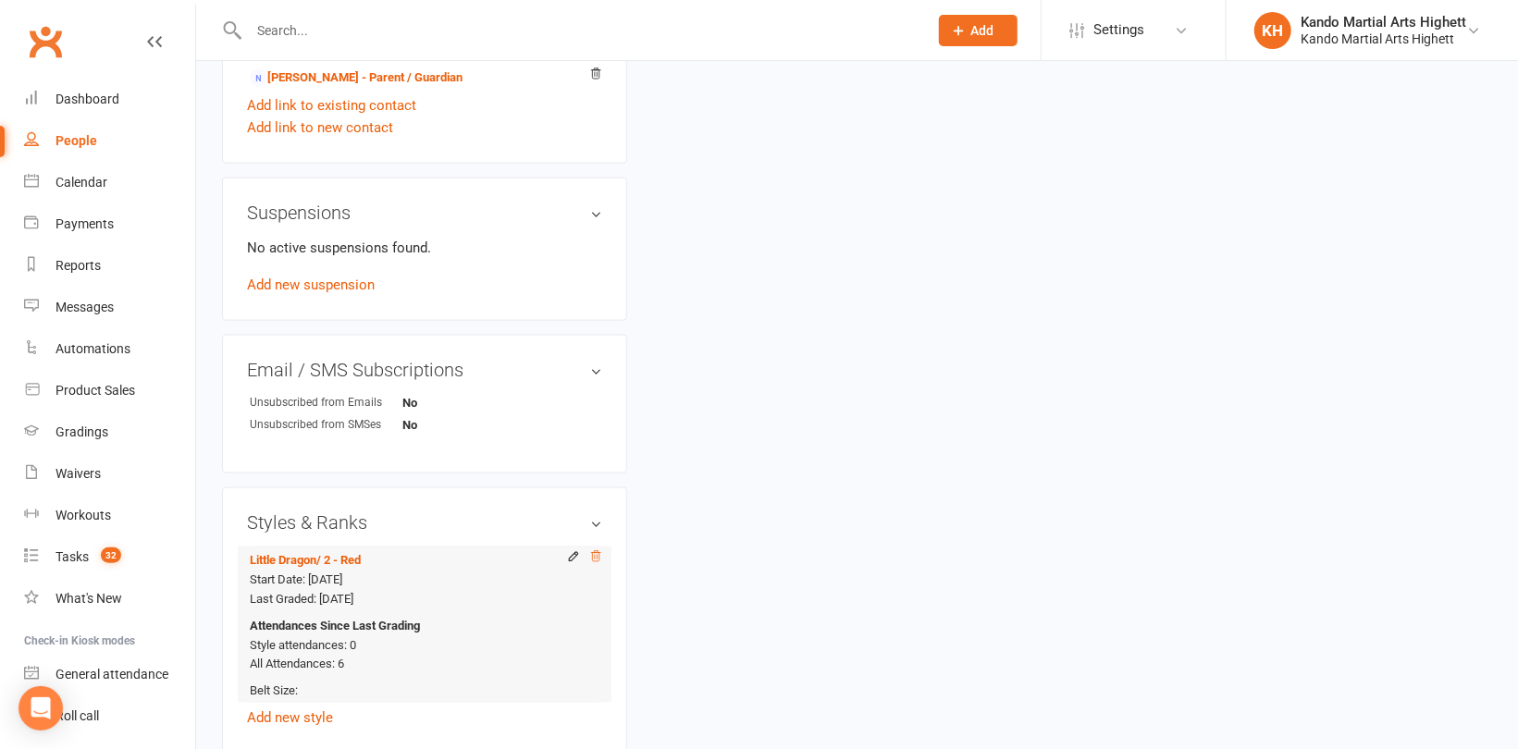
click at [597, 551] on icon at bounding box center [595, 556] width 9 height 10
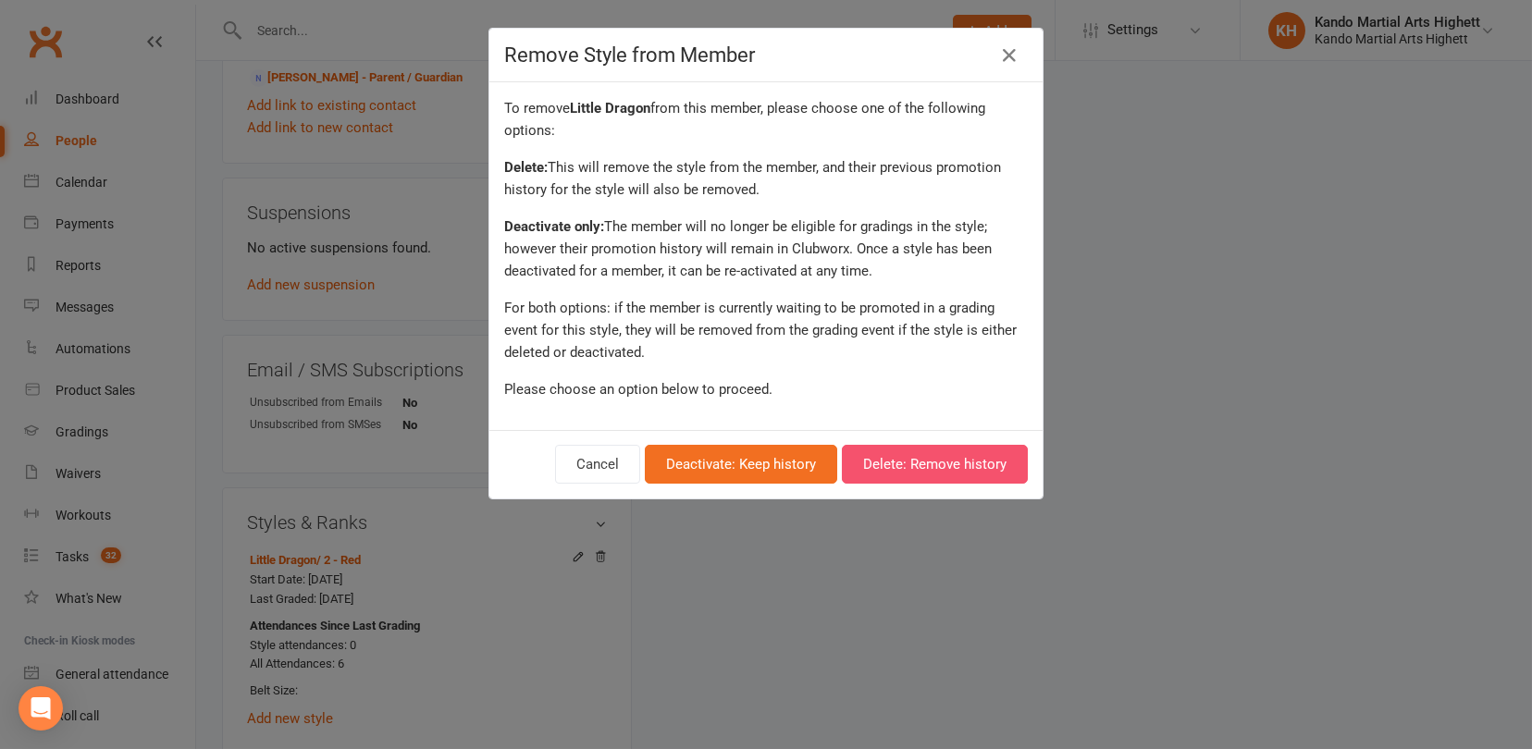
click at [955, 468] on button "Delete: Remove history" at bounding box center [935, 464] width 186 height 39
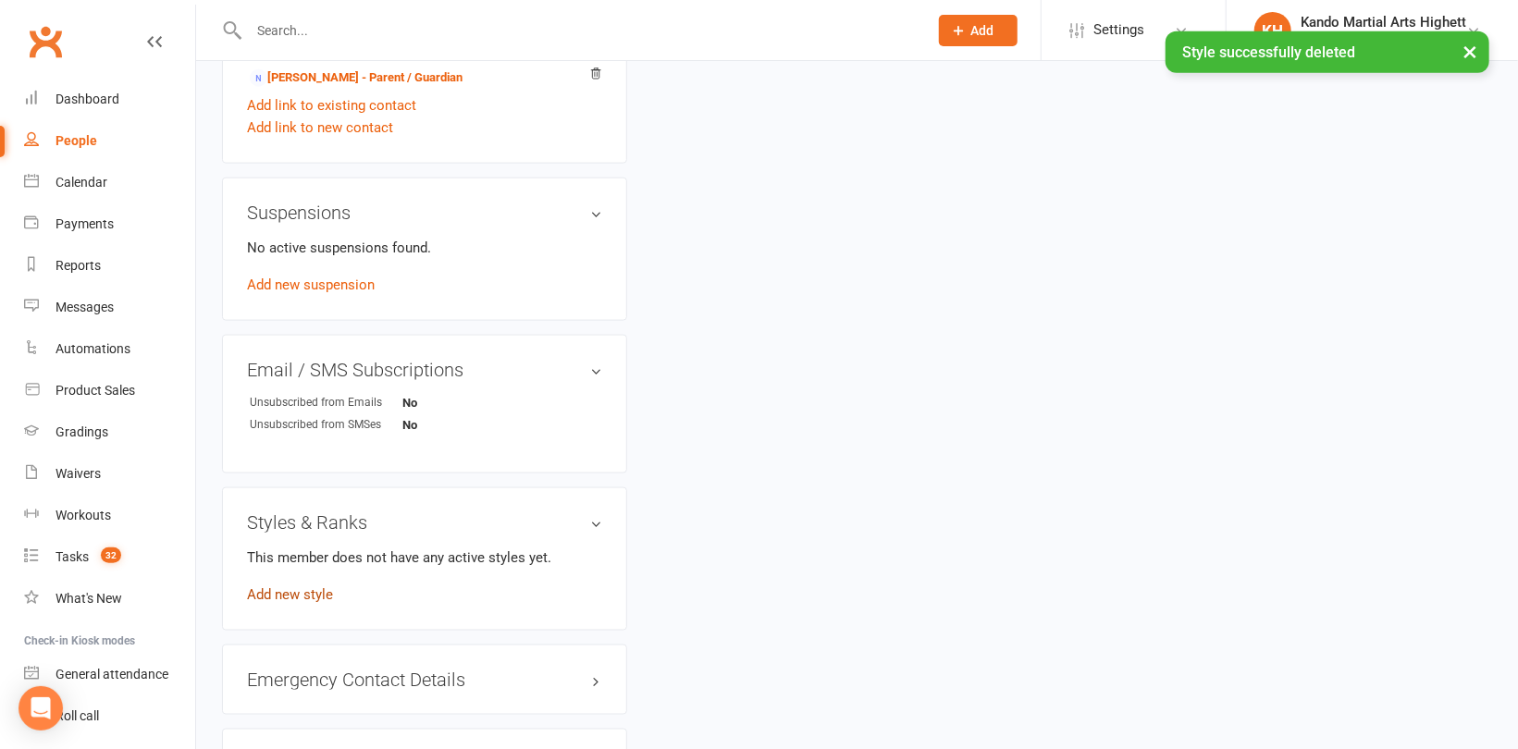
click at [261, 587] on link "Add new style" at bounding box center [290, 595] width 86 height 17
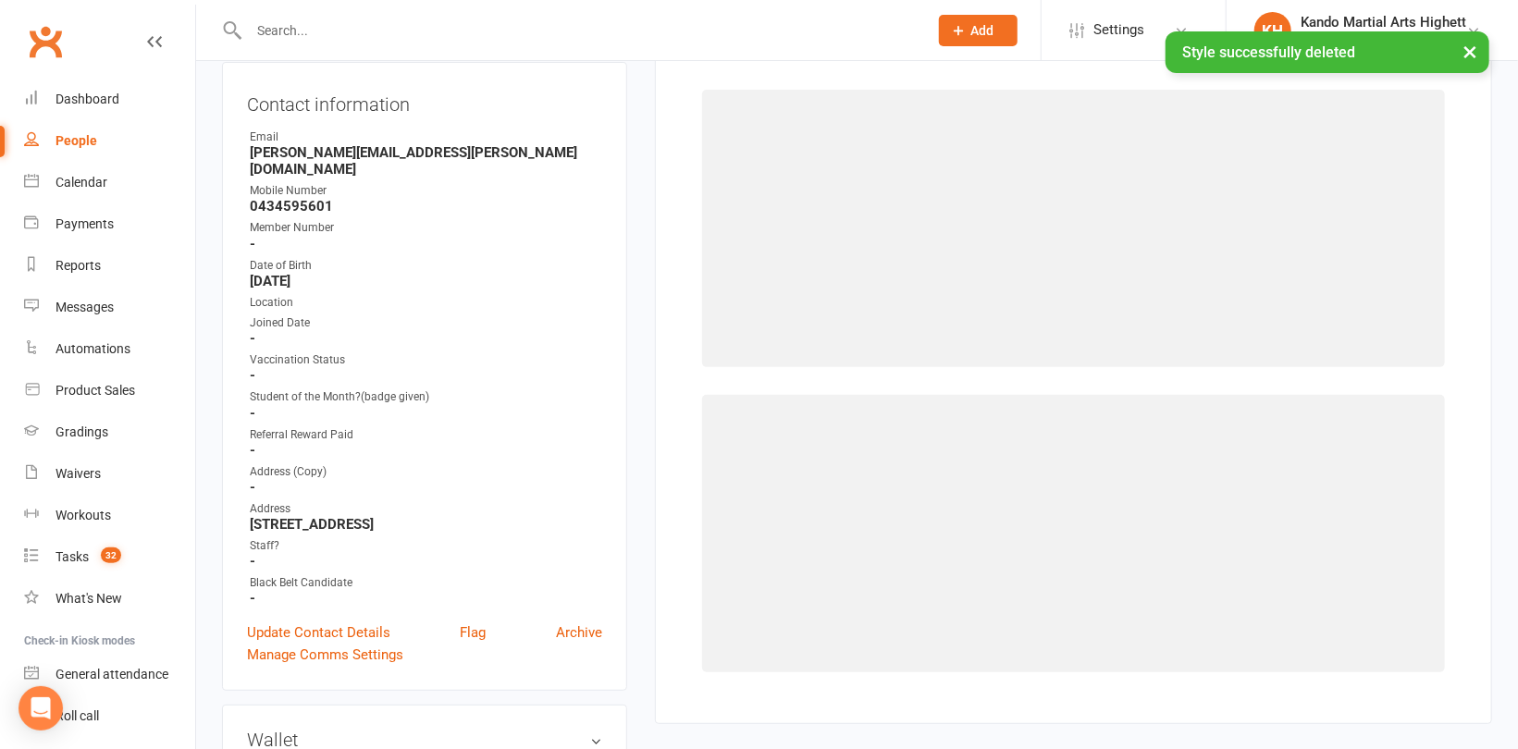
scroll to position [157, 0]
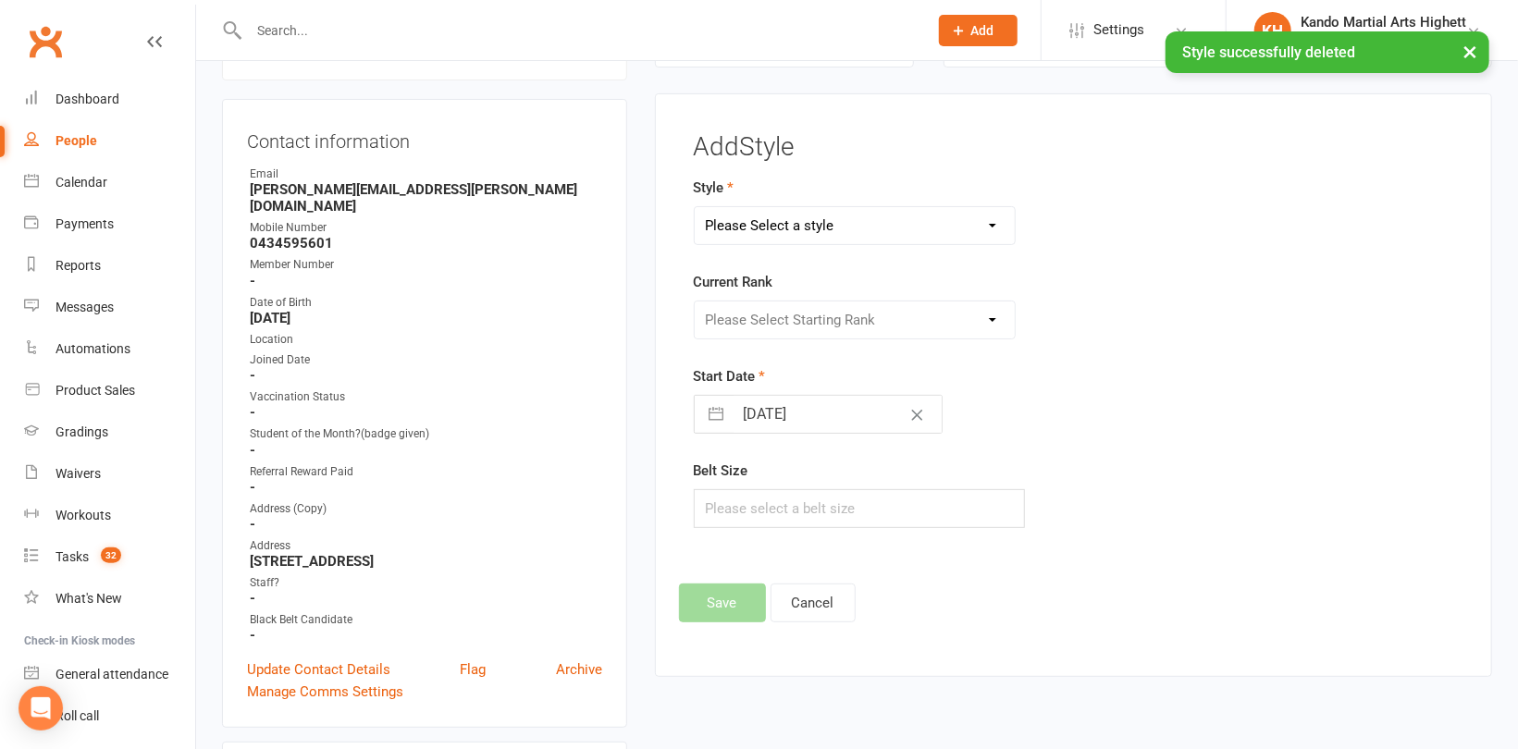
click at [851, 231] on select "Please Select a style Junior Kinder Ninja Leadership Little Dragon Teen and Adu…" at bounding box center [855, 225] width 320 height 37
select select "1195"
click at [695, 207] on select "Please Select a style Junior Kinder Ninja Leadership Little Dragon Teen and Adu…" at bounding box center [855, 225] width 320 height 37
click at [806, 324] on select "Please Select Starting Rank 1 - White 2 - Red 3 - Yellow 4 - Orange 5 - Green 6…" at bounding box center [855, 320] width 320 height 37
select select "18371"
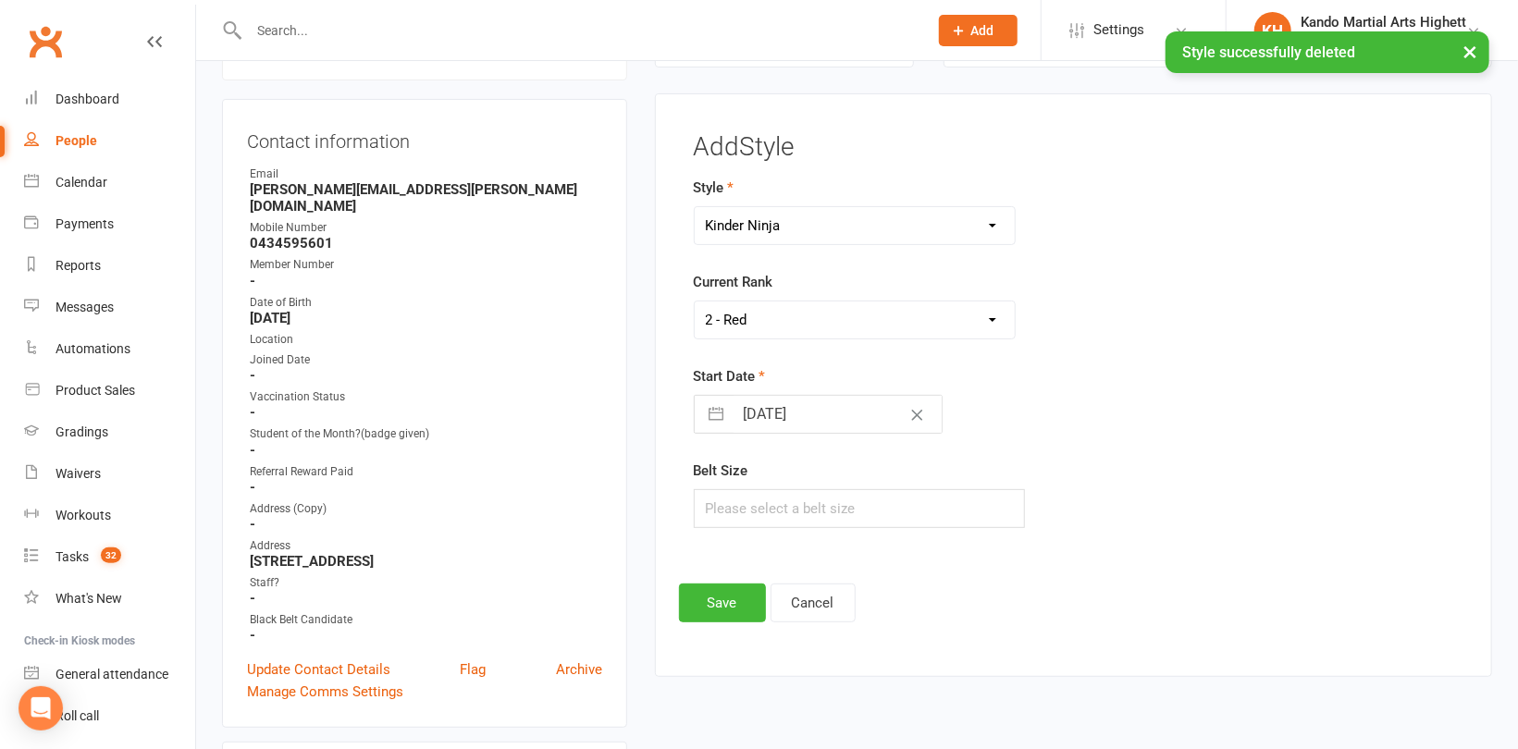
click at [695, 302] on select "Please Select Starting Rank 1 - White 2 - Red 3 - Yellow 4 - Orange 5 - Green 6…" at bounding box center [855, 320] width 320 height 37
click at [725, 594] on button "Save" at bounding box center [722, 603] width 87 height 39
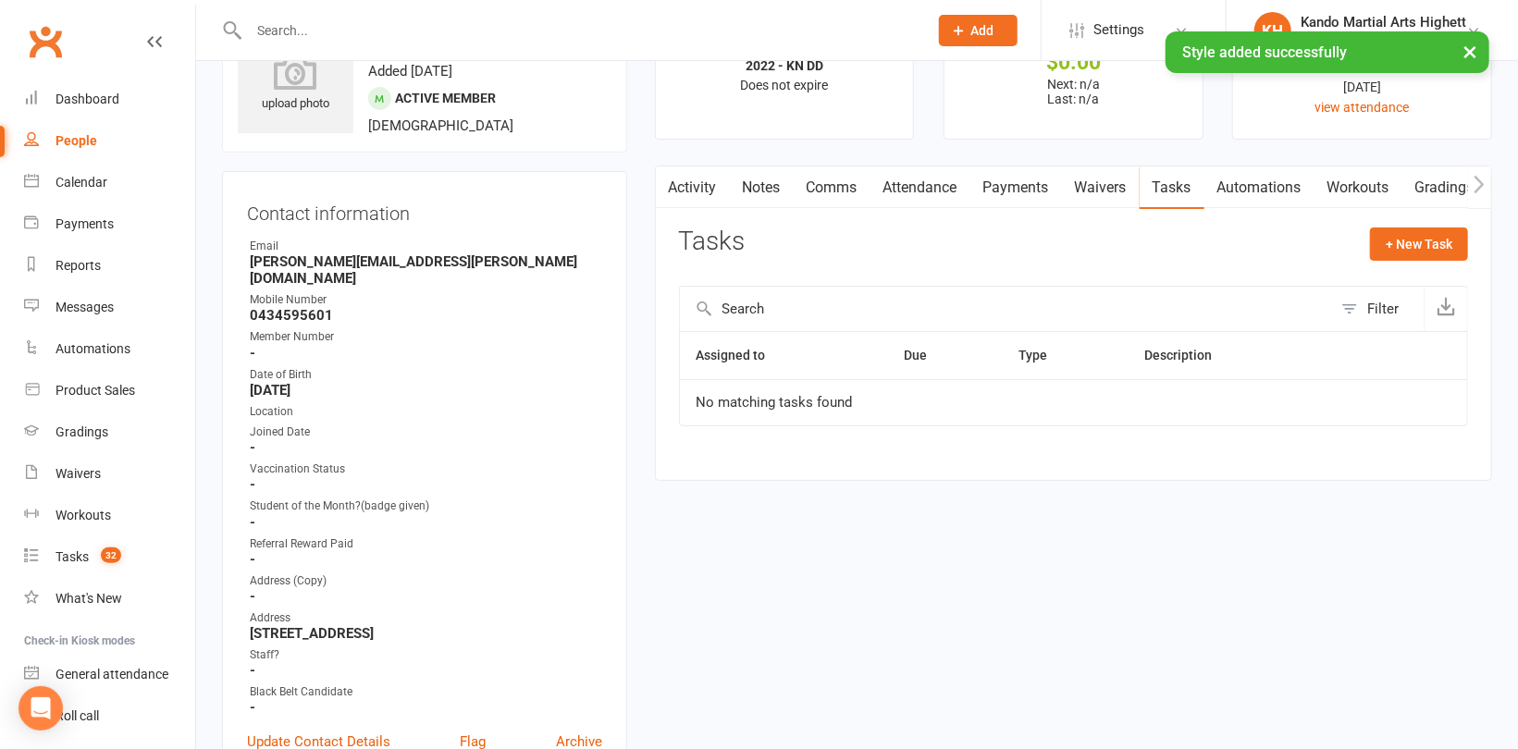
scroll to position [0, 0]
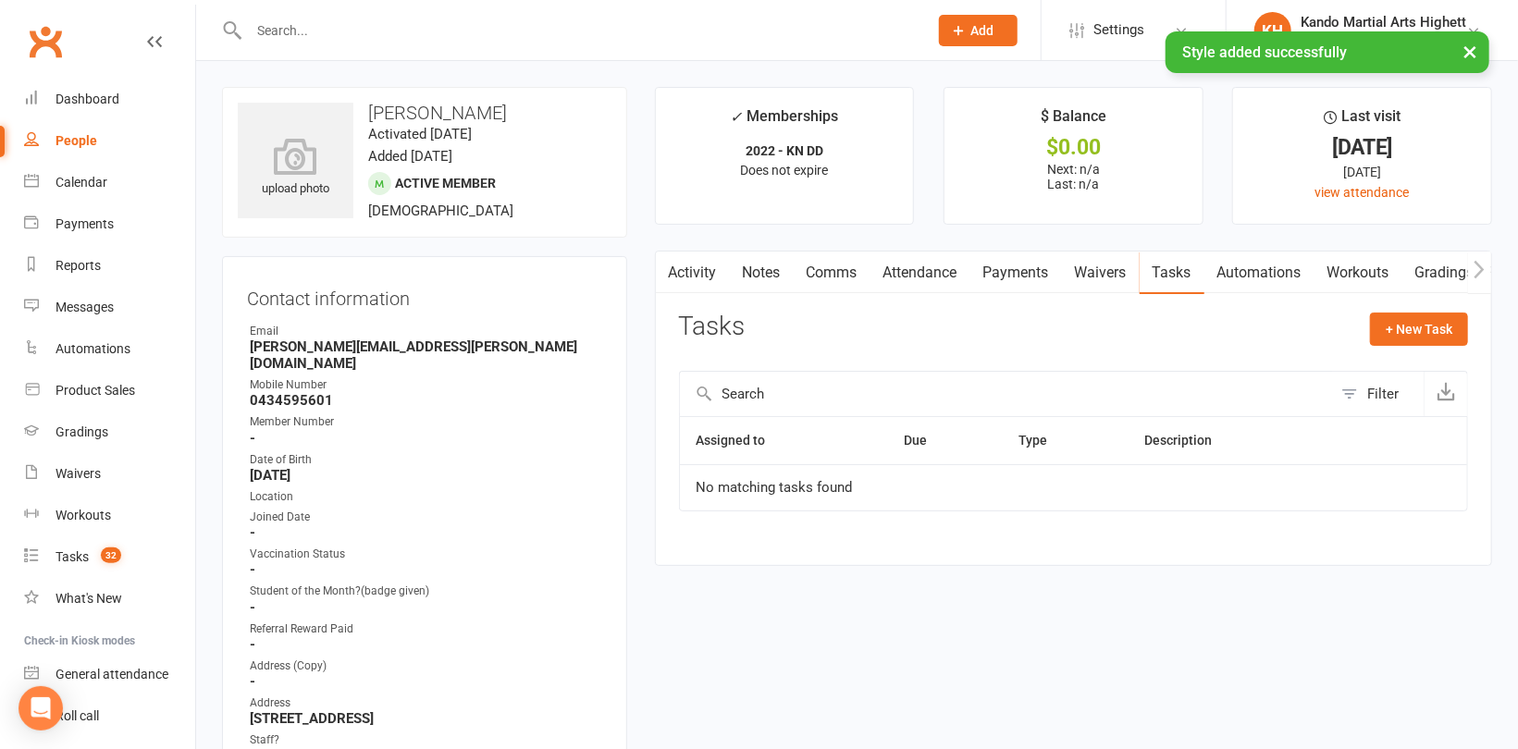
click at [957, 276] on link "Attendance" at bounding box center [921, 273] width 100 height 43
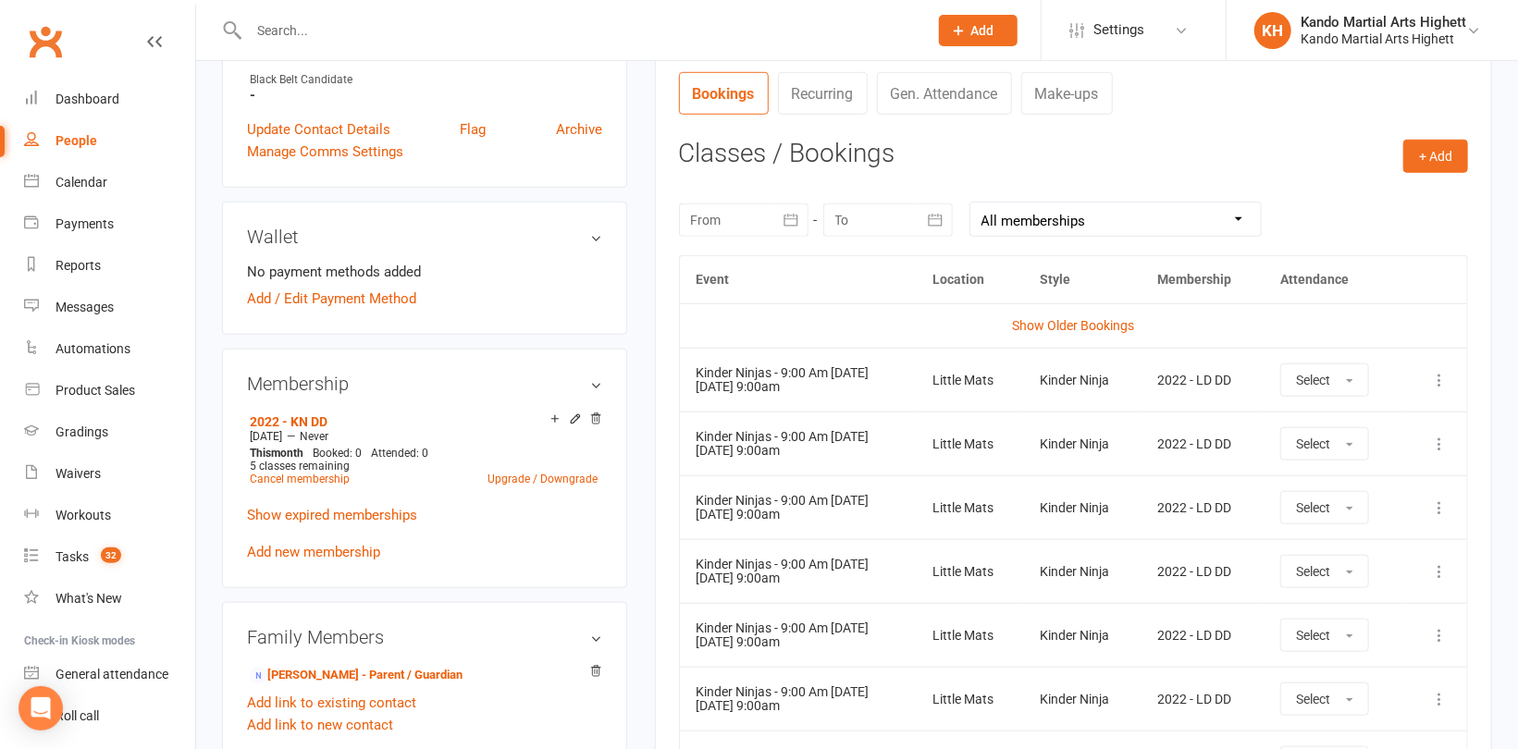
scroll to position [740, 0]
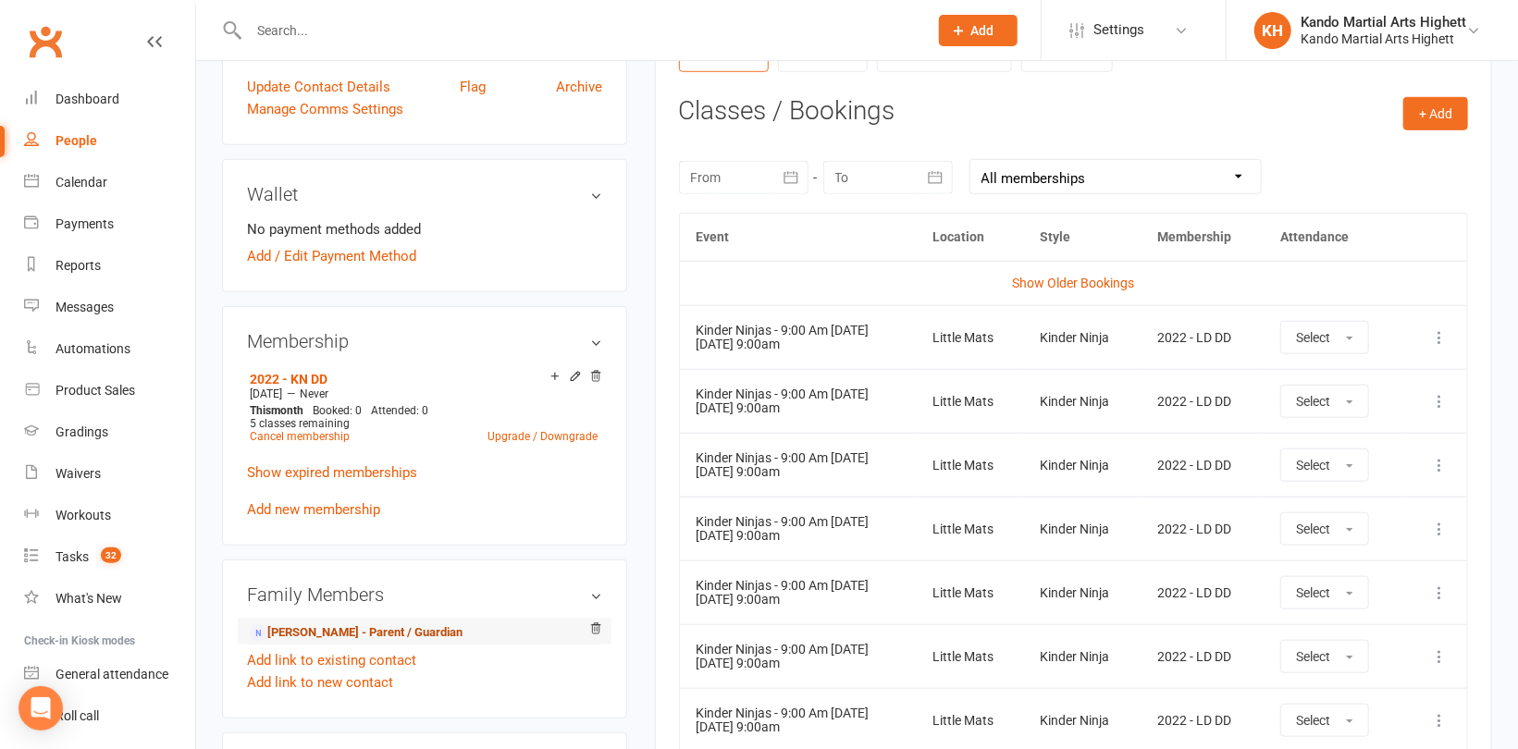
click at [362, 624] on link "Yolanda Giannone - Parent / Guardian" at bounding box center [356, 633] width 213 height 19
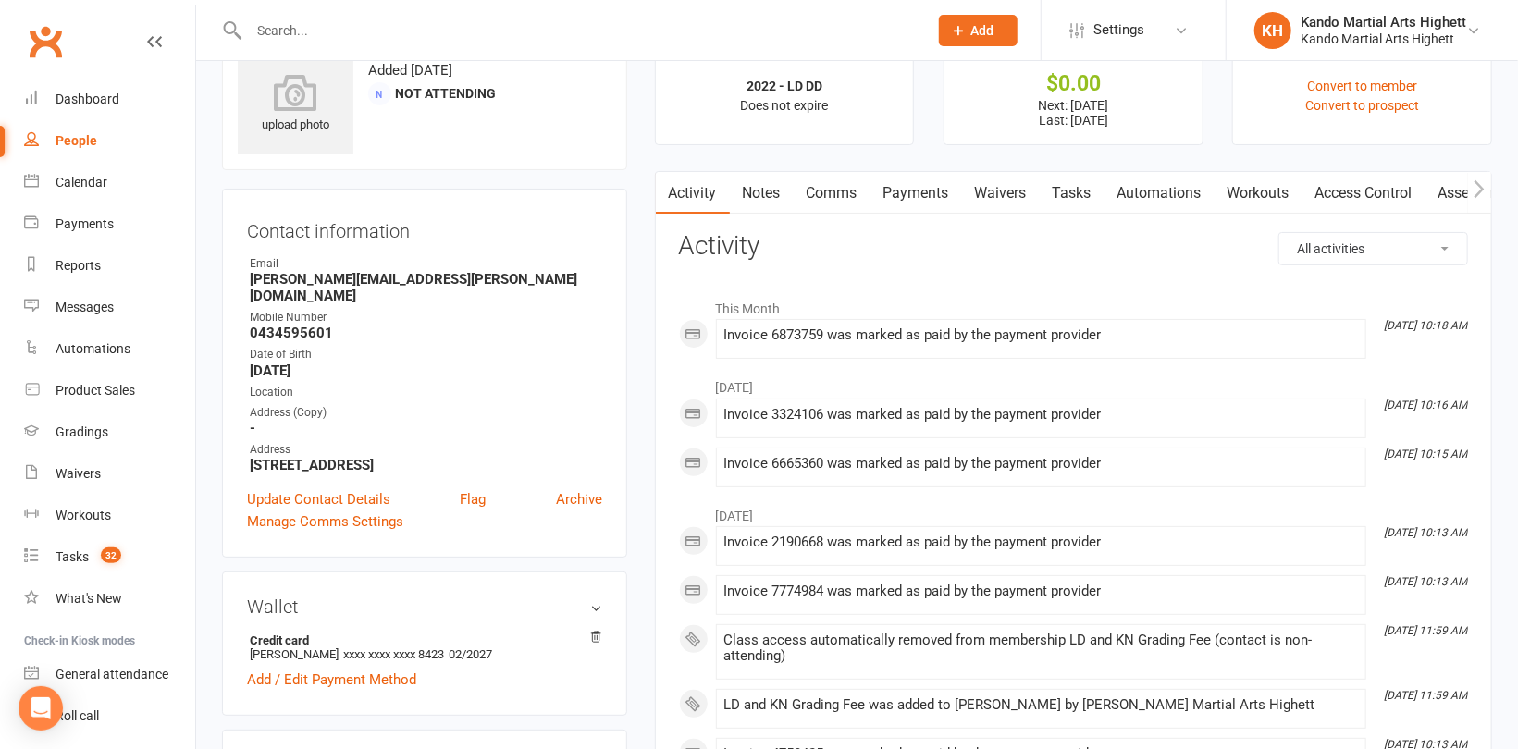
scroll to position [93, 0]
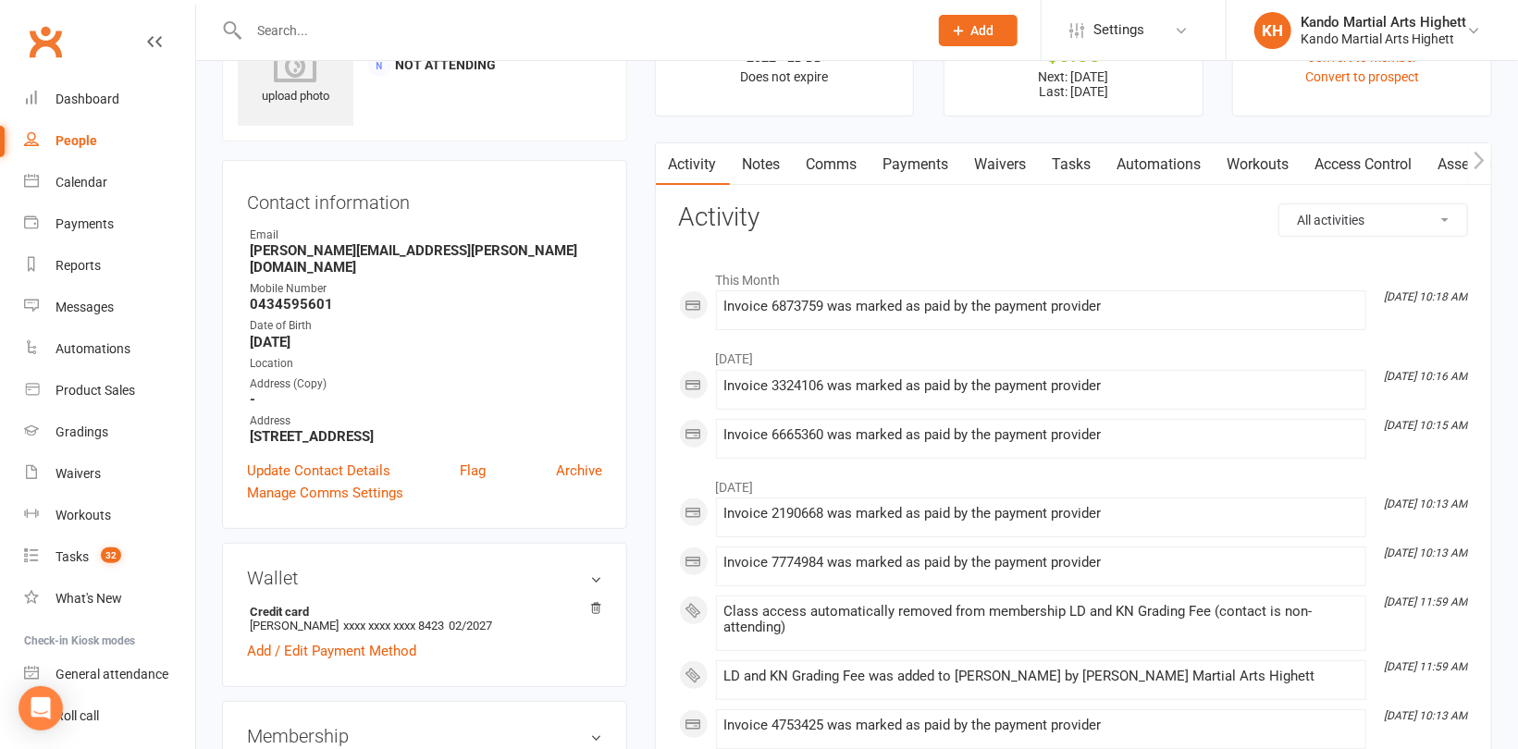
click at [936, 160] on link "Payments" at bounding box center [917, 164] width 92 height 43
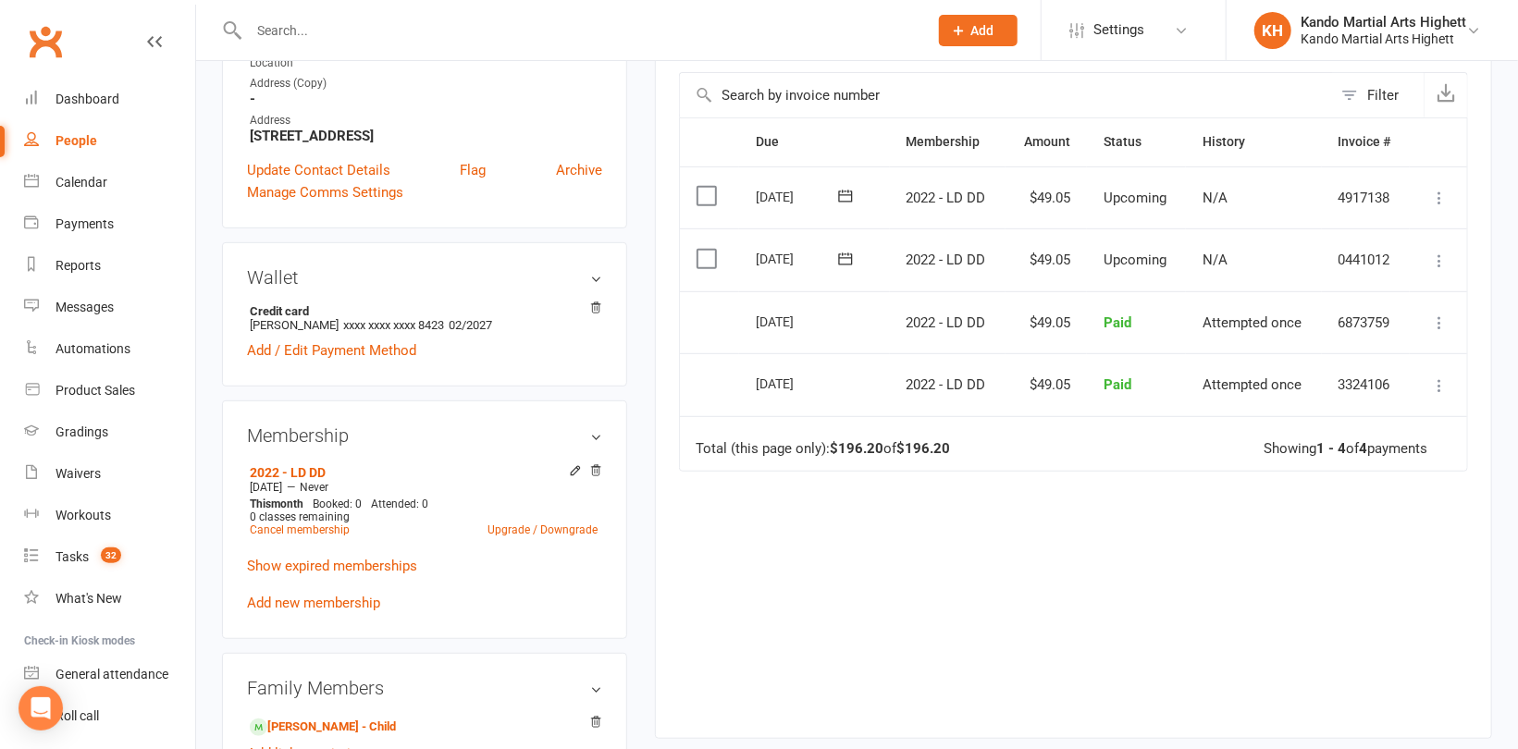
scroll to position [555, 0]
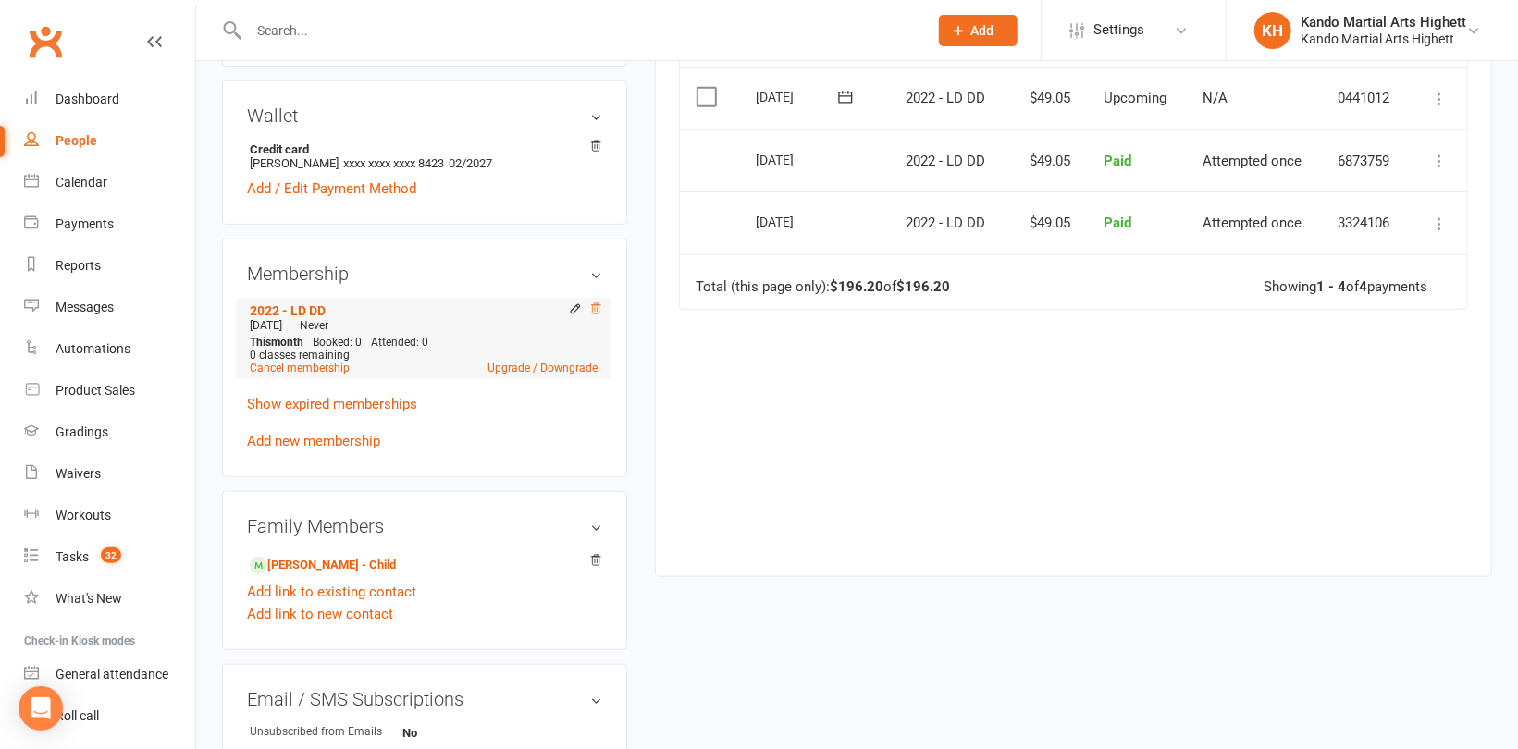
click at [599, 303] on icon at bounding box center [595, 309] width 13 height 13
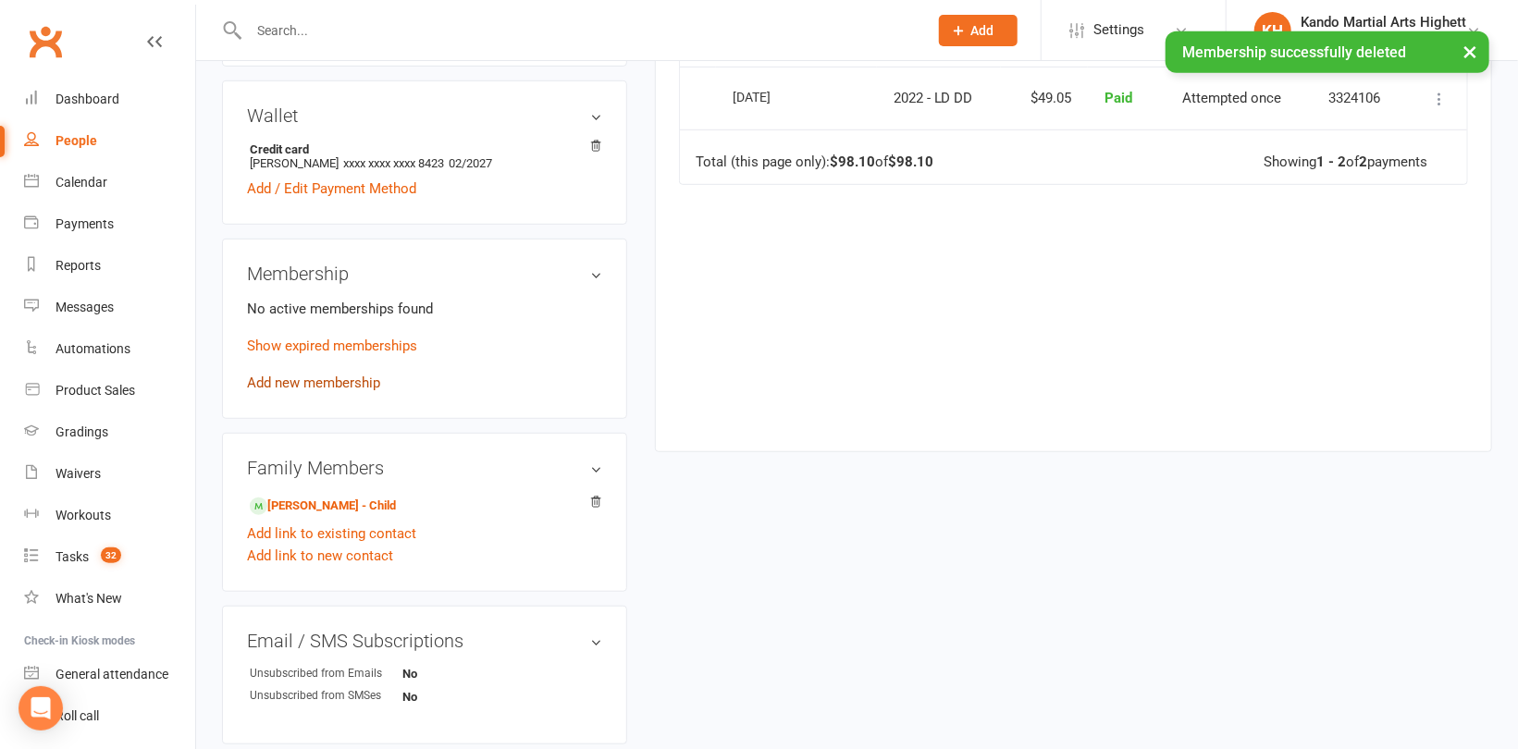
click at [304, 375] on link "Add new membership" at bounding box center [313, 383] width 133 height 17
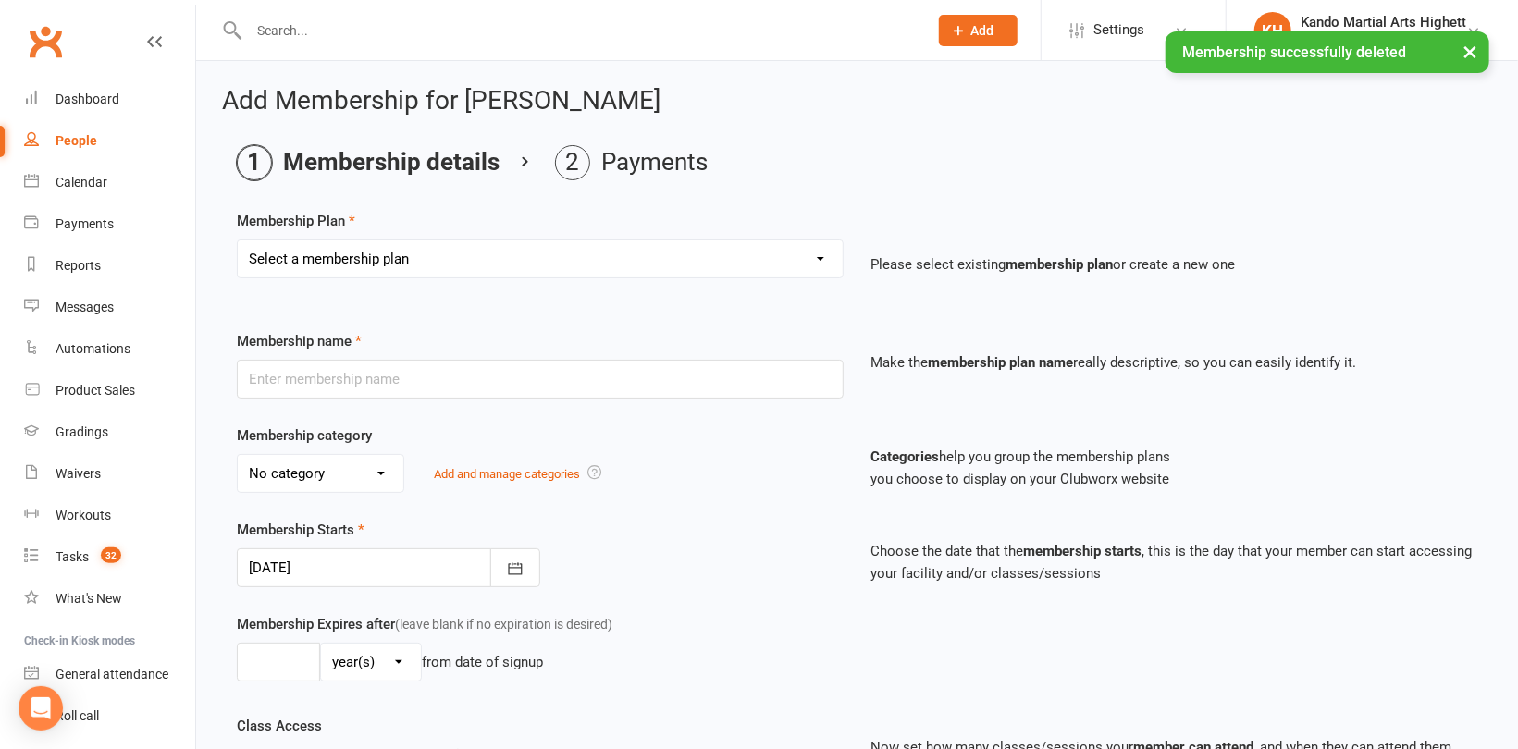
drag, startPoint x: 770, startPoint y: 262, endPoint x: 740, endPoint y: 265, distance: 29.8
click at [770, 262] on select "Select a membership plan Create new Membership Plan Starter Program - 4 weeks p…" at bounding box center [540, 259] width 605 height 37
select select "13"
click at [238, 241] on select "Select a membership plan Create new Membership Plan Starter Program - 4 weeks p…" at bounding box center [540, 259] width 605 height 37
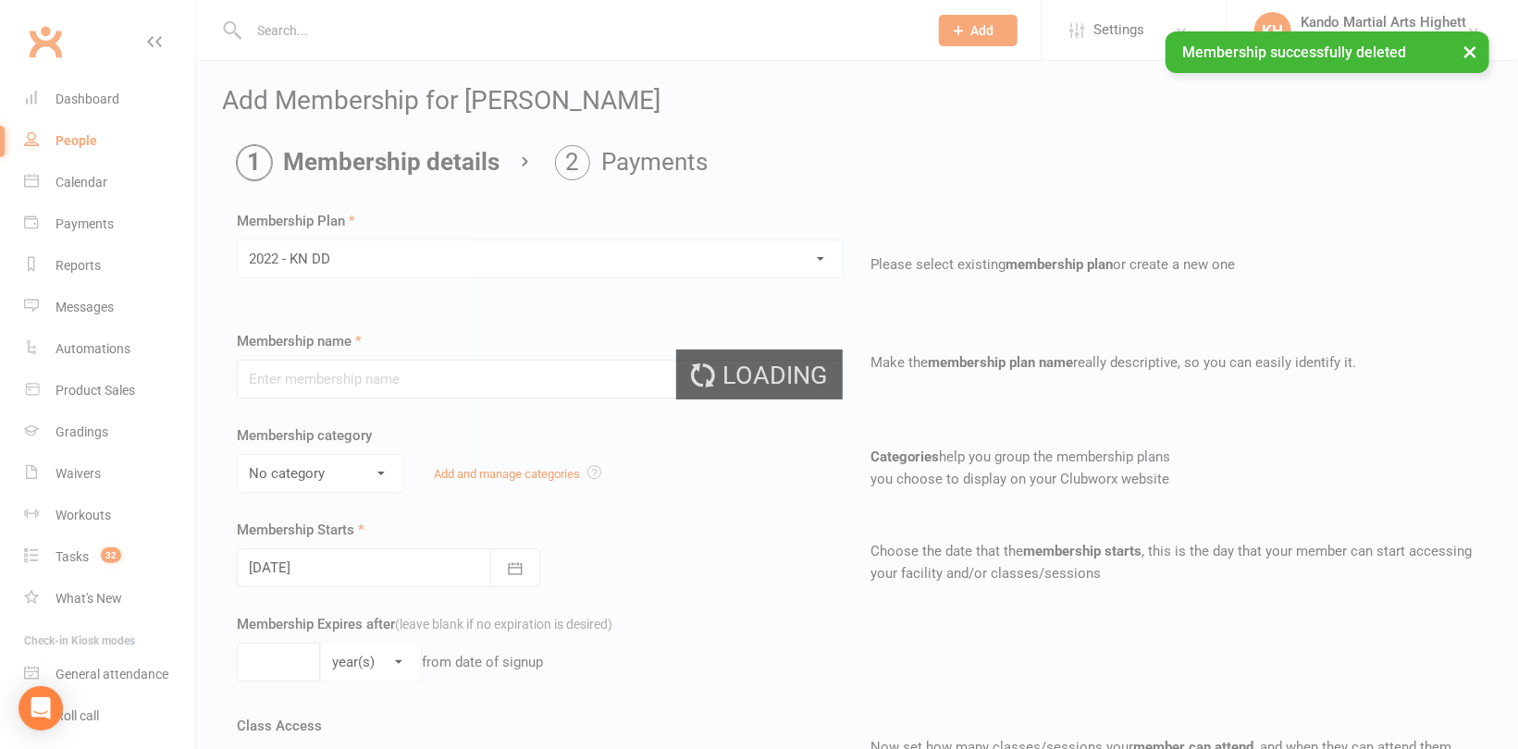
type input "2022 - KN DD"
select select "5"
type input "0"
type input "5"
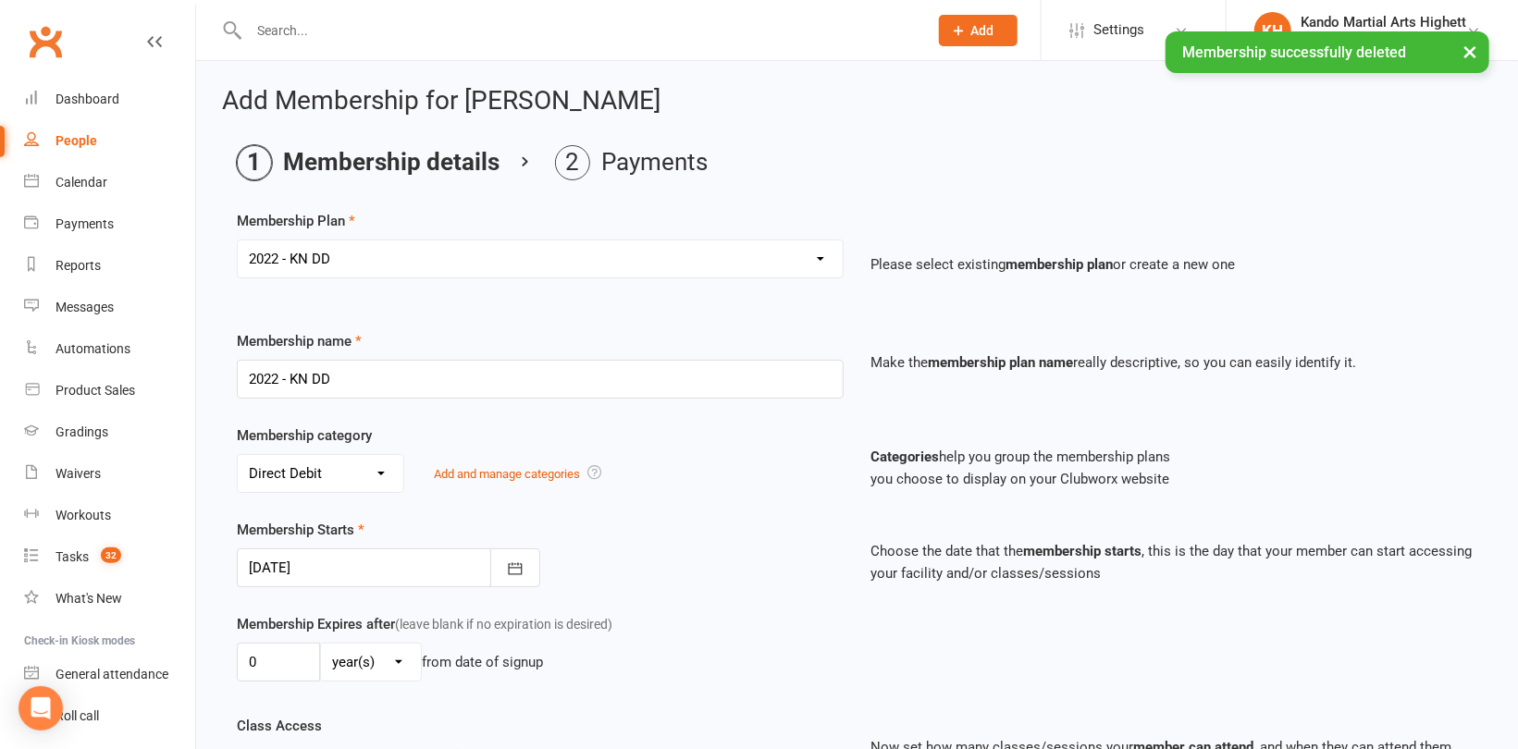
click at [348, 545] on div "Membership Starts 12 Aug 2025 August 2025 Sun Mon Tue Wed Thu Fri Sat 31 27 28 …" at bounding box center [540, 553] width 635 height 68
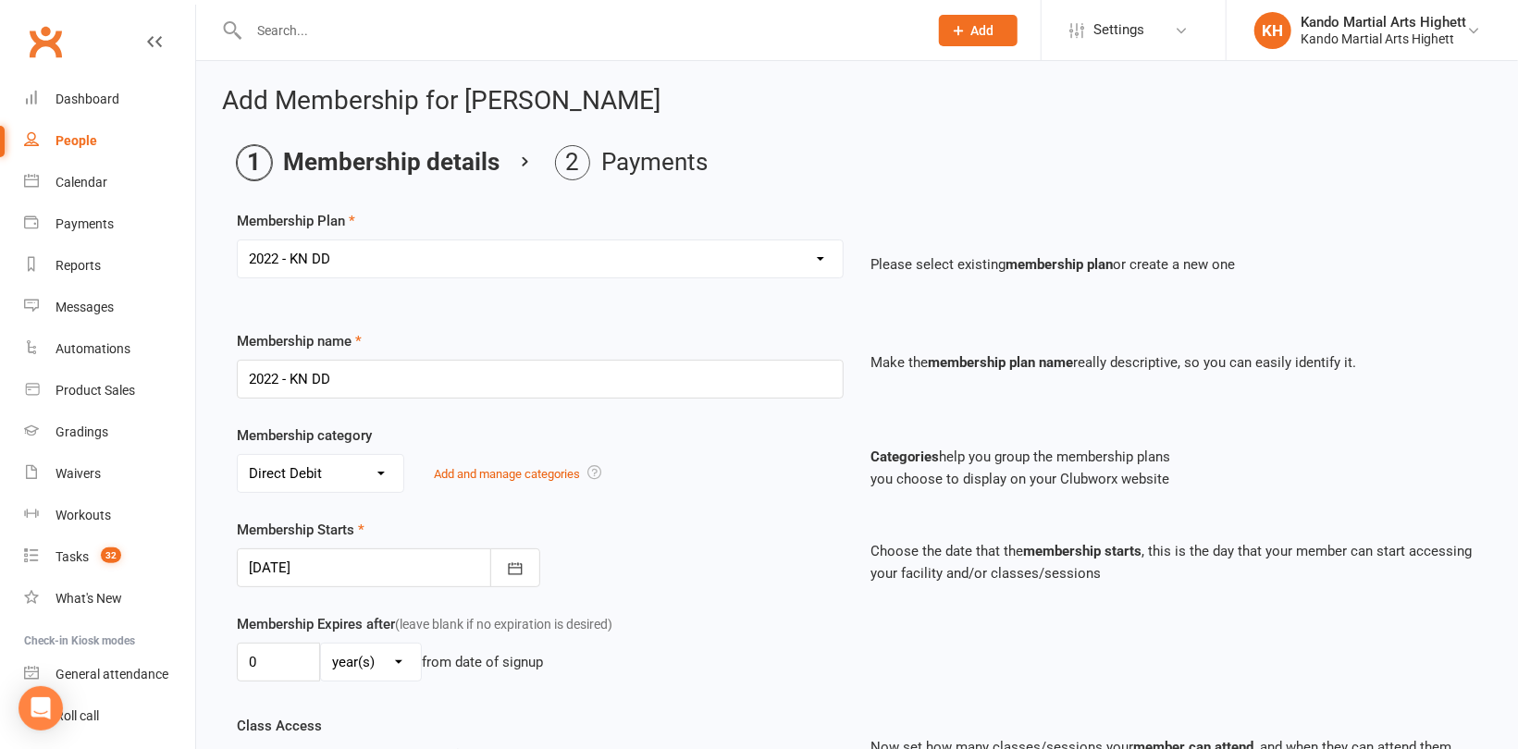
click at [352, 561] on div at bounding box center [388, 568] width 303 height 39
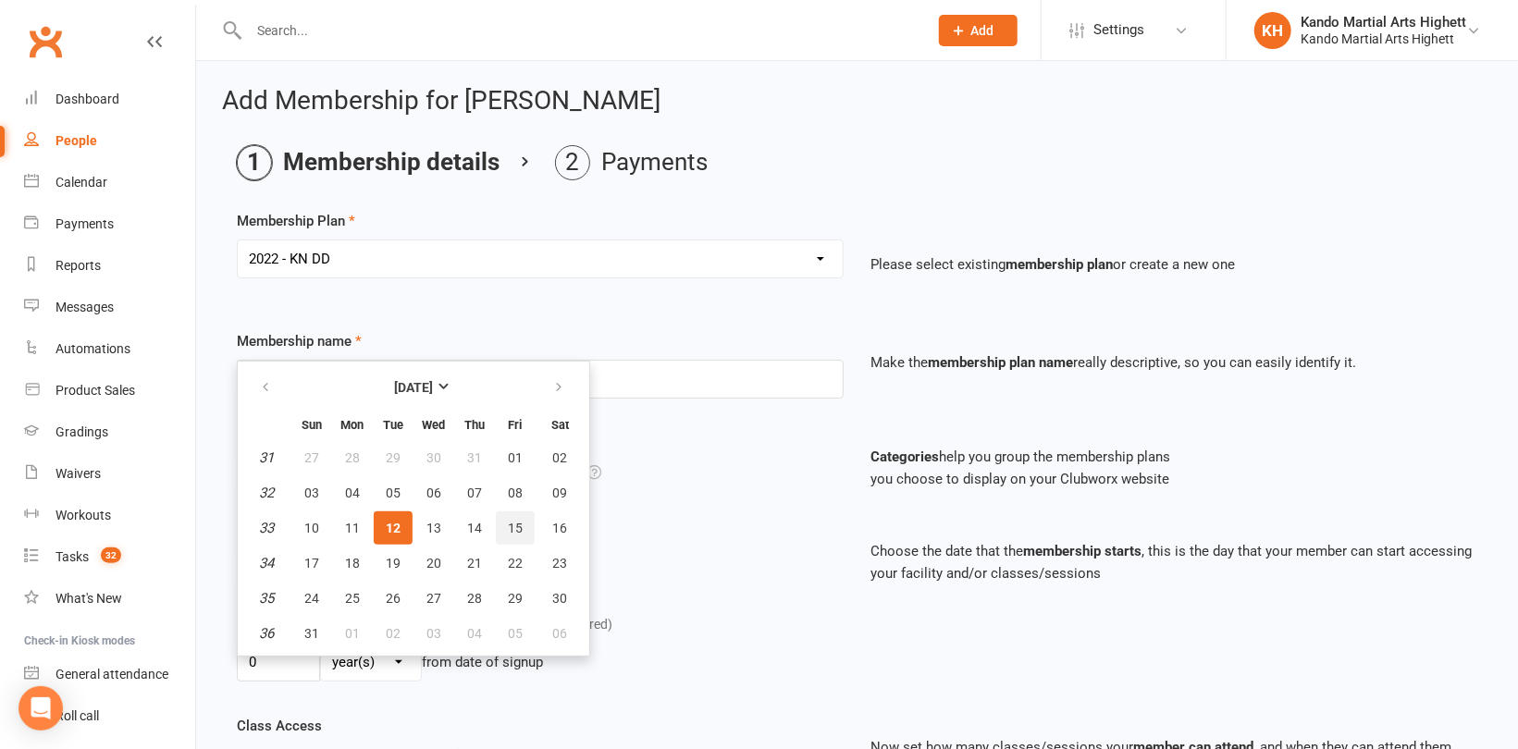
click at [511, 531] on span "15" at bounding box center [515, 528] width 15 height 15
type input "15 Aug 2025"
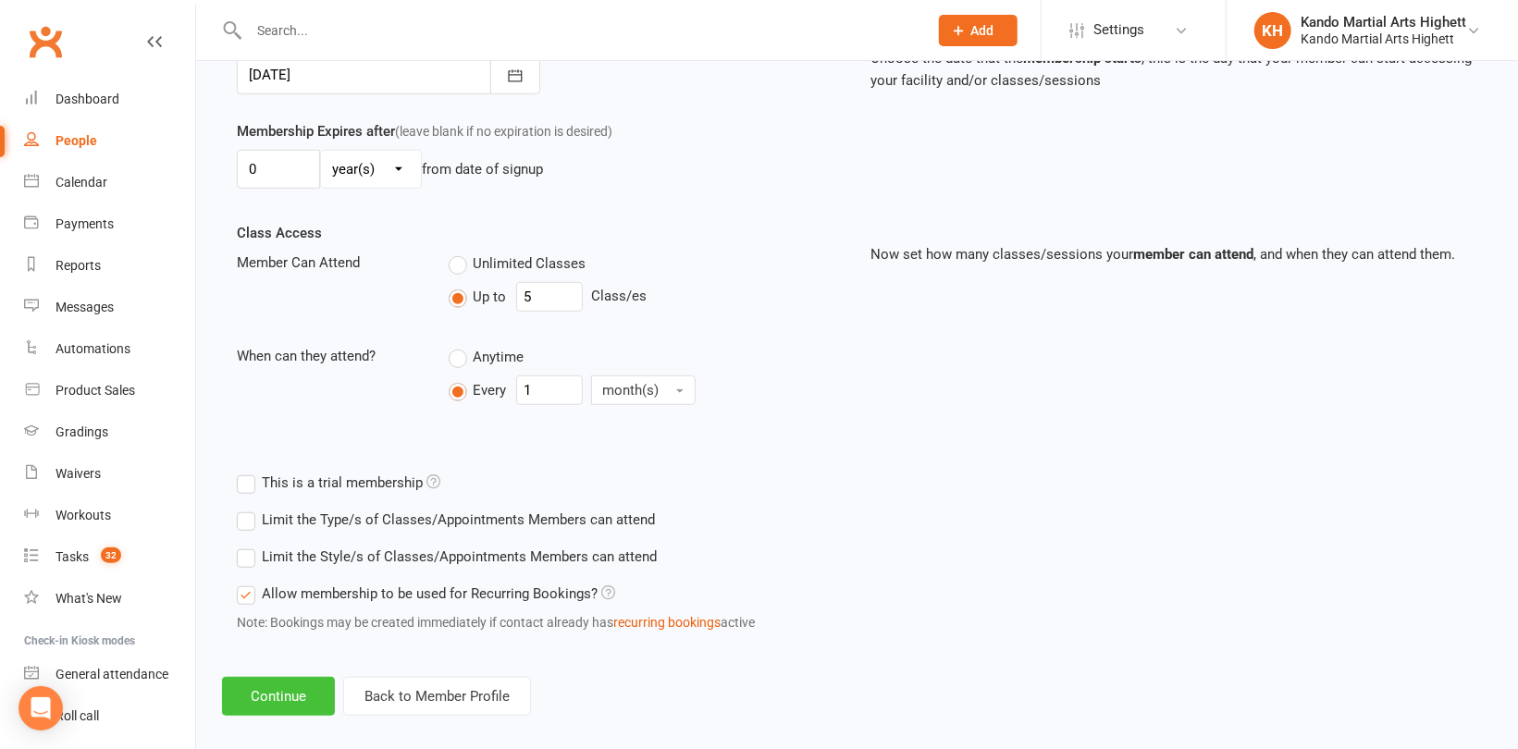
scroll to position [510, 0]
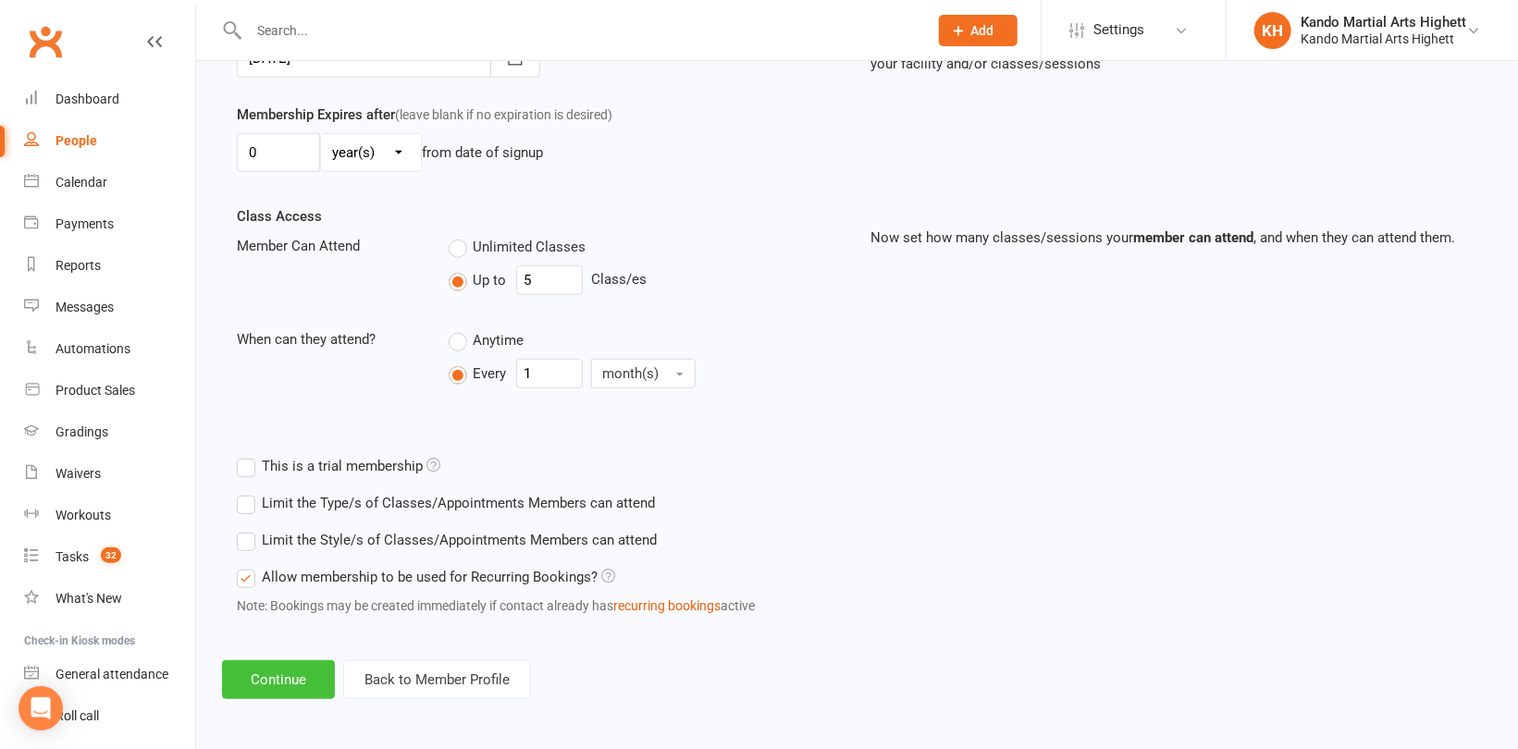
click at [273, 683] on button "Continue" at bounding box center [278, 680] width 113 height 39
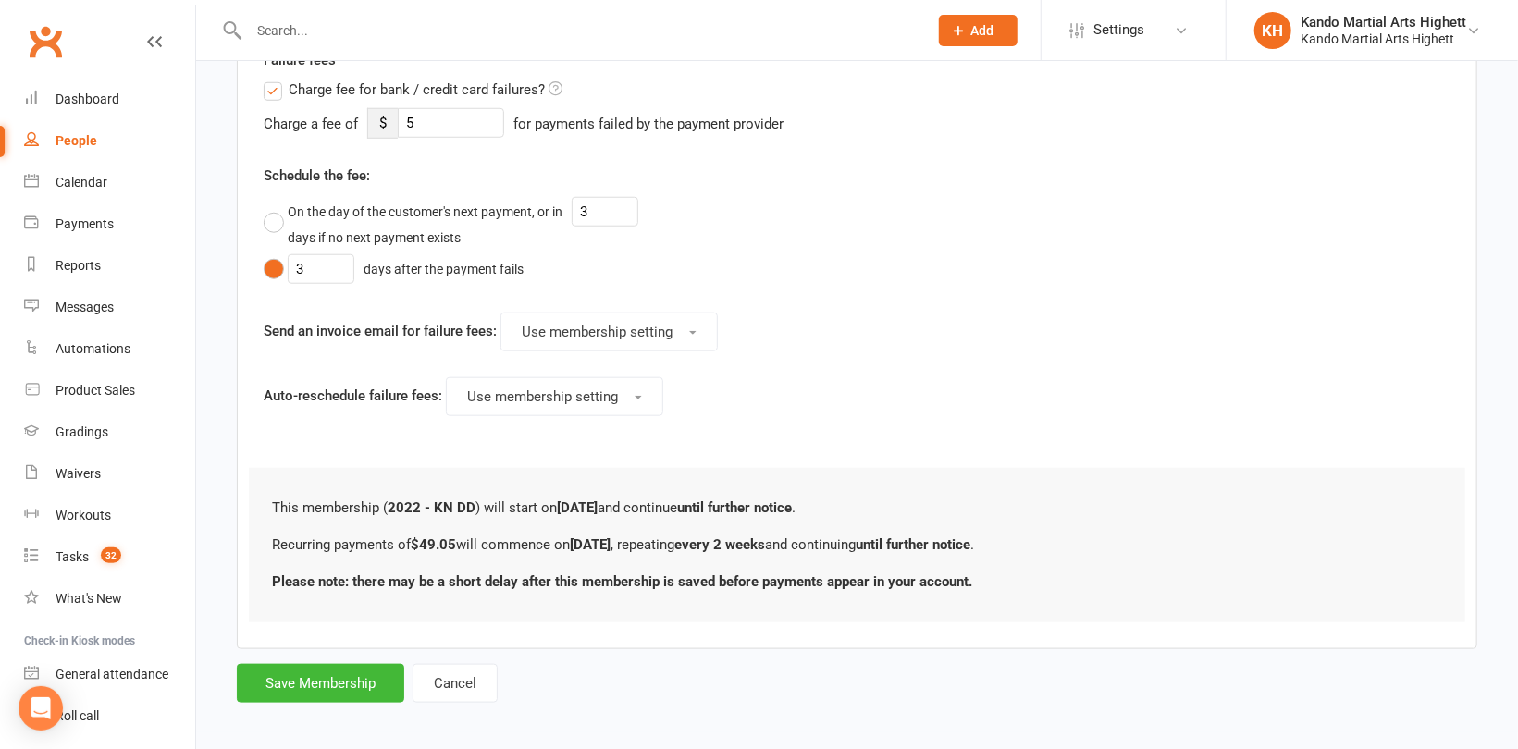
scroll to position [858, 0]
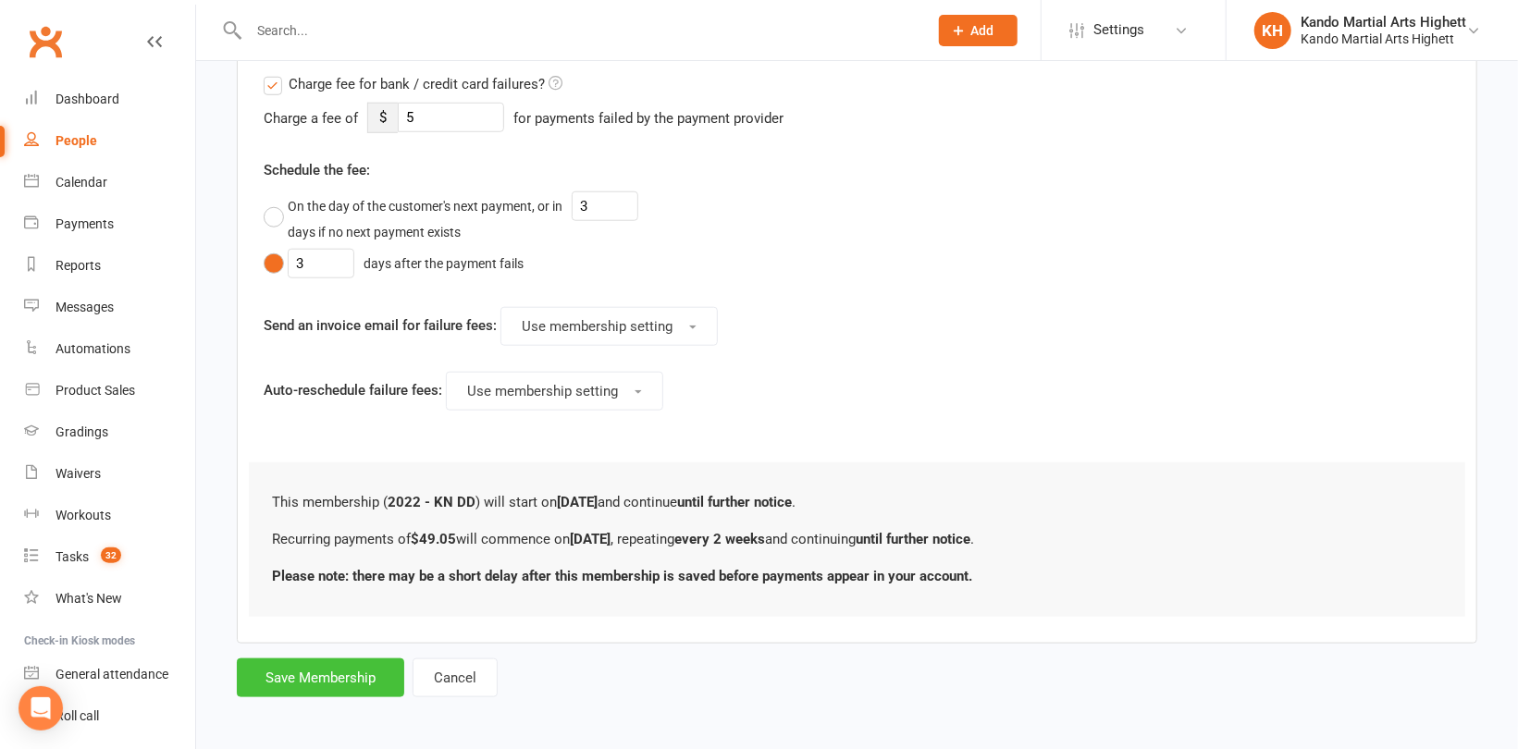
click at [329, 668] on button "Save Membership" at bounding box center [320, 678] width 167 height 39
